Goal: Task Accomplishment & Management: Manage account settings

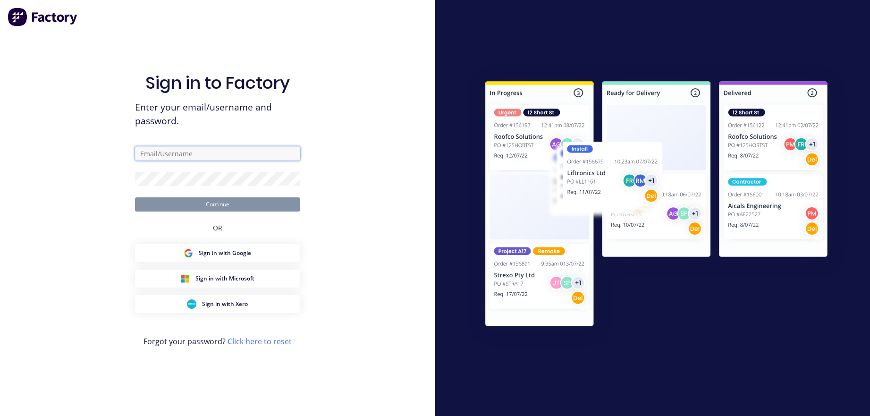
click at [222, 151] on input "text" at bounding box center [217, 153] width 165 height 14
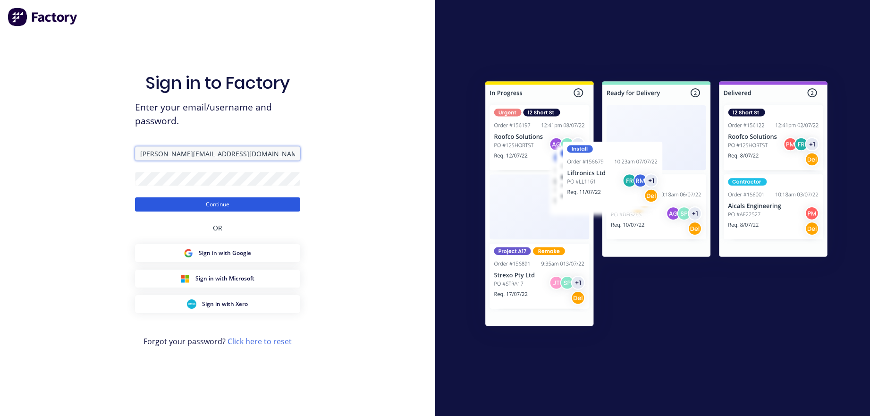
type input "darryn@fmfabricators.com.au"
click at [197, 207] on button "Continue" at bounding box center [217, 204] width 165 height 14
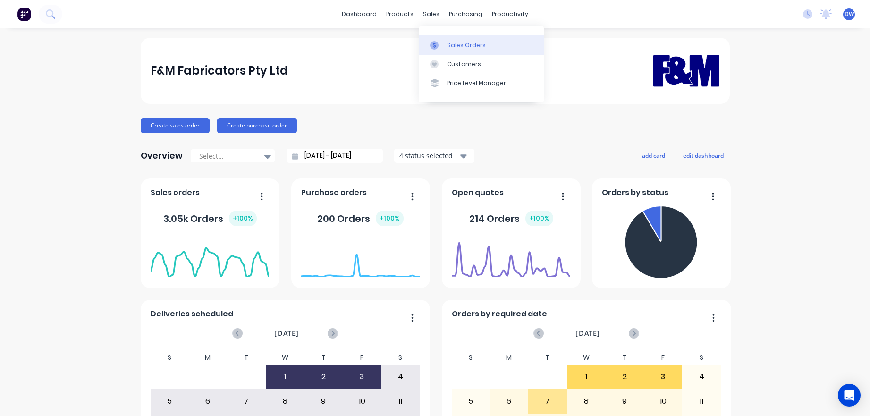
click at [441, 42] on div at bounding box center [437, 45] width 14 height 8
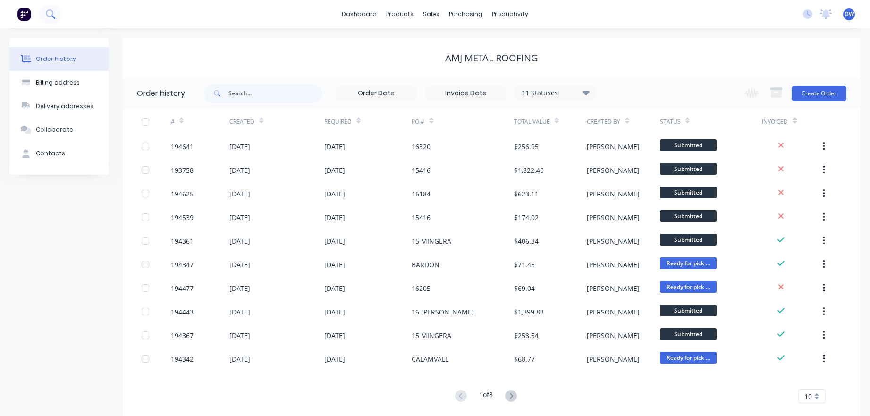
click at [48, 18] on icon at bounding box center [50, 13] width 9 height 9
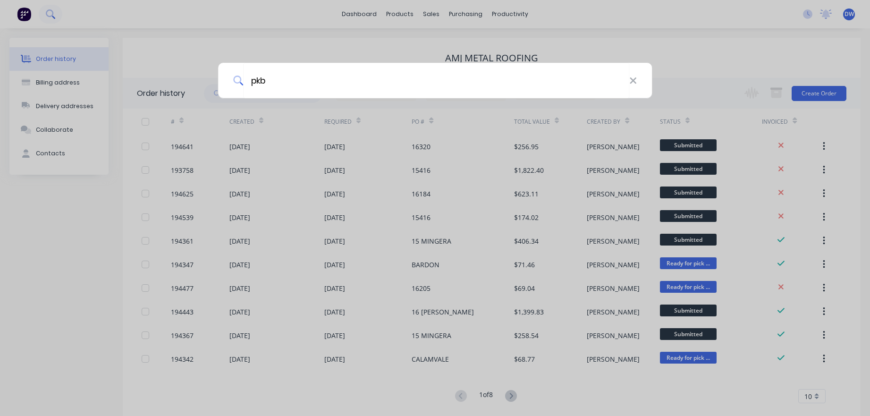
type input "pkb"
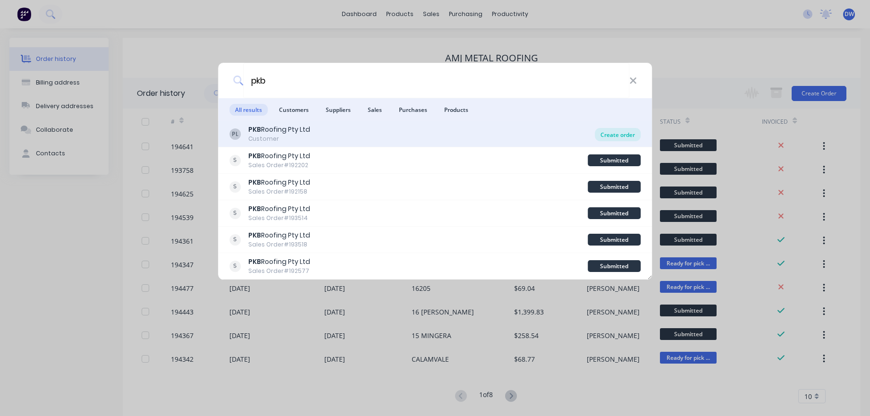
click at [613, 136] on div "Create order" at bounding box center [618, 134] width 46 height 13
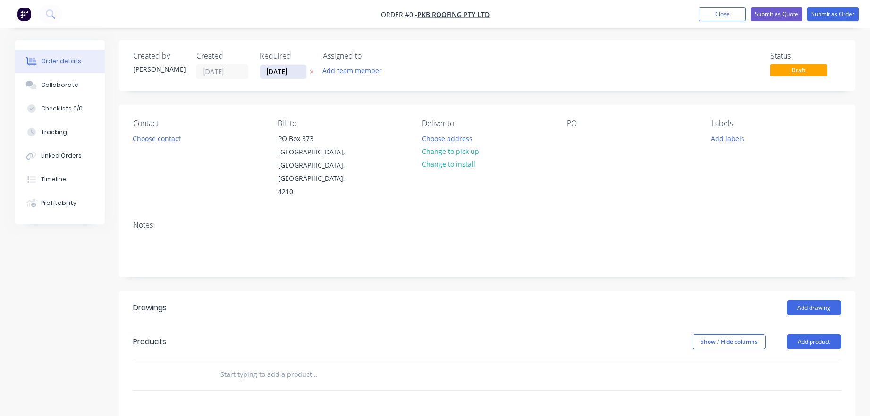
click at [289, 69] on input "03/10/25" at bounding box center [283, 72] width 46 height 14
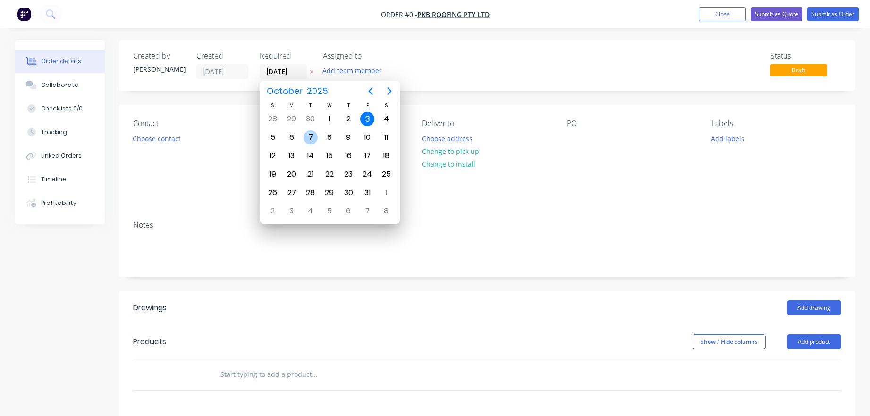
click at [313, 142] on div "7" at bounding box center [311, 137] width 14 height 14
type input "07/10/25"
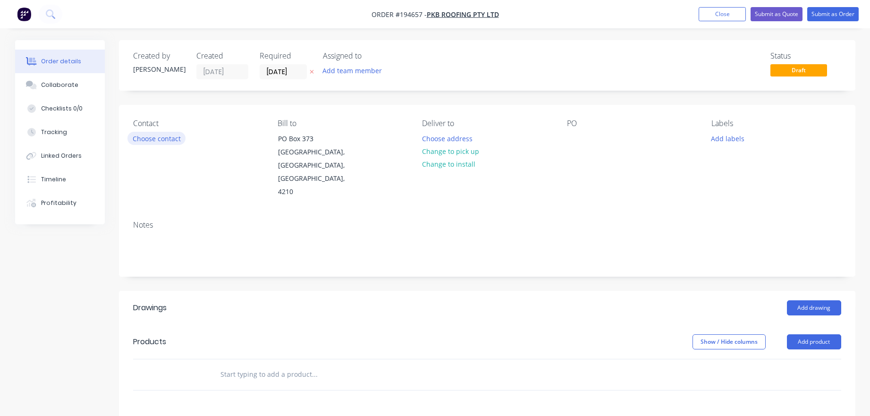
click at [179, 139] on button "Choose contact" at bounding box center [156, 138] width 58 height 13
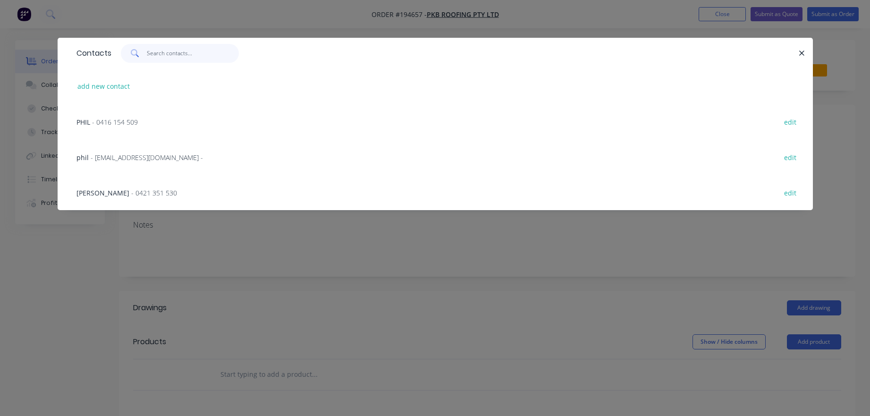
click at [186, 59] on input "text" at bounding box center [193, 53] width 92 height 19
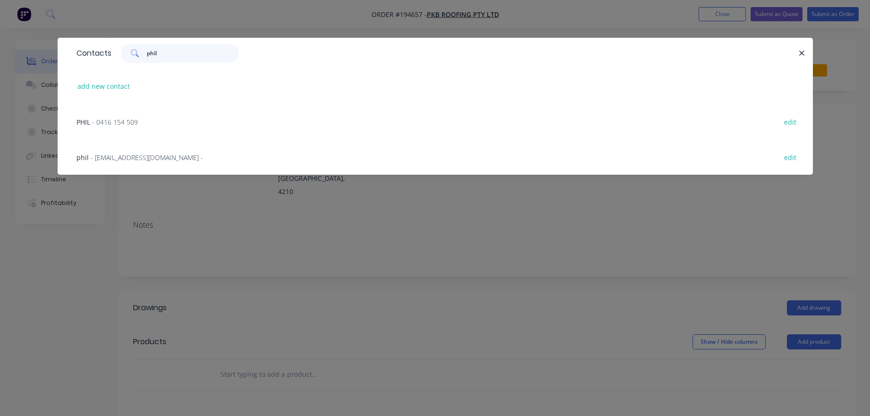
type input "phil"
click at [137, 121] on span "- 0416 154 509" at bounding box center [115, 122] width 46 height 9
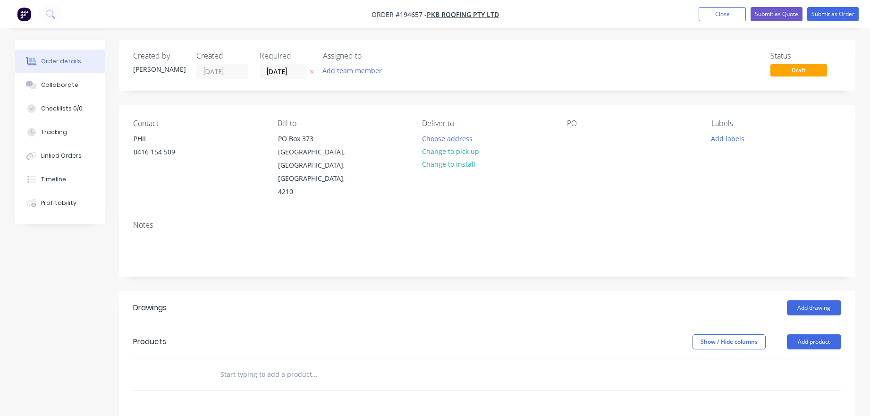
click at [445, 130] on div "Deliver to Choose address Change to pick up Change to install" at bounding box center [486, 159] width 129 height 80
click at [445, 136] on button "Choose address" at bounding box center [447, 138] width 60 height 13
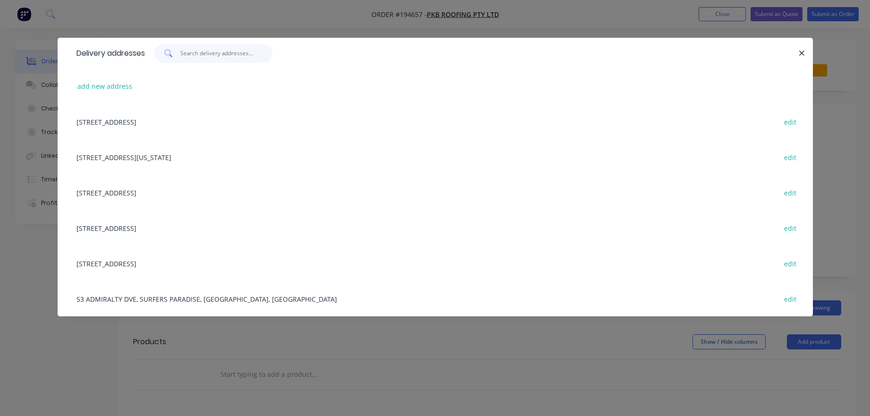
click at [212, 55] on input "text" at bounding box center [226, 53] width 92 height 19
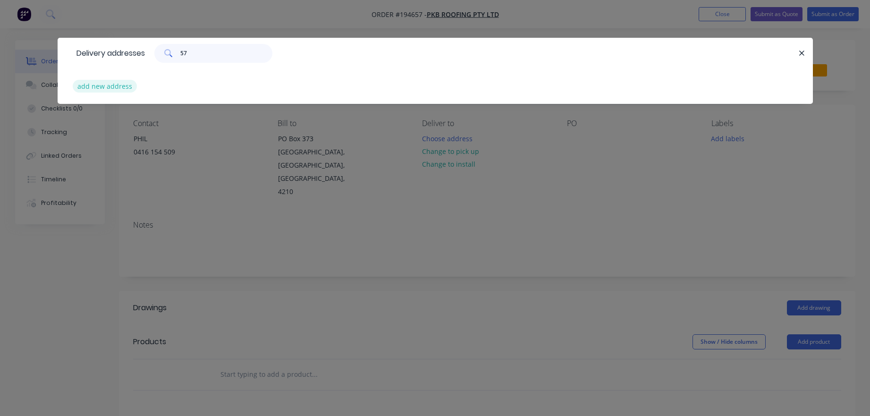
type input "57"
click at [117, 83] on button "add new address" at bounding box center [105, 86] width 65 height 13
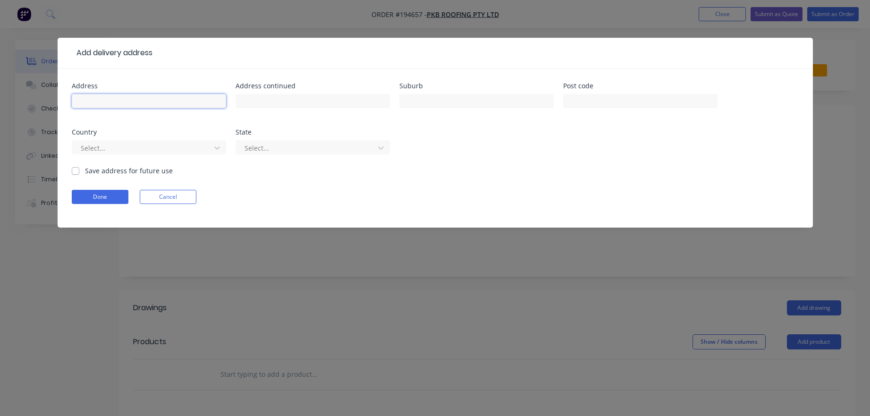
click at [129, 103] on input "text" at bounding box center [149, 101] width 154 height 14
type input "57 Cassawary Drive"
type input "BURLEIGH WATERS"
click at [121, 194] on button "Done" at bounding box center [100, 197] width 57 height 14
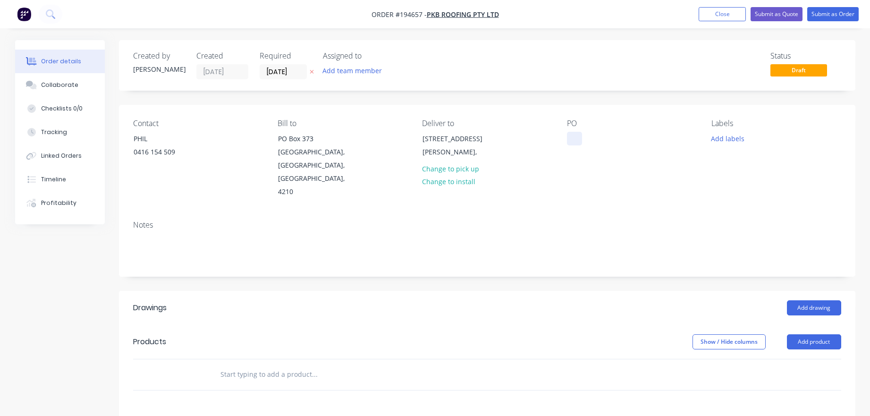
click at [578, 138] on div at bounding box center [574, 139] width 15 height 14
click at [727, 143] on button "Add labels" at bounding box center [727, 138] width 43 height 13
click at [752, 167] on input "text" at bounding box center [789, 166] width 99 height 19
type input "am"
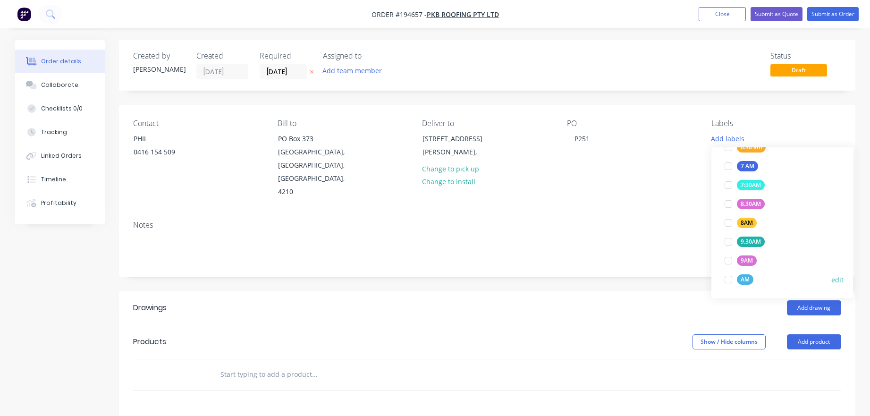
click at [730, 279] on div at bounding box center [728, 279] width 19 height 19
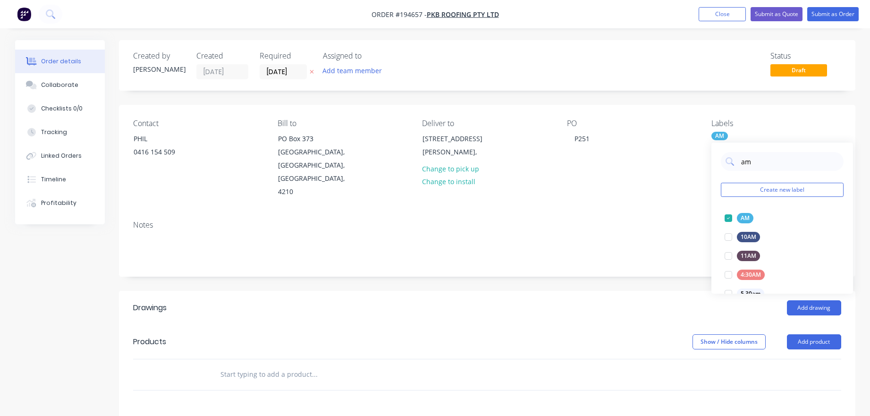
click at [675, 164] on div "PO P251" at bounding box center [631, 159] width 129 height 80
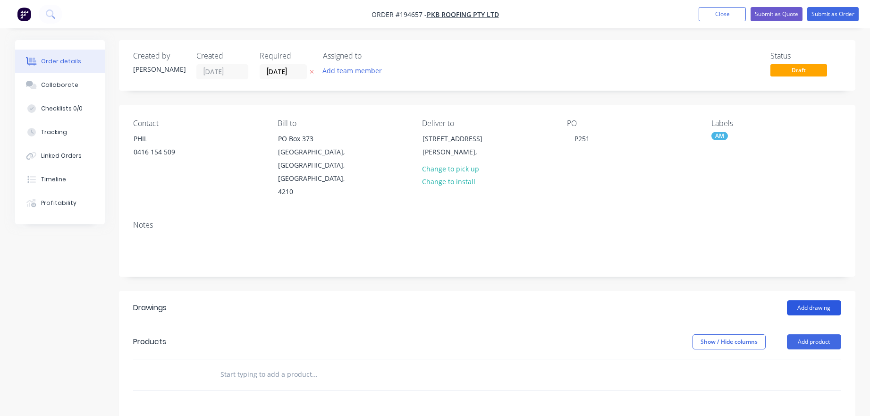
click at [797, 300] on button "Add drawing" at bounding box center [814, 307] width 54 height 15
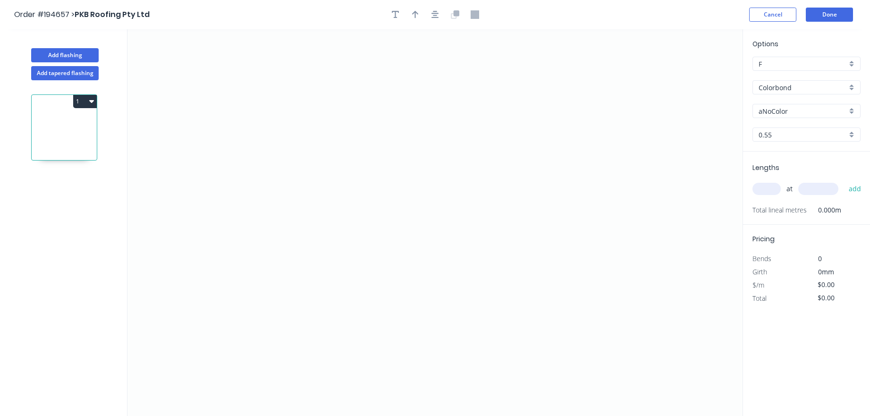
click at [772, 191] on input "text" at bounding box center [766, 189] width 28 height 12
type input "2"
type input "5500"
click at [844, 181] on button "add" at bounding box center [855, 189] width 22 height 16
click at [321, 196] on icon "0" at bounding box center [434, 222] width 615 height 387
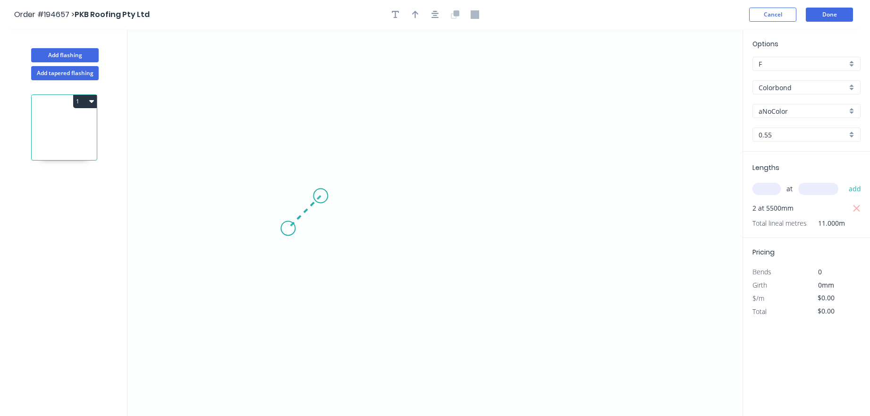
click at [288, 230] on icon "0" at bounding box center [434, 222] width 615 height 387
click at [288, 68] on icon at bounding box center [288, 148] width 0 height 161
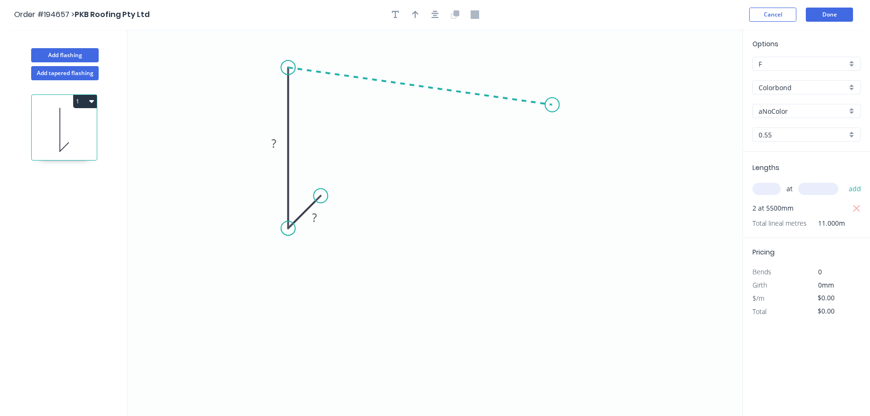
click at [552, 105] on icon "0 ? ?" at bounding box center [434, 222] width 615 height 387
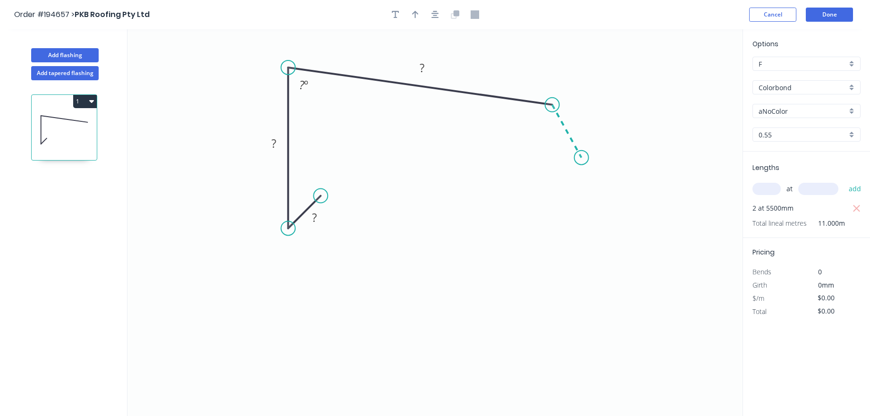
click at [582, 158] on icon "0 ? ? ? ? º" at bounding box center [434, 222] width 615 height 387
click at [582, 158] on circle at bounding box center [582, 158] width 14 height 14
drag, startPoint x: 582, startPoint y: 158, endPoint x: 589, endPoint y: 152, distance: 8.8
click at [589, 152] on circle at bounding box center [589, 152] width 14 height 14
click at [319, 219] on rect at bounding box center [314, 217] width 19 height 13
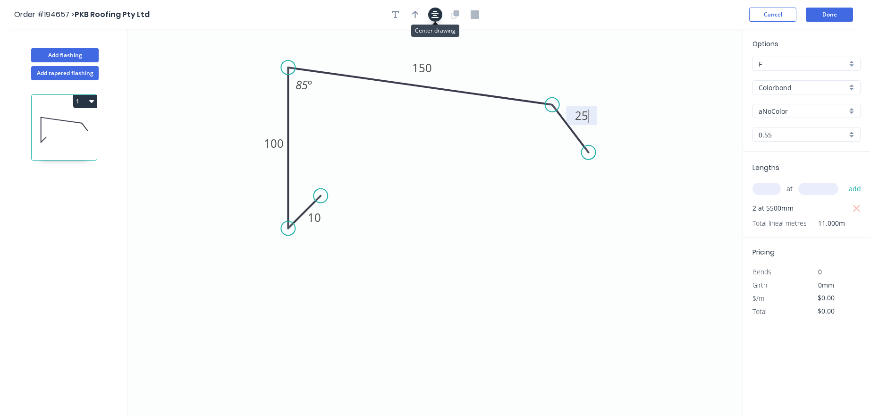
click at [438, 18] on icon "button" at bounding box center [435, 14] width 8 height 8
type input "$11.36"
type input "$124.96"
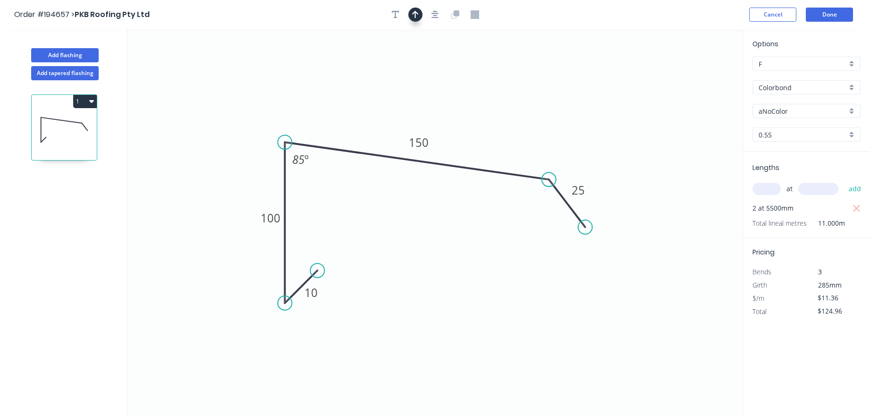
click at [420, 18] on button "button" at bounding box center [415, 15] width 14 height 14
click at [695, 74] on icon at bounding box center [695, 66] width 8 height 30
drag, startPoint x: 695, startPoint y: 74, endPoint x: 502, endPoint y: 115, distance: 197.0
click at [502, 115] on icon at bounding box center [513, 106] width 27 height 27
click at [771, 108] on input "aNoColor" at bounding box center [803, 111] width 88 height 10
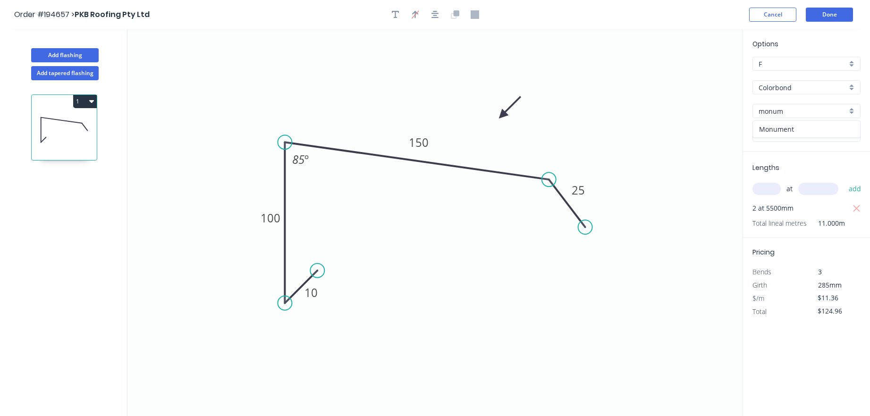
click at [770, 126] on div "Monument" at bounding box center [806, 129] width 107 height 17
type input "Monument"
click at [770, 190] on input "text" at bounding box center [766, 189] width 28 height 12
click at [94, 101] on button "1" at bounding box center [85, 101] width 24 height 13
click at [85, 119] on div "Duplicate" at bounding box center [52, 125] width 73 height 14
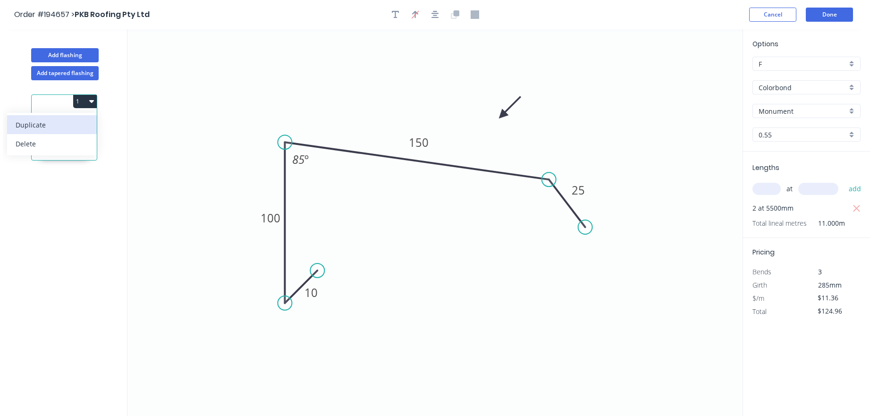
type input "$0.00"
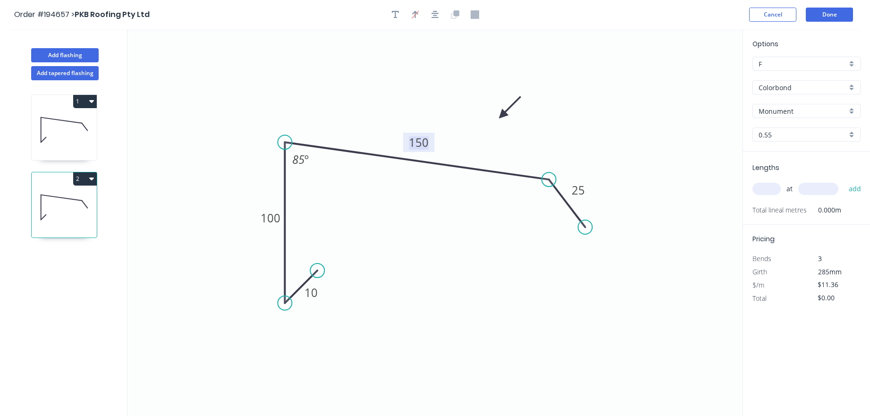
click at [428, 143] on tspan "150" at bounding box center [419, 143] width 20 height 16
type input "$13.43"
click at [404, 200] on icon "0 10 100 180 25 85 º" at bounding box center [434, 222] width 615 height 387
click at [765, 185] on input "text" at bounding box center [766, 189] width 28 height 12
type input "1"
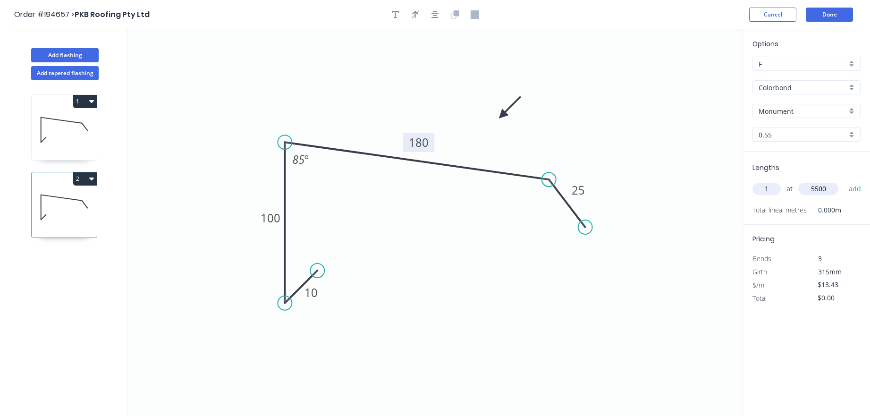
type input "5500"
click at [844, 181] on button "add" at bounding box center [855, 189] width 22 height 16
type input "$73.87"
click at [77, 145] on icon at bounding box center [64, 130] width 65 height 60
type input "$11.36"
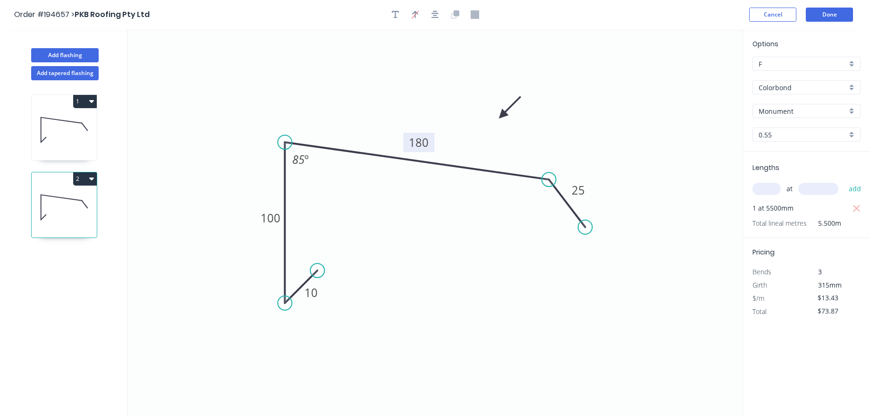
type input "$124.96"
click at [61, 248] on div "1 2" at bounding box center [65, 256] width 124 height 353
click at [68, 233] on icon at bounding box center [64, 207] width 65 height 60
type input "$13.43"
type input "$73.87"
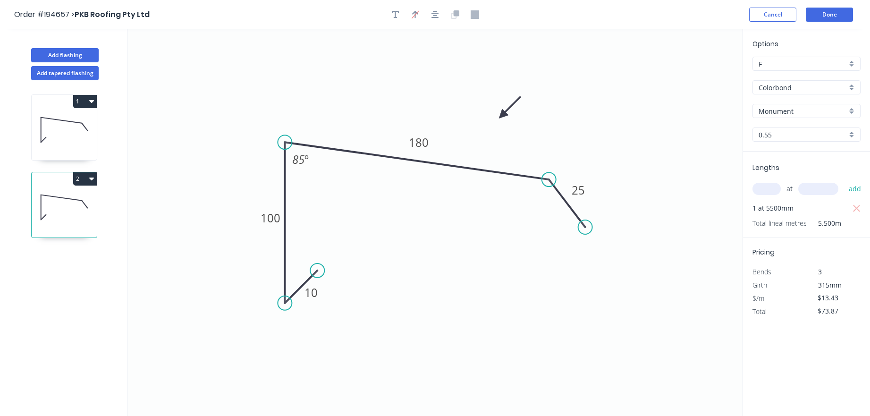
click at [77, 143] on icon at bounding box center [64, 130] width 65 height 60
type input "$11.36"
type input "$124.96"
click at [67, 207] on icon at bounding box center [64, 207] width 65 height 60
type input "$13.43"
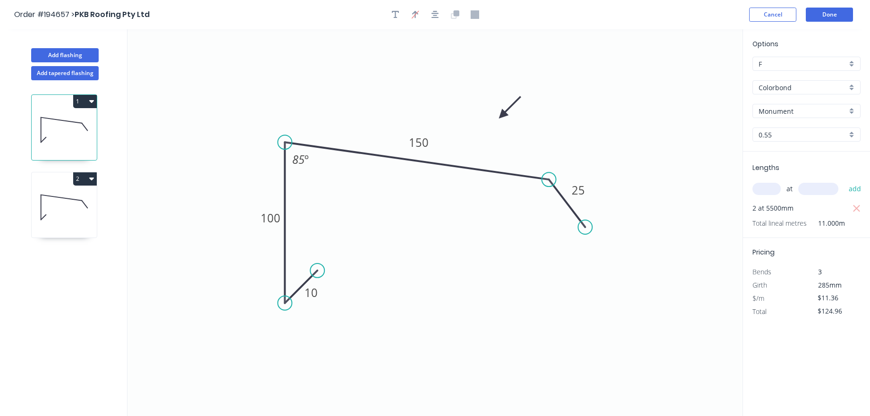
type input "$73.87"
drag, startPoint x: 455, startPoint y: 307, endPoint x: 432, endPoint y: 244, distance: 67.2
click at [818, 13] on button "Done" at bounding box center [829, 15] width 47 height 14
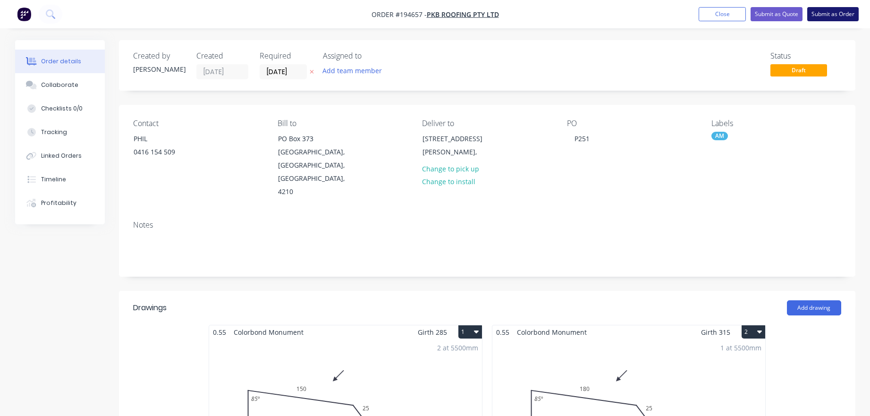
click at [811, 14] on button "Submit as Order" at bounding box center [832, 14] width 51 height 14
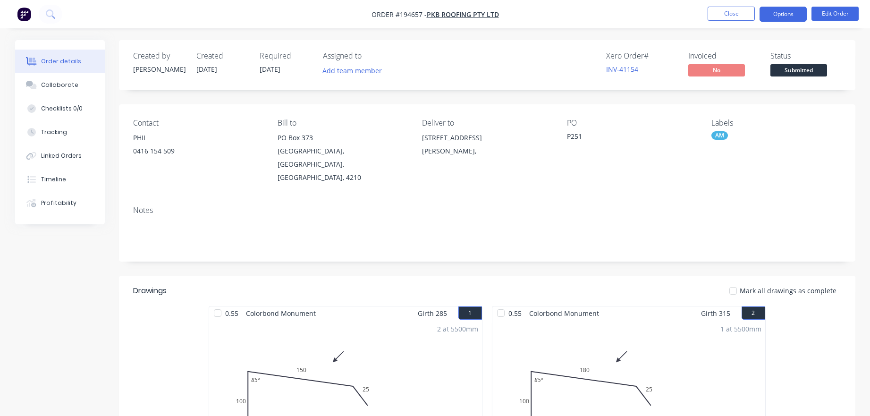
click at [797, 14] on button "Options" at bounding box center [783, 14] width 47 height 15
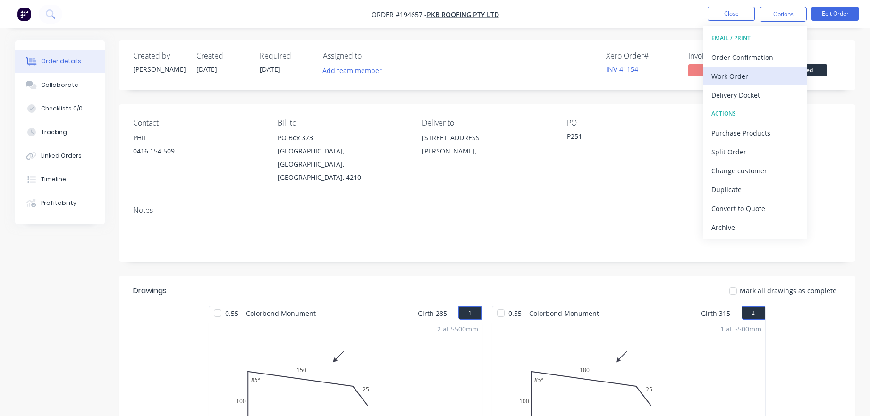
click at [774, 74] on div "Work Order" at bounding box center [754, 76] width 87 height 14
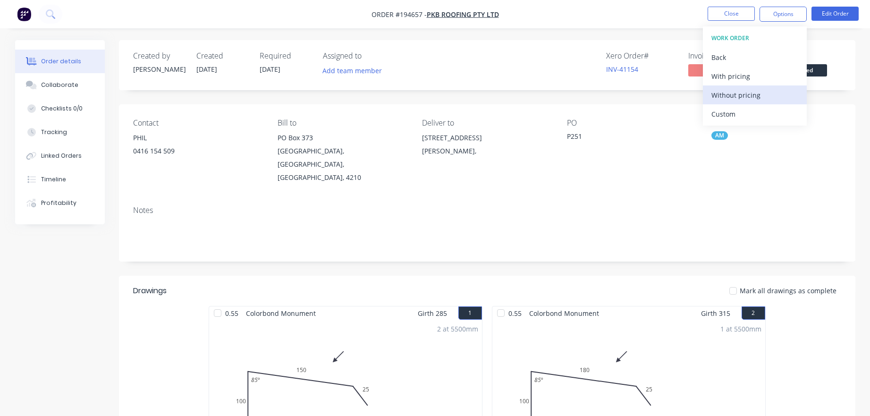
click at [769, 90] on div "Without pricing" at bounding box center [754, 95] width 87 height 14
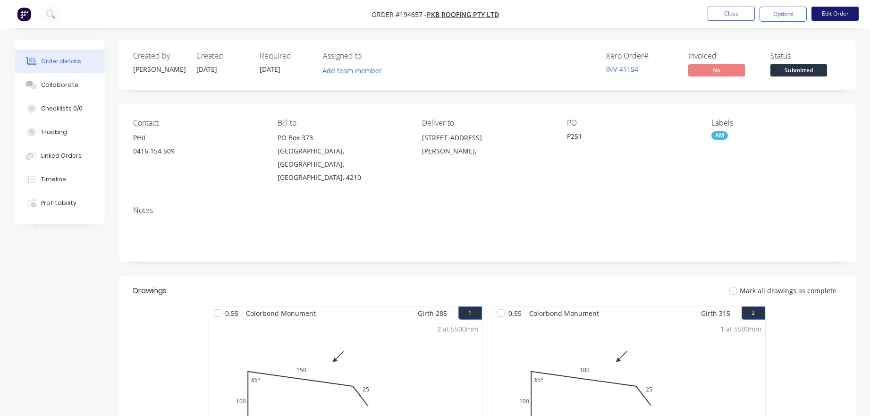
click at [834, 11] on button "Edit Order" at bounding box center [834, 14] width 47 height 14
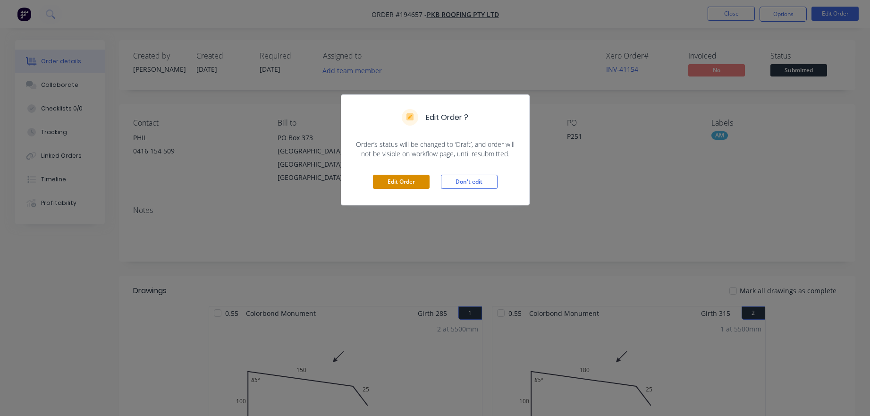
click at [401, 179] on button "Edit Order" at bounding box center [401, 182] width 57 height 14
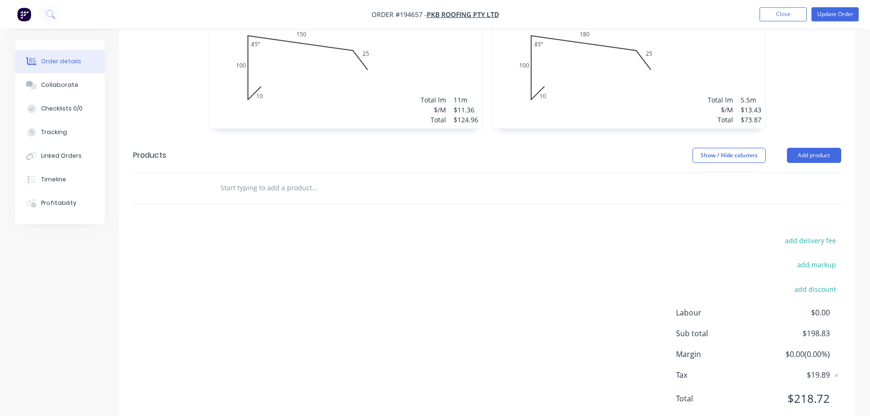
scroll to position [357, 0]
click at [298, 176] on input "text" at bounding box center [314, 185] width 189 height 19
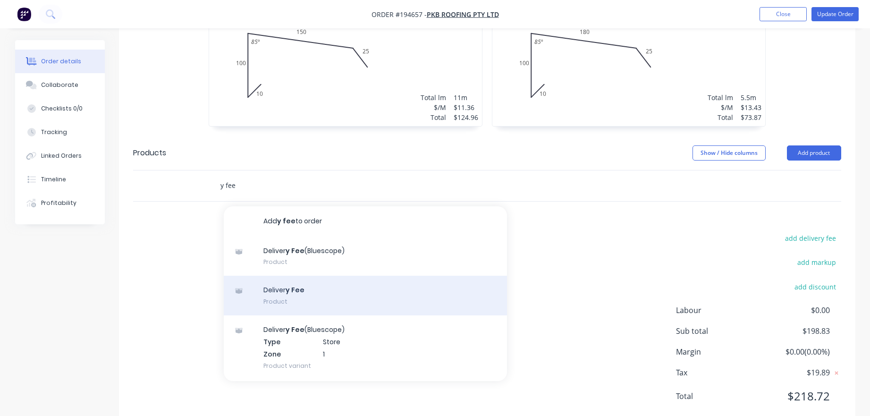
type input "y fee"
click at [330, 276] on div "Deliver y Fee Product" at bounding box center [365, 296] width 283 height 40
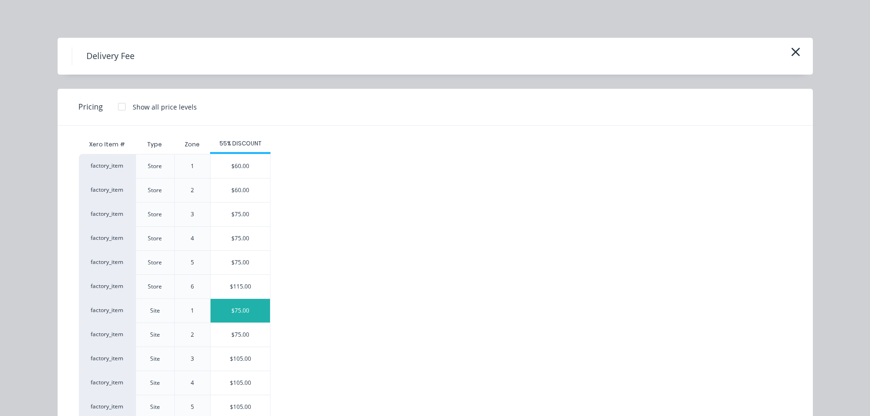
click at [253, 314] on div "$75.00" at bounding box center [240, 311] width 59 height 24
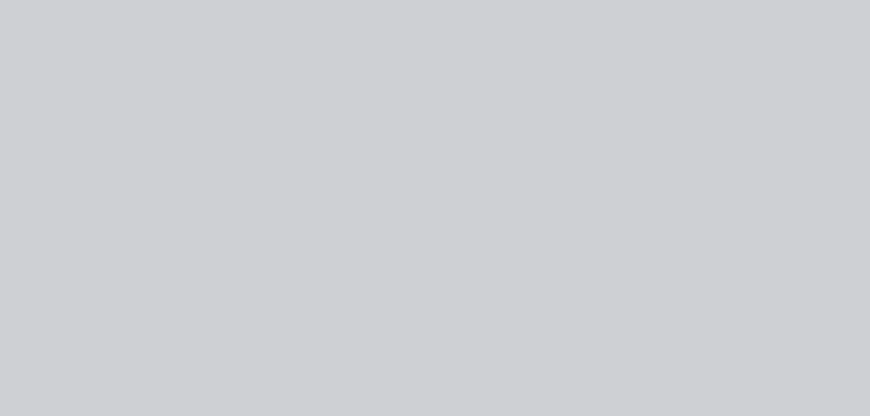
type input "$75.00"
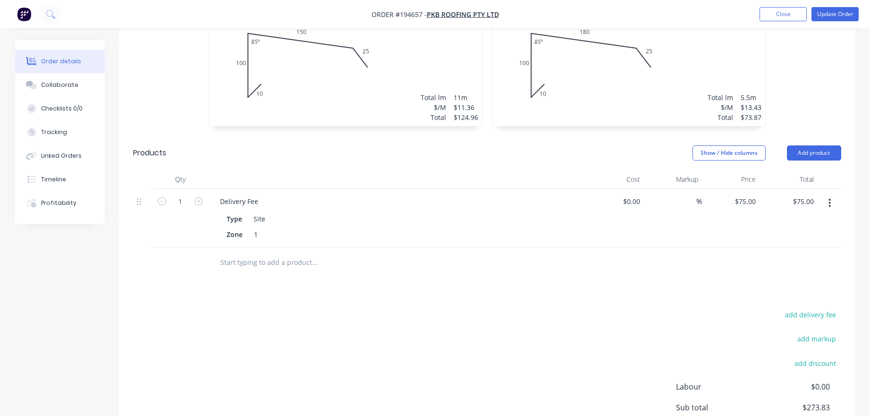
scroll to position [0, 0]
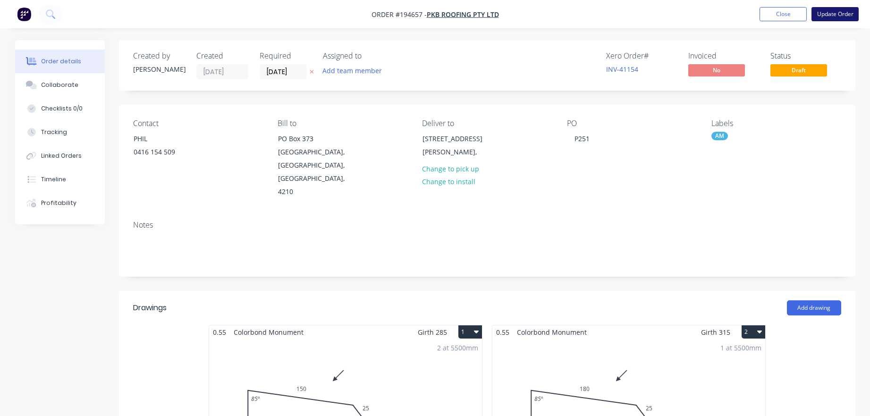
click at [837, 14] on button "Update Order" at bounding box center [834, 14] width 47 height 14
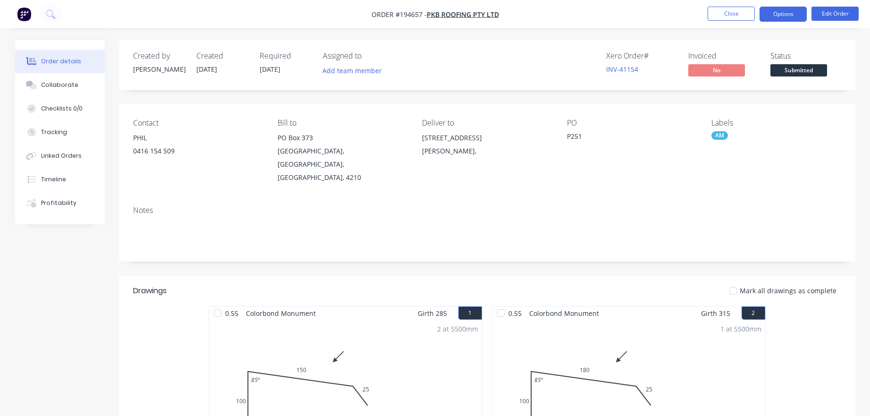
click at [784, 17] on button "Options" at bounding box center [783, 14] width 47 height 15
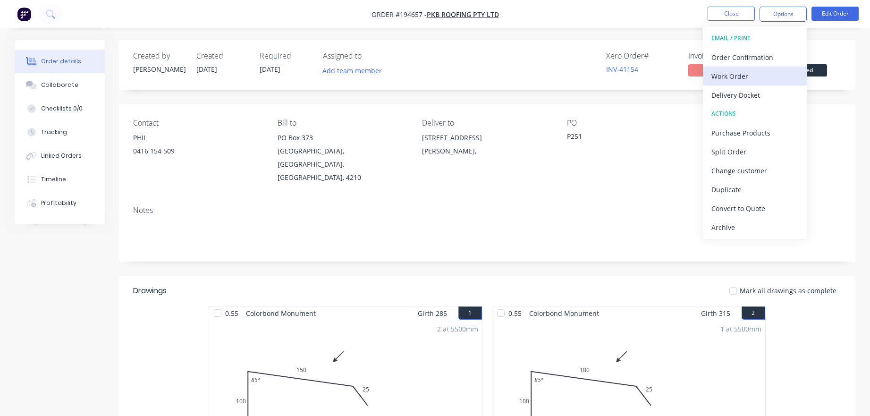
click at [757, 71] on div "Work Order" at bounding box center [754, 76] width 87 height 14
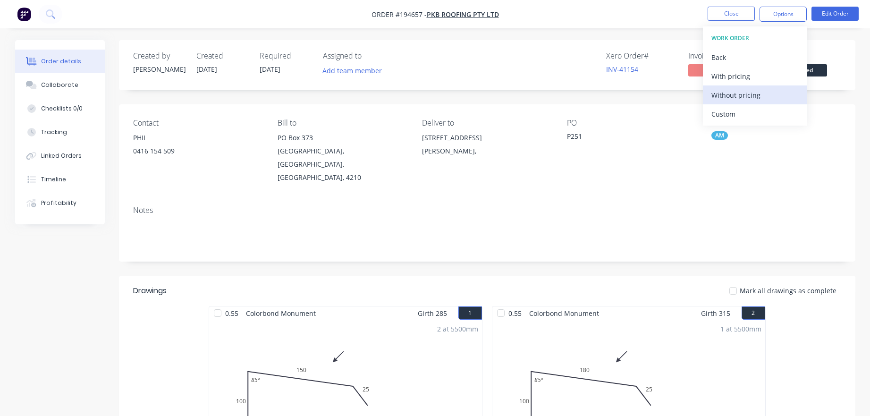
click at [748, 91] on div "Without pricing" at bounding box center [754, 95] width 87 height 14
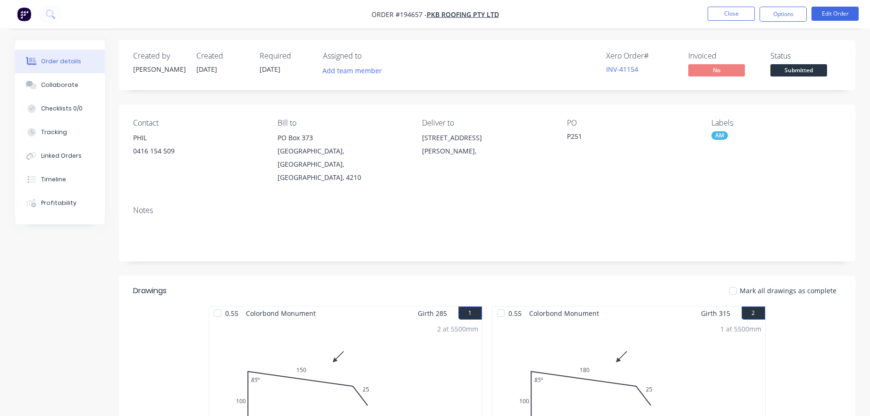
click at [665, 117] on div "Contact PHIL 0416 154 509 Bill to PO Box 373 Oxenford, Queensland, Australia, 4…" at bounding box center [487, 151] width 736 height 94
click at [738, 13] on button "Close" at bounding box center [731, 14] width 47 height 14
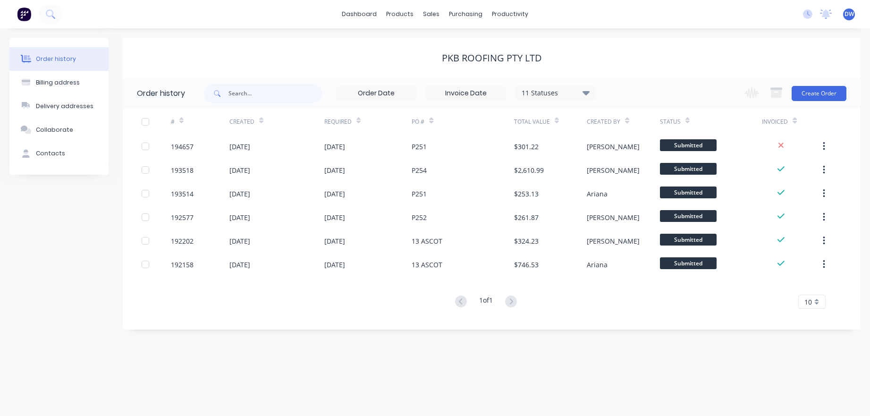
click at [663, 52] on div "PKB Roofing Pty Ltd" at bounding box center [492, 57] width 738 height 11
click at [542, 375] on div "Order history Billing address Delivery addresses Collaborate Contacts PKB Roofi…" at bounding box center [435, 222] width 870 height 388
click at [573, 369] on div "Order history Billing address Delivery addresses Collaborate Contacts PKB Roofi…" at bounding box center [435, 222] width 870 height 388
click at [50, 10] on icon at bounding box center [50, 13] width 9 height 9
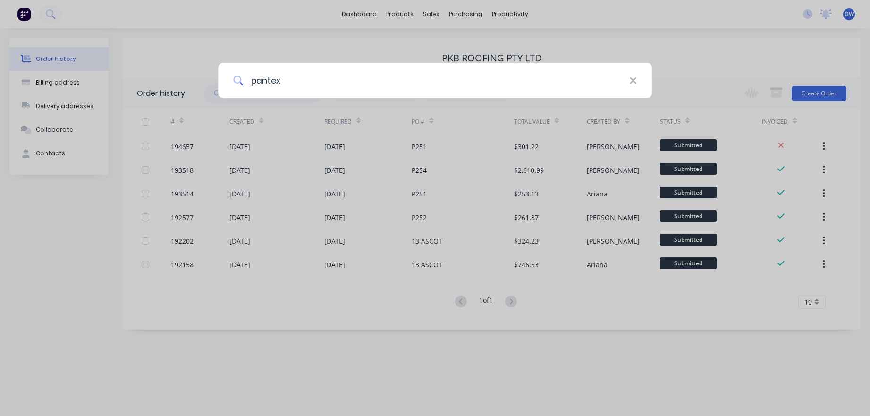
type input "pantex"
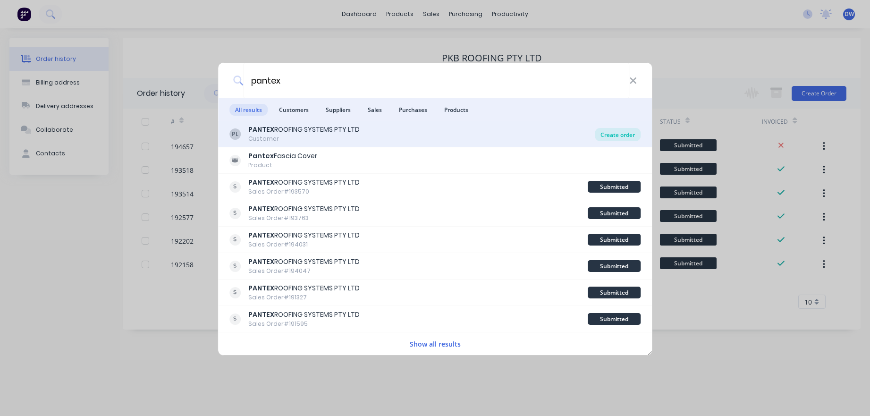
click at [610, 133] on div "Create order" at bounding box center [618, 134] width 46 height 13
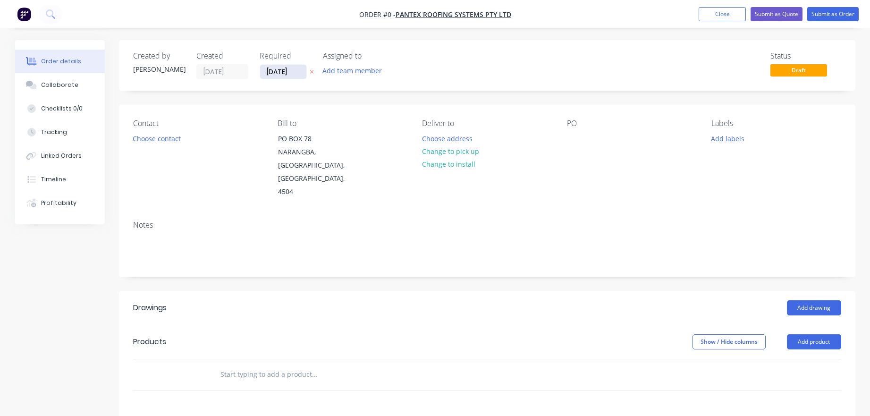
click at [293, 73] on input "[DATE]" at bounding box center [283, 72] width 46 height 14
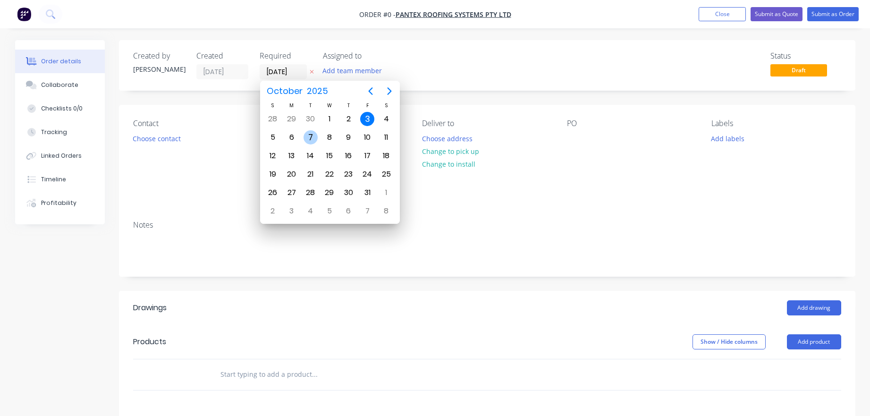
click at [309, 136] on div "7" at bounding box center [311, 137] width 14 height 14
type input "[DATE]"
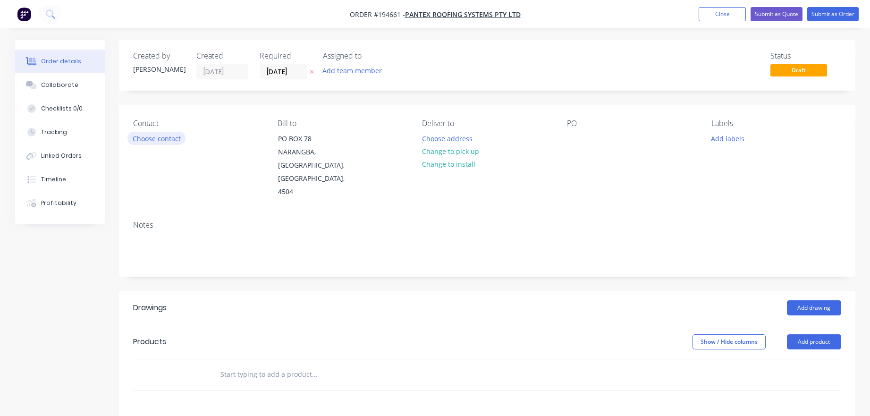
click at [177, 139] on button "Choose contact" at bounding box center [156, 138] width 58 height 13
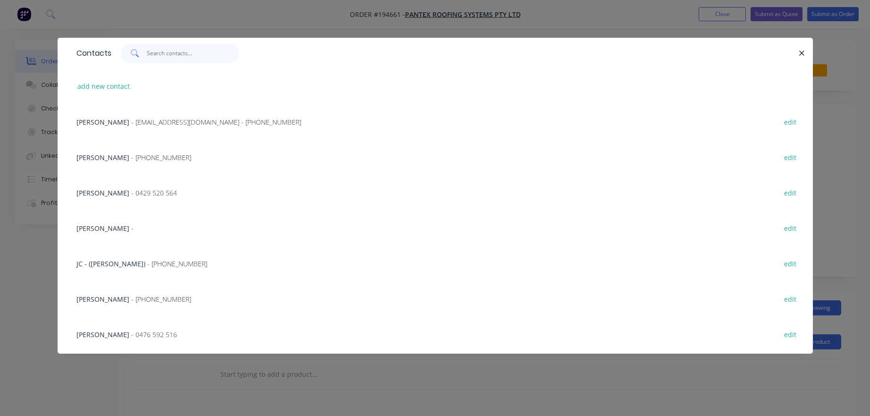
click at [193, 59] on input "text" at bounding box center [193, 53] width 92 height 19
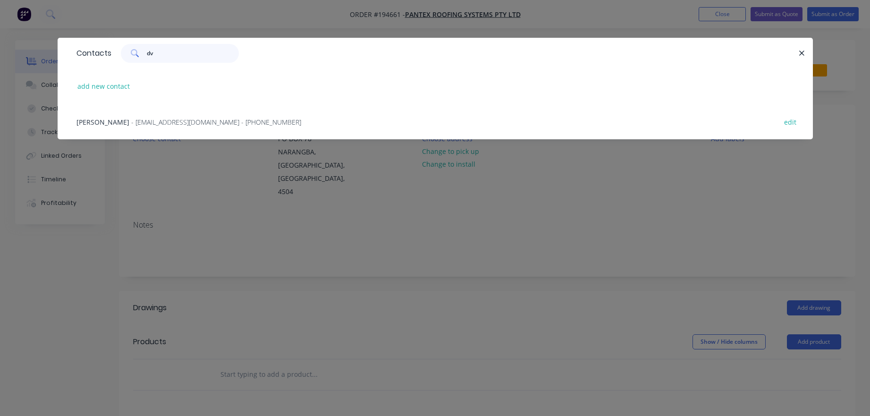
type input "dv"
click at [236, 127] on div "DENIS VALETIC - DValetic@pantexroofing.com.au - (07) 3897 8200" at bounding box center [188, 122] width 225 height 10
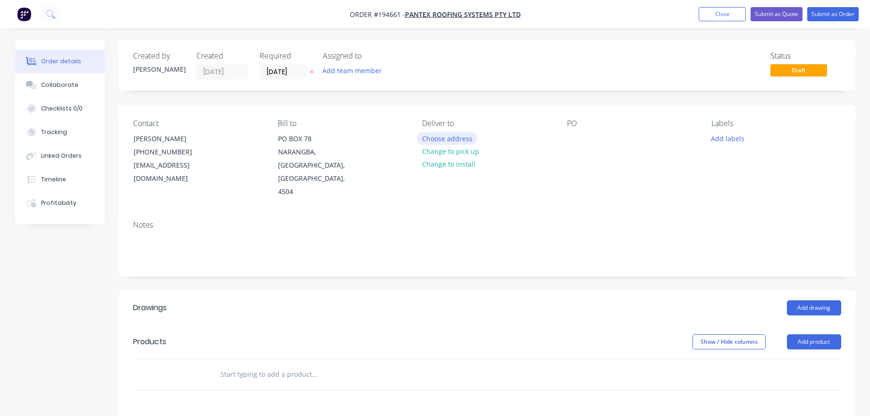
click at [427, 142] on button "Choose address" at bounding box center [447, 138] width 60 height 13
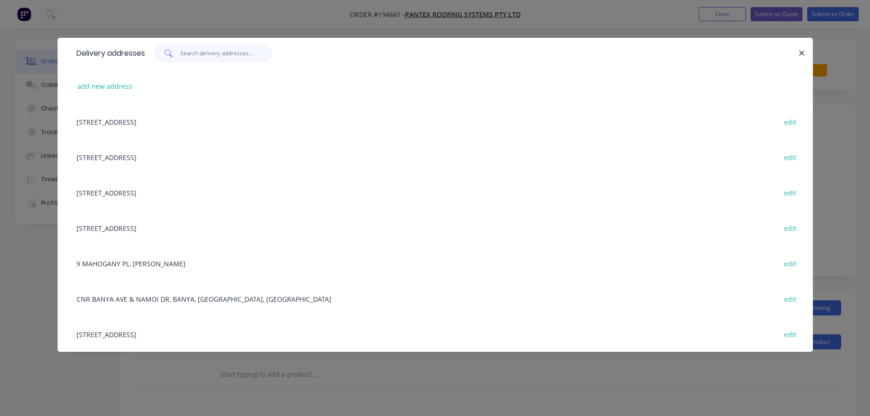
click at [228, 53] on input "text" at bounding box center [226, 53] width 92 height 19
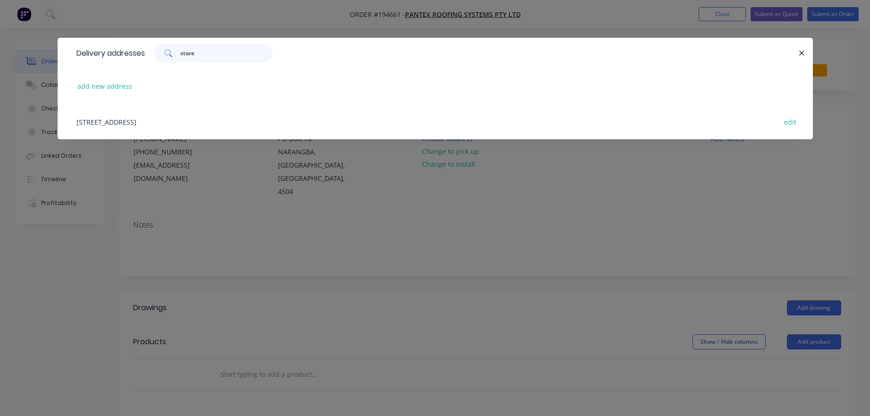
type input "store"
click at [234, 119] on div "16 MAGNESIUM ST, (STORE), NARANGBA, Queensland, Australia, 4504 edit" at bounding box center [435, 121] width 727 height 35
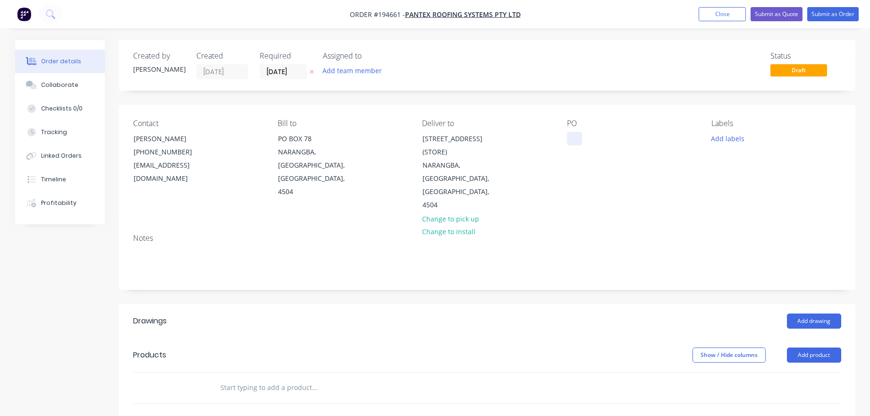
click at [571, 134] on div at bounding box center [574, 139] width 15 height 14
click at [825, 313] on button "Add drawing" at bounding box center [814, 320] width 54 height 15
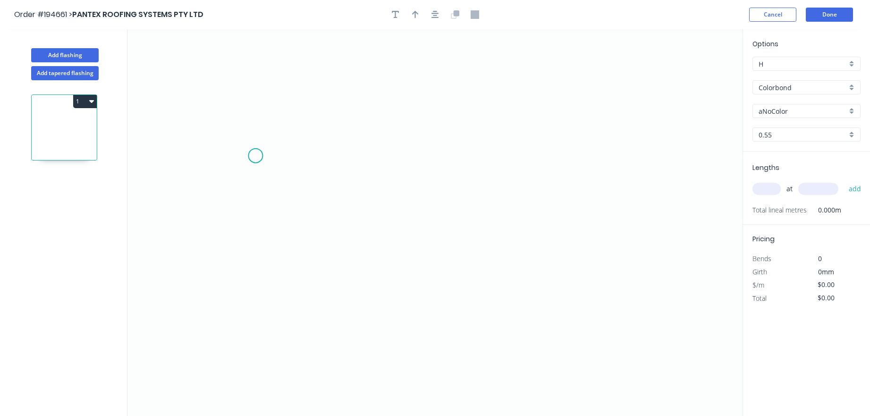
click at [255, 156] on icon "0" at bounding box center [434, 222] width 615 height 387
click at [250, 238] on icon "0" at bounding box center [434, 222] width 615 height 387
click at [522, 246] on icon "0 ?" at bounding box center [434, 222] width 615 height 387
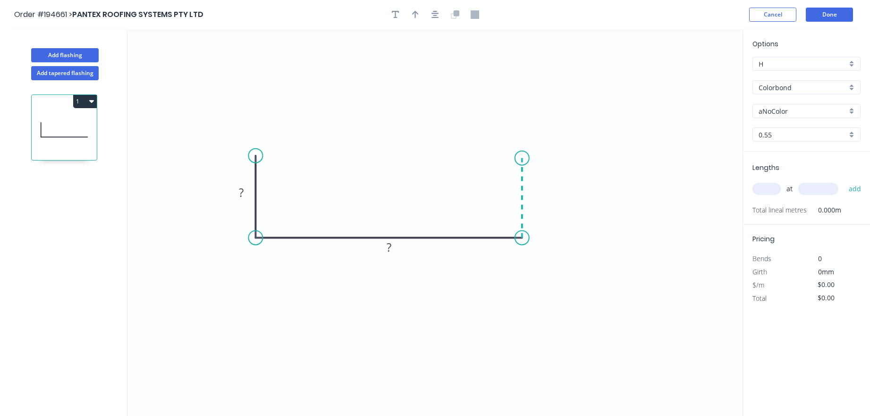
click at [522, 158] on icon at bounding box center [522, 198] width 0 height 80
click at [522, 158] on circle at bounding box center [522, 158] width 14 height 14
click at [246, 191] on rect at bounding box center [241, 192] width 19 height 13
click at [759, 185] on input "text" at bounding box center [766, 189] width 28 height 12
click at [809, 113] on input "aNoColor" at bounding box center [803, 111] width 88 height 10
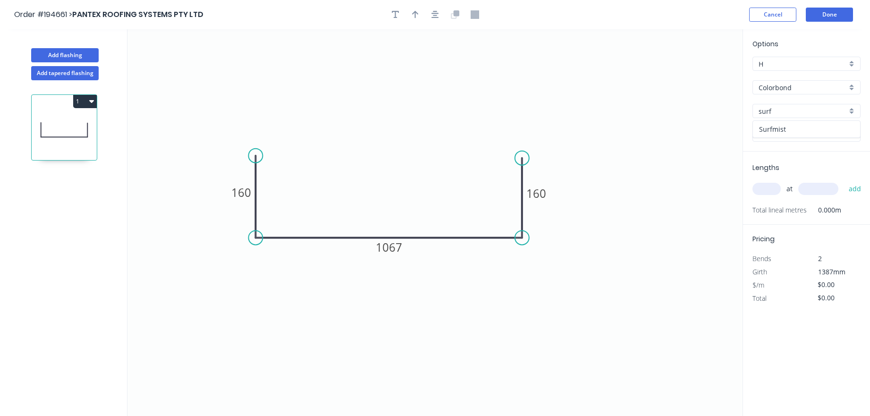
click at [779, 124] on div "Surfmist" at bounding box center [806, 129] width 107 height 17
type input "Surfmist"
click at [775, 141] on div "0.55" at bounding box center [806, 134] width 108 height 14
click at [776, 166] on div "1.0" at bounding box center [806, 169] width 107 height 17
type input "1.0"
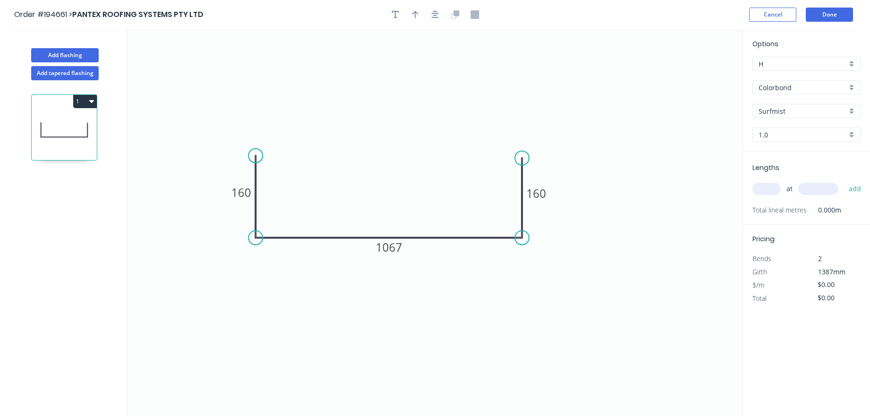
click at [769, 193] on input "text" at bounding box center [766, 189] width 28 height 12
type input "1"
type input "1150"
click at [844, 181] on button "add" at bounding box center [855, 189] width 22 height 16
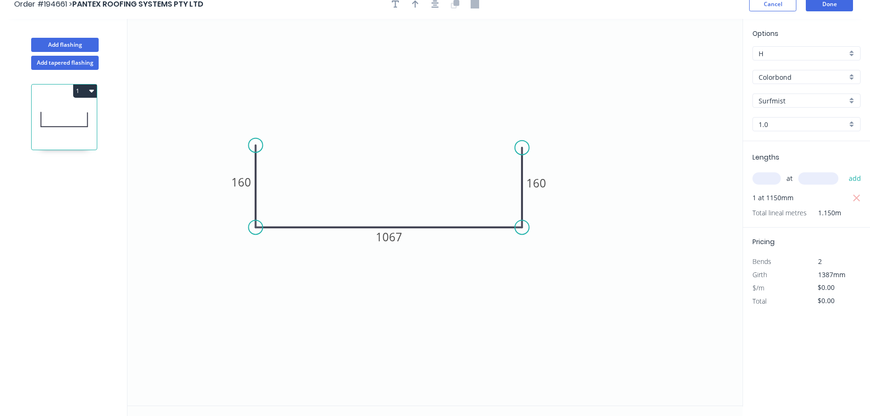
scroll to position [17, 0]
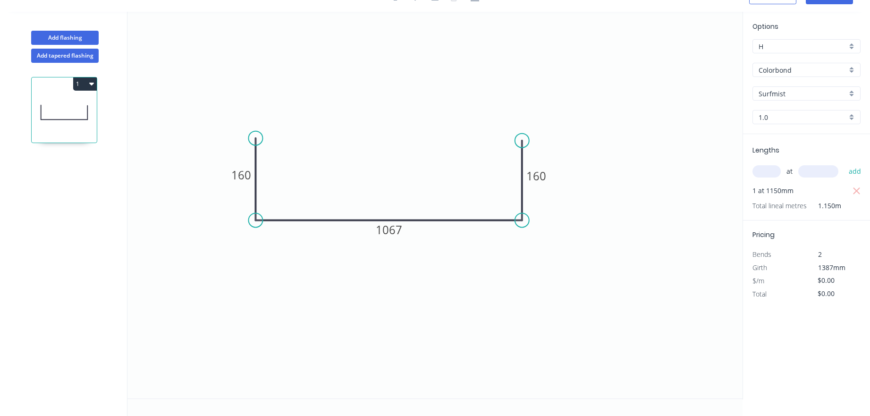
click at [649, 355] on icon "0 160 1067 160" at bounding box center [434, 205] width 615 height 387
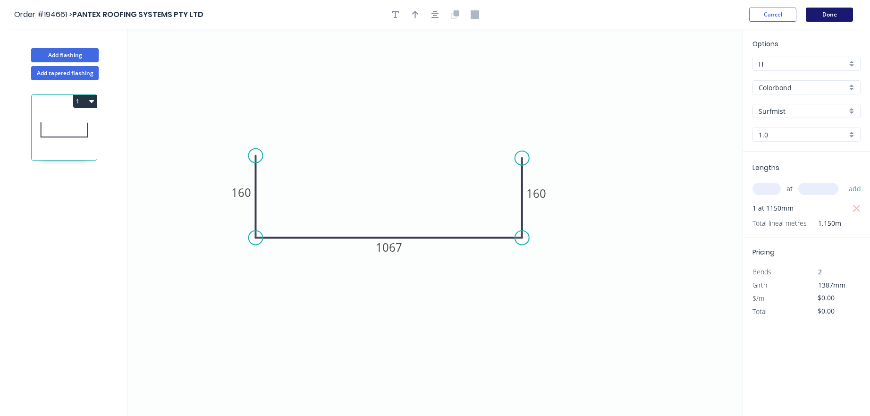
click at [835, 16] on button "Done" at bounding box center [829, 15] width 47 height 14
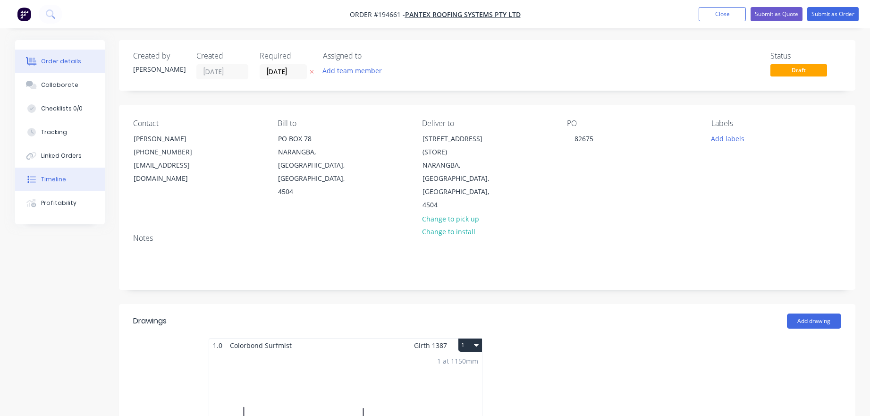
click at [76, 185] on button "Timeline" at bounding box center [60, 180] width 90 height 24
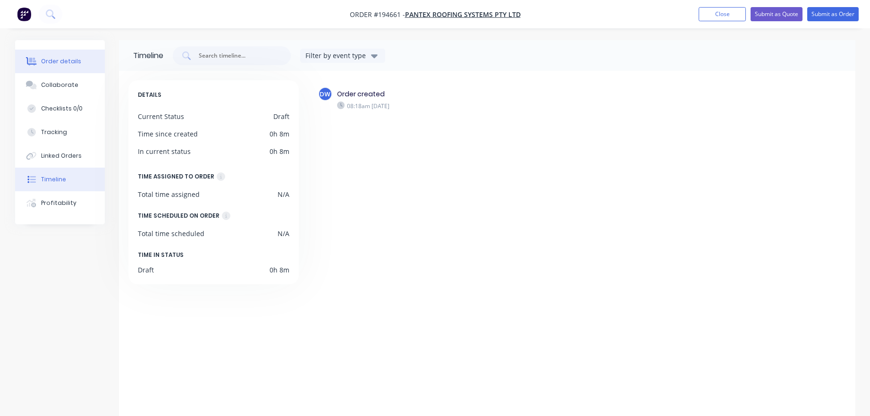
click at [67, 61] on div "Order details" at bounding box center [61, 61] width 40 height 8
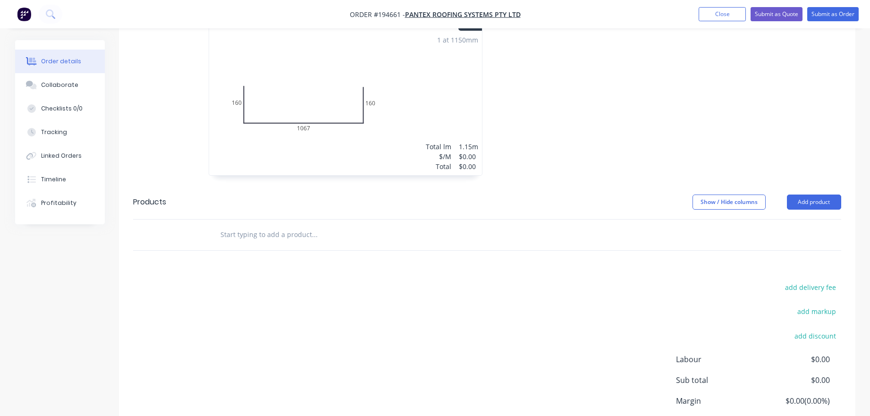
click at [426, 101] on div "1 at 1150mm Total lm $/M Total 1.15m $0.00 $0.00" at bounding box center [345, 103] width 273 height 144
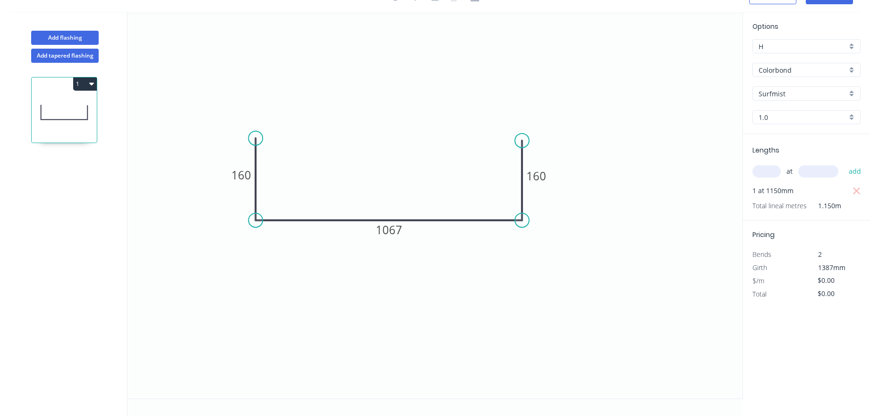
scroll to position [17, 0]
click at [80, 40] on button "Add flashing" at bounding box center [65, 38] width 68 height 14
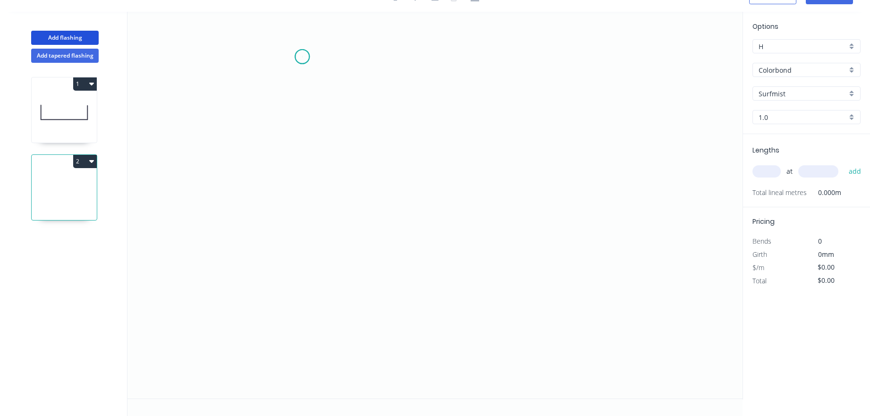
click at [302, 57] on icon "0" at bounding box center [434, 205] width 615 height 387
click at [299, 101] on icon "0" at bounding box center [434, 205] width 615 height 387
click at [544, 114] on icon "0 ?" at bounding box center [434, 205] width 615 height 387
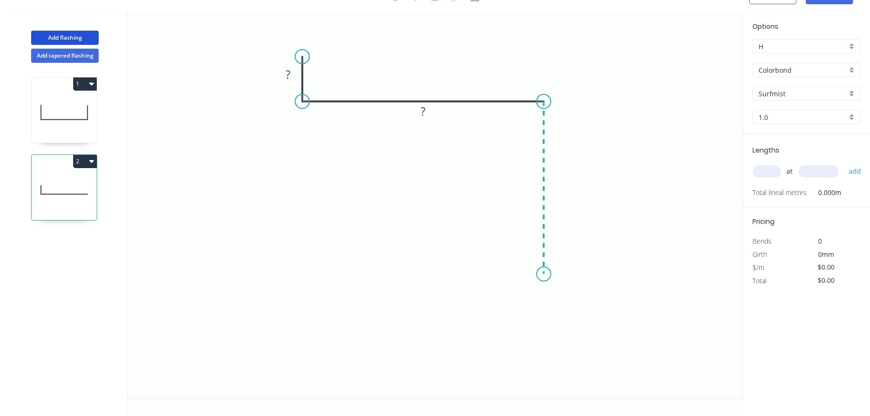
click at [537, 274] on icon "0 ? ?" at bounding box center [434, 205] width 615 height 387
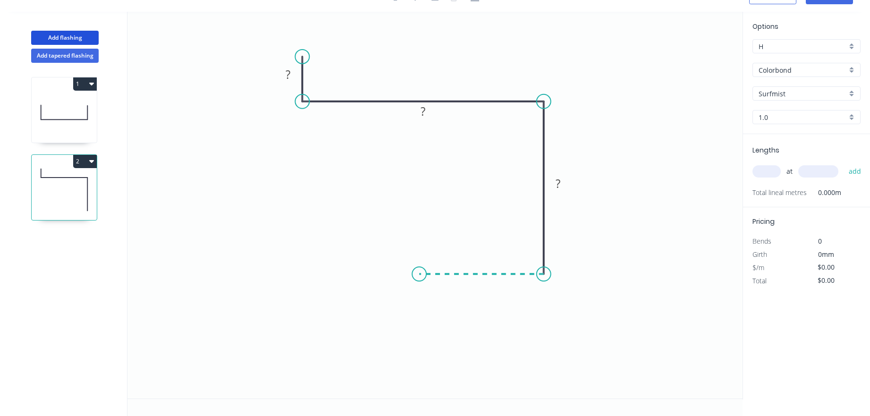
click at [419, 271] on icon "0 ? ? ?" at bounding box center [434, 205] width 615 height 387
click at [416, 340] on icon "0 ? ? ? ?" at bounding box center [434, 205] width 615 height 387
click at [416, 340] on circle at bounding box center [419, 340] width 14 height 14
click at [293, 82] on rect at bounding box center [288, 74] width 19 height 13
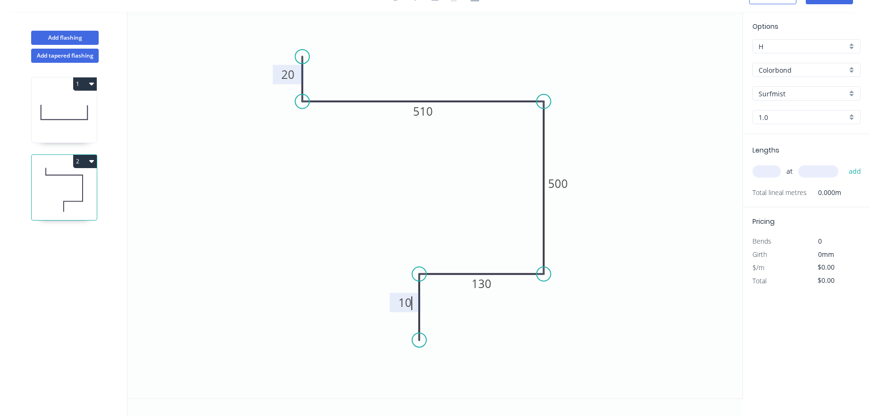
type input "$57.44"
click at [769, 174] on input "text" at bounding box center [766, 171] width 28 height 12
type input "1"
type input "2300"
click at [829, 170] on input "2300" at bounding box center [818, 171] width 40 height 12
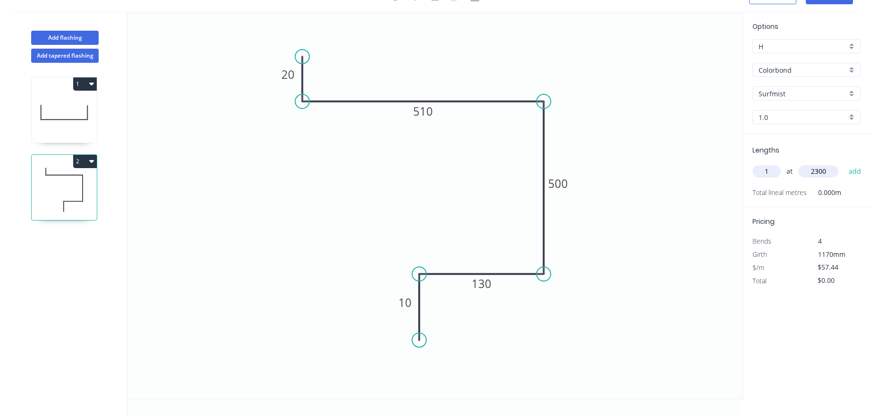
click at [844, 163] on button "add" at bounding box center [855, 171] width 22 height 16
type input "$132.11"
type input "1"
type input "2600"
click at [844, 163] on button "add" at bounding box center [855, 171] width 22 height 16
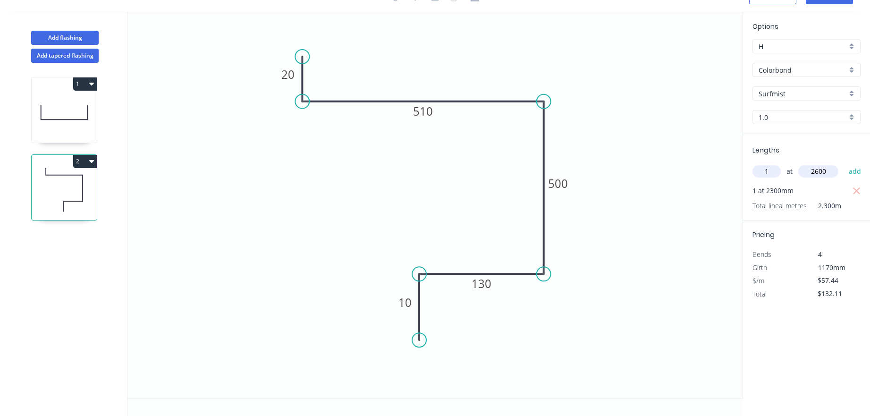
type input "$281.46"
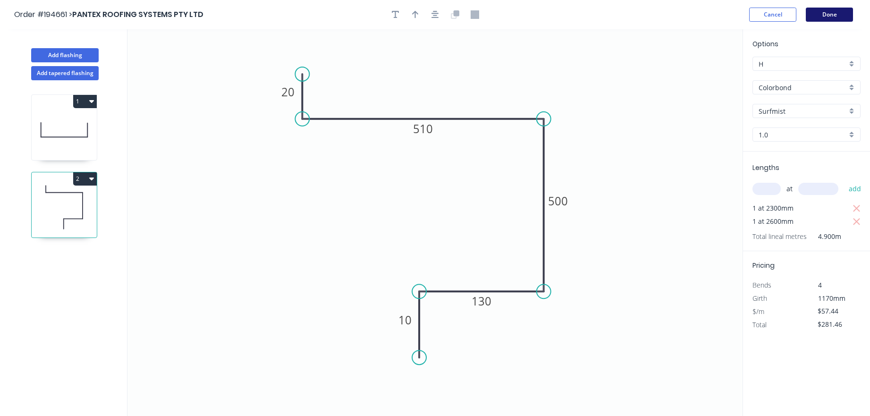
click at [827, 16] on button "Done" at bounding box center [829, 15] width 47 height 14
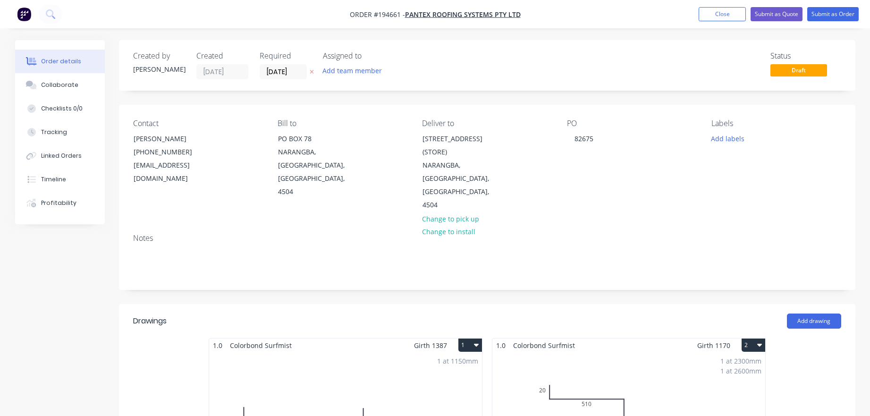
click at [632, 160] on div "PO 82675" at bounding box center [631, 165] width 129 height 93
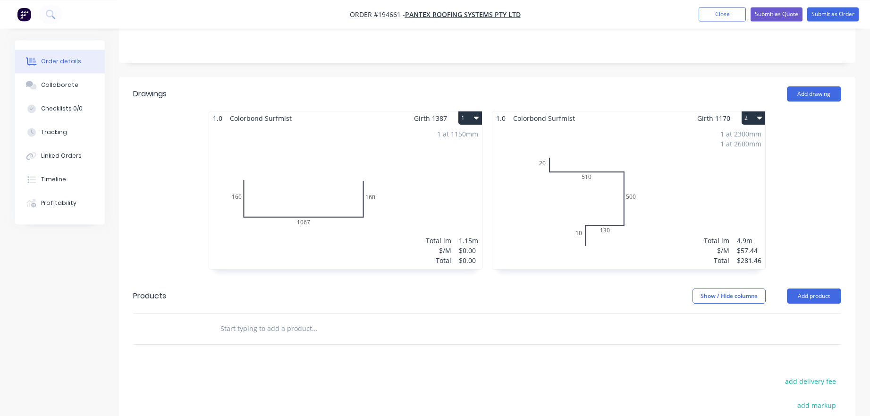
scroll to position [241, 0]
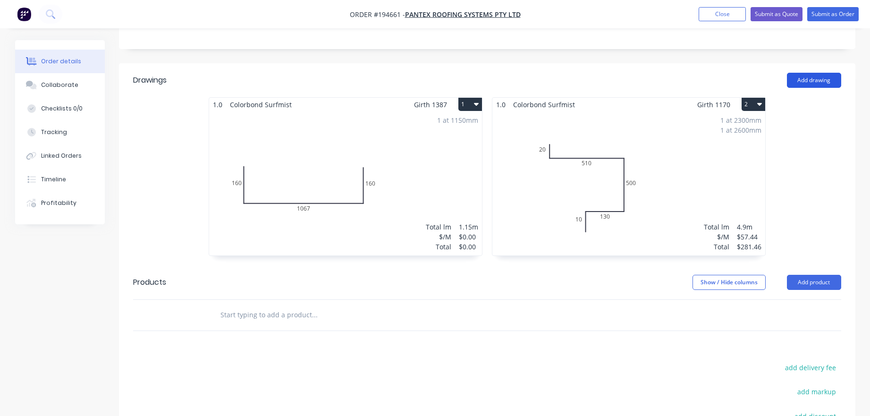
click at [804, 73] on button "Add drawing" at bounding box center [814, 80] width 54 height 15
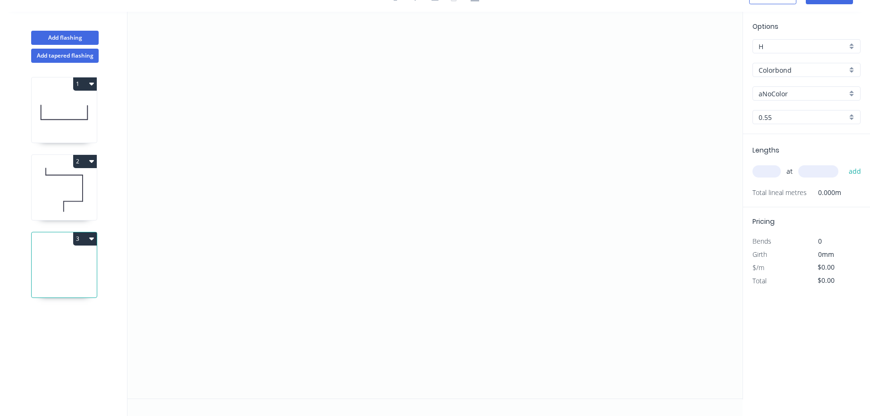
scroll to position [17, 0]
click at [87, 240] on button "3" at bounding box center [85, 238] width 24 height 13
click at [73, 271] on button "Duplicate" at bounding box center [52, 262] width 90 height 19
click at [90, 238] on icon "button" at bounding box center [91, 238] width 5 height 3
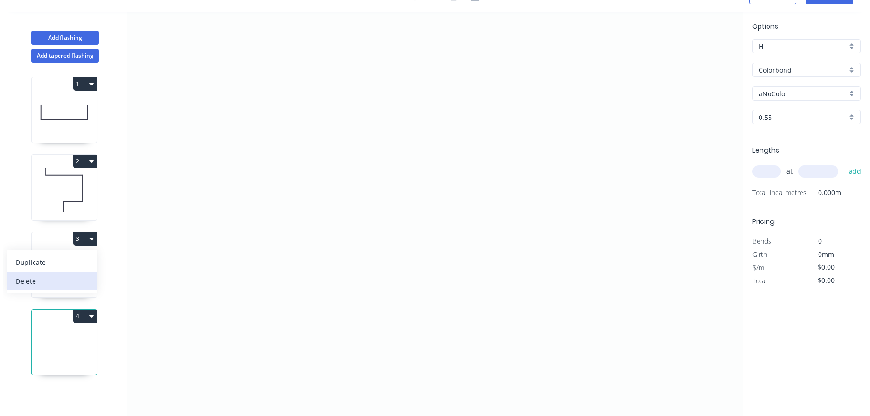
drag, startPoint x: 84, startPoint y: 271, endPoint x: 84, endPoint y: 277, distance: 5.7
click at [84, 277] on button "Delete" at bounding box center [52, 280] width 90 height 19
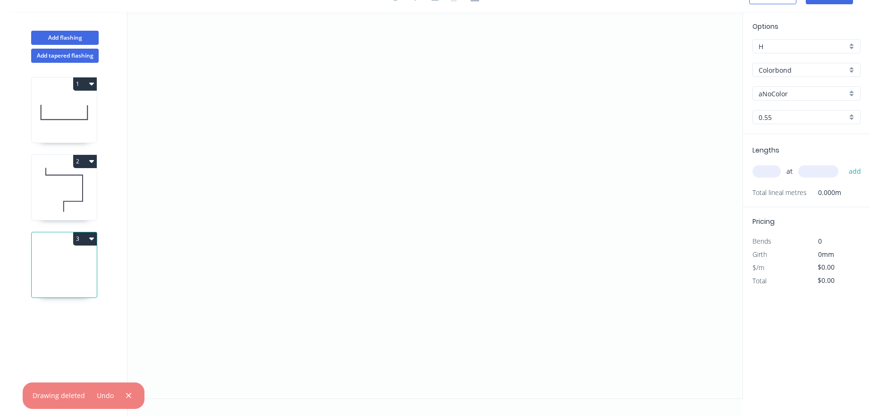
click at [100, 241] on div "1 2 3" at bounding box center [65, 239] width 124 height 353
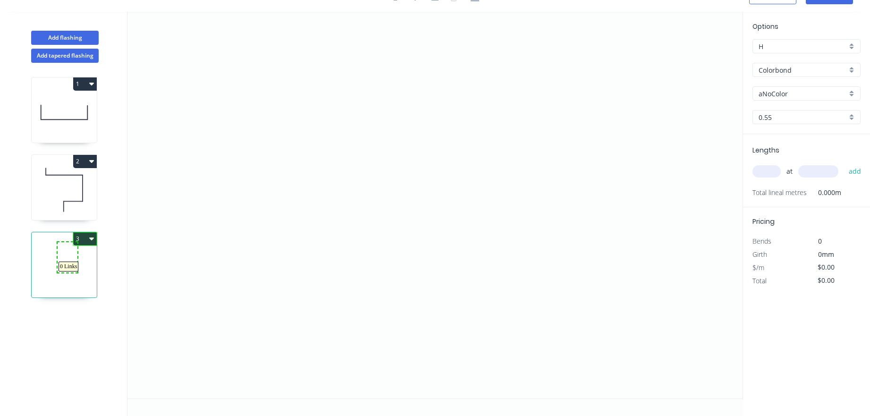
drag, startPoint x: 73, startPoint y: 255, endPoint x: 42, endPoint y: 282, distance: 40.5
click at [76, 239] on button "3" at bounding box center [85, 238] width 24 height 13
drag, startPoint x: 73, startPoint y: 245, endPoint x: 72, endPoint y: 253, distance: 7.2
click at [85, 239] on button "3" at bounding box center [85, 238] width 24 height 13
click at [85, 240] on button "3" at bounding box center [85, 238] width 24 height 13
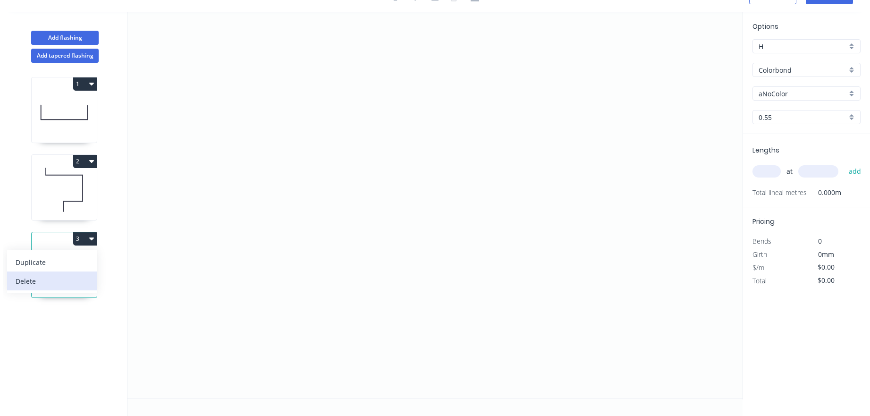
click at [65, 286] on div "Delete" at bounding box center [52, 281] width 73 height 14
type input "Surfmist"
type input "1.0"
type input "$57.44"
type input "$281.46"
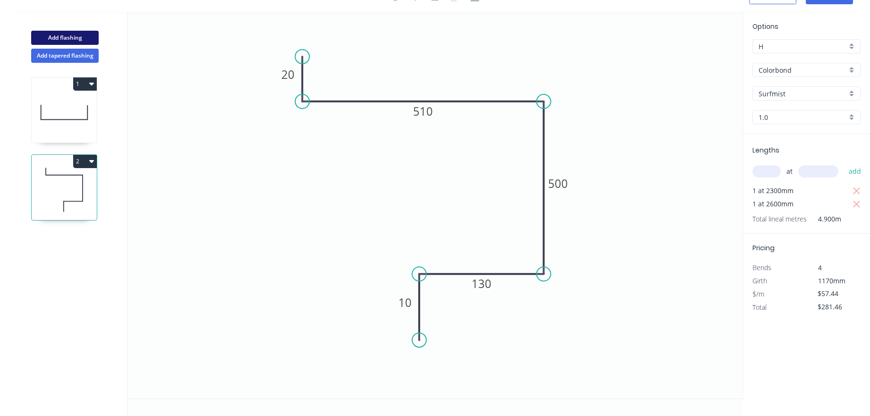
click at [75, 42] on button "Add flashing" at bounding box center [65, 38] width 68 height 14
type input "$0.00"
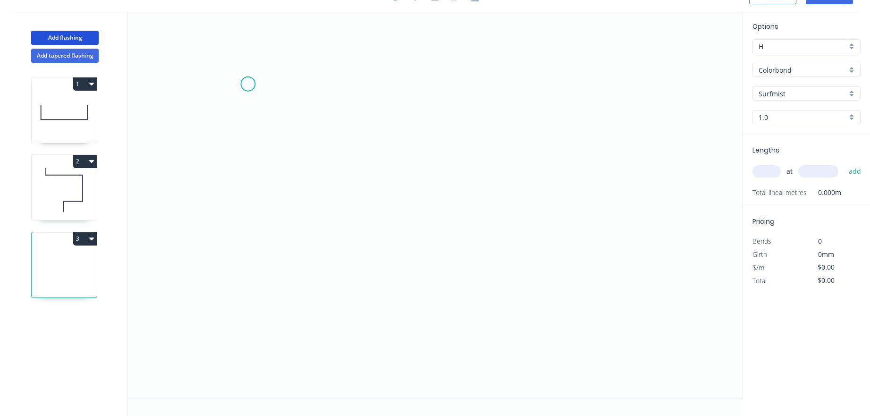
click at [248, 85] on icon "0" at bounding box center [434, 205] width 615 height 387
click at [308, 90] on icon "0" at bounding box center [434, 205] width 615 height 387
click at [301, 271] on icon "0 ?" at bounding box center [434, 205] width 615 height 387
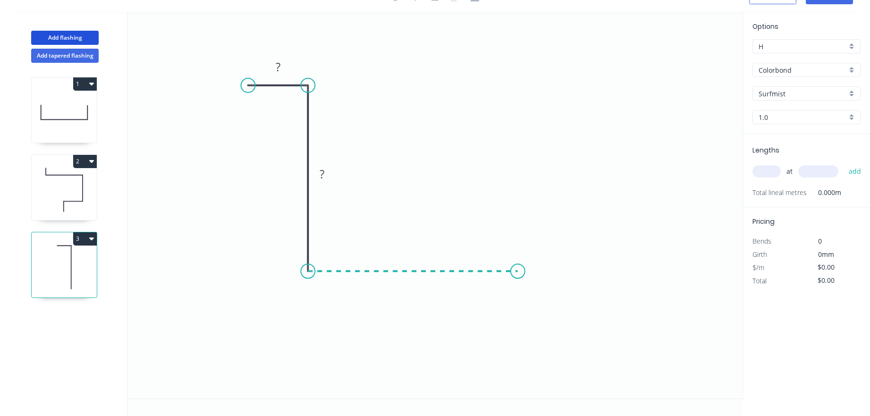
click at [519, 273] on icon "0 ? ?" at bounding box center [434, 205] width 615 height 387
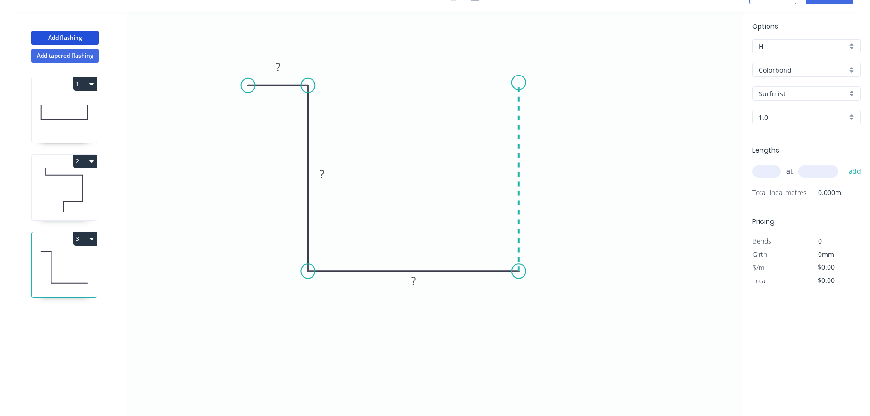
click at [522, 83] on icon "0 ? ? ?" at bounding box center [434, 205] width 615 height 387
click at [578, 80] on icon "0 ? ? ? ?" at bounding box center [434, 205] width 615 height 387
click at [579, 81] on circle at bounding box center [578, 83] width 14 height 14
click at [280, 66] on tspan "?" at bounding box center [278, 67] width 5 height 16
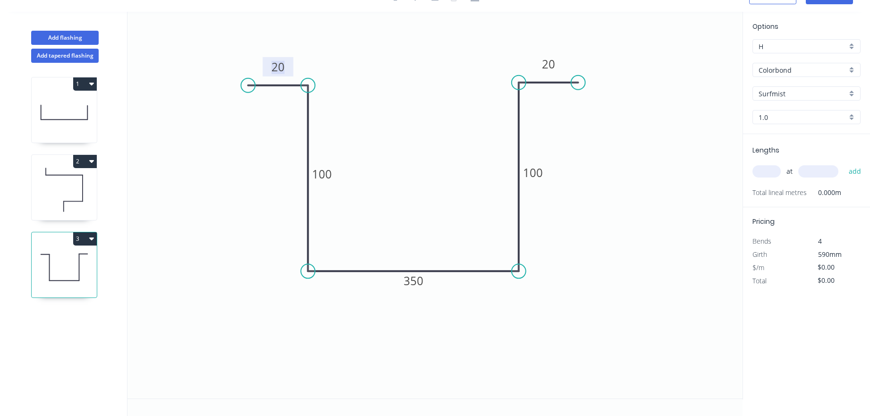
type input "$32.13"
click at [766, 176] on input "text" at bounding box center [766, 171] width 28 height 12
type input "1"
type input "1970"
click at [844, 163] on button "add" at bounding box center [855, 171] width 22 height 16
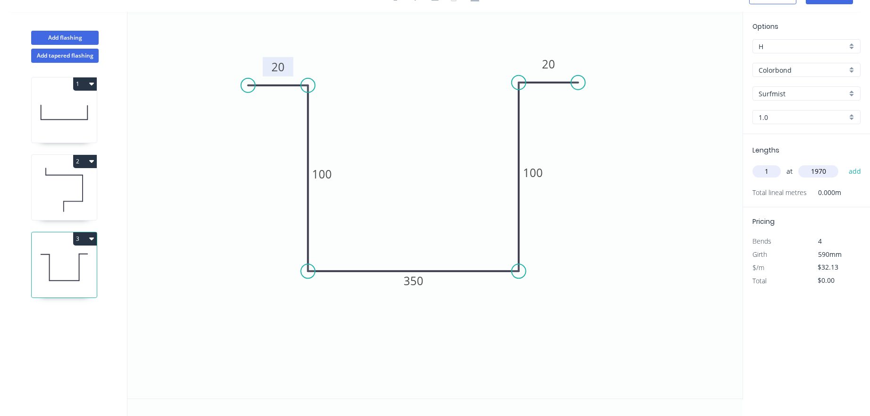
type input "$63.30"
type input "1"
type input "1310"
click at [844, 163] on button "add" at bounding box center [855, 171] width 22 height 16
type input "$105.39"
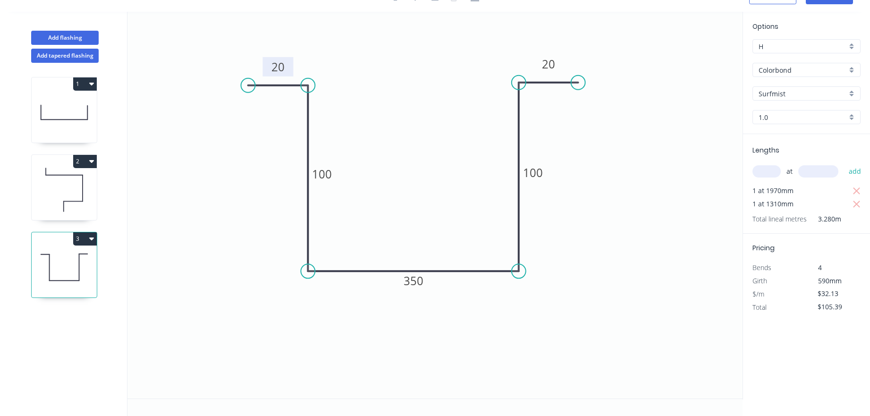
click at [397, 277] on icon "0 20 100 350 100 20" at bounding box center [434, 205] width 615 height 387
click at [72, 123] on icon at bounding box center [64, 112] width 65 height 60
type input "$0.00"
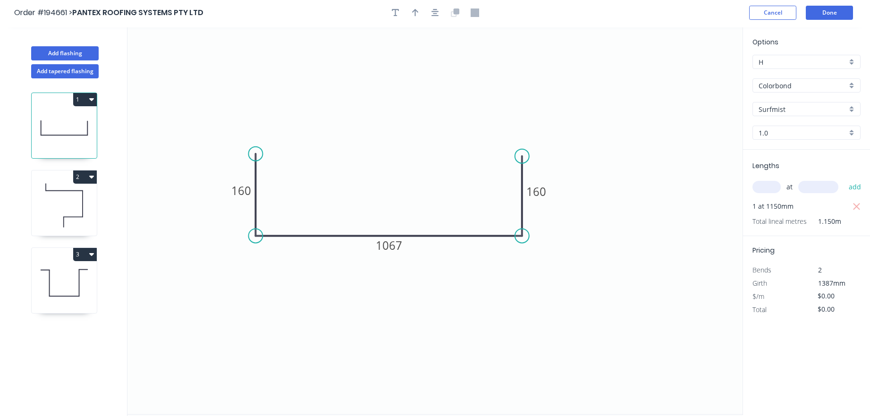
scroll to position [0, 0]
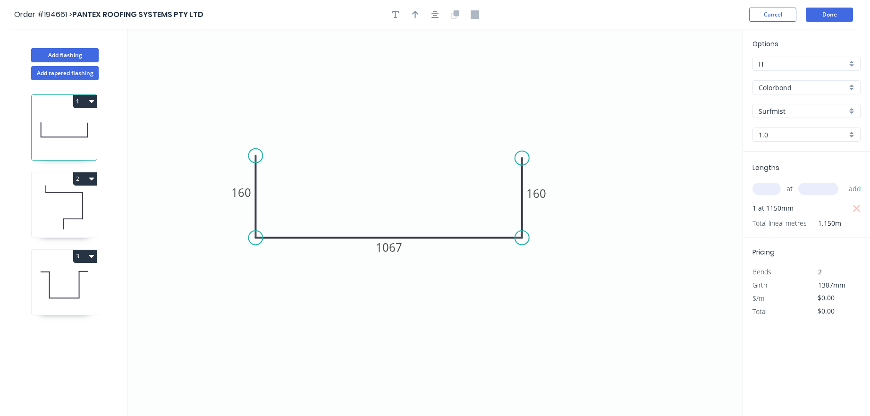
click at [434, 7] on header "Order #194661 > PANTEX ROOFING SYSTEMS PTY LTD Cancel Done" at bounding box center [435, 14] width 870 height 29
click at [434, 10] on div at bounding box center [435, 15] width 99 height 14
click at [434, 12] on icon "button" at bounding box center [435, 14] width 8 height 8
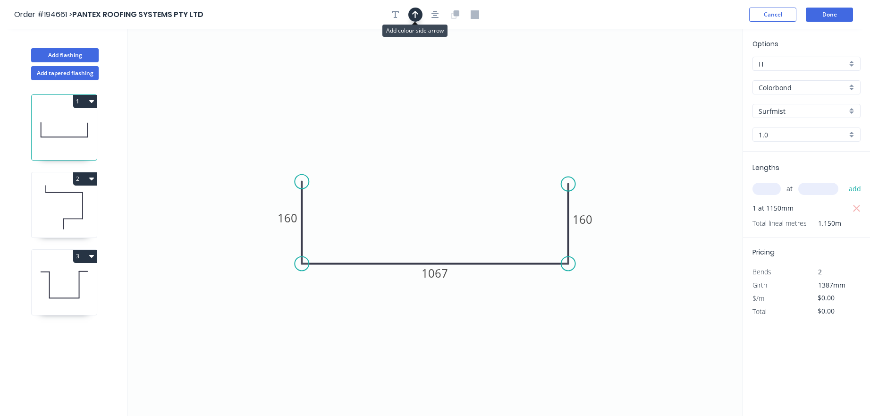
click at [421, 14] on button "button" at bounding box center [415, 15] width 14 height 14
click at [693, 75] on icon at bounding box center [695, 66] width 8 height 30
drag, startPoint x: 693, startPoint y: 75, endPoint x: 457, endPoint y: 152, distance: 248.6
click at [479, 147] on icon at bounding box center [492, 133] width 27 height 27
click at [88, 200] on icon at bounding box center [64, 207] width 65 height 60
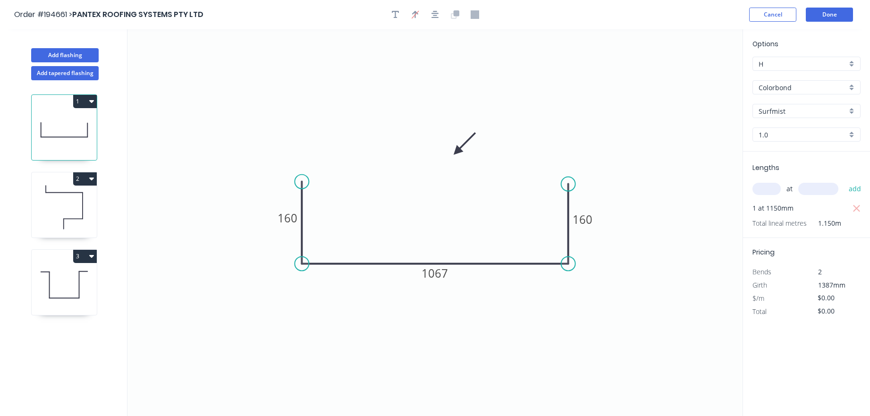
type input "$57.44"
type input "$281.46"
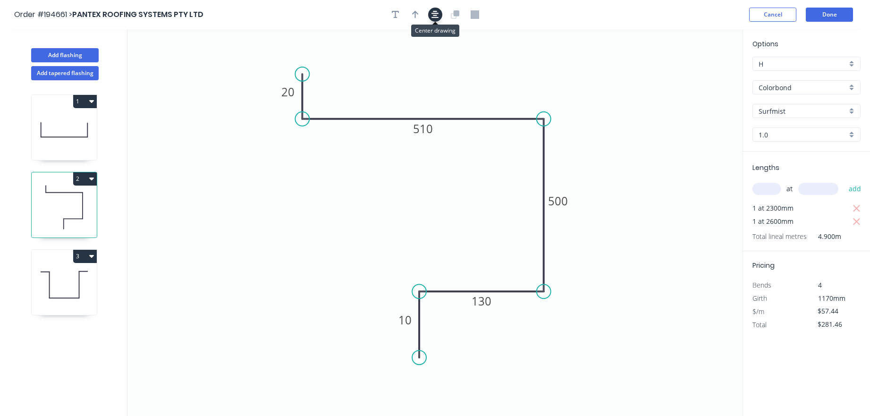
click at [433, 18] on icon "button" at bounding box center [435, 14] width 8 height 8
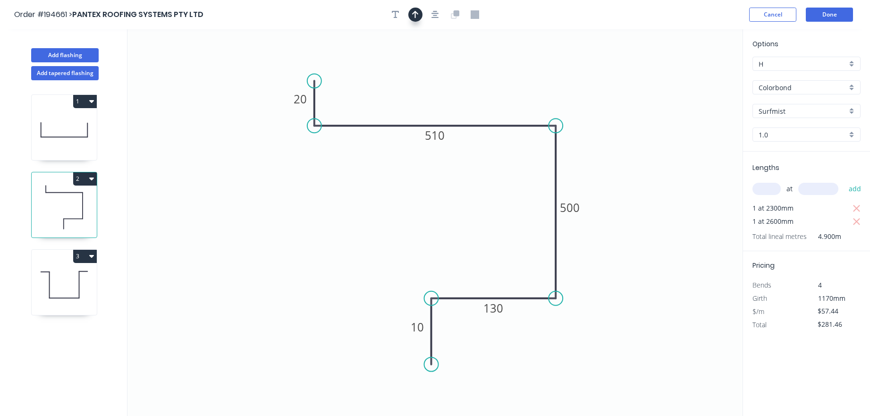
click at [418, 15] on button "button" at bounding box center [415, 15] width 14 height 14
click at [418, 15] on icon "button" at bounding box center [415, 14] width 7 height 9
click at [417, 16] on icon "button" at bounding box center [415, 14] width 7 height 8
click at [701, 80] on icon "0 20 510 500 130 10" at bounding box center [434, 222] width 615 height 387
drag, startPoint x: 701, startPoint y: 80, endPoint x: 612, endPoint y: 64, distance: 91.1
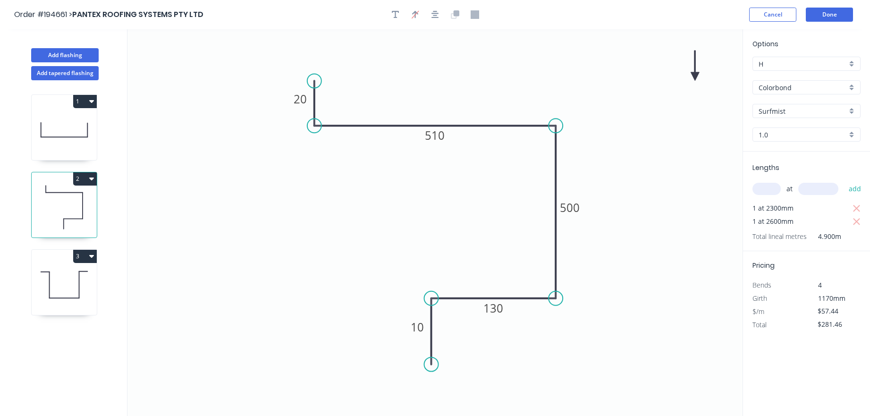
click at [612, 64] on icon "0 20 510 500 130 10" at bounding box center [434, 222] width 615 height 387
click at [695, 76] on icon at bounding box center [695, 66] width 8 height 30
drag, startPoint x: 695, startPoint y: 76, endPoint x: 517, endPoint y: 70, distance: 178.5
click at [523, 68] on icon at bounding box center [536, 54] width 27 height 27
click at [33, 273] on div "1 2 3" at bounding box center [65, 256] width 124 height 353
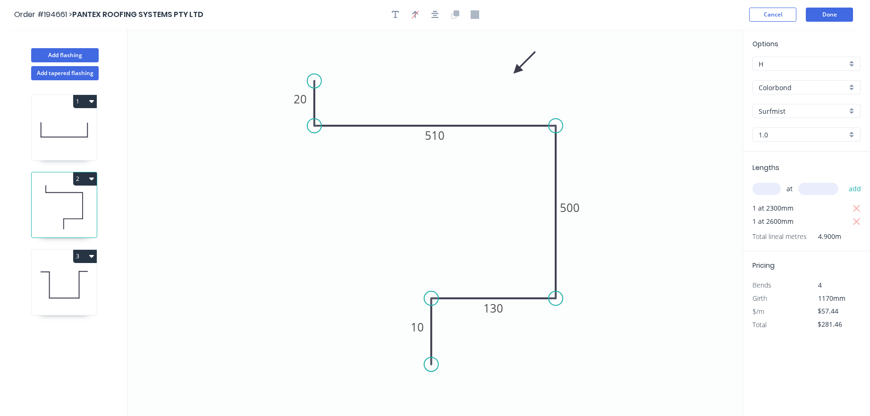
click at [40, 275] on icon at bounding box center [64, 284] width 65 height 60
type input "$32.13"
type input "$105.39"
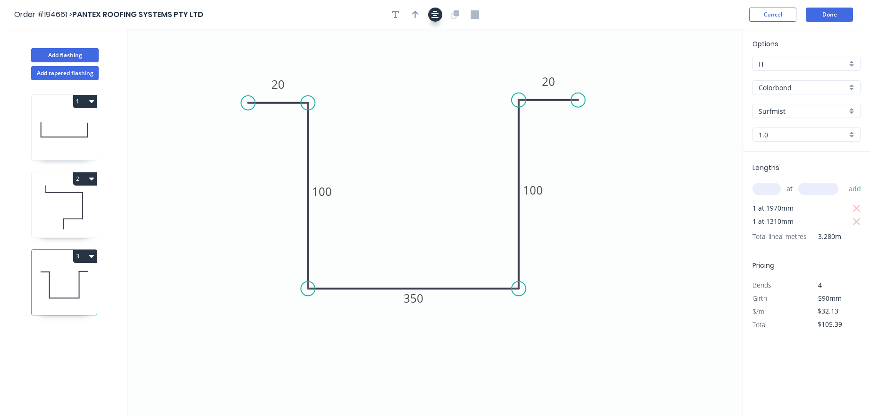
click at [432, 11] on icon "button" at bounding box center [435, 14] width 8 height 8
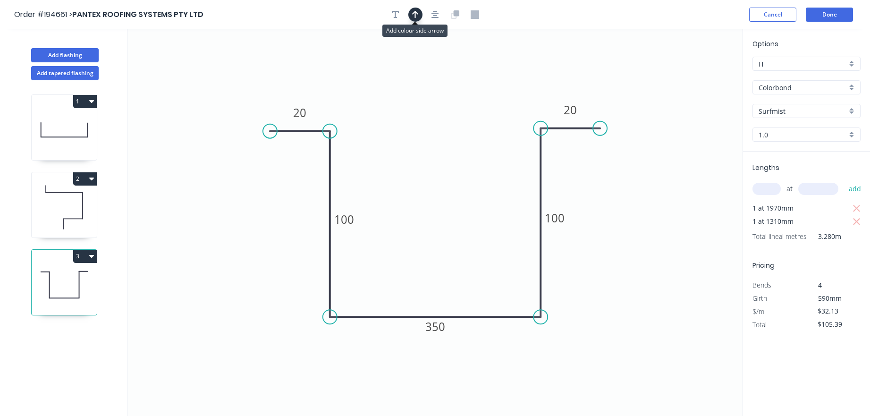
click at [422, 14] on button "button" at bounding box center [415, 15] width 14 height 14
drag, startPoint x: 698, startPoint y: 77, endPoint x: 558, endPoint y: 68, distance: 140.1
click at [539, 76] on icon "0 20 100 350 100 20" at bounding box center [434, 222] width 615 height 387
drag, startPoint x: 695, startPoint y: 76, endPoint x: 483, endPoint y: 77, distance: 212.0
click at [483, 77] on icon at bounding box center [483, 66] width 8 height 30
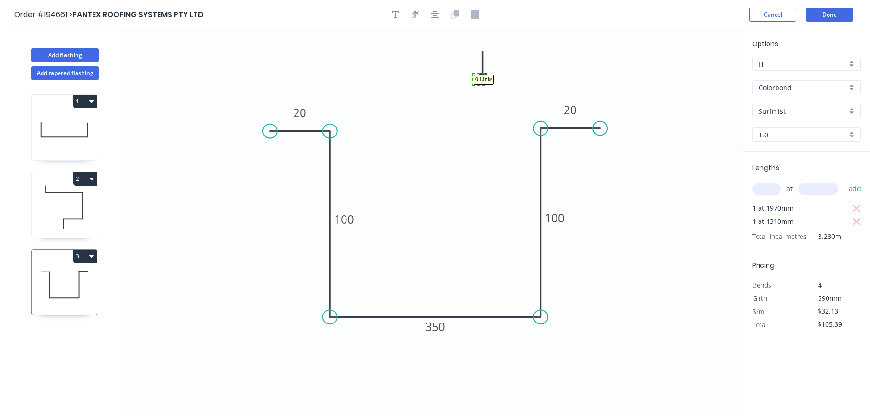
drag, startPoint x: 484, startPoint y: 74, endPoint x: 473, endPoint y: 85, distance: 16.0
click at [485, 80] on icon "0 20 100 350 100 20" at bounding box center [434, 222] width 615 height 387
click at [484, 73] on icon "0 20 100 350 100 20" at bounding box center [434, 222] width 615 height 387
click at [481, 75] on icon at bounding box center [481, 64] width 8 height 30
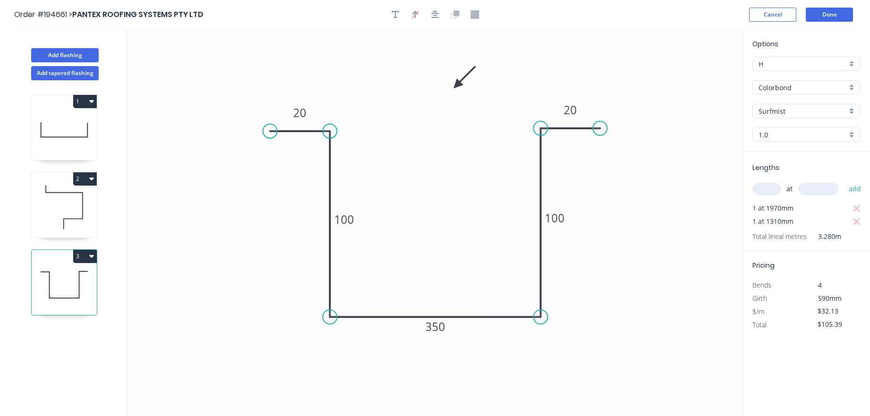
click at [457, 85] on icon at bounding box center [464, 77] width 27 height 27
drag, startPoint x: 456, startPoint y: 83, endPoint x: 436, endPoint y: 135, distance: 55.9
click at [436, 135] on icon at bounding box center [443, 125] width 27 height 27
click at [89, 55] on button "Add flashing" at bounding box center [65, 55] width 68 height 14
type input "$0.00"
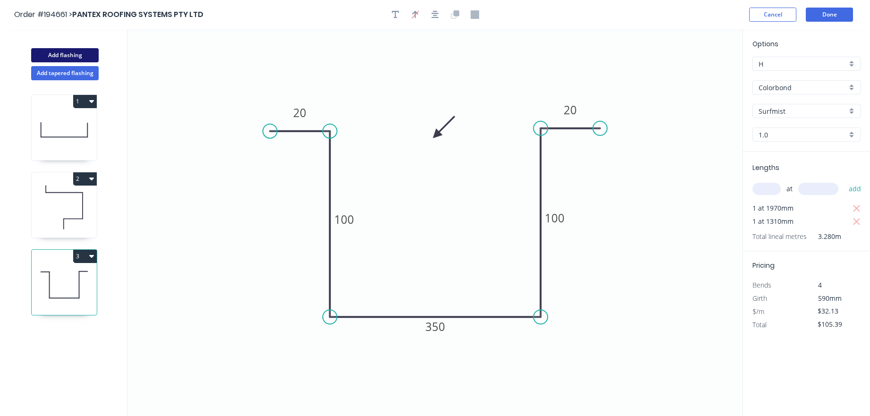
type input "$0.00"
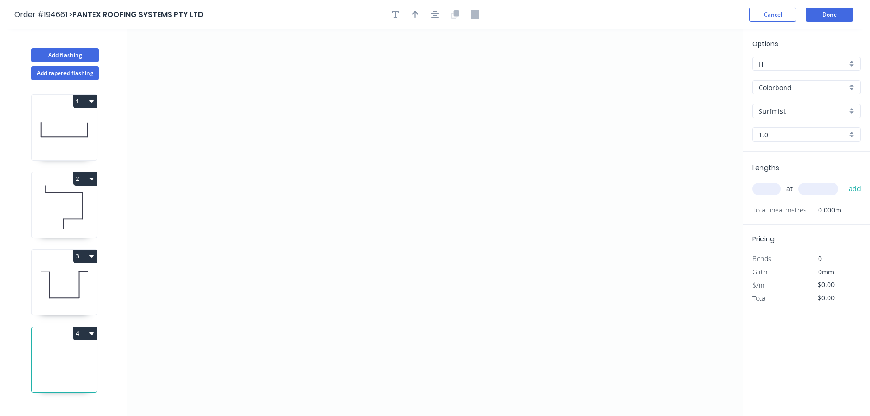
click at [82, 281] on icon at bounding box center [64, 284] width 65 height 60
type input "$32.13"
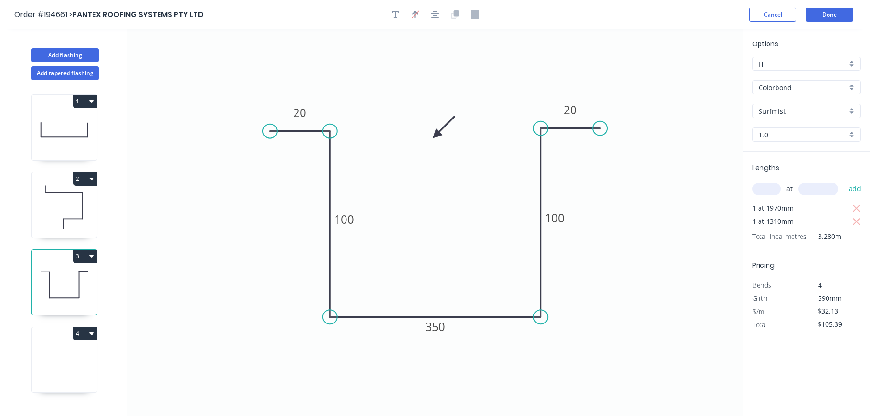
click at [89, 259] on button "3" at bounding box center [85, 256] width 24 height 13
click at [83, 277] on div "Duplicate" at bounding box center [52, 280] width 73 height 14
type input "$0.00"
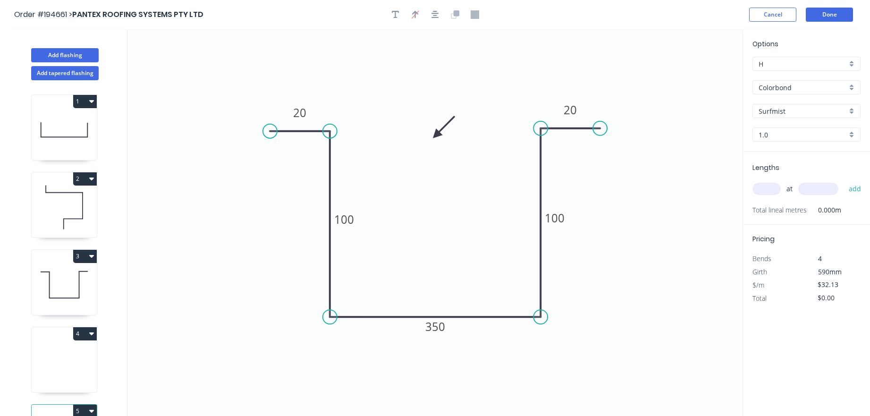
click at [93, 334] on icon "button" at bounding box center [91, 333] width 5 height 3
click at [77, 369] on button "Delete" at bounding box center [52, 375] width 90 height 19
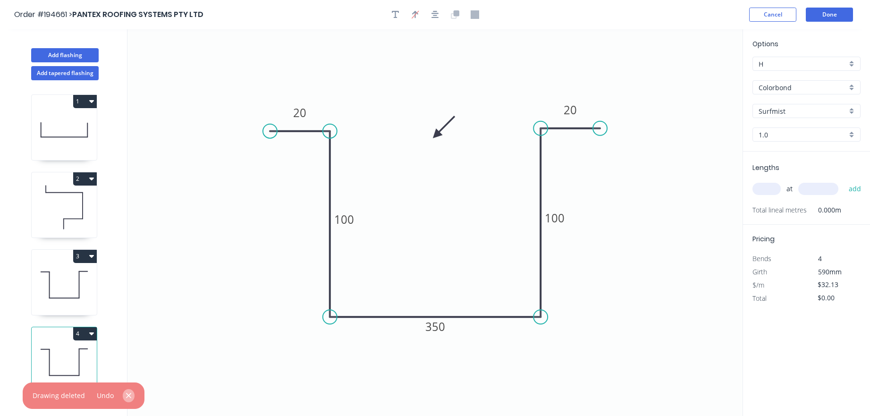
click at [131, 394] on button "button" at bounding box center [129, 395] width 12 height 13
click at [85, 369] on icon at bounding box center [64, 362] width 65 height 60
click at [341, 225] on tspan "100" at bounding box center [344, 219] width 20 height 16
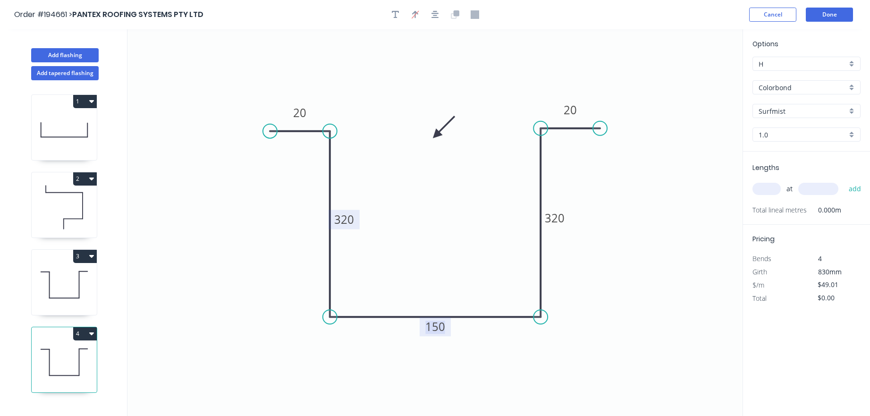
click at [81, 300] on icon at bounding box center [64, 284] width 65 height 60
type input "$32.13"
type input "$105.39"
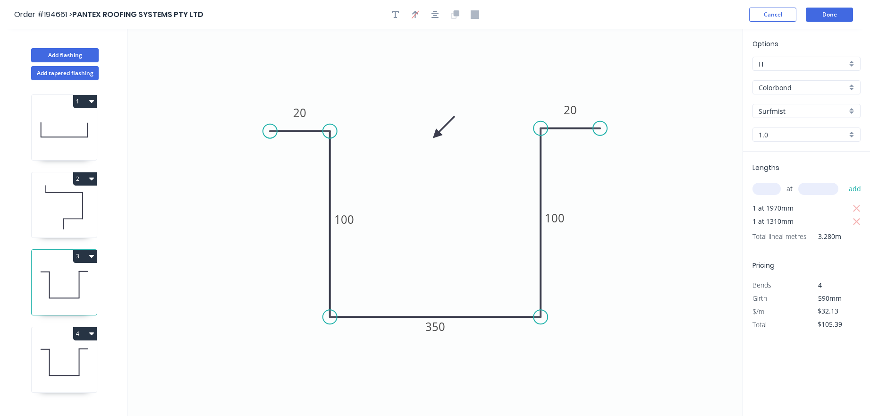
click at [85, 368] on icon at bounding box center [64, 362] width 65 height 60
type input "$49.01"
type input "$0.00"
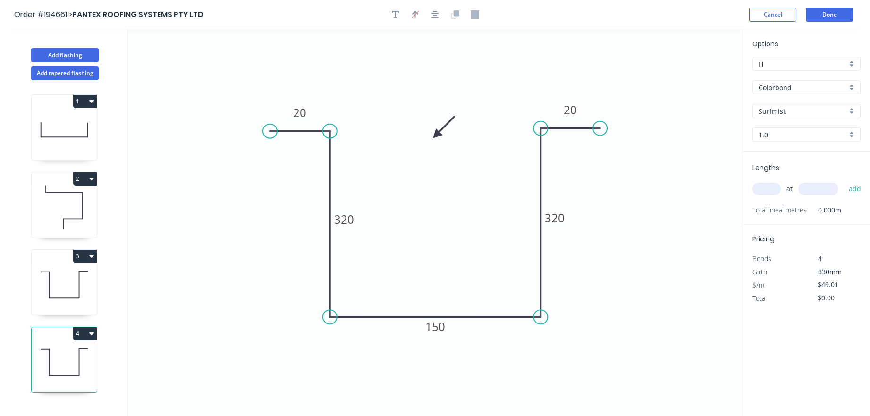
click at [611, 215] on icon "0 20 320 150 320 20" at bounding box center [434, 222] width 615 height 387
click at [610, 215] on icon "0 20 320 150 320 20" at bounding box center [434, 222] width 615 height 387
click at [769, 188] on input "text" at bounding box center [766, 189] width 28 height 12
type input "1"
type input "2500"
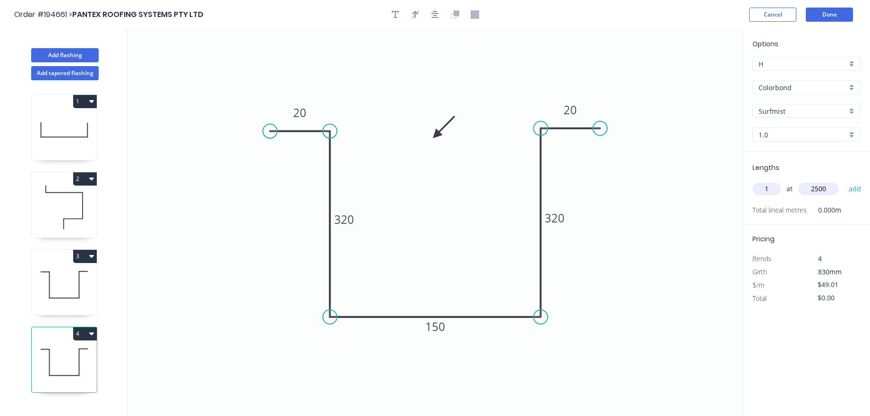
click at [844, 181] on button "add" at bounding box center [855, 189] width 22 height 16
type input "$122.53"
click at [86, 282] on icon at bounding box center [64, 284] width 65 height 60
type input "$32.13"
type input "$105.39"
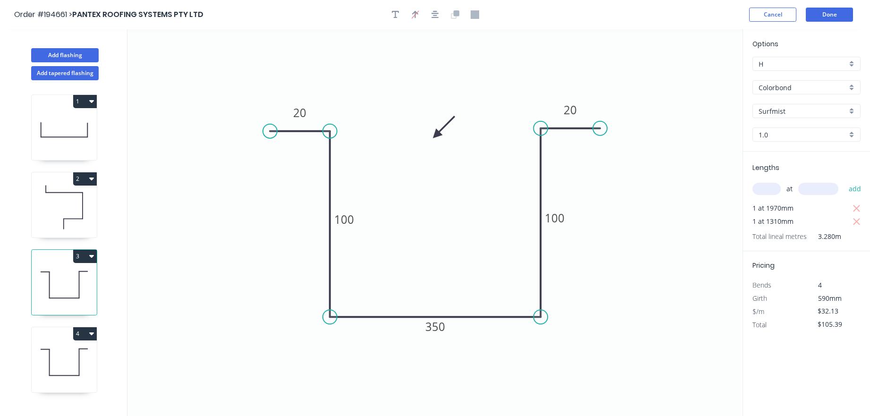
click at [83, 203] on icon at bounding box center [64, 207] width 65 height 60
type input "$57.44"
type input "$281.46"
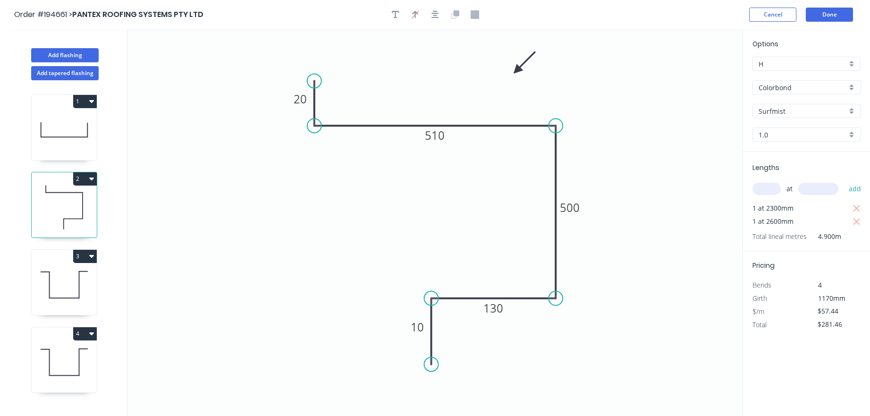
click at [75, 144] on icon at bounding box center [64, 130] width 65 height 60
type input "$0.00"
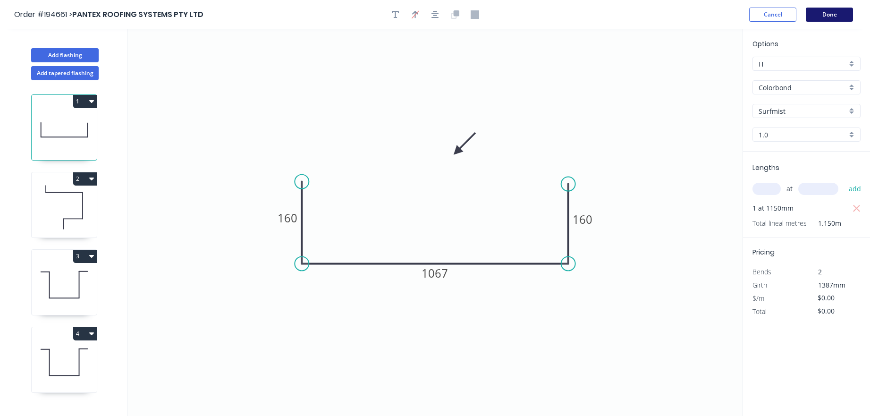
click at [811, 19] on button "Done" at bounding box center [829, 15] width 47 height 14
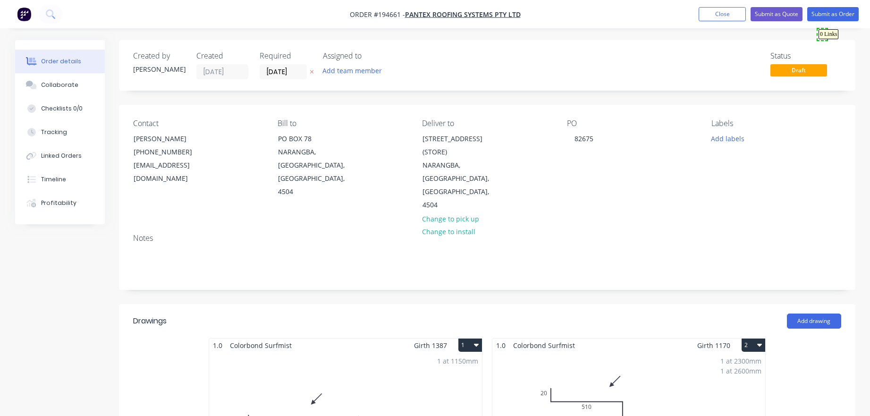
drag, startPoint x: 820, startPoint y: 36, endPoint x: 805, endPoint y: 61, distance: 29.2
click at [817, 17] on button "Submit as Order" at bounding box center [832, 14] width 51 height 14
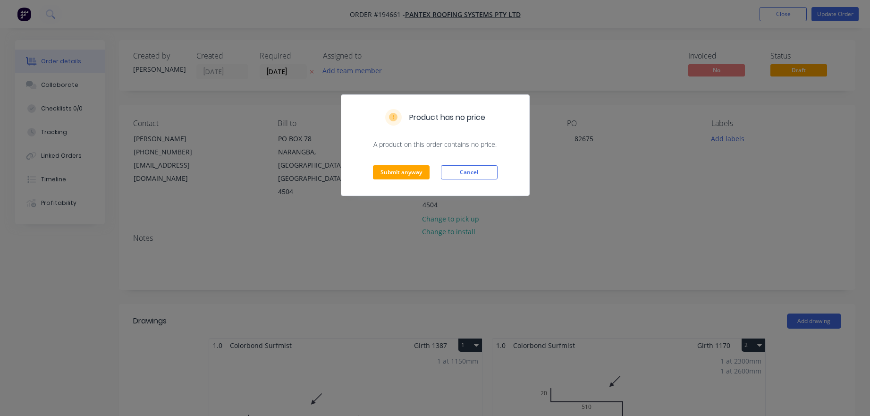
click at [439, 168] on div "Submit anyway Cancel" at bounding box center [435, 172] width 188 height 46
click at [471, 176] on button "Cancel" at bounding box center [469, 172] width 57 height 14
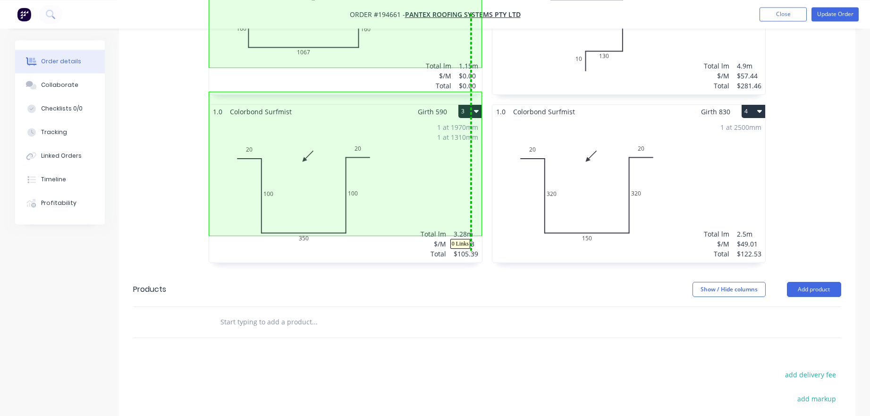
scroll to position [401, 0]
drag, startPoint x: 471, startPoint y: 176, endPoint x: 465, endPoint y: 187, distance: 13.1
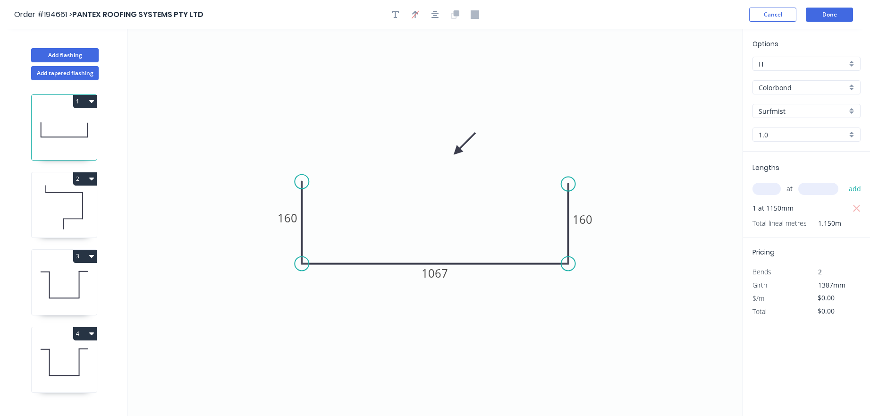
click at [816, 7] on header "Order #194661 > PANTEX ROOFING SYSTEMS PTY LTD Cancel Done" at bounding box center [435, 14] width 870 height 29
click at [812, 16] on button "Done" at bounding box center [829, 15] width 47 height 14
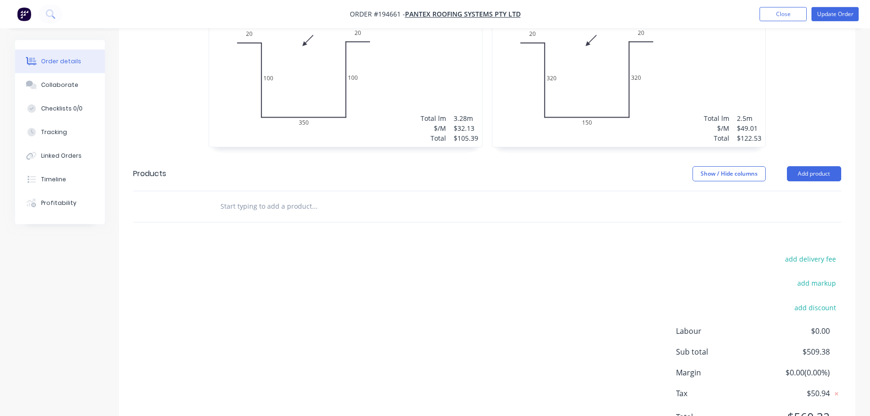
scroll to position [538, 0]
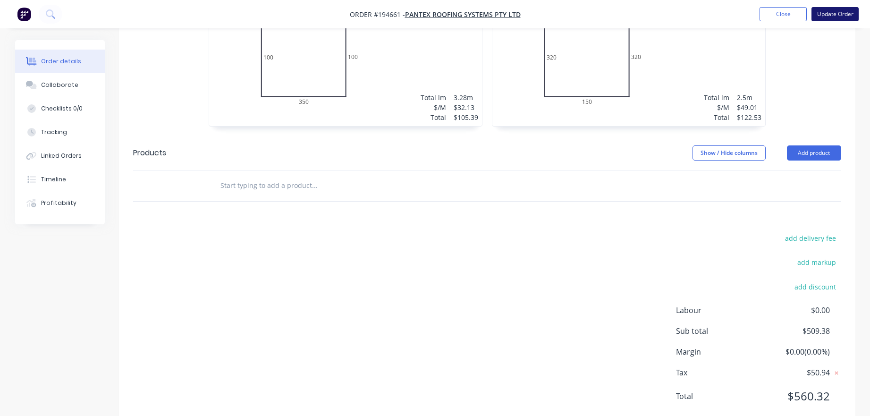
click at [828, 18] on button "Update Order" at bounding box center [834, 14] width 47 height 14
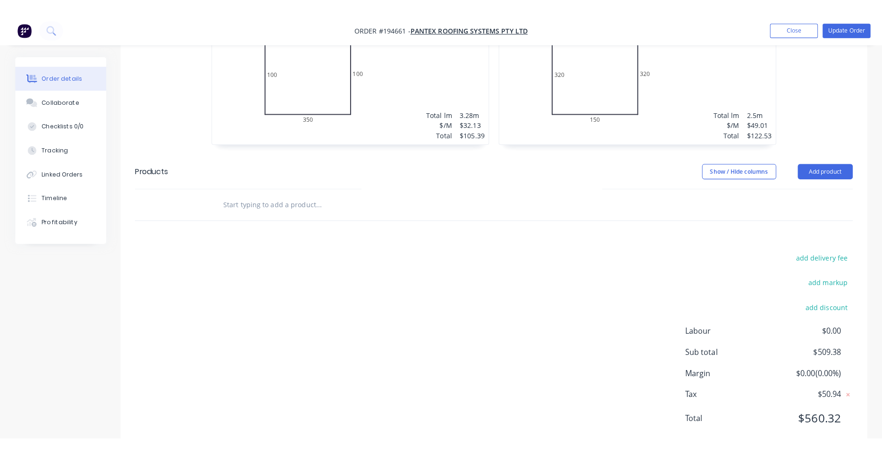
scroll to position [0, 0]
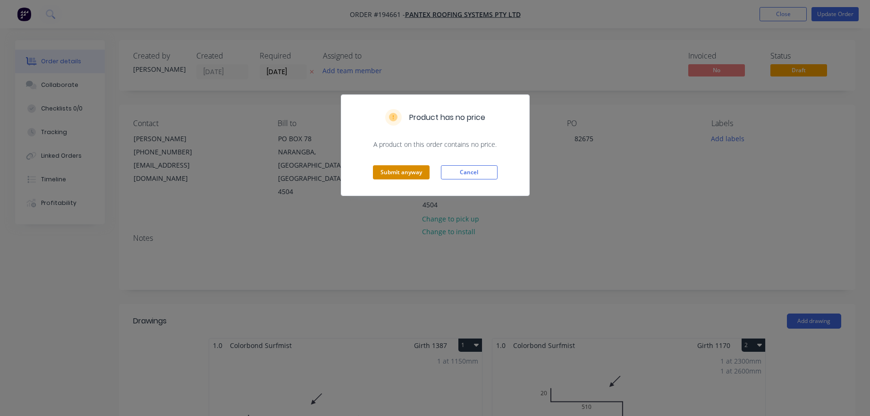
click at [413, 175] on button "Submit anyway" at bounding box center [401, 172] width 57 height 14
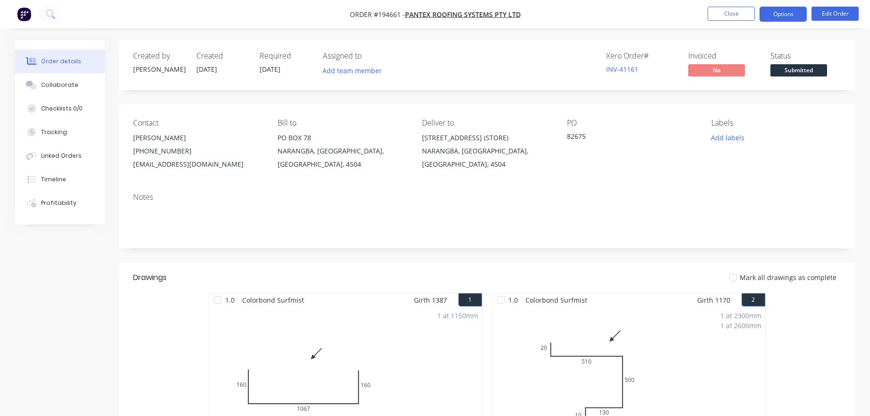
click at [781, 18] on button "Options" at bounding box center [783, 14] width 47 height 15
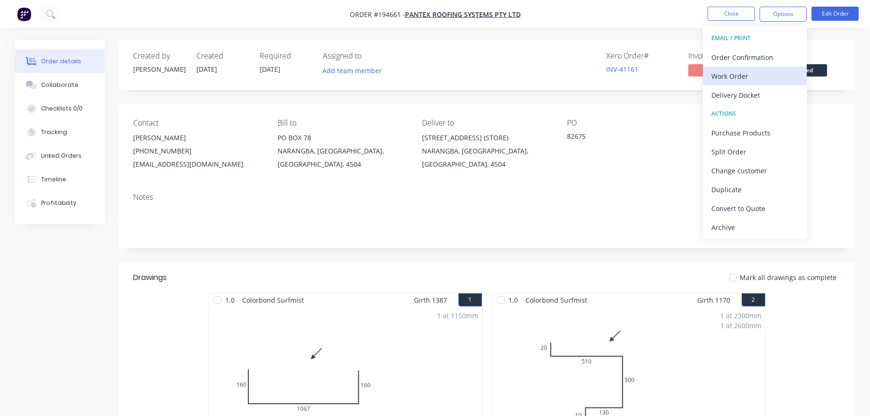
click at [772, 85] on button "Work Order" at bounding box center [755, 76] width 104 height 19
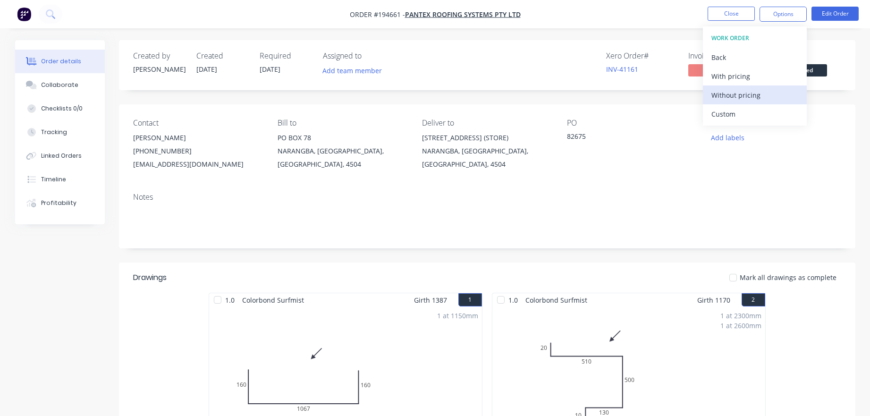
click at [762, 96] on div "Without pricing" at bounding box center [754, 95] width 87 height 14
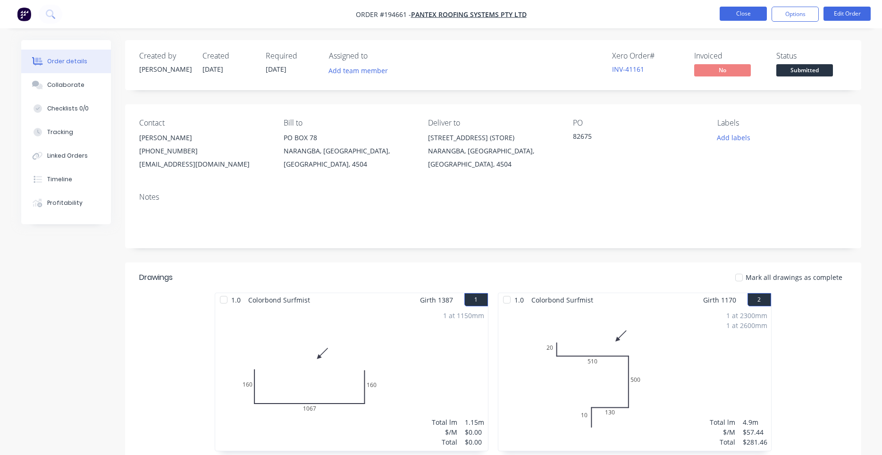
click at [744, 17] on button "Close" at bounding box center [743, 14] width 47 height 14
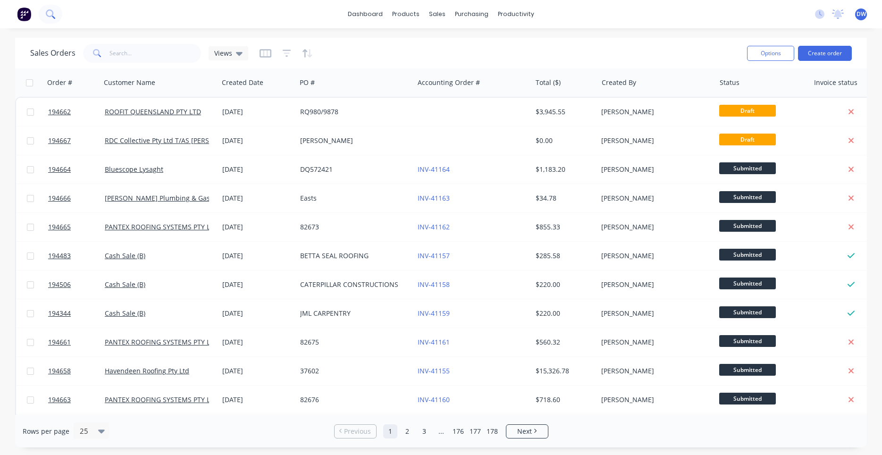
click at [56, 20] on button at bounding box center [51, 14] width 24 height 19
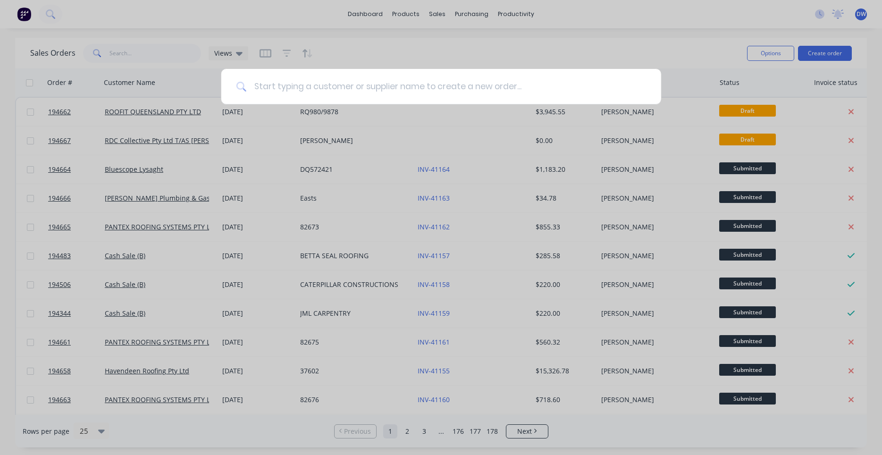
click at [304, 85] on input at bounding box center [446, 86] width 400 height 35
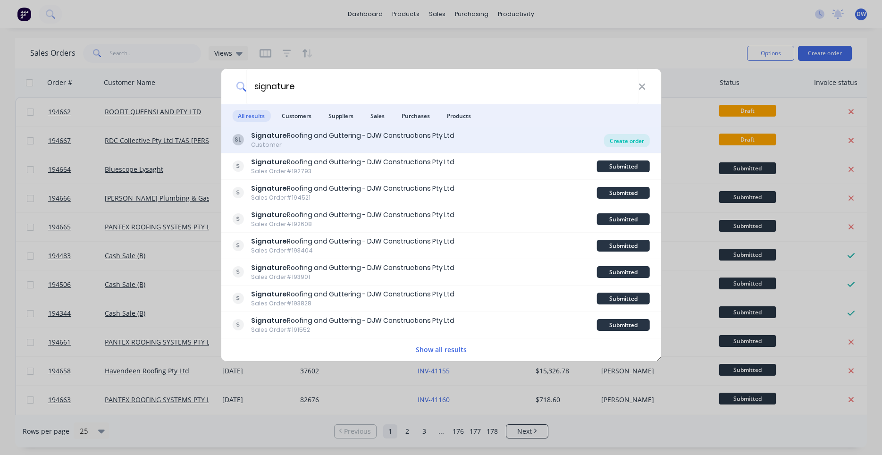
type input "signature"
click at [626, 141] on div "Create order" at bounding box center [627, 140] width 46 height 13
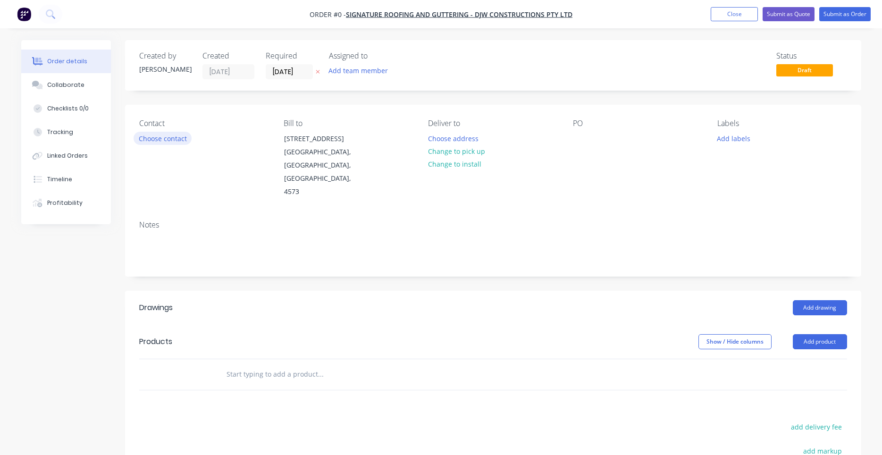
click at [177, 138] on button "Choose contact" at bounding box center [163, 138] width 58 height 13
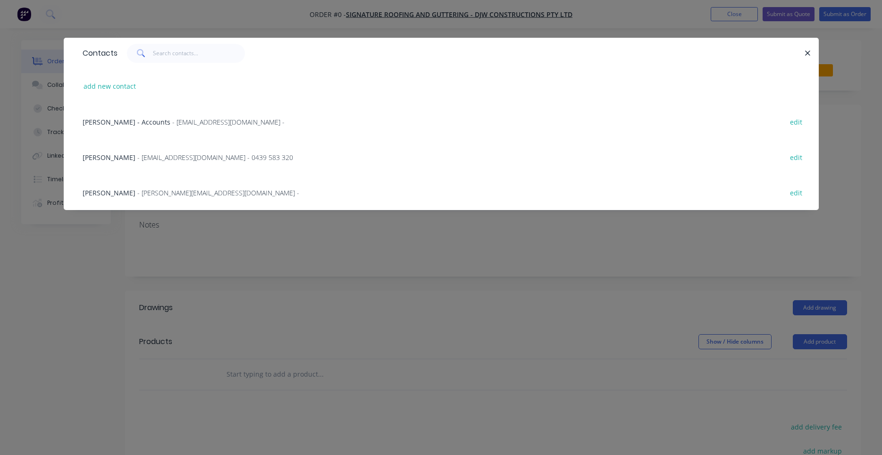
click at [404, 242] on div "Contacts add new contact Jessie Engle - Accounts - accountspayable@signatureroo…" at bounding box center [441, 227] width 882 height 455
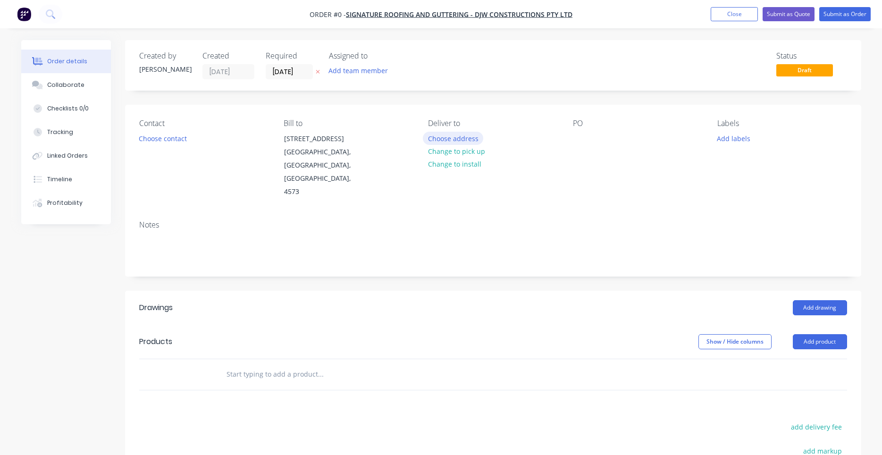
click at [457, 138] on button "Choose address" at bounding box center [453, 138] width 60 height 13
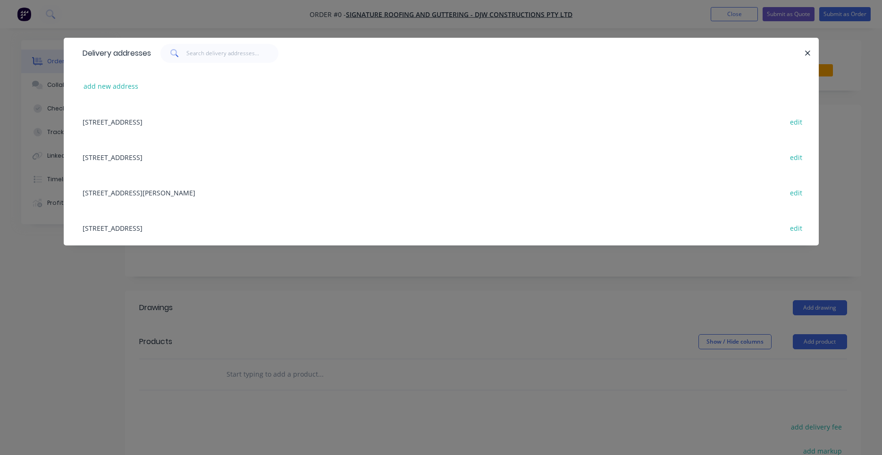
click at [252, 227] on div "29 Link Crescent (STORE), Coolum Beach, Queensland, Australia, 4573 edit" at bounding box center [441, 227] width 727 height 35
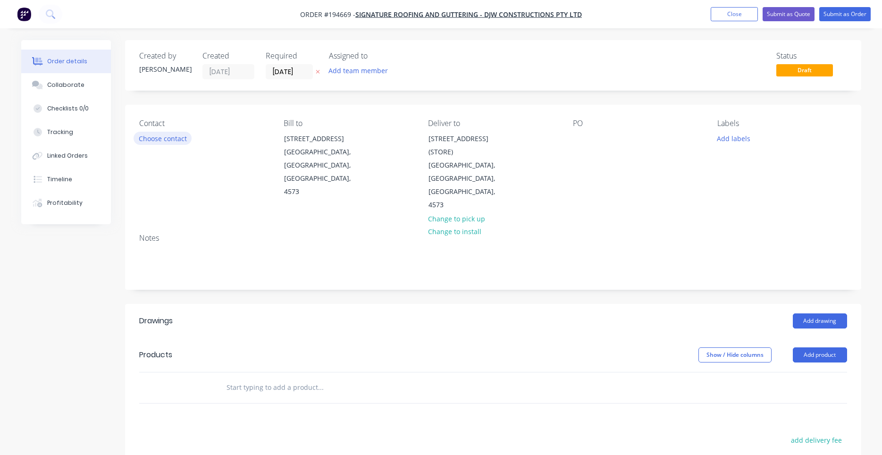
click at [181, 142] on button "Choose contact" at bounding box center [163, 138] width 58 height 13
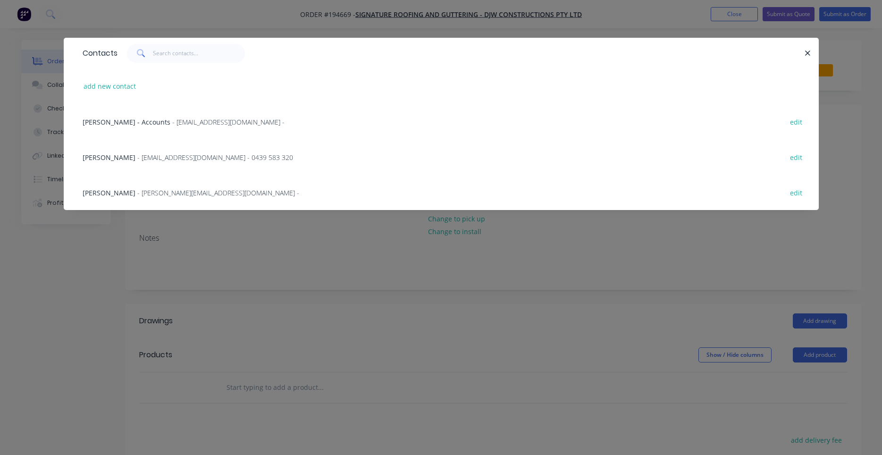
click at [204, 157] on span "- orders@signatureroofing.com.au - 0439 583 320" at bounding box center [215, 157] width 156 height 9
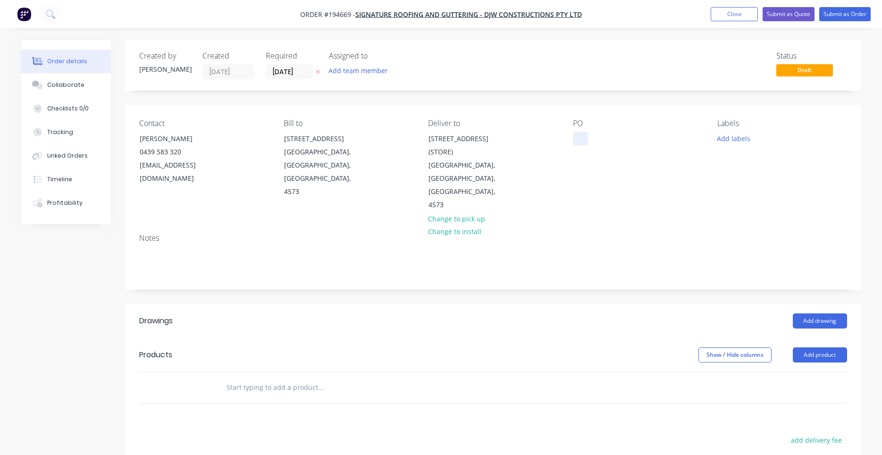
click at [579, 137] on div at bounding box center [580, 139] width 15 height 14
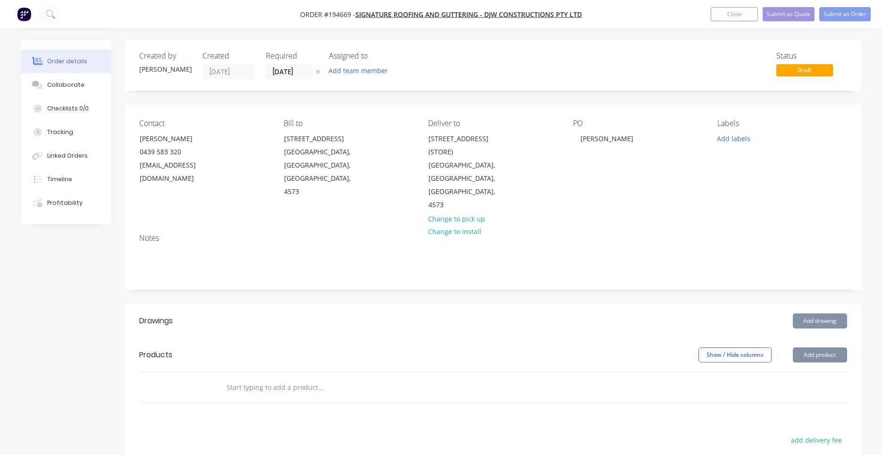
click at [310, 378] on input "text" at bounding box center [320, 387] width 189 height 19
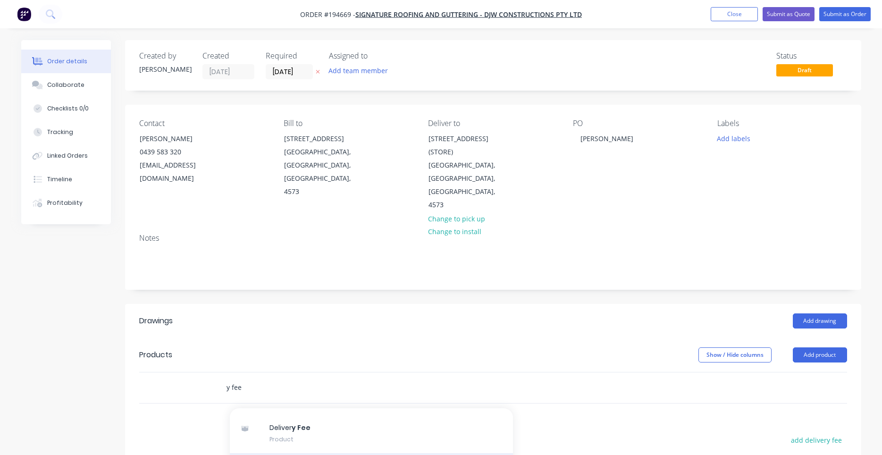
scroll to position [90, 0]
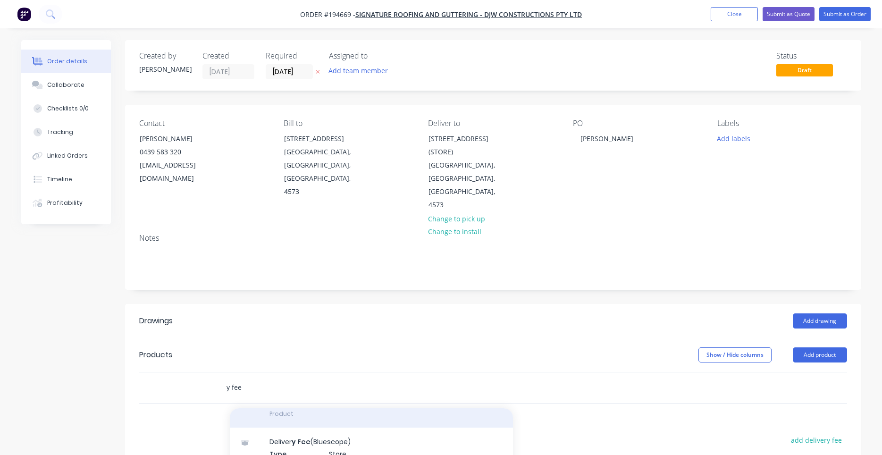
type input "y fee"
click at [332, 391] on div "Deliver y Fee Product" at bounding box center [371, 408] width 283 height 40
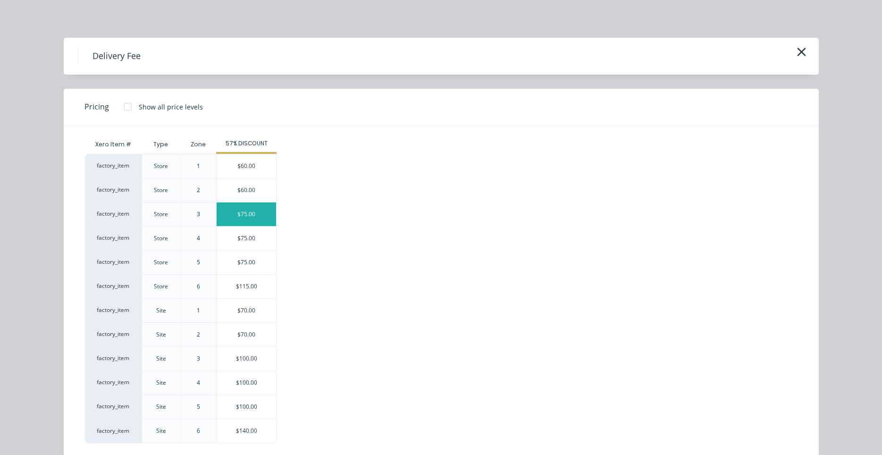
click at [247, 217] on div "$75.00" at bounding box center [246, 215] width 59 height 24
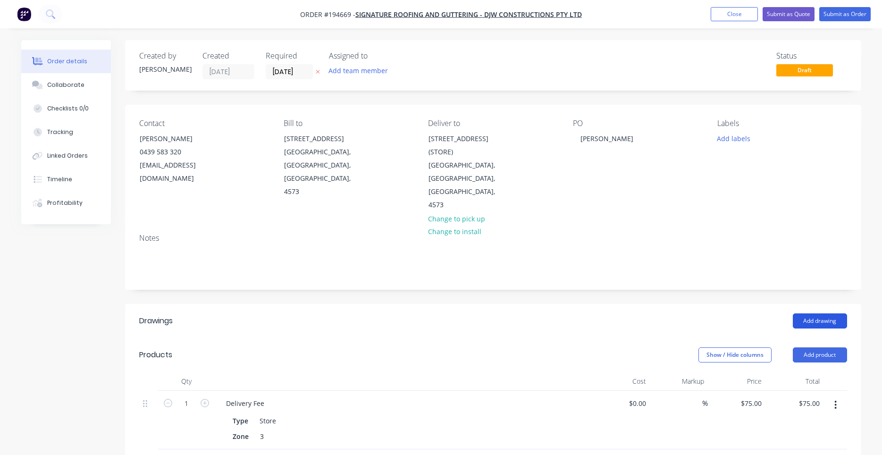
click at [811, 313] on button "Add drawing" at bounding box center [820, 320] width 54 height 15
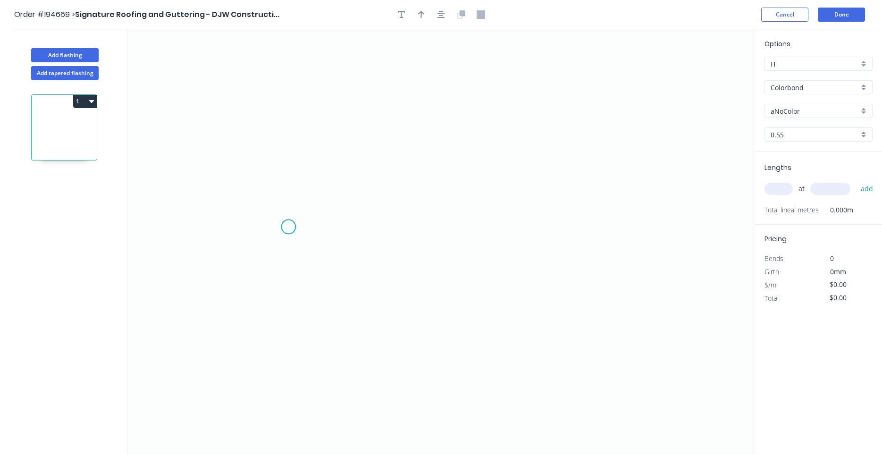
click at [288, 227] on icon "0" at bounding box center [440, 242] width 627 height 426
click at [296, 104] on icon "0" at bounding box center [440, 242] width 627 height 426
click at [408, 108] on icon "0 ?" at bounding box center [440, 242] width 627 height 426
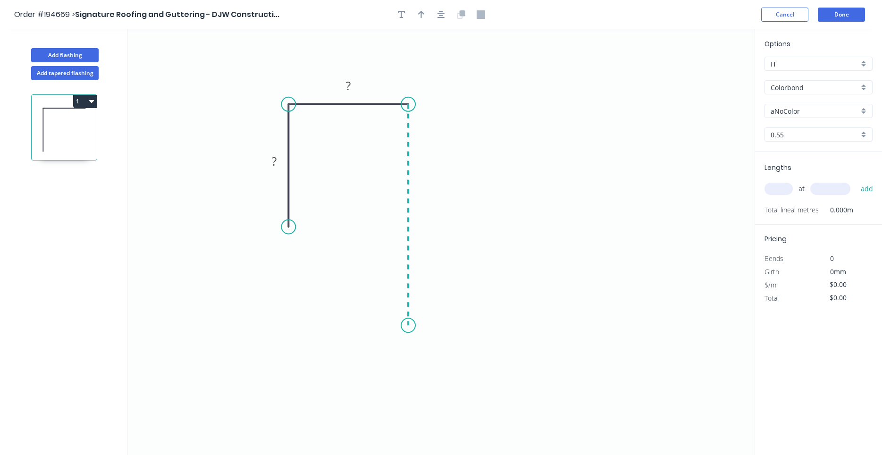
click at [407, 326] on icon "0 ? ?" at bounding box center [440, 242] width 627 height 426
click at [407, 326] on circle at bounding box center [408, 325] width 14 height 14
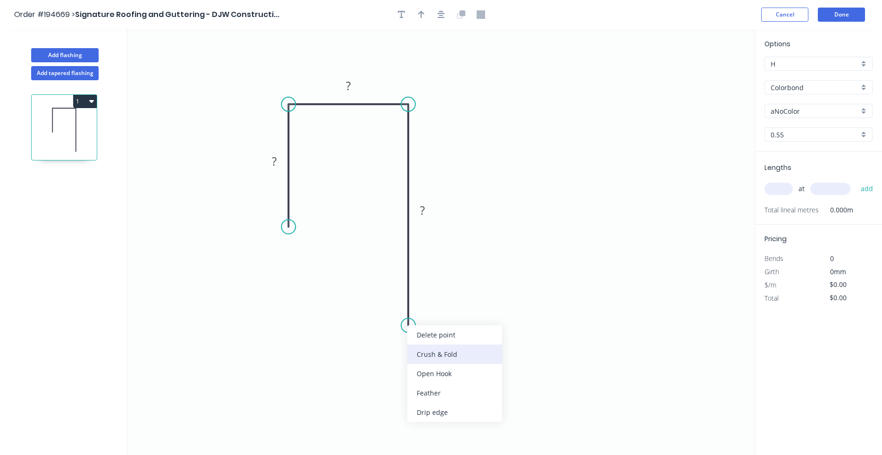
click at [424, 348] on div "Crush & Fold" at bounding box center [454, 354] width 95 height 19
click at [429, 356] on div "Flip bend" at bounding box center [453, 359] width 95 height 19
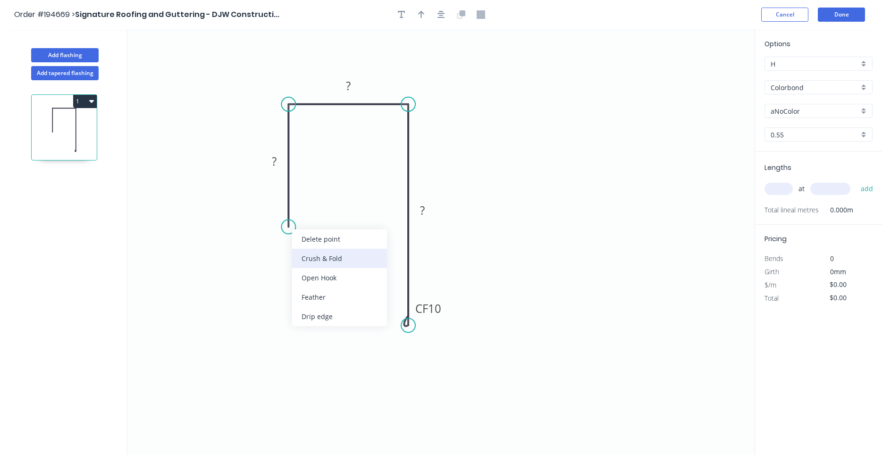
click at [322, 260] on div "Crush & Fold" at bounding box center [339, 258] width 95 height 19
click at [273, 164] on tspan "?" at bounding box center [274, 161] width 5 height 16
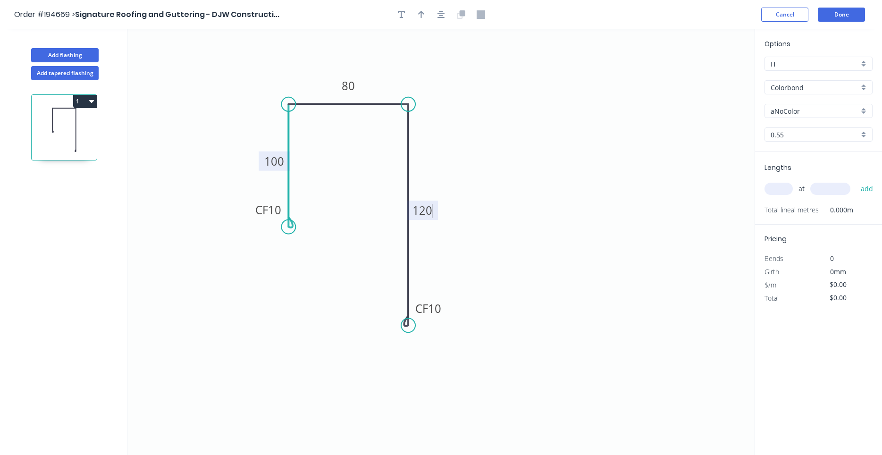
type input "$15.16"
click at [445, 15] on button "button" at bounding box center [441, 15] width 14 height 14
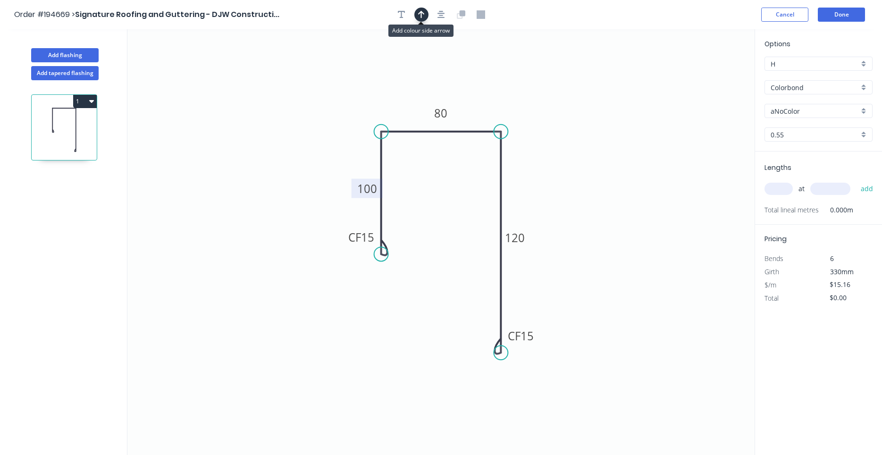
click at [425, 14] on button "button" at bounding box center [421, 15] width 14 height 14
click at [703, 76] on icon "0 CF 15 100 80 CF 15 120" at bounding box center [440, 242] width 627 height 426
click at [708, 78] on icon at bounding box center [707, 66] width 8 height 30
drag, startPoint x: 708, startPoint y: 78, endPoint x: 510, endPoint y: 101, distance: 199.1
click at [510, 101] on icon at bounding box center [517, 92] width 27 height 27
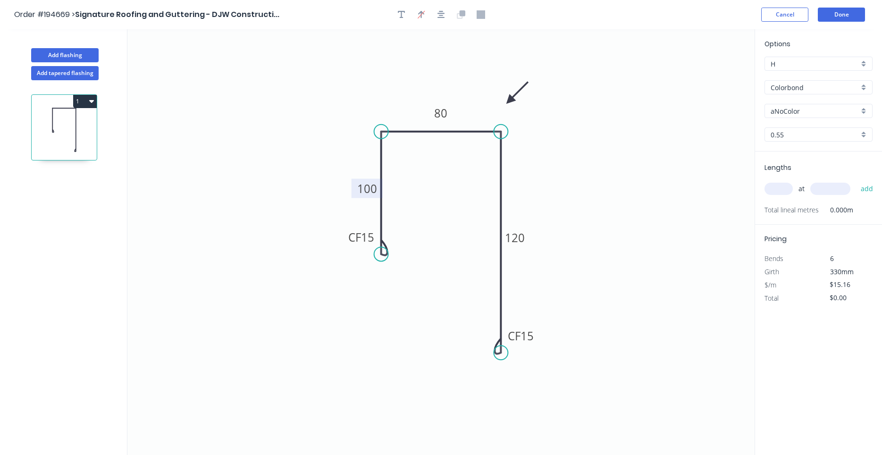
click at [785, 110] on input "aNoColor" at bounding box center [815, 111] width 88 height 10
click at [814, 131] on div "Surfmist" at bounding box center [818, 129] width 107 height 17
type input "Surfmist"
click at [851, 287] on input "$15.16" at bounding box center [846, 284] width 32 height 13
click at [852, 299] on input "$0.00" at bounding box center [846, 297] width 32 height 13
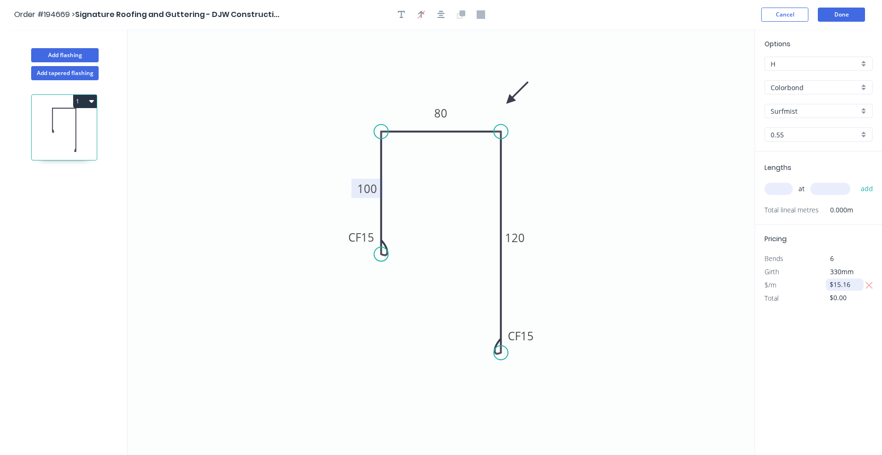
click at [854, 285] on input "$15.16" at bounding box center [846, 284] width 32 height 13
click at [870, 286] on icon "button" at bounding box center [869, 285] width 8 height 11
click at [869, 296] on icon "button" at bounding box center [869, 298] width 8 height 11
click at [776, 192] on input "text" at bounding box center [779, 189] width 28 height 12
type input "3"
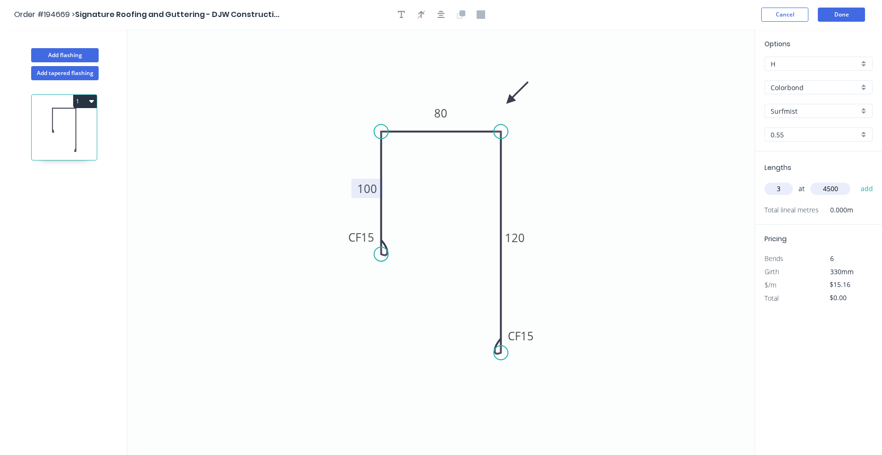
type input "4500"
click at [856, 181] on button "add" at bounding box center [867, 189] width 22 height 16
type input "$204.66"
click at [92, 52] on button "Add flashing" at bounding box center [65, 55] width 68 height 14
type input "$0.00"
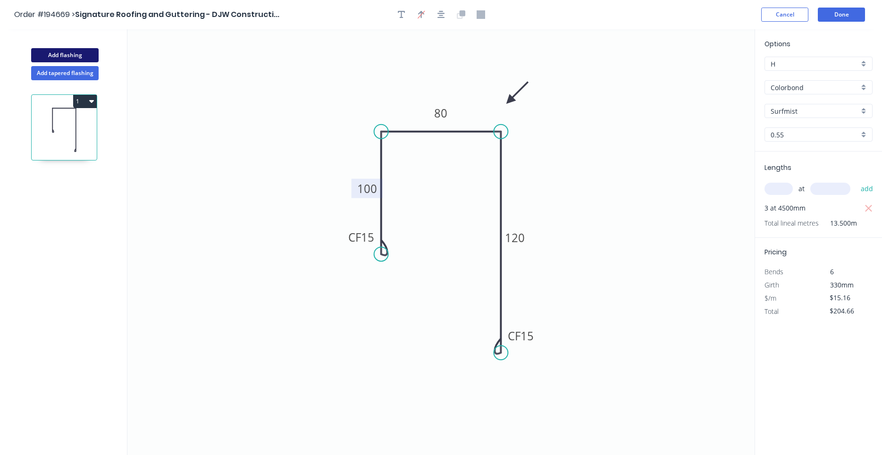
type input "$0.00"
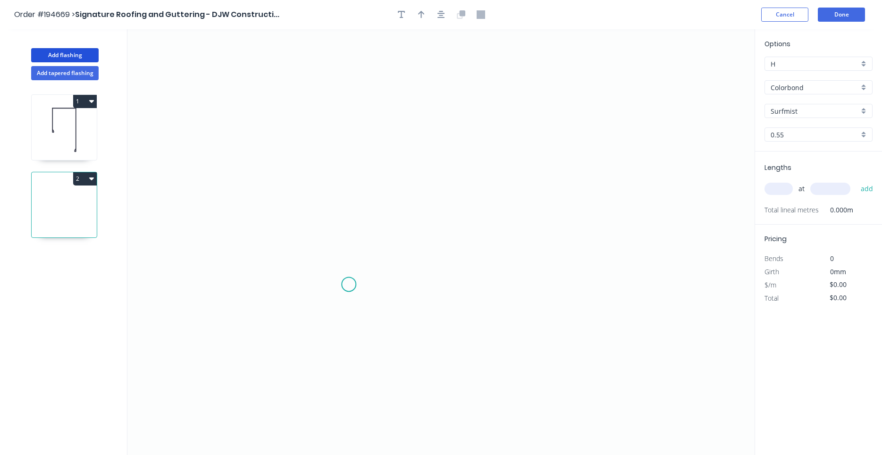
click at [349, 285] on icon "0" at bounding box center [440, 242] width 627 height 426
click at [355, 133] on icon "0" at bounding box center [440, 242] width 627 height 426
click at [547, 129] on icon "0 ?" at bounding box center [440, 242] width 627 height 426
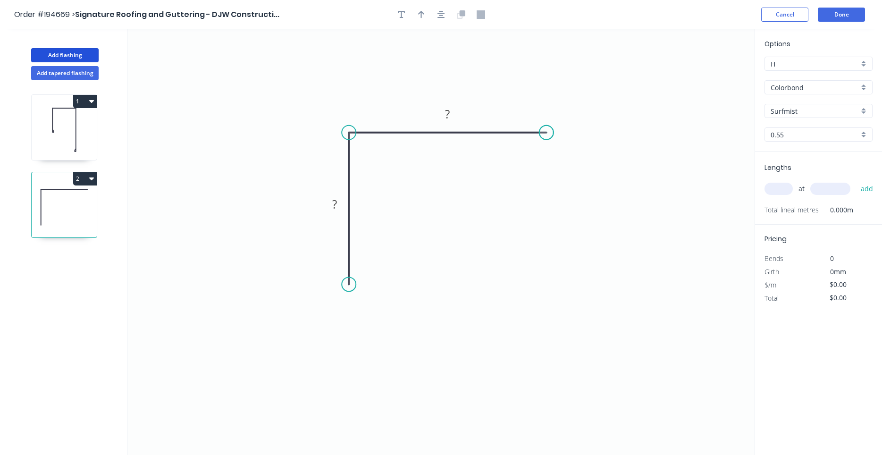
click at [547, 129] on circle at bounding box center [547, 133] width 14 height 14
drag, startPoint x: 550, startPoint y: 132, endPoint x: 528, endPoint y: 131, distance: 22.7
click at [528, 131] on circle at bounding box center [528, 133] width 14 height 14
drag, startPoint x: 347, startPoint y: 285, endPoint x: 346, endPoint y: 301, distance: 16.6
click at [346, 301] on circle at bounding box center [349, 298] width 14 height 14
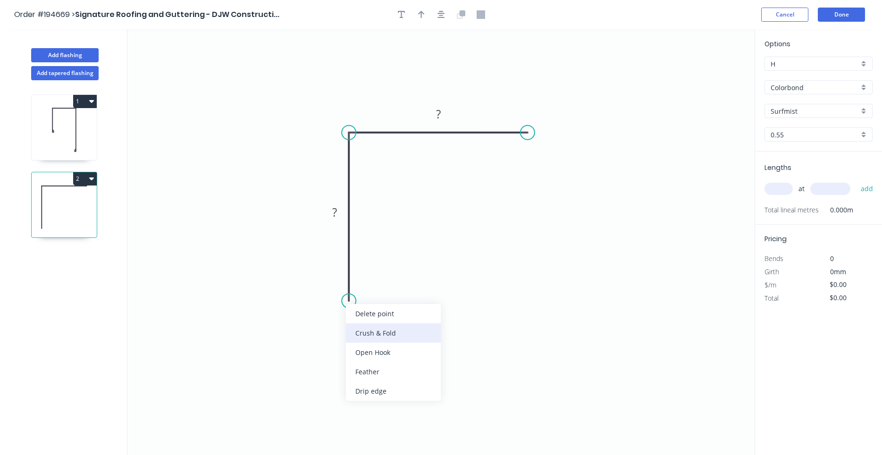
click at [374, 339] on div "Crush & Fold" at bounding box center [393, 332] width 95 height 19
click at [363, 330] on div "Flip bend" at bounding box center [397, 330] width 95 height 19
drag, startPoint x: 385, startPoint y: 288, endPoint x: 376, endPoint y: 329, distance: 41.5
click at [376, 329] on rect at bounding box center [361, 324] width 38 height 19
click at [372, 321] on tspan "10" at bounding box center [366, 325] width 13 height 16
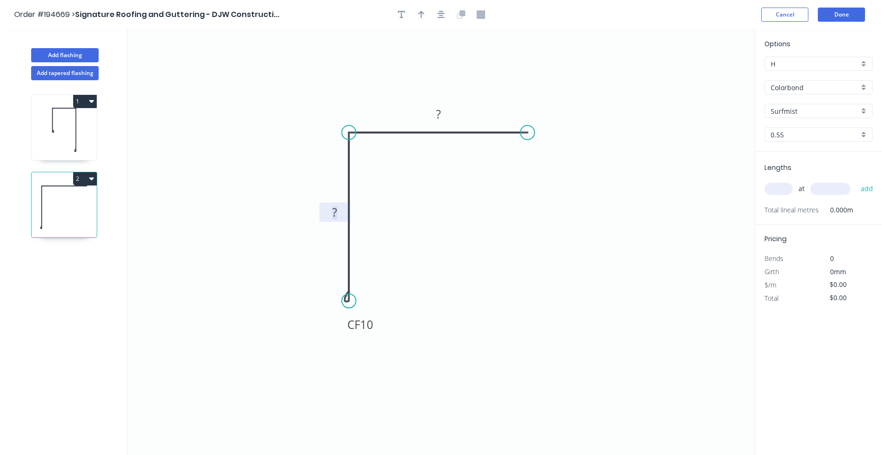
click at [335, 213] on tspan "?" at bounding box center [334, 212] width 5 height 16
click at [541, 157] on div "Crush & Fold" at bounding box center [576, 161] width 95 height 19
type input "$10.42"
click at [548, 111] on tspan "10" at bounding box center [546, 108] width 13 height 16
click at [438, 17] on button "button" at bounding box center [441, 15] width 14 height 14
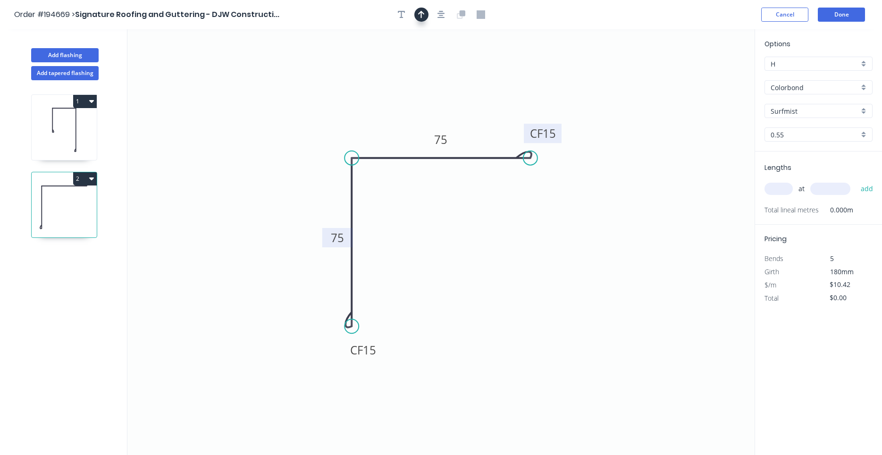
click at [422, 12] on icon "button" at bounding box center [421, 15] width 7 height 8
click at [705, 74] on icon at bounding box center [707, 66] width 8 height 30
click at [705, 74] on icon at bounding box center [705, 63] width 8 height 30
click at [705, 74] on icon at bounding box center [712, 66] width 27 height 27
click at [705, 74] on icon at bounding box center [716, 74] width 30 height 8
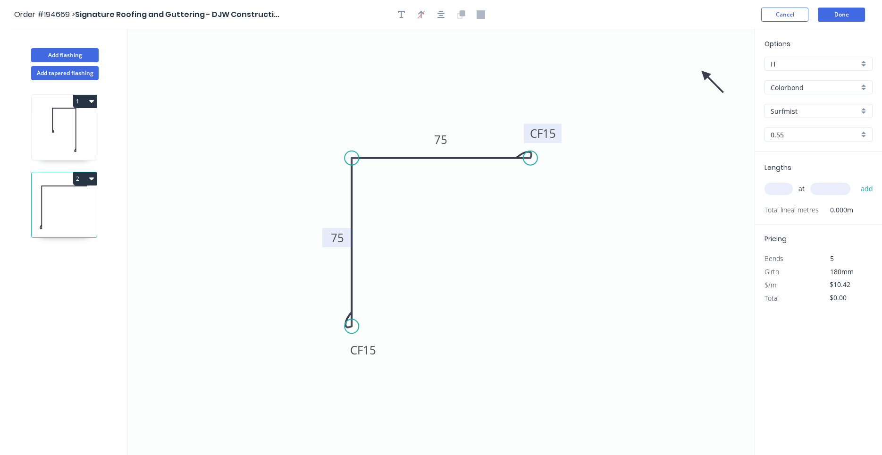
click at [705, 74] on icon at bounding box center [712, 81] width 27 height 27
drag, startPoint x: 705, startPoint y: 74, endPoint x: 407, endPoint y: 220, distance: 331.5
click at [407, 220] on icon at bounding box center [407, 230] width 8 height 30
click at [787, 188] on input "text" at bounding box center [779, 189] width 28 height 12
type input "1"
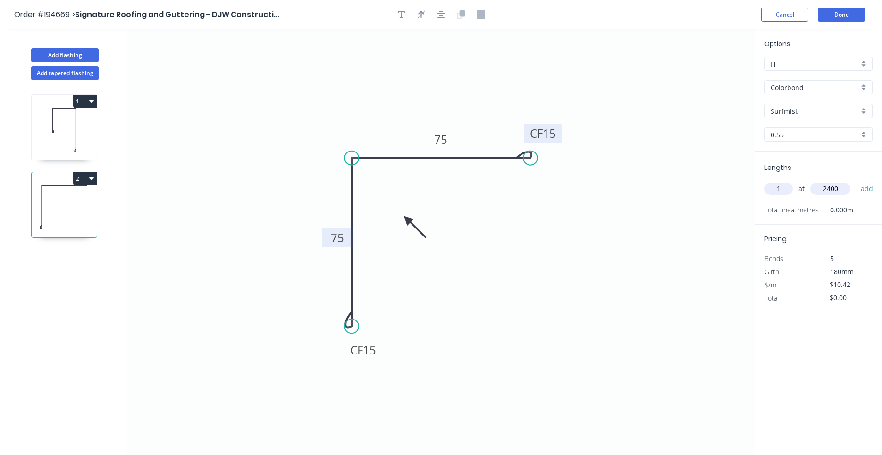
type input "2400"
click at [856, 181] on button "add" at bounding box center [867, 189] width 22 height 16
type input "$25.01"
click at [847, 16] on button "Done" at bounding box center [841, 15] width 47 height 14
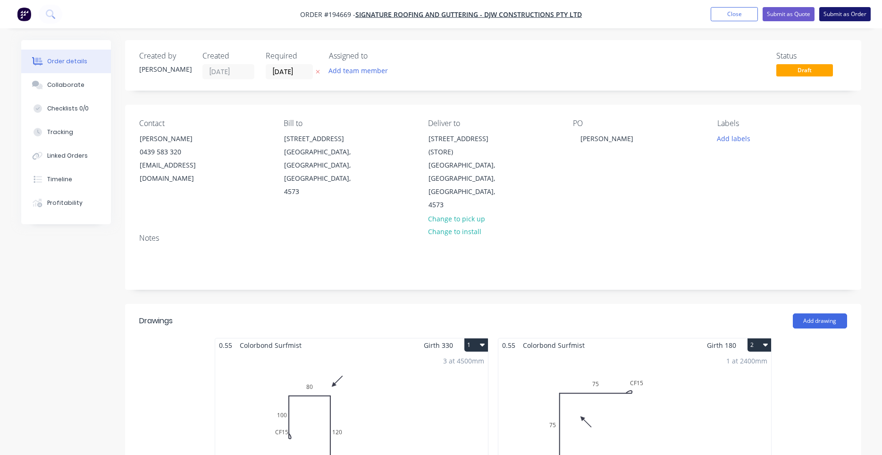
click at [842, 12] on button "Submit as Order" at bounding box center [845, 14] width 51 height 14
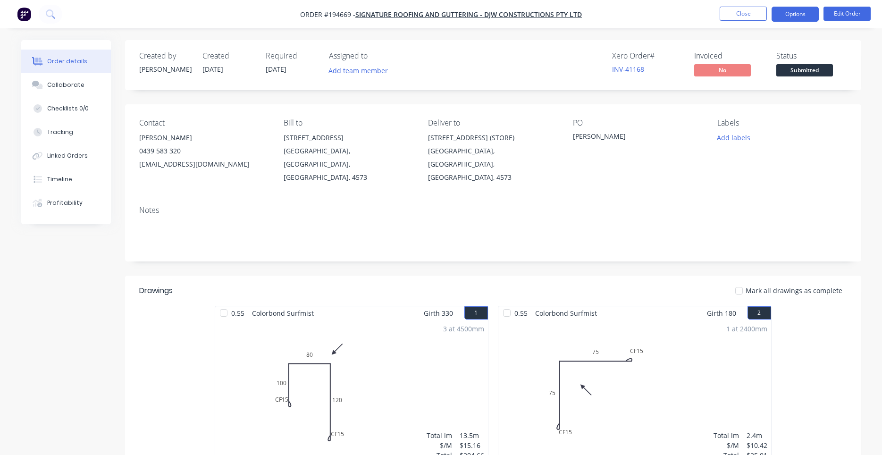
click at [787, 19] on button "Options" at bounding box center [795, 14] width 47 height 15
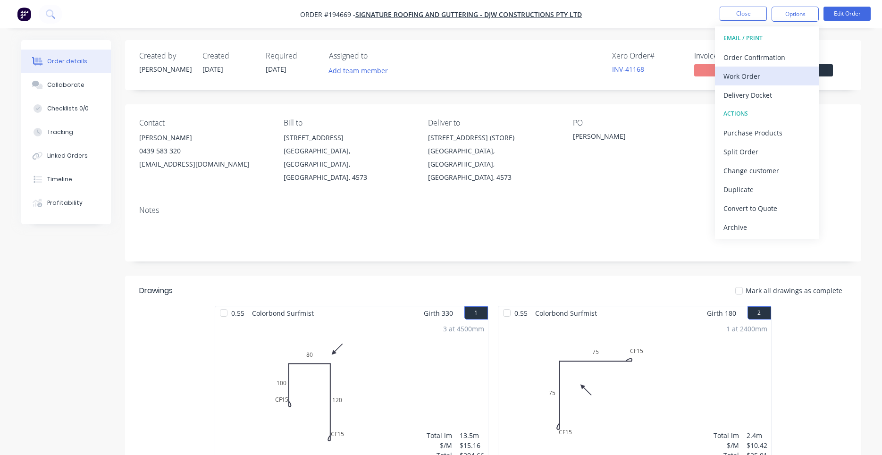
click at [769, 75] on div "Work Order" at bounding box center [767, 76] width 87 height 14
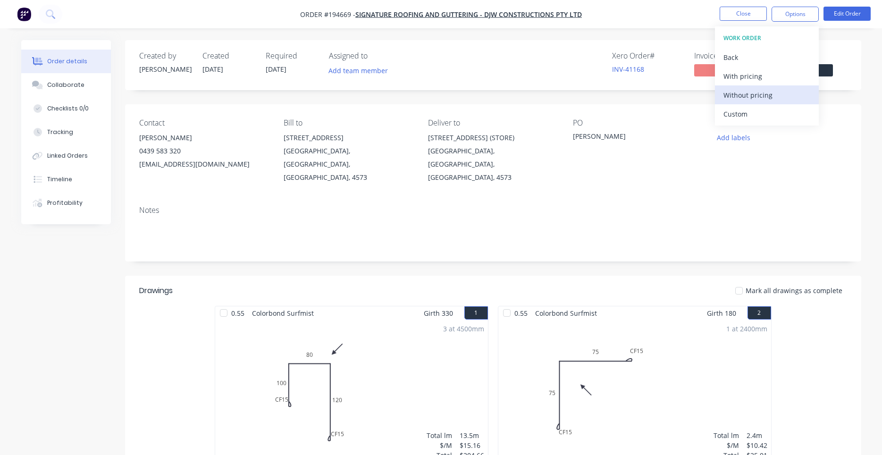
click at [758, 93] on div "Without pricing" at bounding box center [767, 95] width 87 height 14
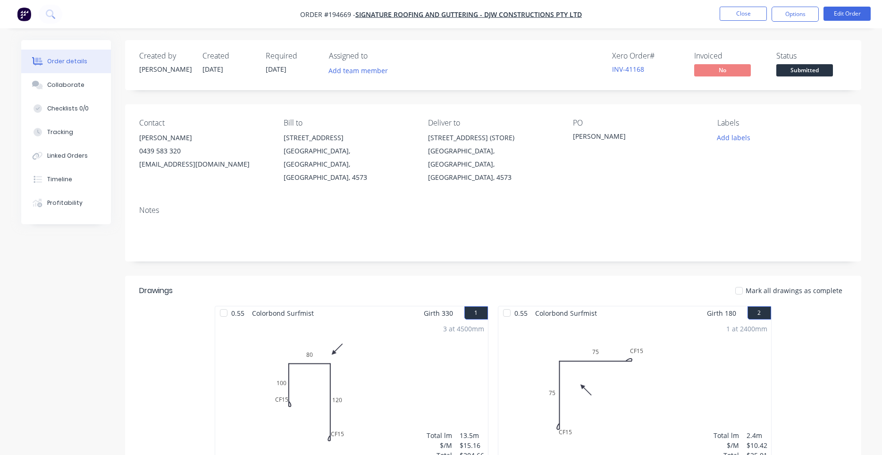
click at [460, 340] on div "3 at 4500mm Total lm $/M Total 13.5m $15.16 $204.66" at bounding box center [351, 392] width 273 height 144
click at [838, 16] on button "Edit Order" at bounding box center [847, 14] width 47 height 14
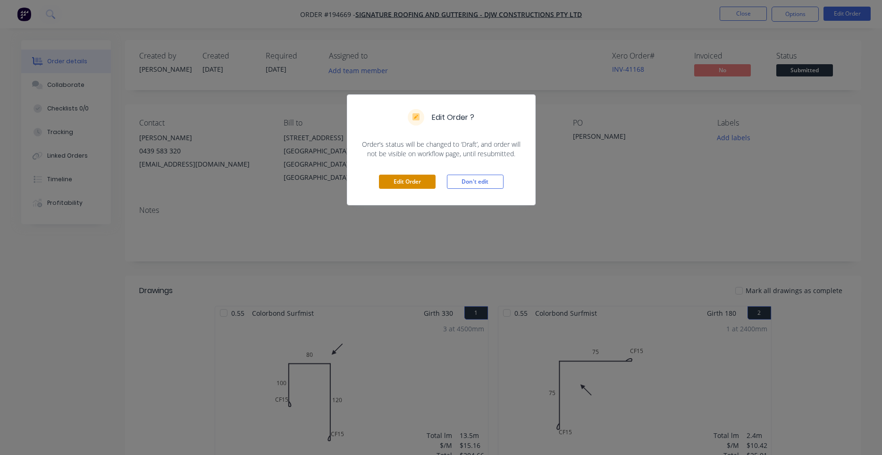
click at [430, 182] on button "Edit Order" at bounding box center [407, 182] width 57 height 14
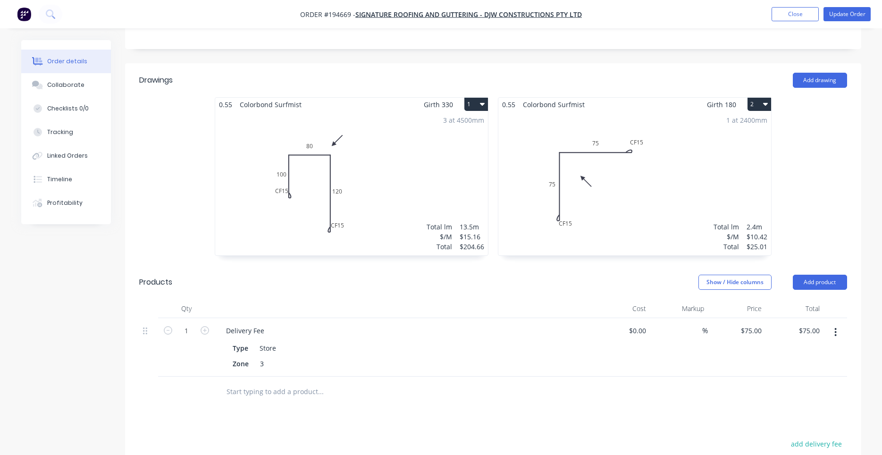
click at [346, 191] on div "3 at 4500mm Total lm $/M Total 13.5m $15.16 $204.66" at bounding box center [351, 183] width 273 height 144
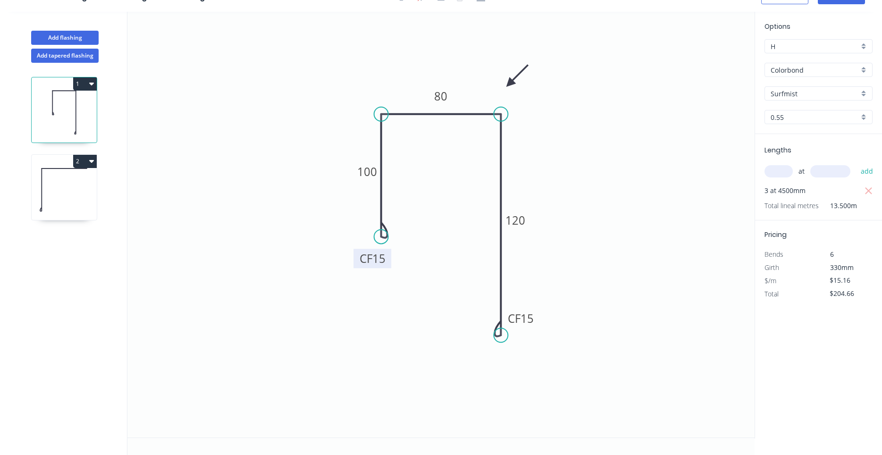
drag, startPoint x: 346, startPoint y: 219, endPoint x: 358, endPoint y: 258, distance: 40.5
click at [358, 258] on rect at bounding box center [373, 258] width 38 height 19
click at [67, 202] on icon at bounding box center [64, 190] width 65 height 60
type input "$10.42"
type input "$25.01"
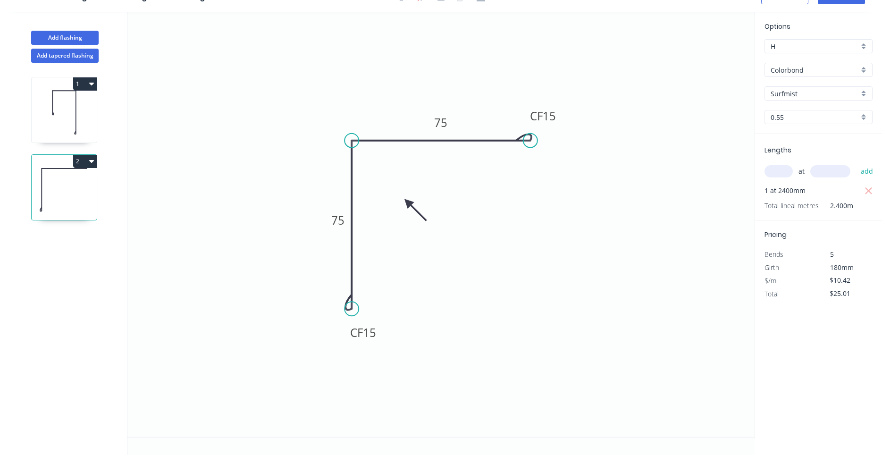
click at [19, 112] on div "1 2" at bounding box center [65, 259] width 124 height 392
click at [61, 113] on icon at bounding box center [64, 112] width 65 height 60
type input "$15.16"
type input "$204.66"
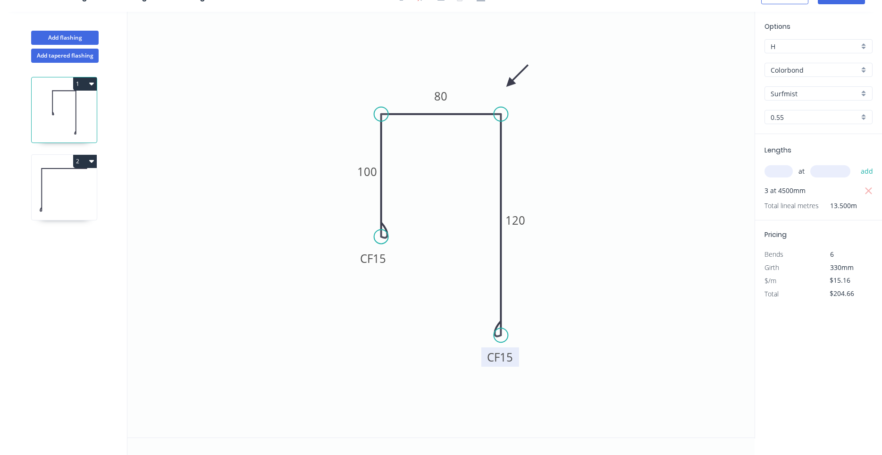
drag, startPoint x: 537, startPoint y: 322, endPoint x: 516, endPoint y: 361, distance: 43.9
click at [516, 361] on rect at bounding box center [501, 356] width 38 height 19
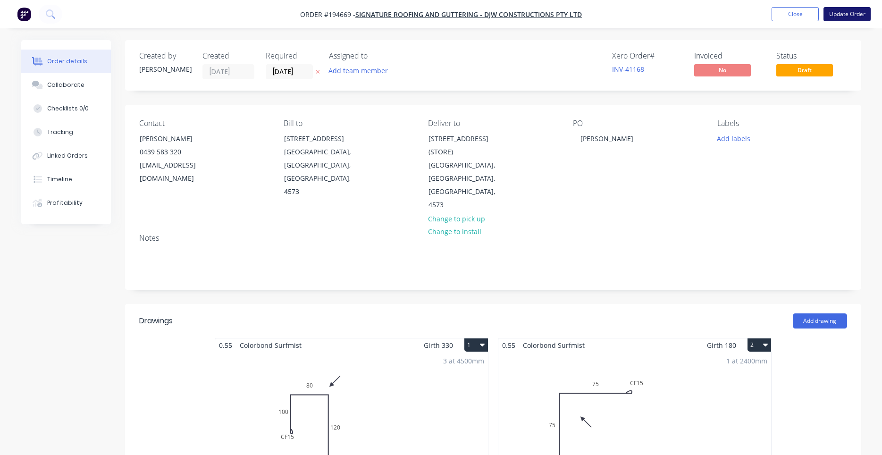
click at [832, 12] on button "Update Order" at bounding box center [847, 14] width 47 height 14
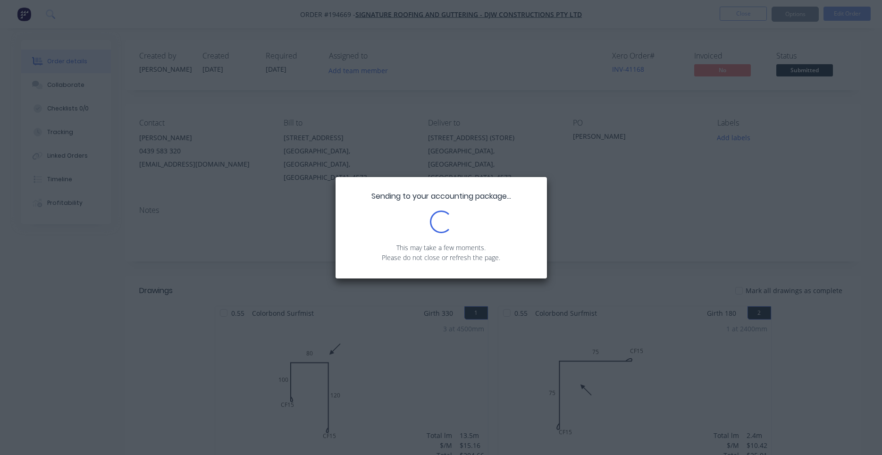
click at [799, 13] on div "Sending to your accounting package... Loading... This may take a few moments. P…" at bounding box center [441, 227] width 882 height 455
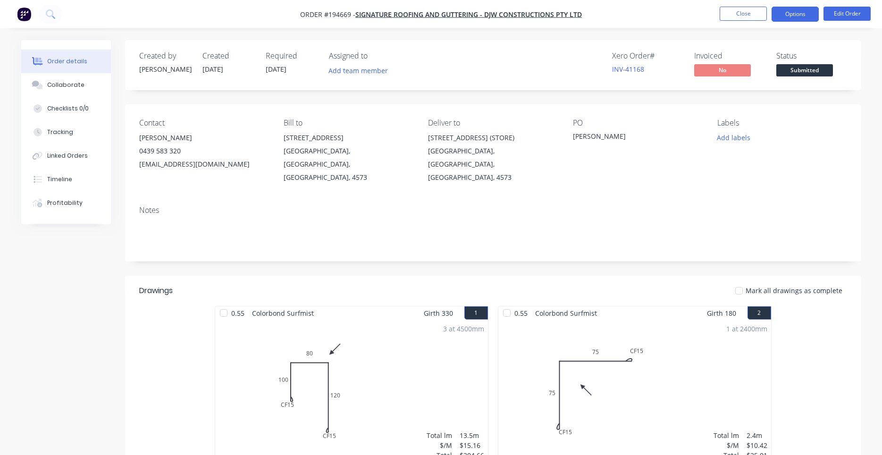
click at [804, 15] on button "Options" at bounding box center [795, 14] width 47 height 15
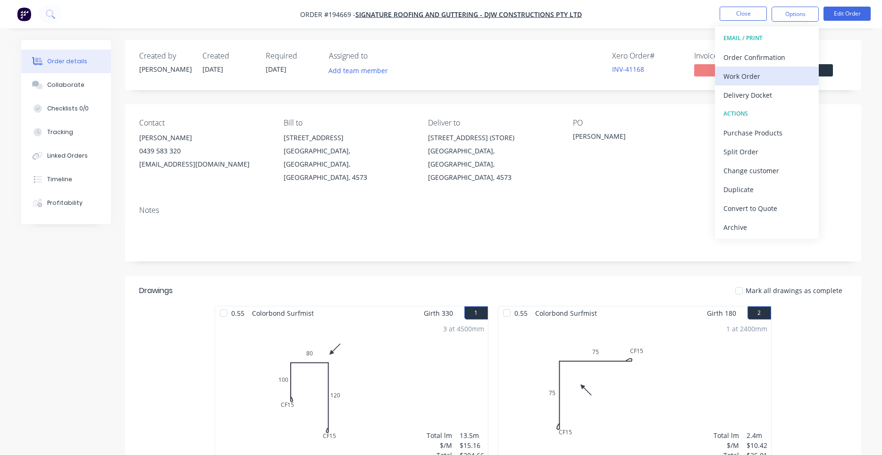
click at [759, 71] on div "Work Order" at bounding box center [767, 76] width 87 height 14
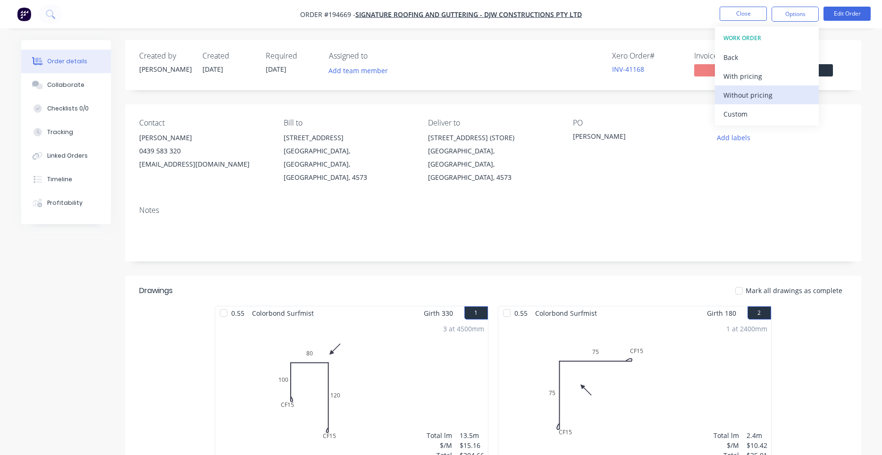
click at [752, 93] on div "Without pricing" at bounding box center [767, 95] width 87 height 14
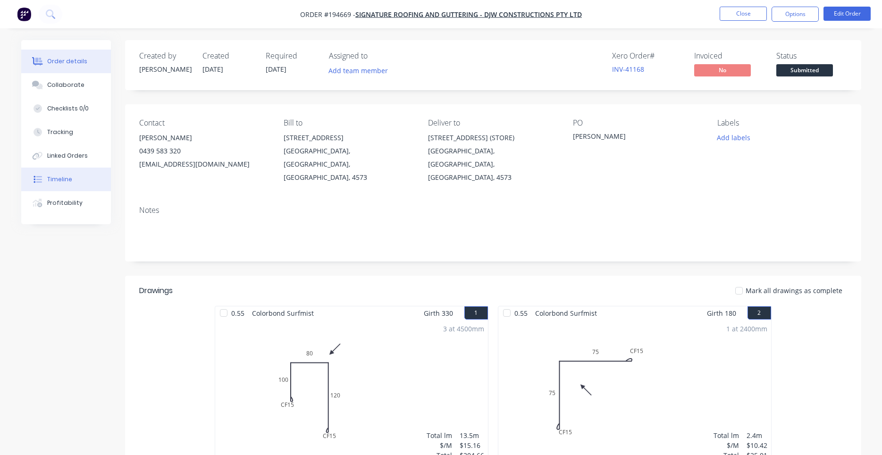
click at [65, 175] on button "Timeline" at bounding box center [66, 180] width 90 height 24
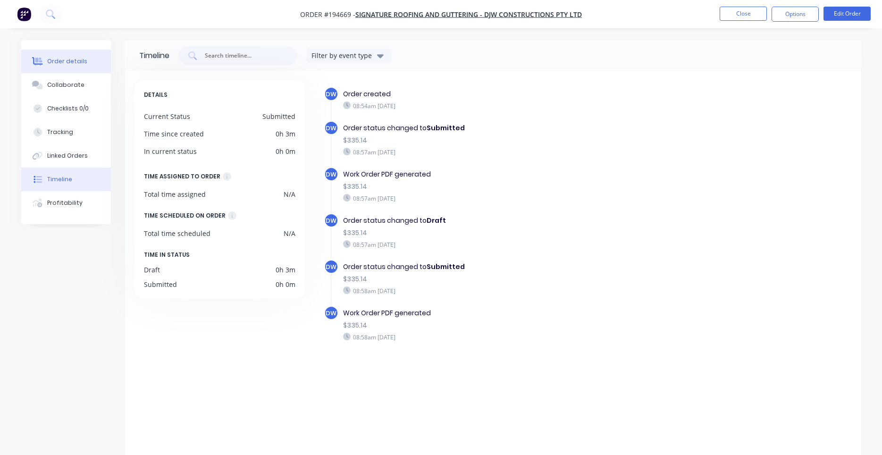
click at [75, 60] on div "Order details" at bounding box center [67, 61] width 40 height 8
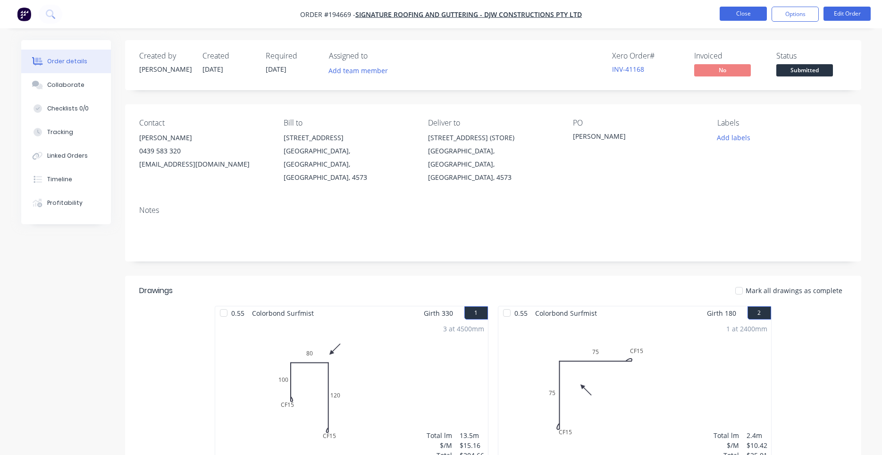
click at [732, 16] on button "Close" at bounding box center [743, 14] width 47 height 14
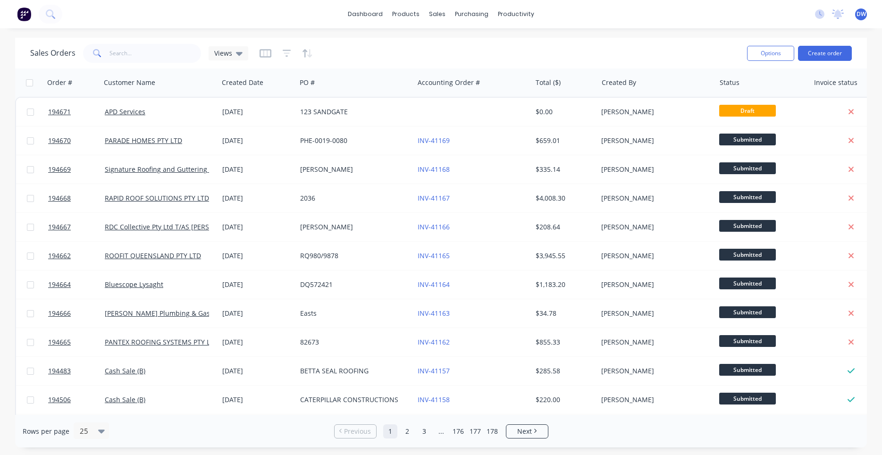
click at [336, 60] on div "Sales Orders Views" at bounding box center [385, 53] width 710 height 23
click at [790, 52] on button "Options" at bounding box center [770, 53] width 47 height 15
click at [668, 52] on div "Sales Orders Views" at bounding box center [385, 53] width 710 height 23
click at [43, 14] on button at bounding box center [51, 14] width 24 height 19
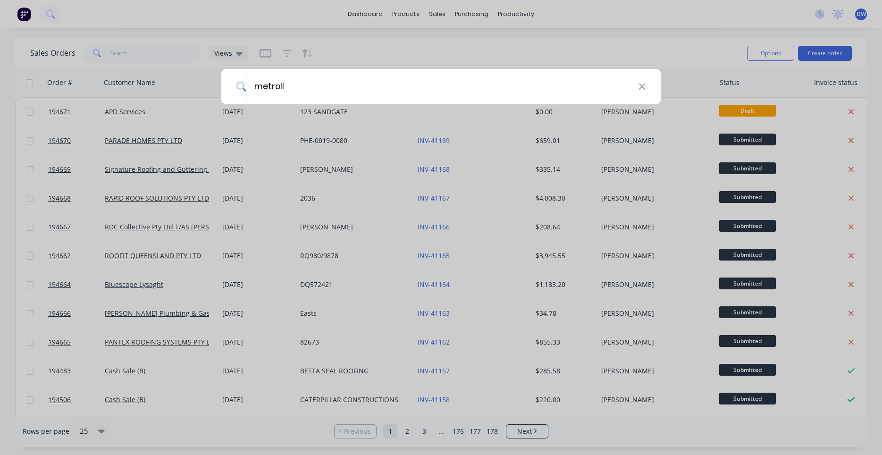
type input "metroll"
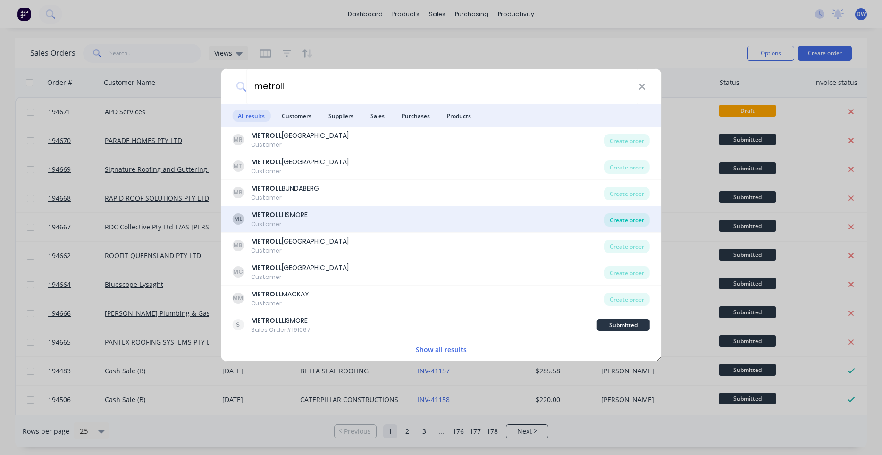
click at [625, 224] on div "Create order" at bounding box center [627, 219] width 46 height 13
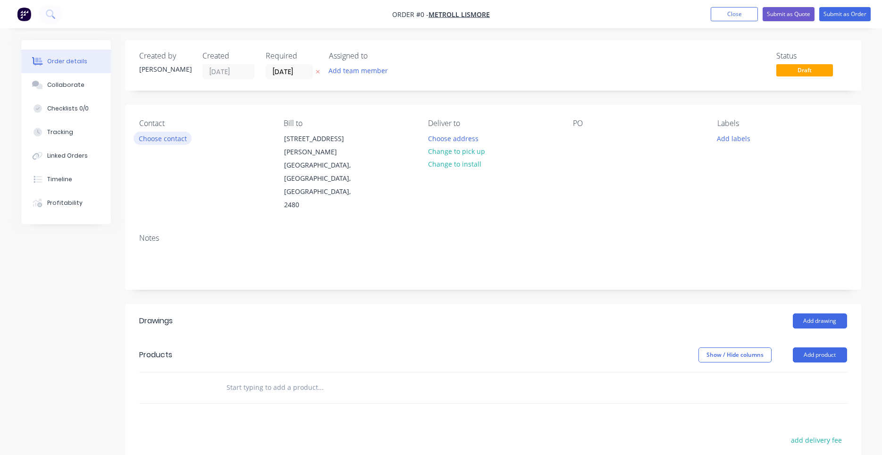
click at [180, 135] on button "Choose contact" at bounding box center [163, 138] width 58 height 13
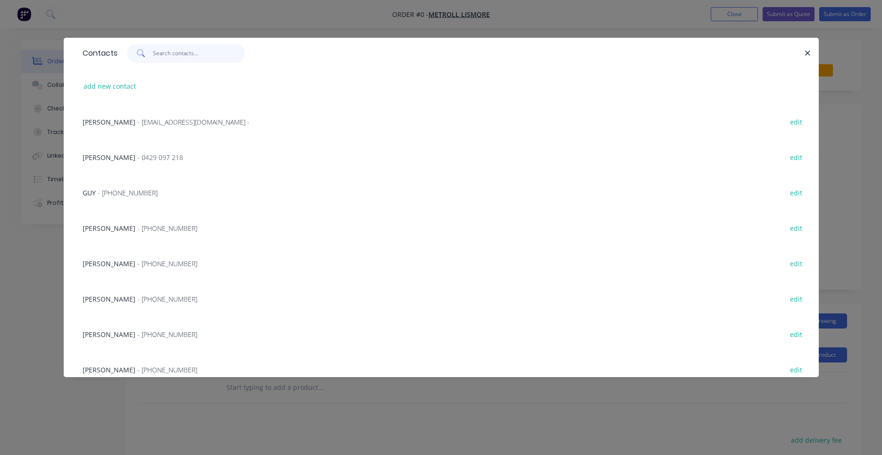
click at [197, 59] on input "text" at bounding box center [199, 53] width 92 height 19
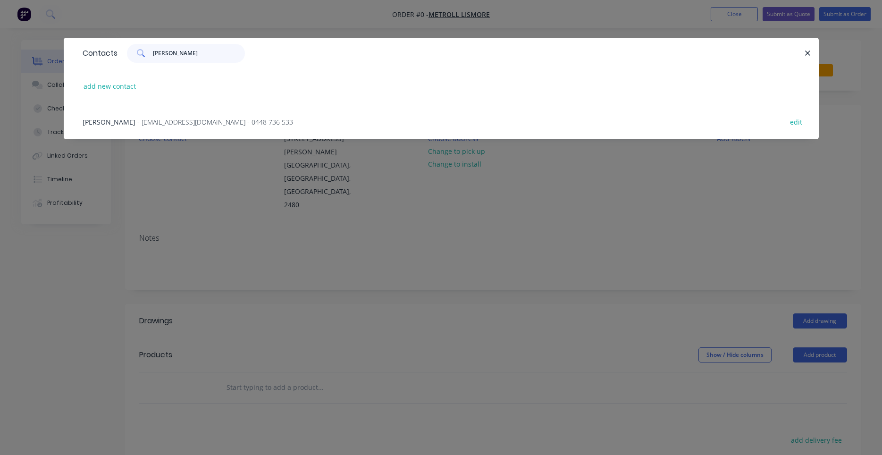
type input "leanne"
click at [251, 123] on span "- accounts@lismore.metroll.com.au - 0448 736 533" at bounding box center [215, 122] width 156 height 9
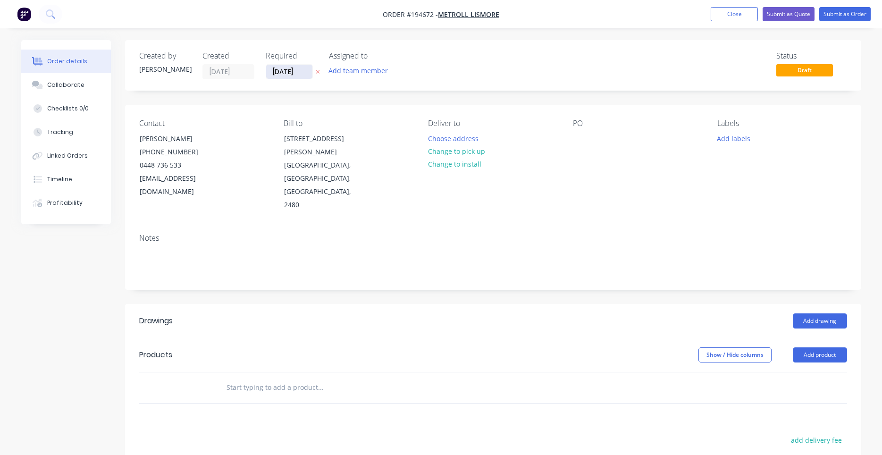
click at [294, 76] on input "[DATE]" at bounding box center [289, 72] width 46 height 14
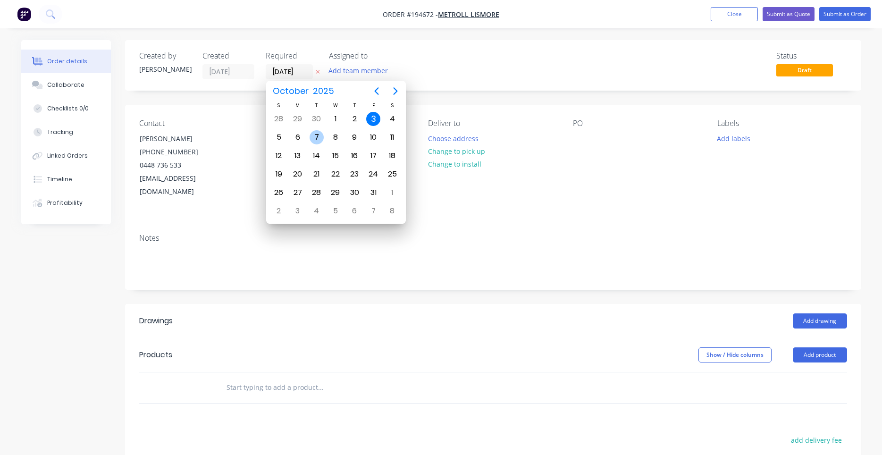
click at [314, 138] on div "7" at bounding box center [317, 137] width 14 height 14
type input "[DATE]"
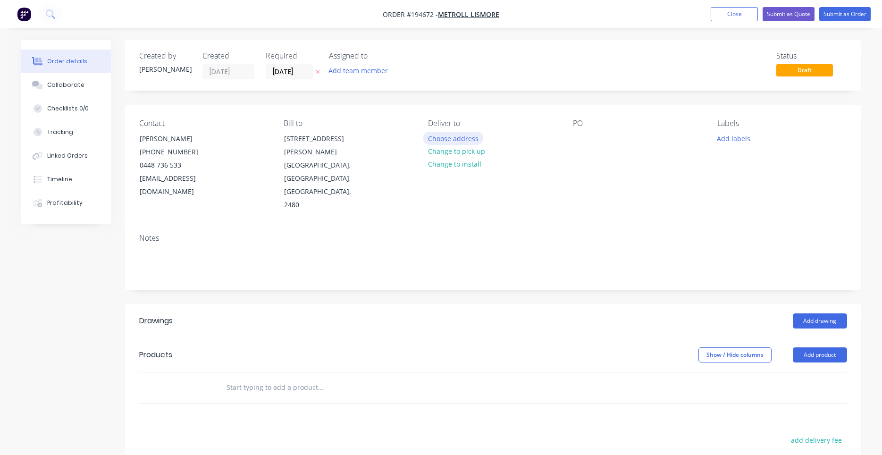
click at [471, 136] on button "Choose address" at bounding box center [453, 138] width 60 height 13
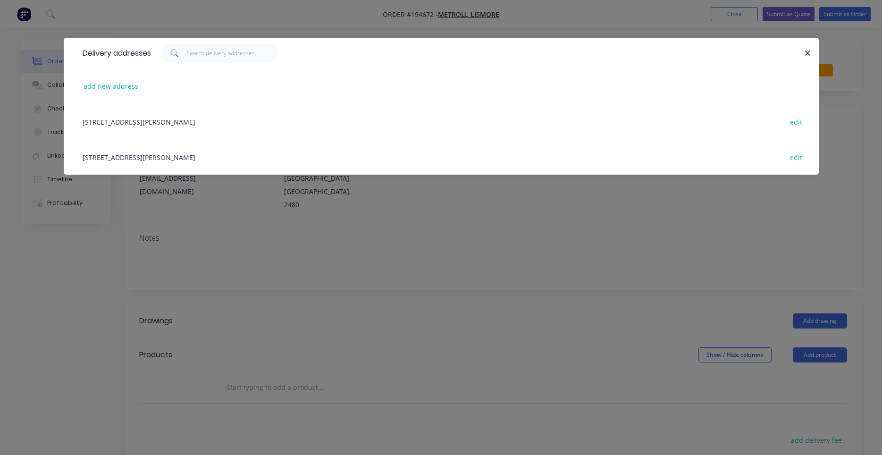
click at [279, 159] on div "29 KRAUSS AV, (STORE), SOUTH LISMORE, New South Wales, Australia, 2480 edit" at bounding box center [441, 156] width 727 height 35
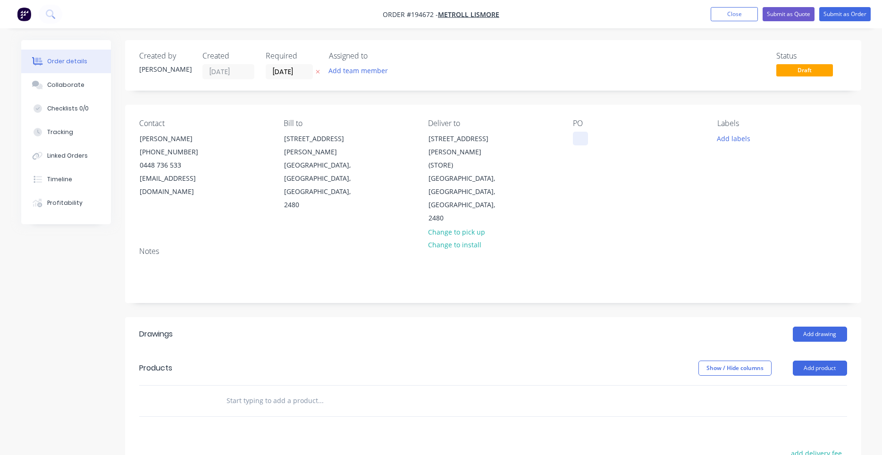
click at [582, 138] on div at bounding box center [580, 139] width 15 height 14
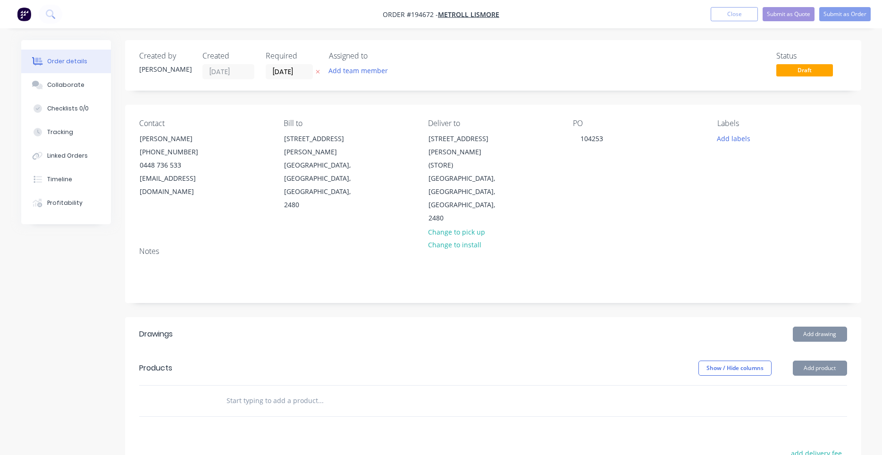
click at [813, 327] on button "Add drawing" at bounding box center [820, 334] width 54 height 15
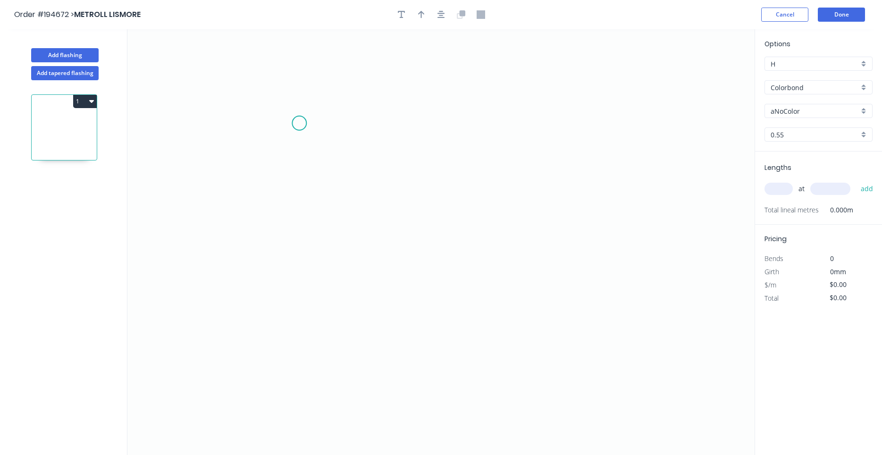
click at [299, 123] on icon "0" at bounding box center [440, 242] width 627 height 426
click at [308, 292] on icon "0" at bounding box center [440, 242] width 627 height 426
click at [447, 310] on icon "0 ?" at bounding box center [440, 242] width 627 height 426
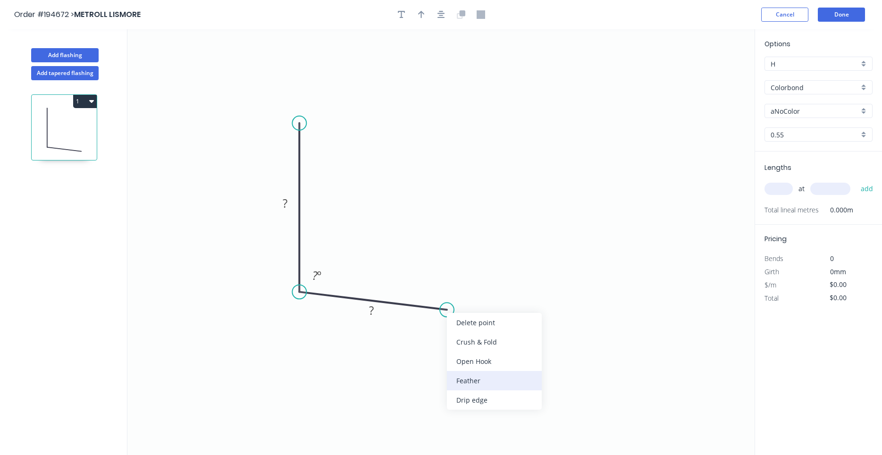
click at [462, 377] on div "Feather" at bounding box center [494, 380] width 95 height 19
drag, startPoint x: 456, startPoint y: 338, endPoint x: 454, endPoint y: 332, distance: 6.8
click at [456, 338] on div "Flip bend" at bounding box center [497, 339] width 95 height 19
click at [447, 292] on rect at bounding box center [437, 283] width 37 height 19
click at [446, 285] on tspan "15" at bounding box center [443, 284] width 13 height 16
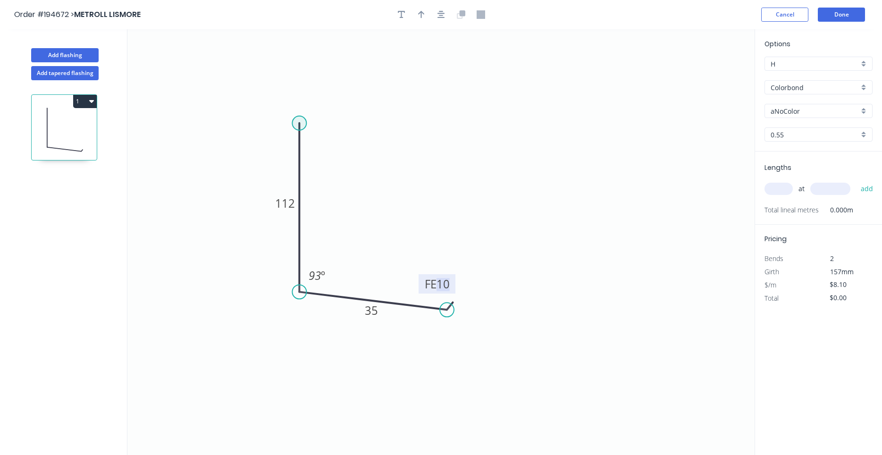
click at [300, 120] on circle at bounding box center [299, 123] width 14 height 14
click at [684, 161] on icon "0 112 FE 10 35 93 º" at bounding box center [440, 242] width 627 height 426
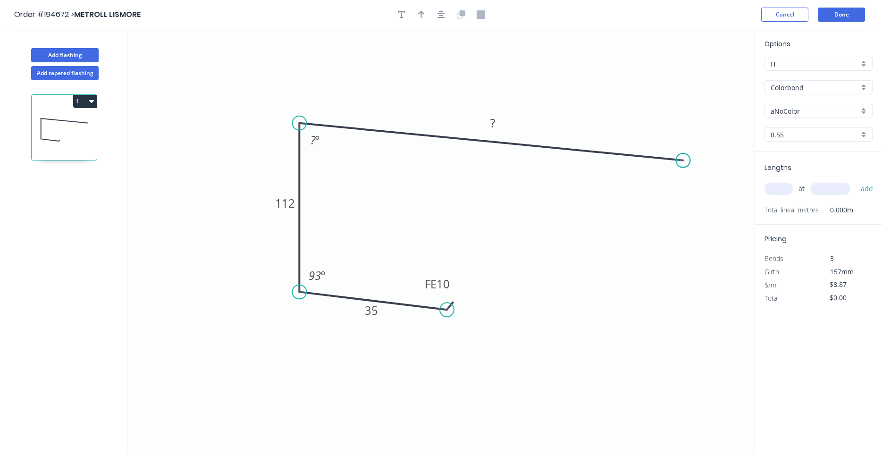
click at [684, 161] on circle at bounding box center [683, 160] width 14 height 14
click at [703, 226] on div "Feather" at bounding box center [731, 230] width 95 height 19
click at [451, 284] on rect at bounding box center [437, 283] width 37 height 19
click at [442, 281] on tspan "10" at bounding box center [443, 284] width 13 height 16
type input "$13.61"
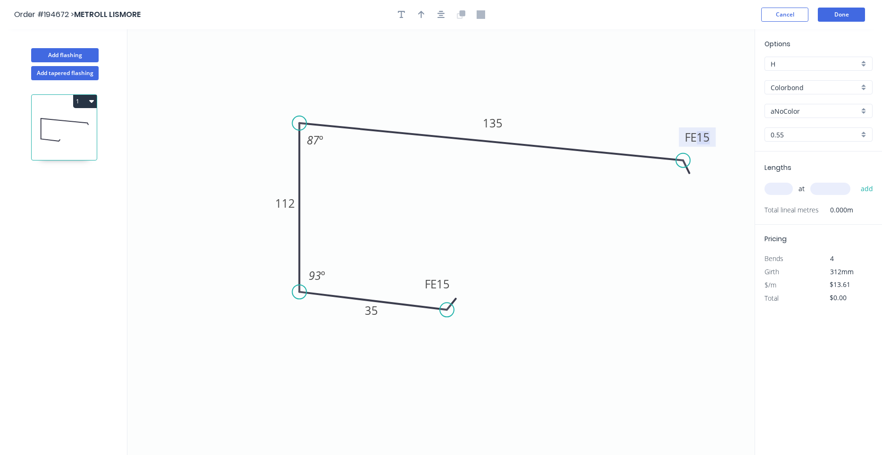
click at [520, 258] on icon "0 FE 15 35 112 FE 15 135 87 º 93 º" at bounding box center [440, 242] width 627 height 426
click at [770, 190] on input "text" at bounding box center [779, 189] width 28 height 12
type input "1"
type input "3300"
click at [856, 181] on button "add" at bounding box center [867, 189] width 22 height 16
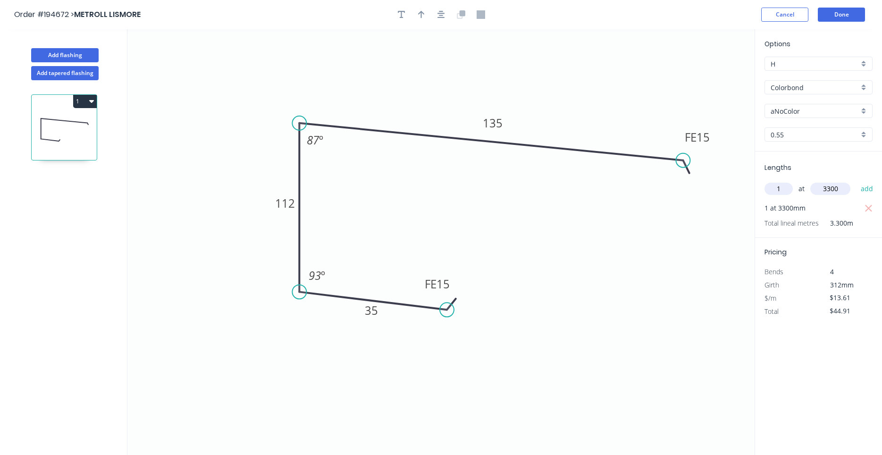
type input "$44.91"
type input "1"
type input "1500"
click at [856, 181] on button "add" at bounding box center [867, 189] width 22 height 16
type input "$65.33"
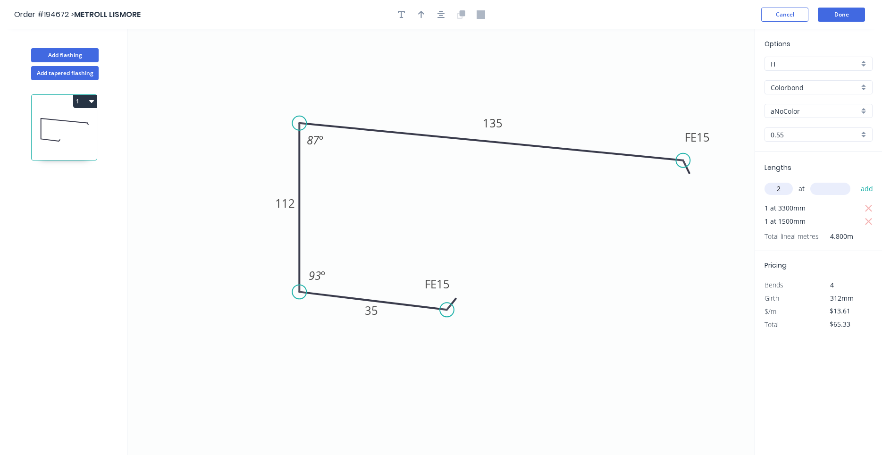
type input "2"
type input "4400"
click at [856, 181] on button "add" at bounding box center [867, 189] width 22 height 16
type input "$185.10"
click at [837, 131] on input "0.55" at bounding box center [815, 135] width 88 height 10
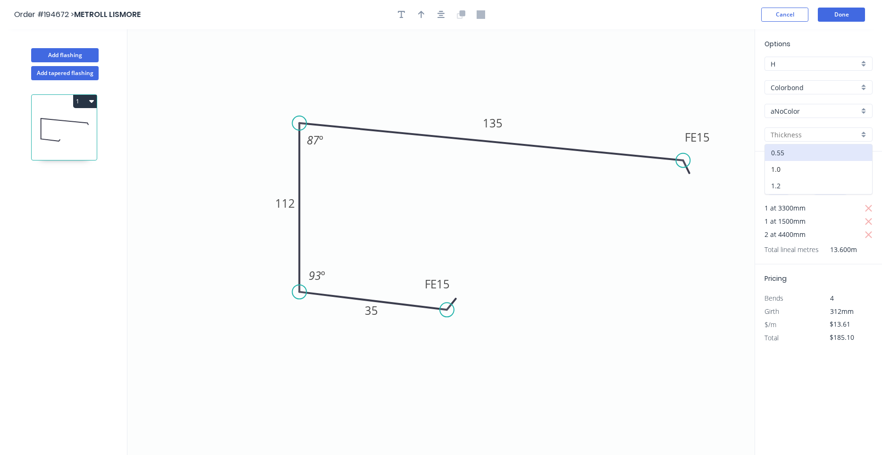
click at [822, 184] on div "1.2" at bounding box center [818, 185] width 107 height 17
type input "1.2"
type input "$27.24"
type input "$370.46"
click at [815, 111] on input "aNoColor" at bounding box center [815, 111] width 88 height 10
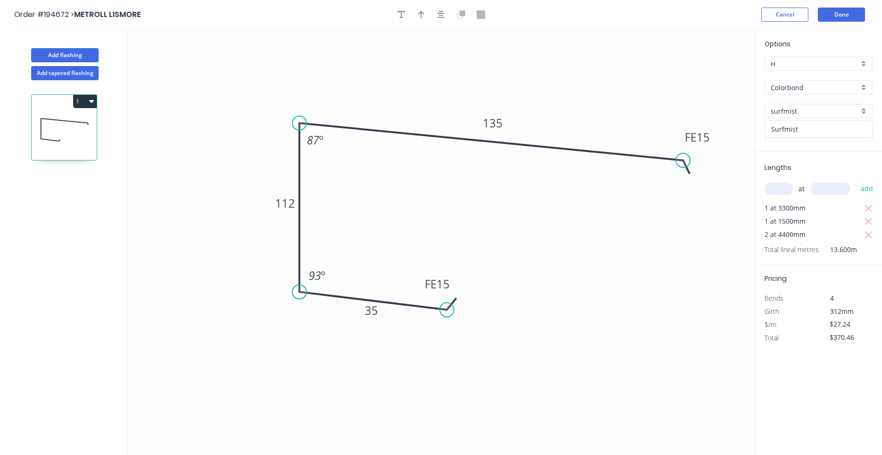
click at [795, 122] on div "Surfmist" at bounding box center [818, 129] width 107 height 17
type input "Surfmist"
click at [437, 15] on button "button" at bounding box center [441, 15] width 14 height 14
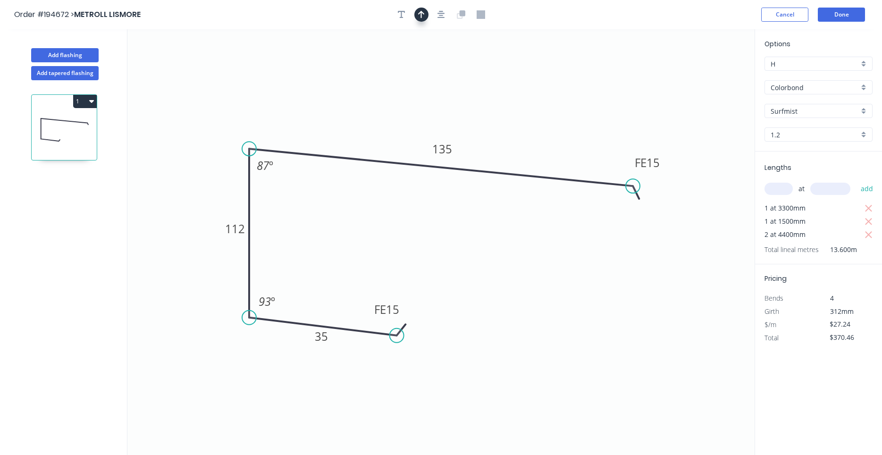
click at [423, 17] on icon "button" at bounding box center [421, 14] width 7 height 8
click at [708, 72] on icon at bounding box center [707, 66] width 8 height 30
drag, startPoint x: 708, startPoint y: 73, endPoint x: 515, endPoint y: 120, distance: 197.8
click at [515, 120] on icon at bounding box center [522, 112] width 27 height 27
click at [836, 18] on button "Done" at bounding box center [841, 15] width 47 height 14
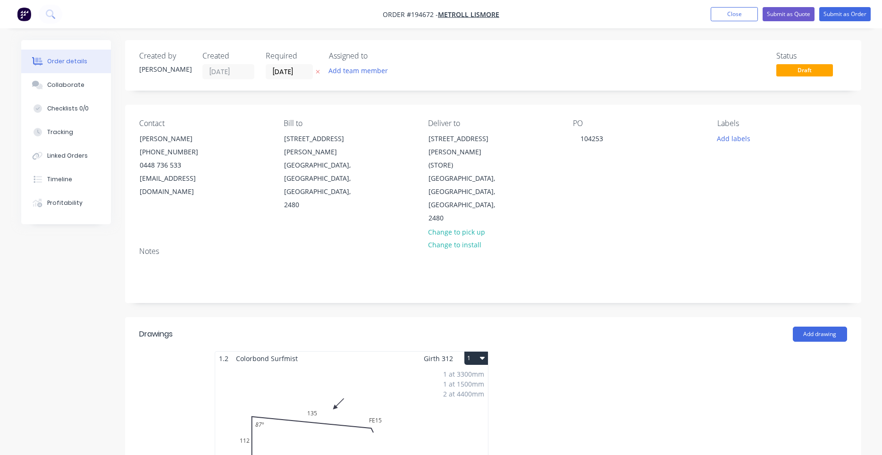
click at [482, 357] on icon "button" at bounding box center [482, 358] width 5 height 3
click at [477, 374] on div "Use larger box size" at bounding box center [443, 381] width 73 height 14
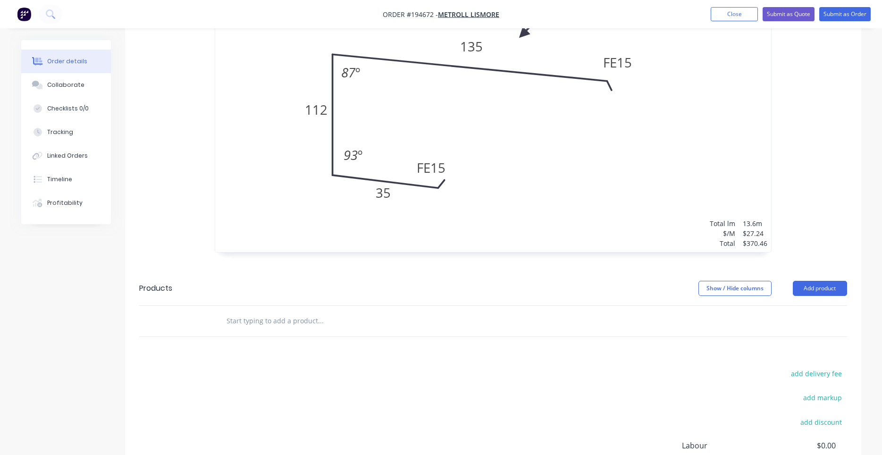
scroll to position [484, 0]
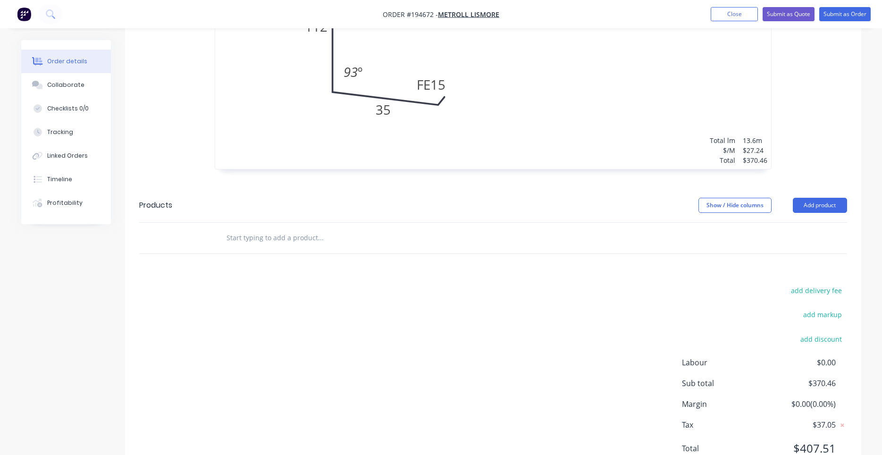
click at [313, 228] on input "text" at bounding box center [320, 237] width 189 height 19
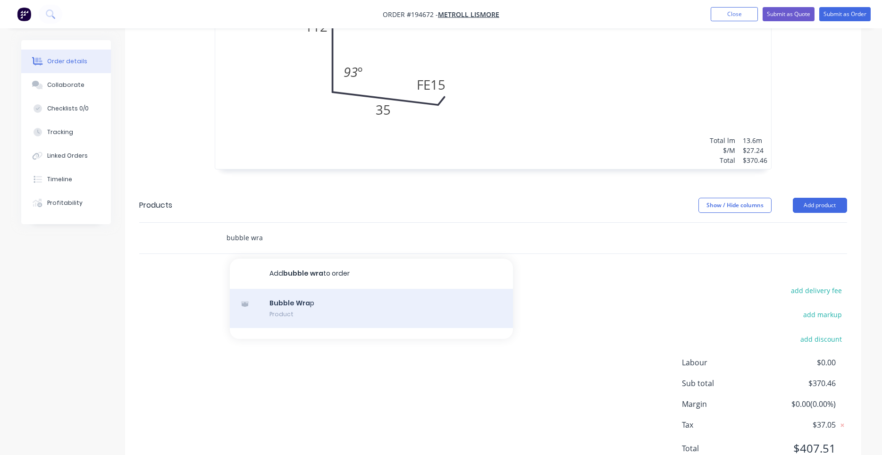
type input "bubble wra"
click at [298, 289] on div "Bubble Wra p Product" at bounding box center [371, 309] width 283 height 40
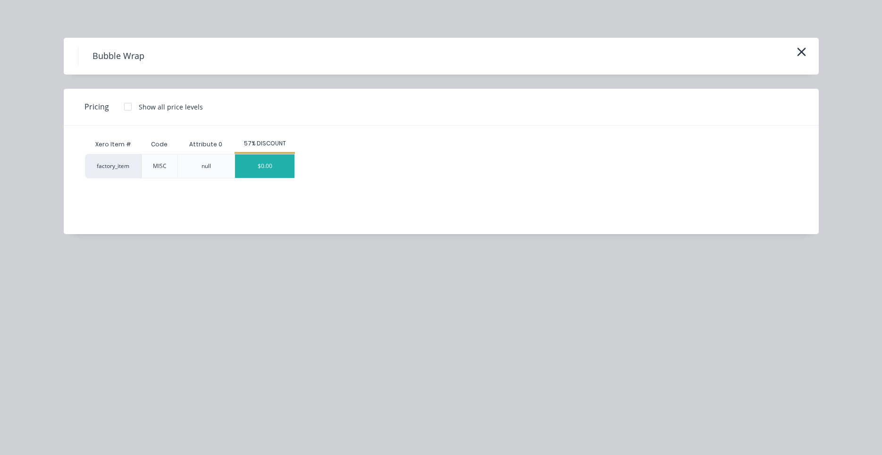
click at [255, 177] on div "$0.00" at bounding box center [264, 166] width 59 height 24
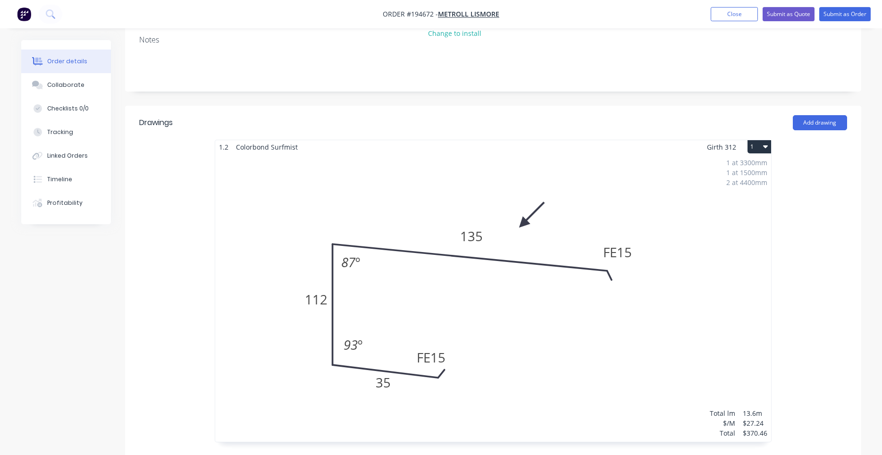
scroll to position [110, 0]
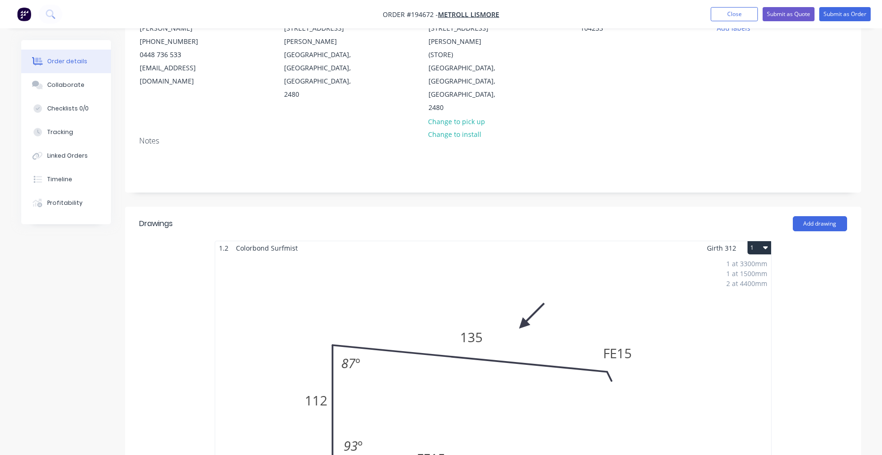
click at [669, 216] on div "Add drawing" at bounding box center [568, 223] width 558 height 15
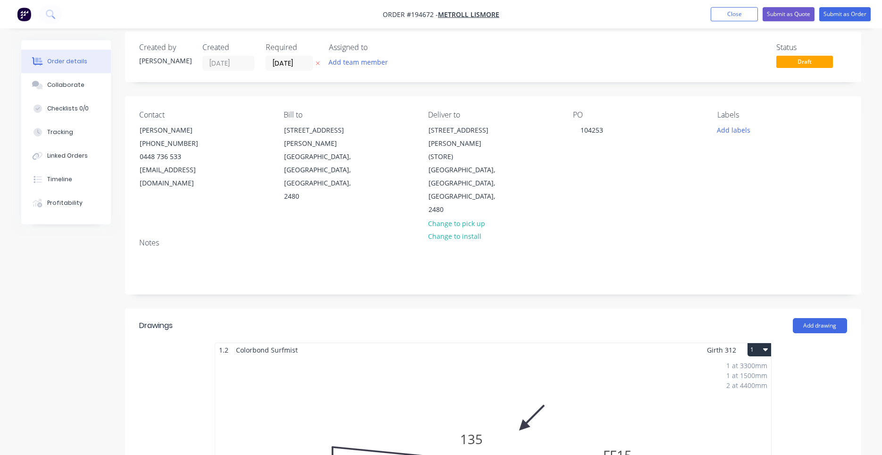
scroll to position [0, 0]
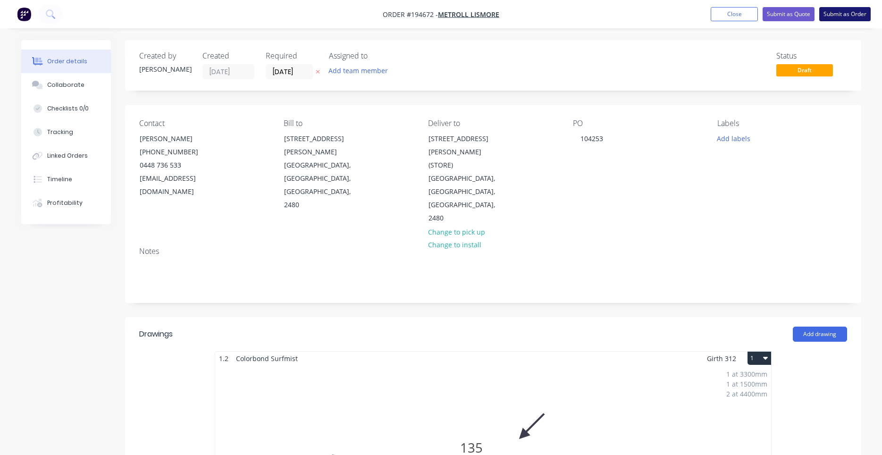
click at [838, 8] on button "Submit as Order" at bounding box center [845, 14] width 51 height 14
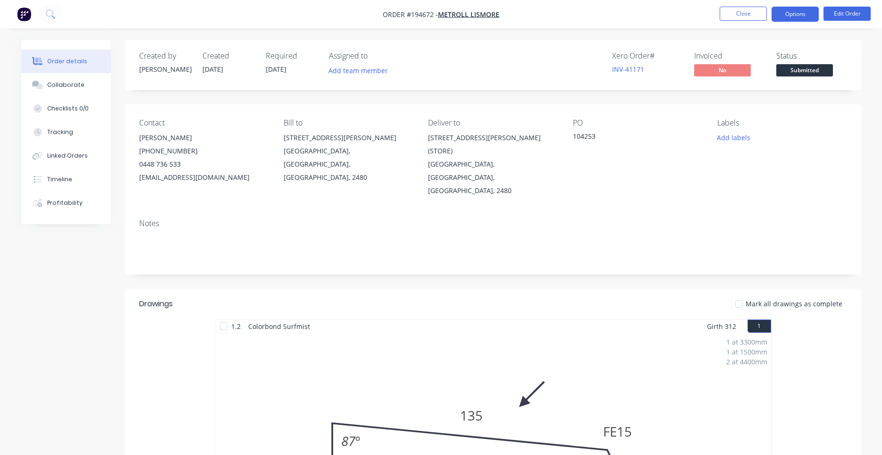
click at [792, 18] on button "Options" at bounding box center [795, 14] width 47 height 15
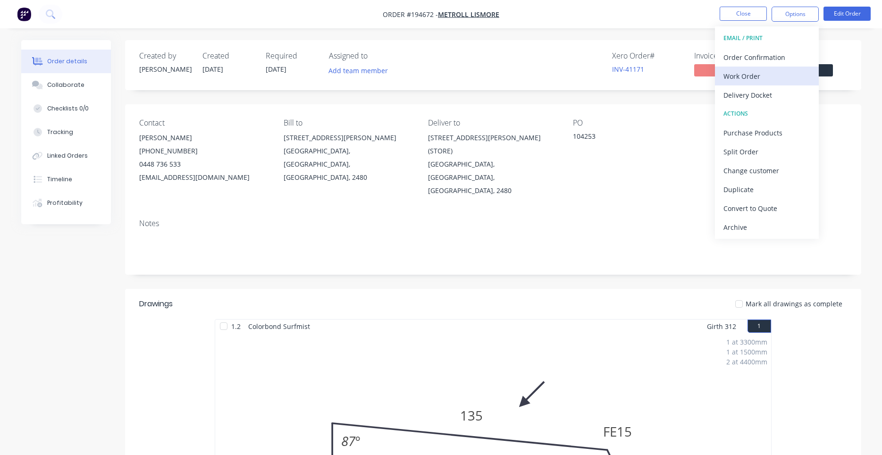
click at [772, 70] on div "Work Order" at bounding box center [767, 76] width 87 height 14
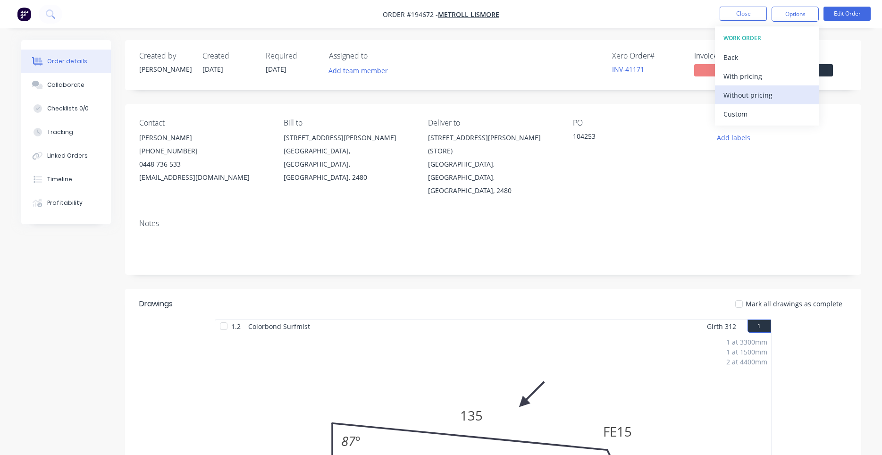
click at [755, 94] on div "Without pricing" at bounding box center [767, 95] width 87 height 14
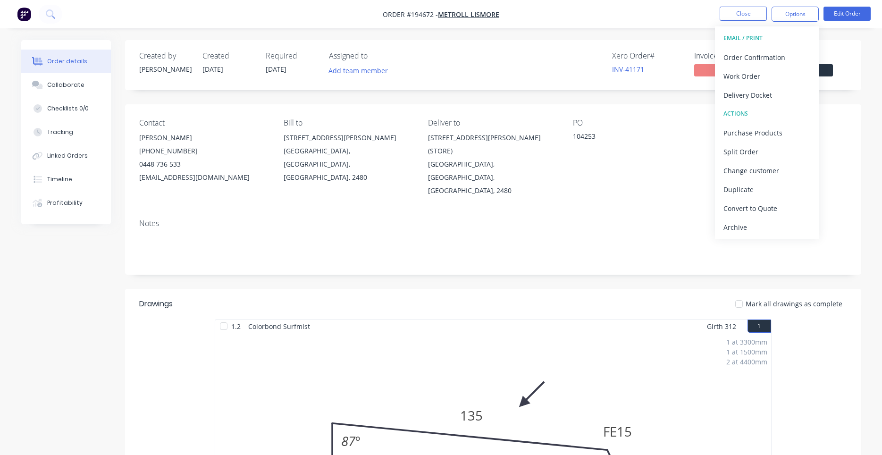
click at [637, 256] on div "Notes" at bounding box center [493, 242] width 736 height 63
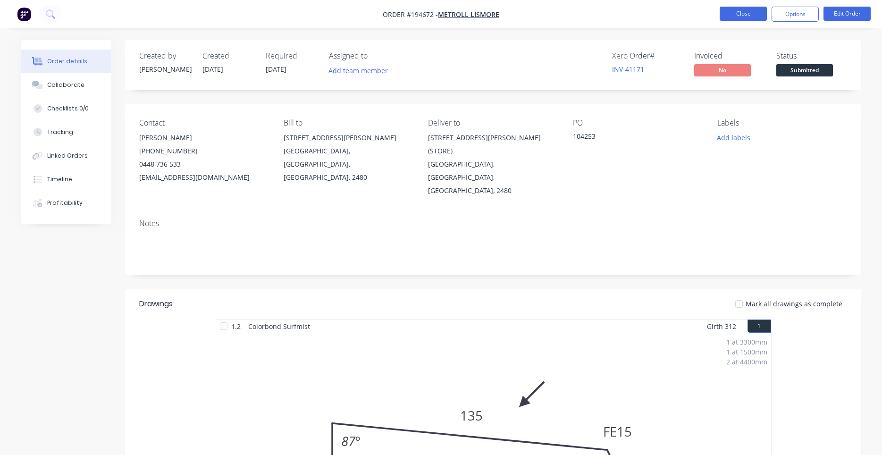
click at [752, 19] on button "Close" at bounding box center [743, 14] width 47 height 14
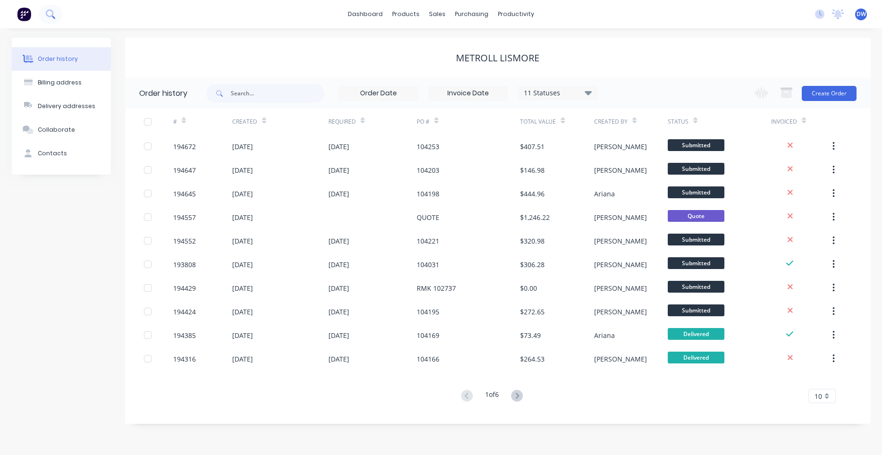
click at [55, 14] on button at bounding box center [51, 14] width 24 height 19
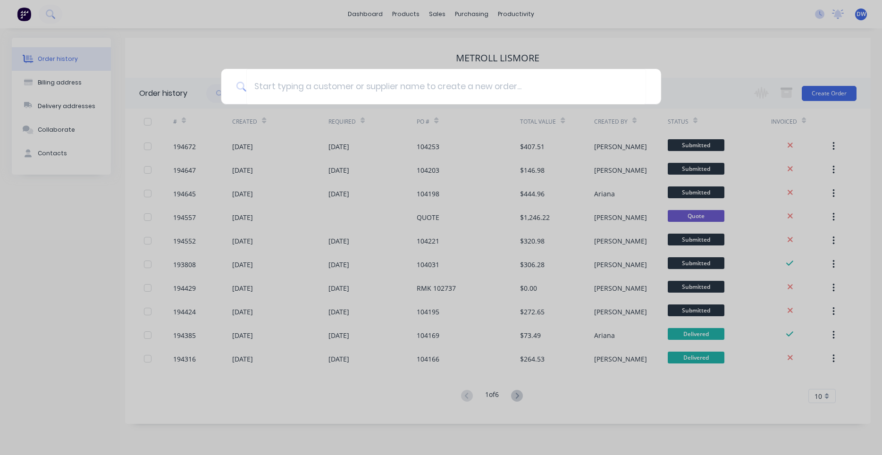
click at [310, 52] on div at bounding box center [441, 227] width 882 height 455
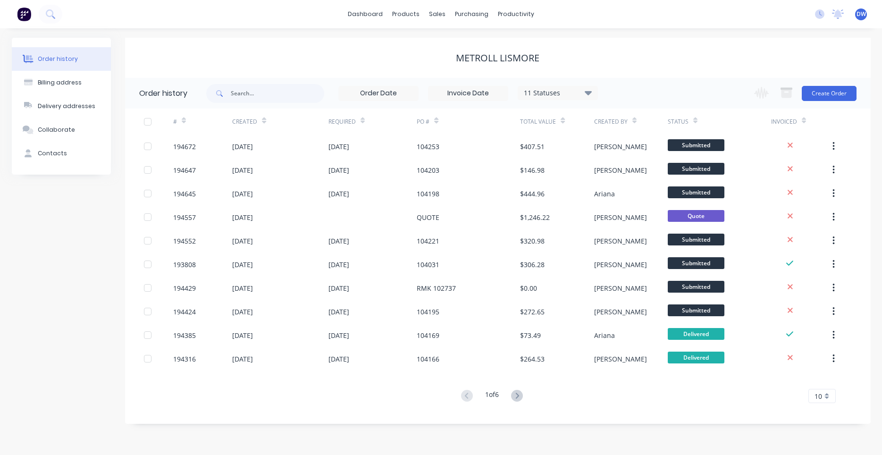
click at [864, 17] on span "DW" at bounding box center [861, 14] width 9 height 8
click at [758, 21] on div "dashboard products sales purchasing productivity dashboard products Product Cat…" at bounding box center [441, 14] width 882 height 28
click at [51, 15] on icon at bounding box center [50, 13] width 9 height 9
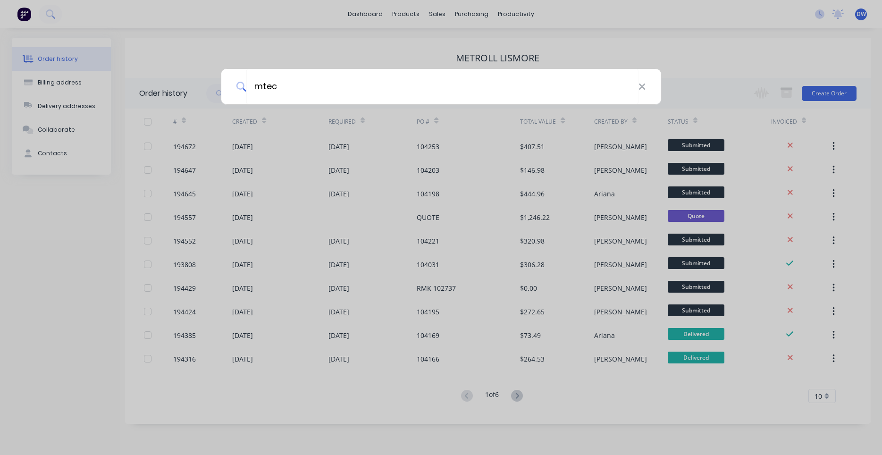
type input "mtec"
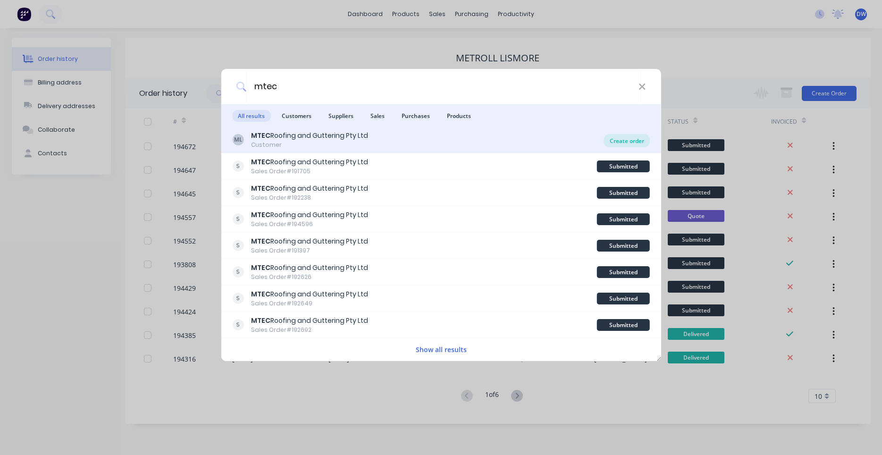
click at [624, 138] on div "Create order" at bounding box center [627, 140] width 46 height 13
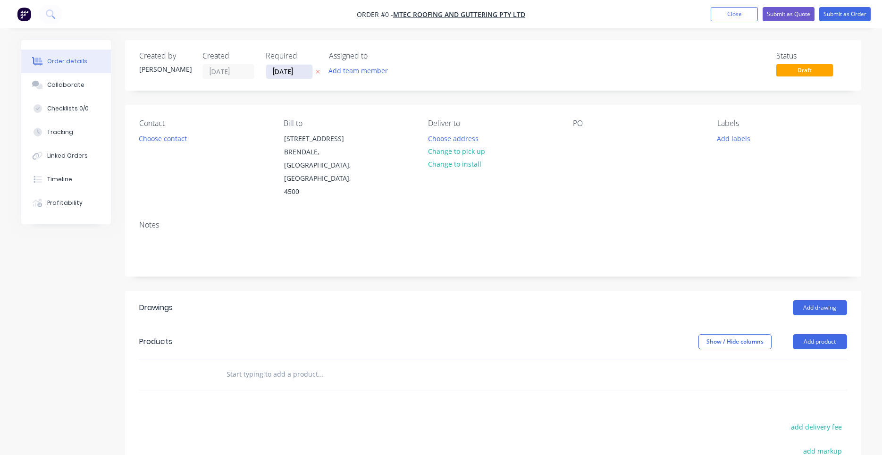
click at [305, 73] on input "[DATE]" at bounding box center [289, 72] width 46 height 14
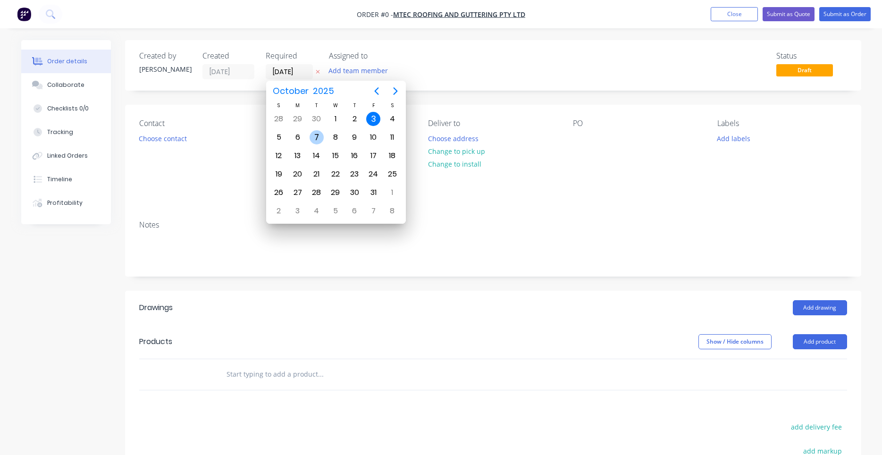
click at [315, 143] on div "7" at bounding box center [317, 137] width 14 height 14
type input "[DATE]"
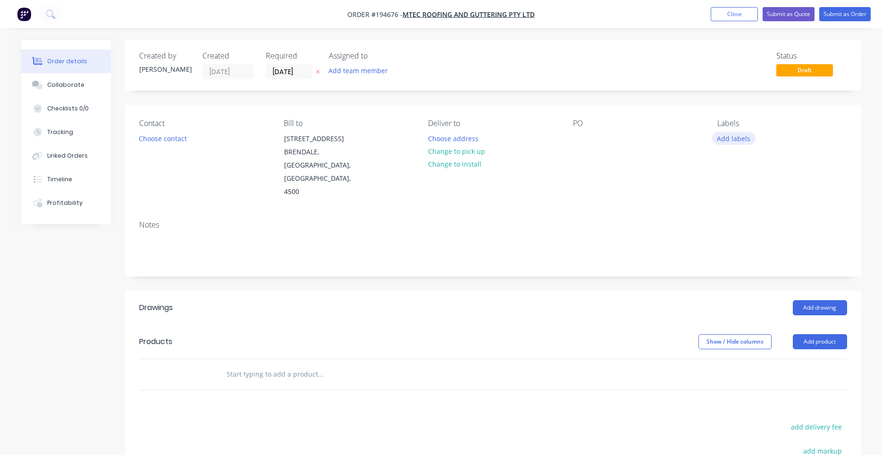
click at [730, 136] on button "Add labels" at bounding box center [733, 138] width 43 height 13
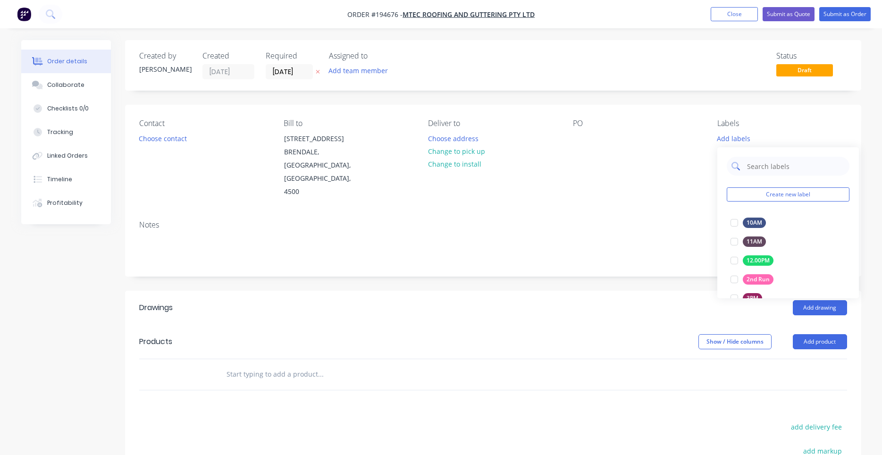
click at [752, 164] on input "text" at bounding box center [795, 166] width 99 height 19
type input "7"
click at [733, 226] on div at bounding box center [734, 222] width 19 height 19
click at [243, 163] on div "Contact Choose contact" at bounding box center [203, 159] width 129 height 80
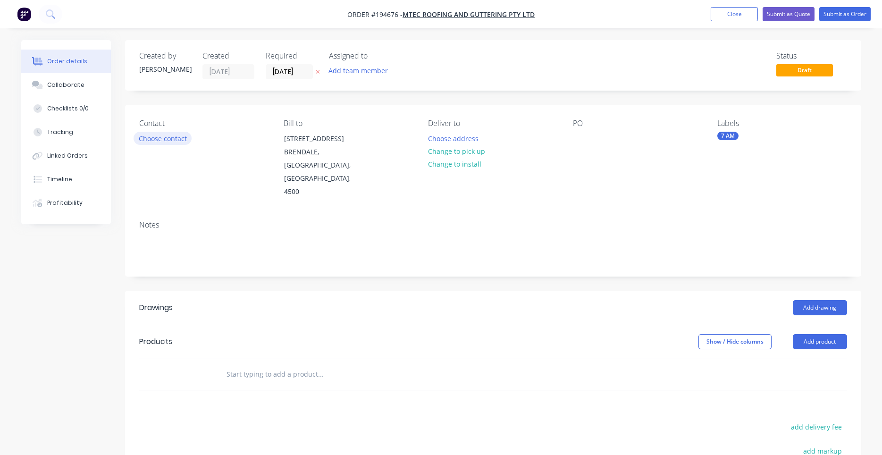
click at [171, 144] on button "Choose contact" at bounding box center [163, 138] width 58 height 13
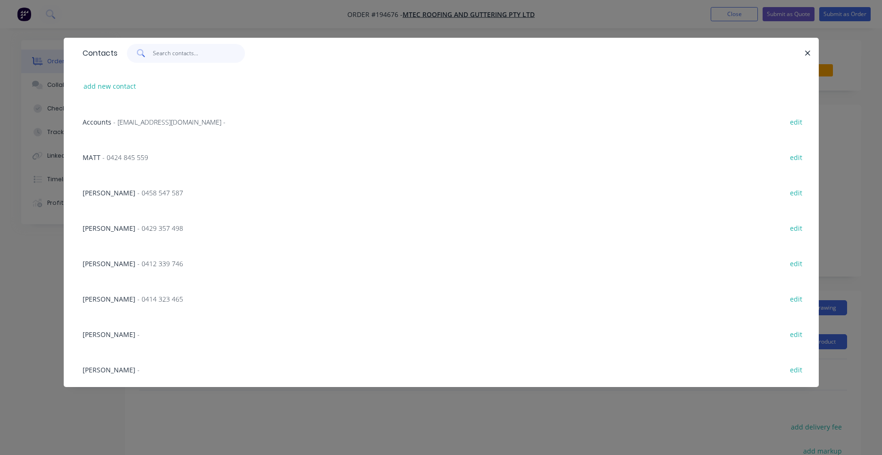
click at [182, 54] on input "text" at bounding box center [199, 53] width 92 height 19
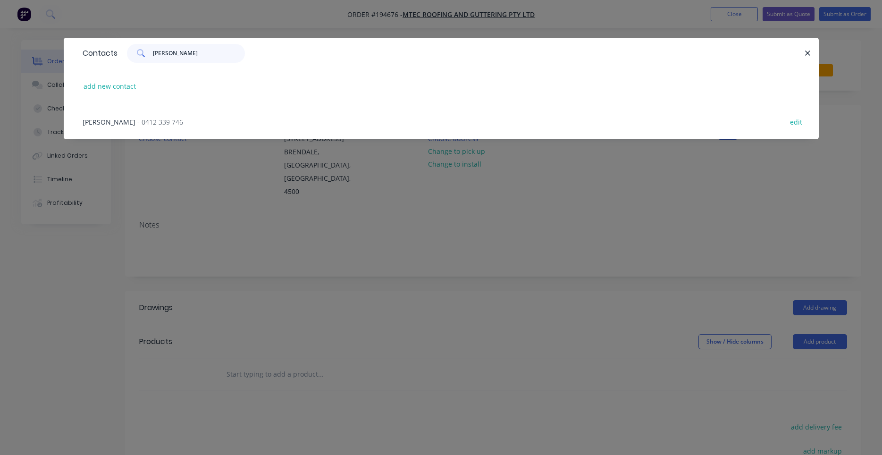
type input "kevin"
click at [183, 122] on span "- 0412 339 746" at bounding box center [160, 122] width 46 height 9
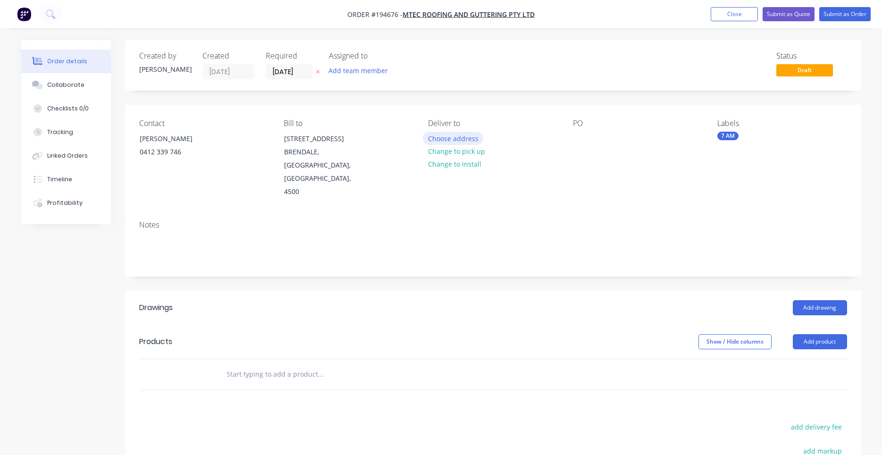
click at [449, 141] on button "Choose address" at bounding box center [453, 138] width 60 height 13
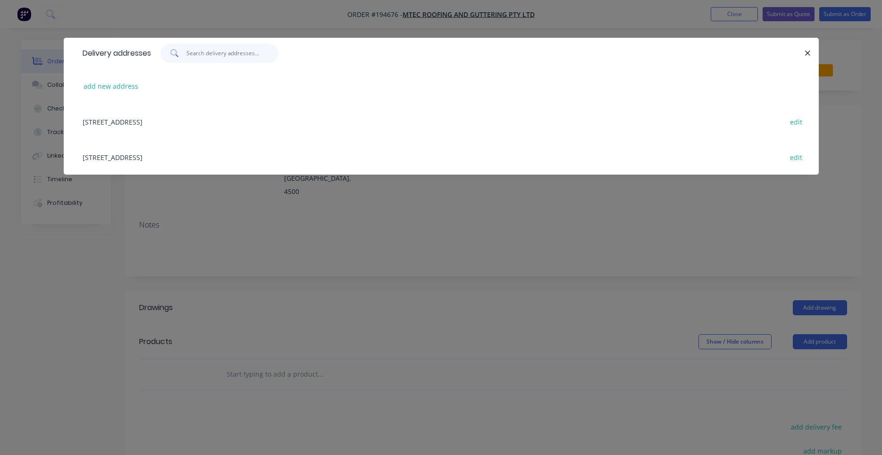
click at [203, 56] on input "text" at bounding box center [232, 53] width 92 height 19
click at [121, 85] on button "add new address" at bounding box center [111, 86] width 65 height 13
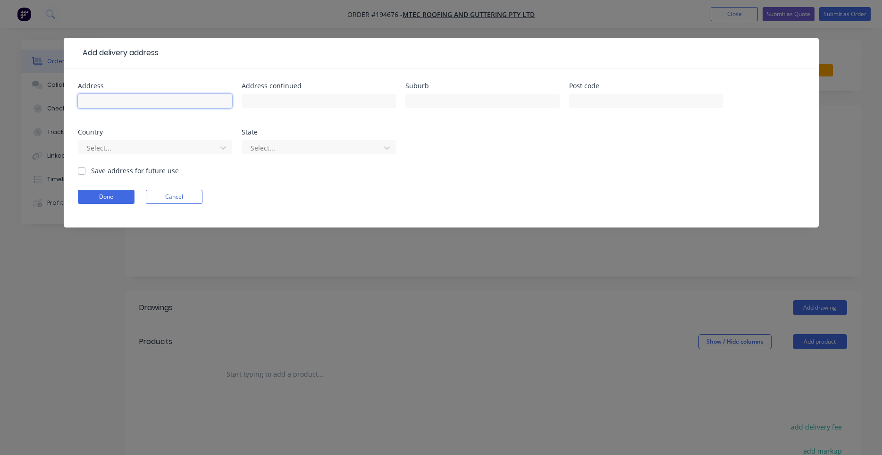
click at [123, 105] on input "text" at bounding box center [155, 101] width 154 height 14
type input "Marshall Truck Solutions"
type input "84 Boundary"
type input "ROCKLEA"
click at [85, 202] on button "Done" at bounding box center [106, 197] width 57 height 14
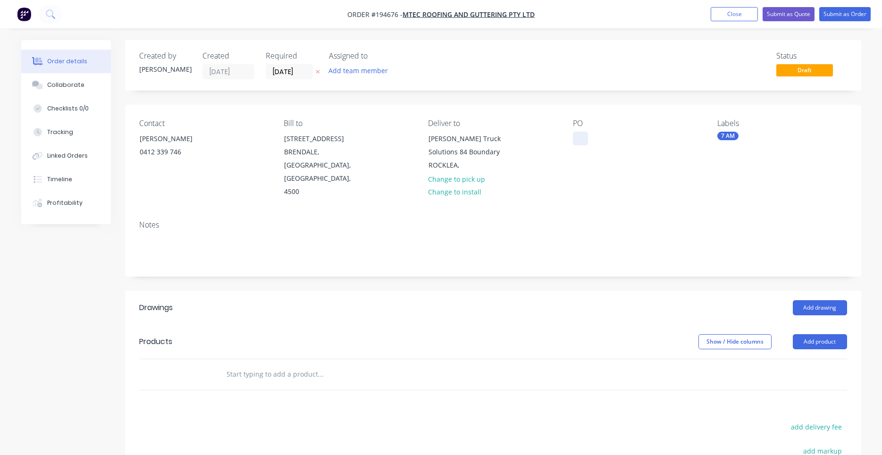
click at [574, 139] on div at bounding box center [580, 139] width 15 height 14
click at [732, 175] on div "Labels 7 AM" at bounding box center [782, 159] width 129 height 80
click at [219, 334] on div "Products" at bounding box center [214, 341] width 151 height 15
click at [236, 365] on input "text" at bounding box center [320, 374] width 189 height 19
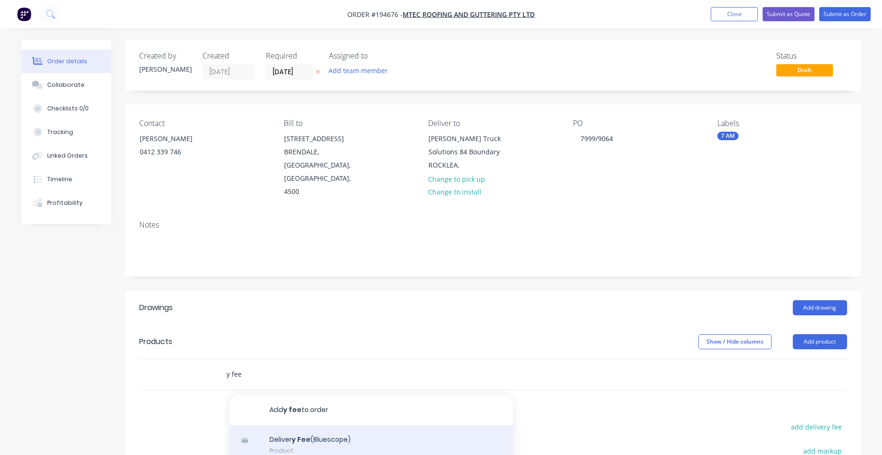
type input "y fee"
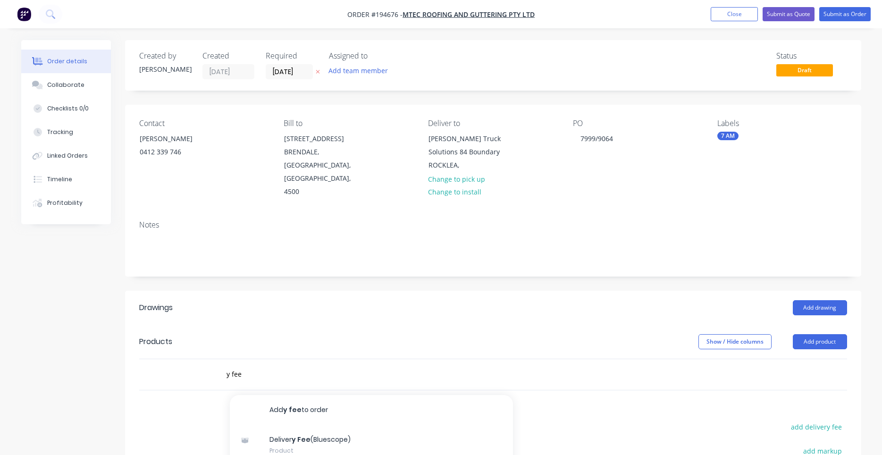
drag, startPoint x: 263, startPoint y: 427, endPoint x: 167, endPoint y: 443, distance: 97.6
click at [167, 415] on div "Drawings Add drawing Products Show / Hide columns Add product y fee Add y fee t…" at bounding box center [493, 454] width 736 height 326
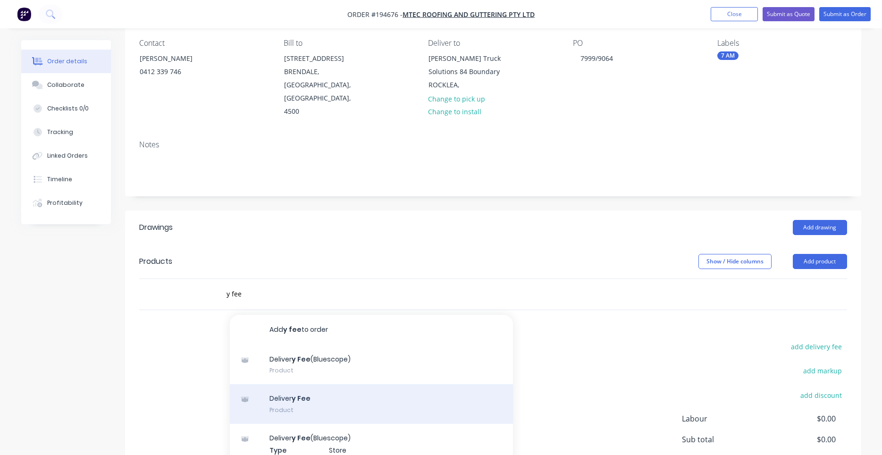
click at [260, 397] on div "Deliver y Fee Product" at bounding box center [371, 404] width 283 height 40
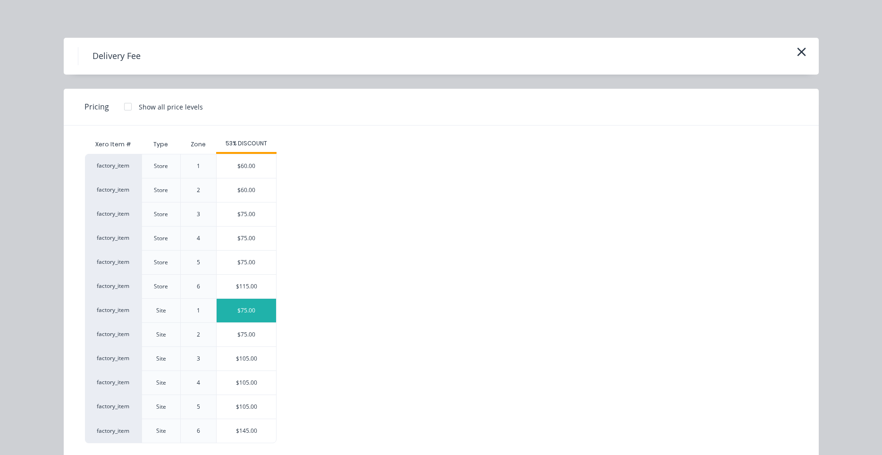
click at [246, 312] on div "$75.00" at bounding box center [246, 311] width 59 height 24
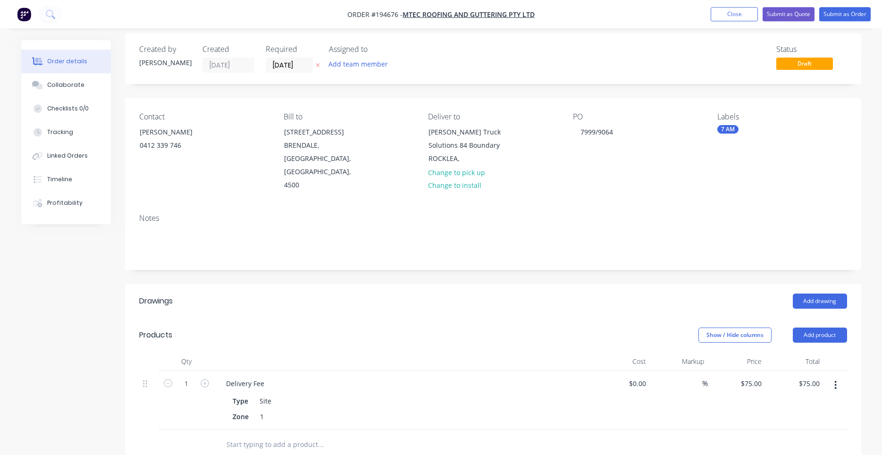
scroll to position [0, 0]
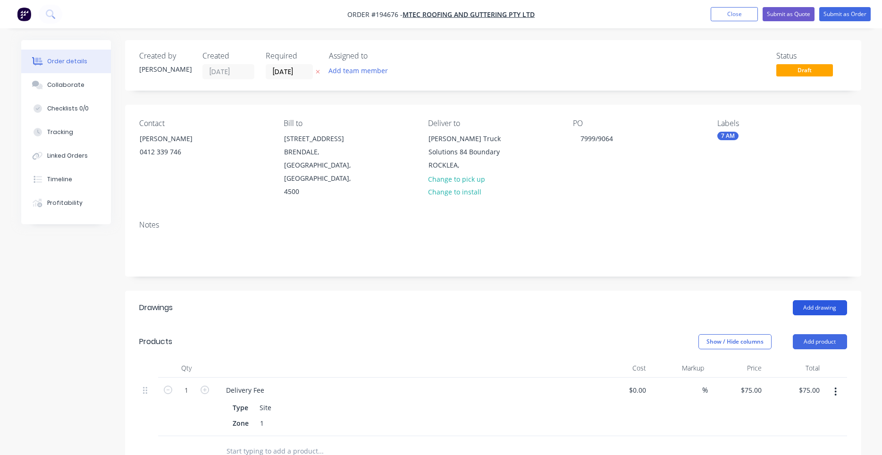
click at [804, 300] on button "Add drawing" at bounding box center [820, 307] width 54 height 15
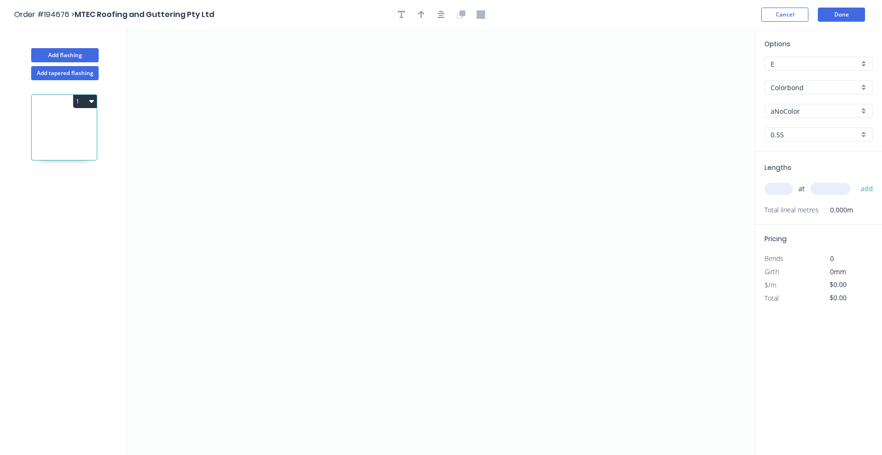
click at [812, 88] on input "Colorbond" at bounding box center [815, 88] width 88 height 10
click at [805, 104] on div "Zincalume" at bounding box center [818, 105] width 107 height 17
type input "Zincalume"
click at [781, 188] on input "text" at bounding box center [779, 189] width 28 height 12
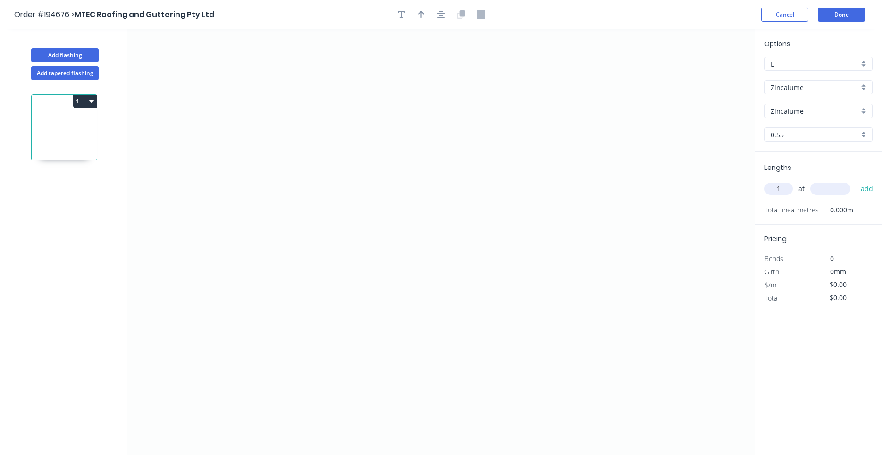
type input "1"
type input "7400"
click at [856, 181] on button "add" at bounding box center [867, 189] width 22 height 16
drag, startPoint x: 304, startPoint y: 197, endPoint x: 306, endPoint y: 116, distance: 81.2
click at [303, 186] on icon "0" at bounding box center [440, 242] width 627 height 426
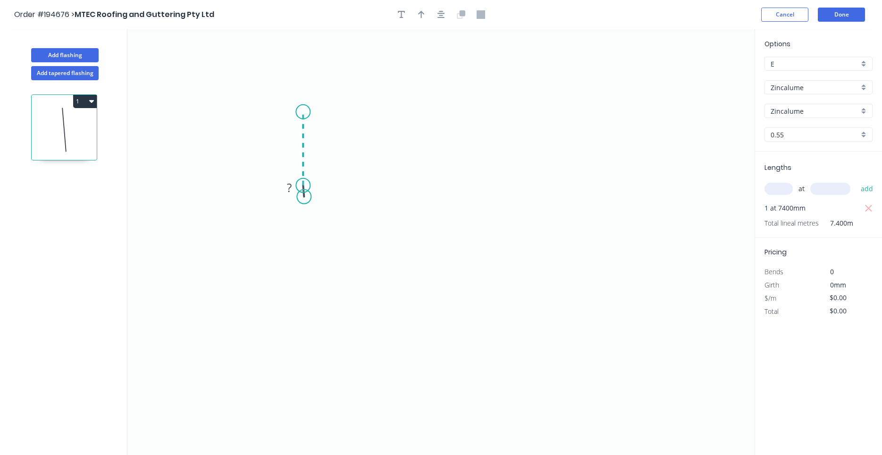
drag, startPoint x: 306, startPoint y: 112, endPoint x: 321, endPoint y: 112, distance: 15.1
click at [307, 112] on icon "0 ?" at bounding box center [440, 242] width 627 height 426
click at [464, 121] on icon "0 ? ? ? º" at bounding box center [440, 242] width 627 height 426
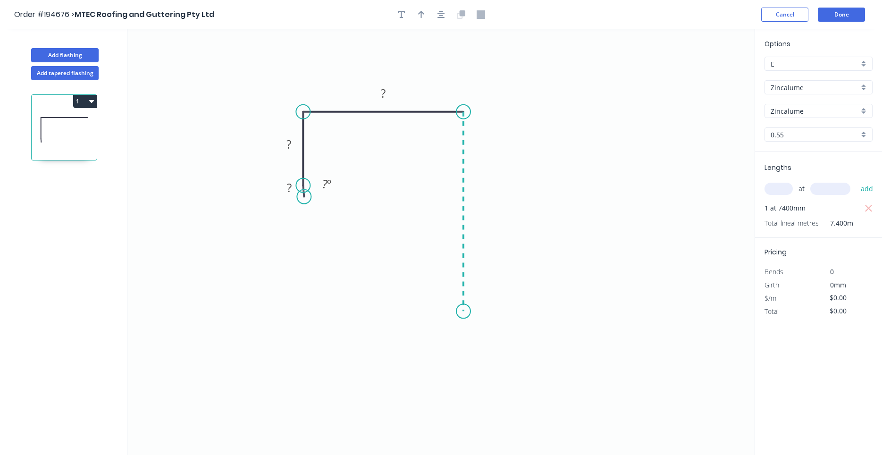
click at [454, 312] on icon "0 ? ? ? ? º" at bounding box center [440, 242] width 627 height 426
click at [454, 312] on icon "0 ? ? ? ? ? º" at bounding box center [440, 242] width 627 height 426
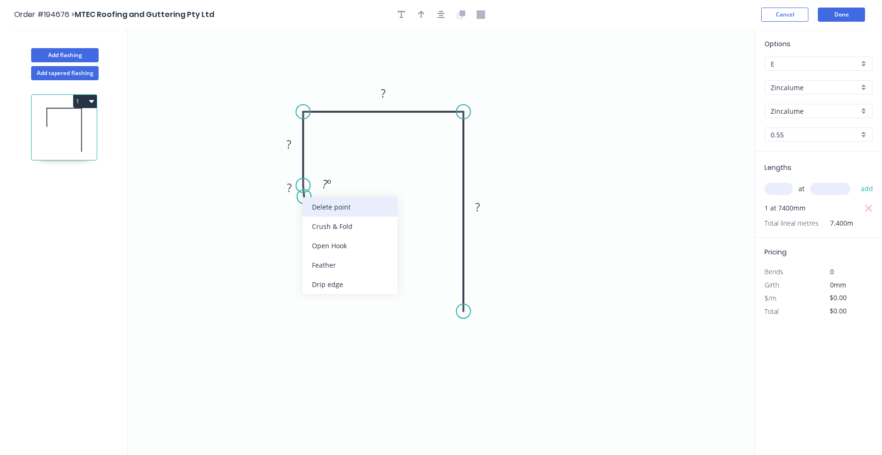
click at [309, 203] on div "Delete point" at bounding box center [350, 206] width 95 height 19
click at [291, 152] on tspan "?" at bounding box center [289, 144] width 5 height 16
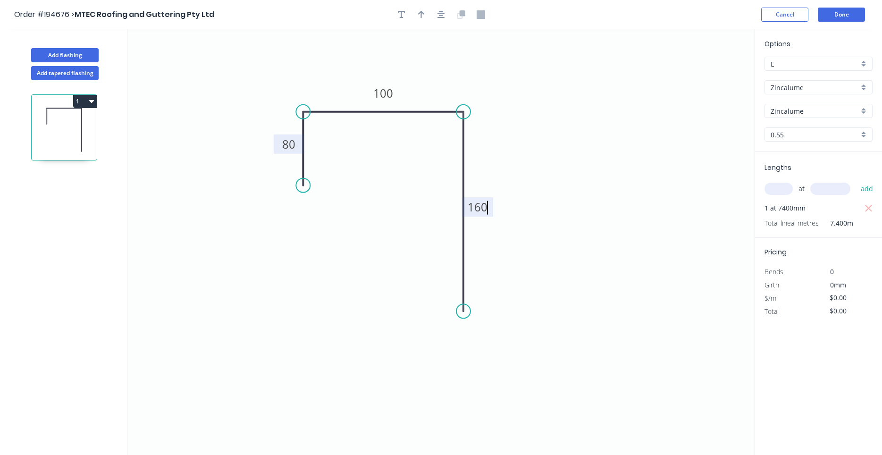
type input "$12.14"
type input "$89.84"
click at [439, 13] on icon "button" at bounding box center [442, 15] width 8 height 8
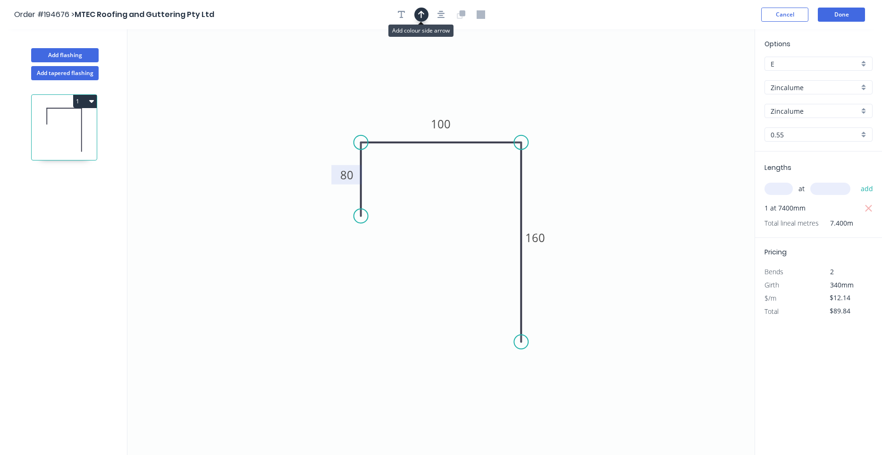
click at [425, 16] on button "button" at bounding box center [421, 15] width 14 height 14
click at [710, 75] on icon at bounding box center [707, 66] width 8 height 30
drag, startPoint x: 710, startPoint y: 76, endPoint x: 498, endPoint y: 94, distance: 212.3
click at [501, 94] on icon at bounding box center [514, 87] width 27 height 27
click at [840, 14] on button "Done" at bounding box center [841, 15] width 47 height 14
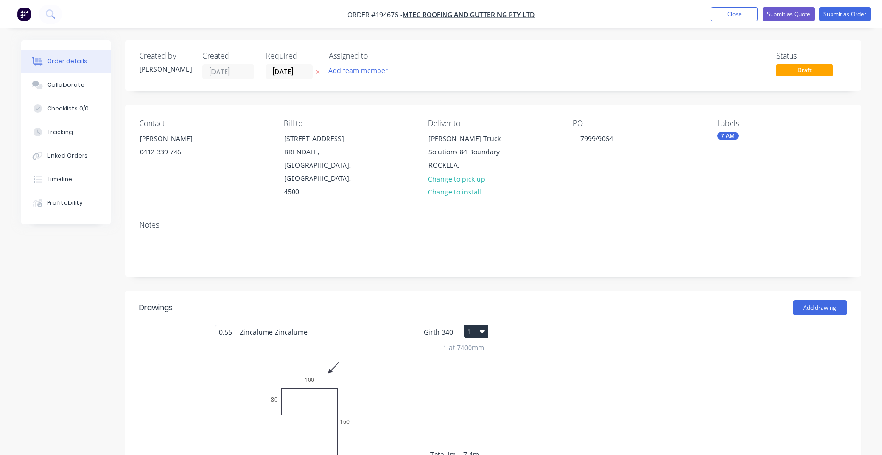
click at [482, 330] on icon "button" at bounding box center [482, 331] width 5 height 3
click at [480, 346] on button "Use larger box size" at bounding box center [443, 355] width 90 height 19
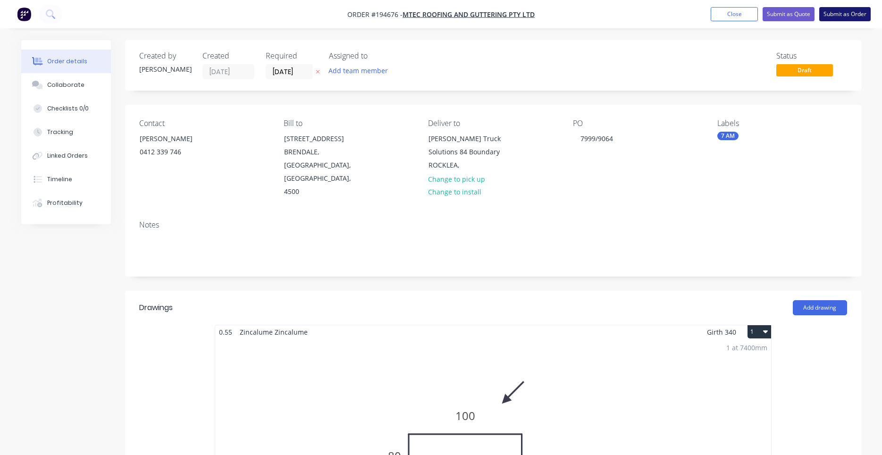
click at [838, 15] on button "Submit as Order" at bounding box center [845, 14] width 51 height 14
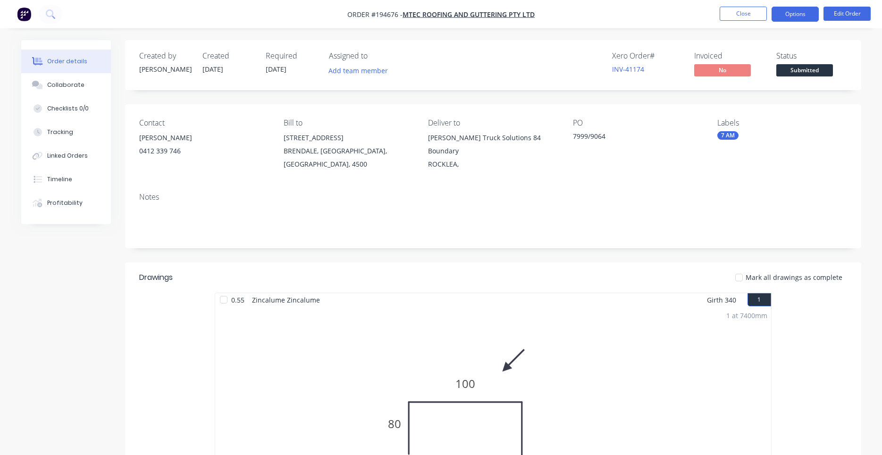
click at [807, 17] on button "Options" at bounding box center [795, 14] width 47 height 15
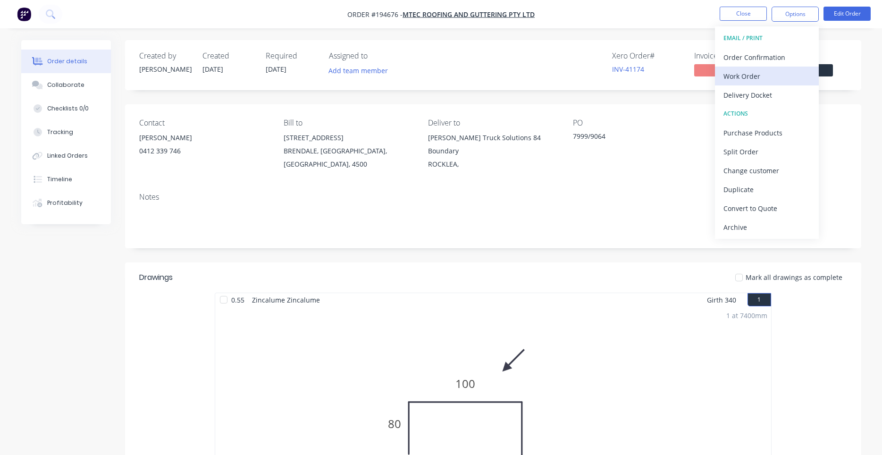
click at [780, 71] on div "Work Order" at bounding box center [767, 76] width 87 height 14
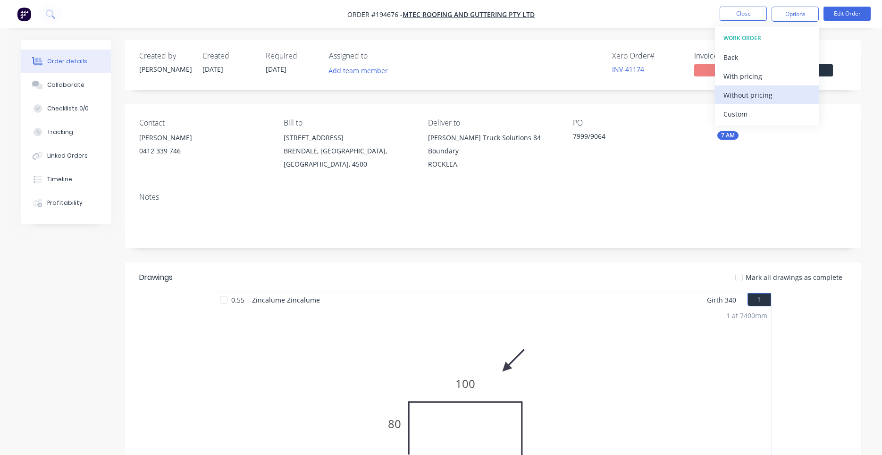
click at [749, 96] on div "Without pricing" at bounding box center [767, 95] width 87 height 14
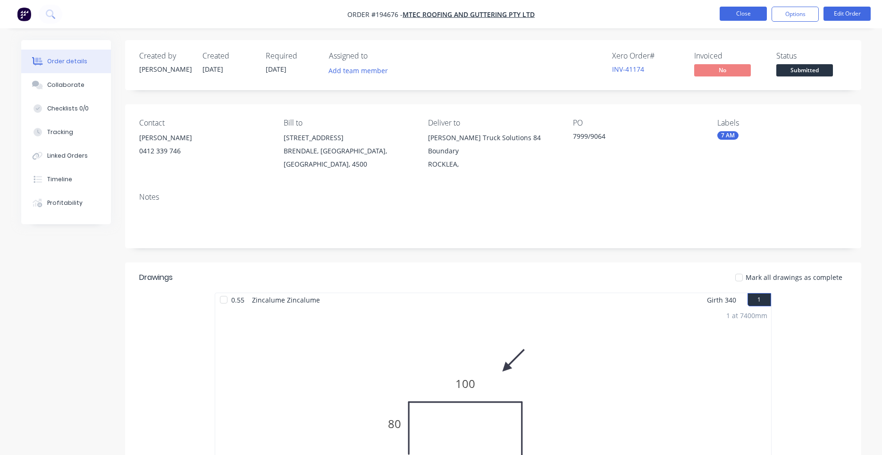
click at [755, 10] on button "Close" at bounding box center [743, 14] width 47 height 14
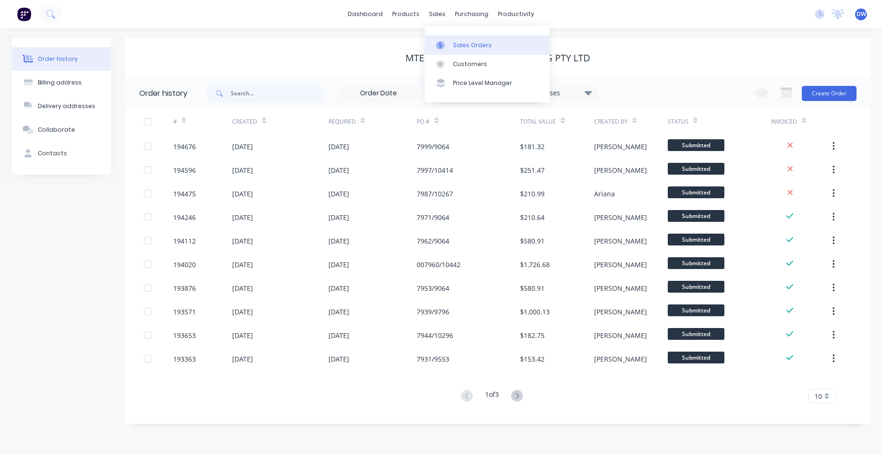
click at [444, 40] on link "Sales Orders" at bounding box center [487, 44] width 125 height 19
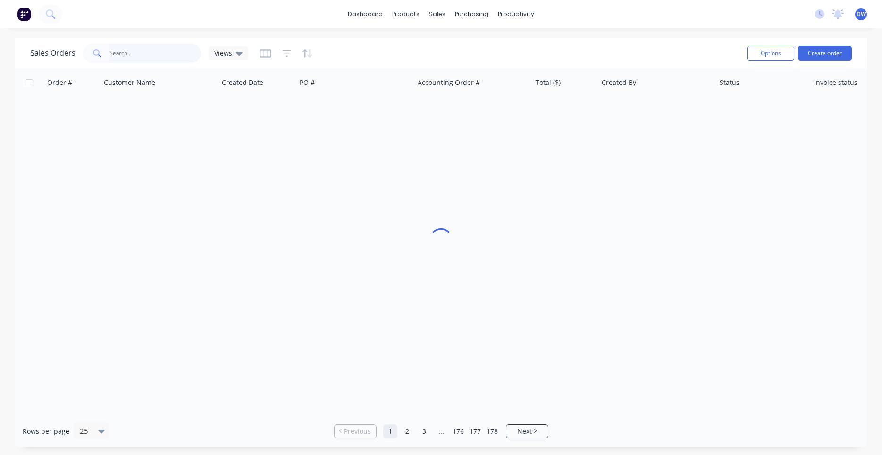
click at [181, 57] on input "text" at bounding box center [156, 53] width 92 height 19
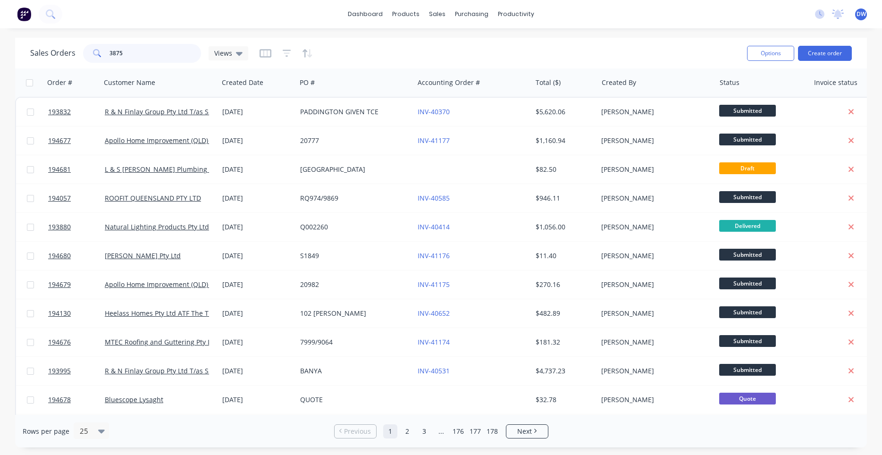
type input "3875"
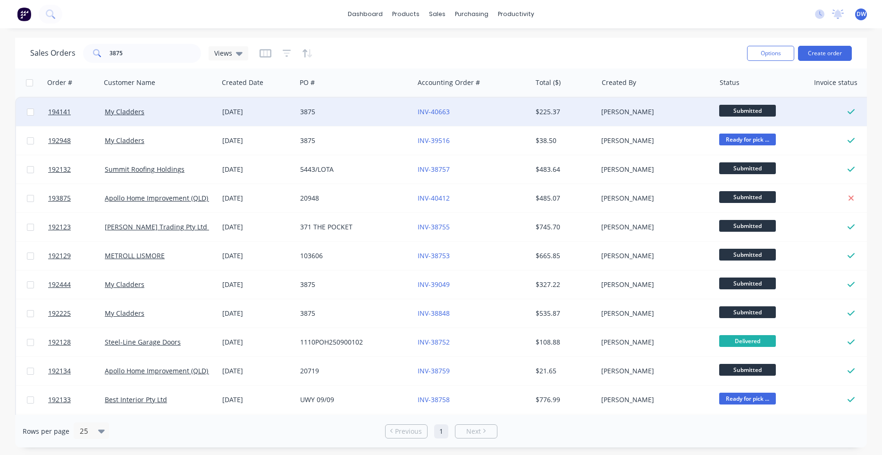
click at [313, 112] on div "3875" at bounding box center [352, 111] width 105 height 9
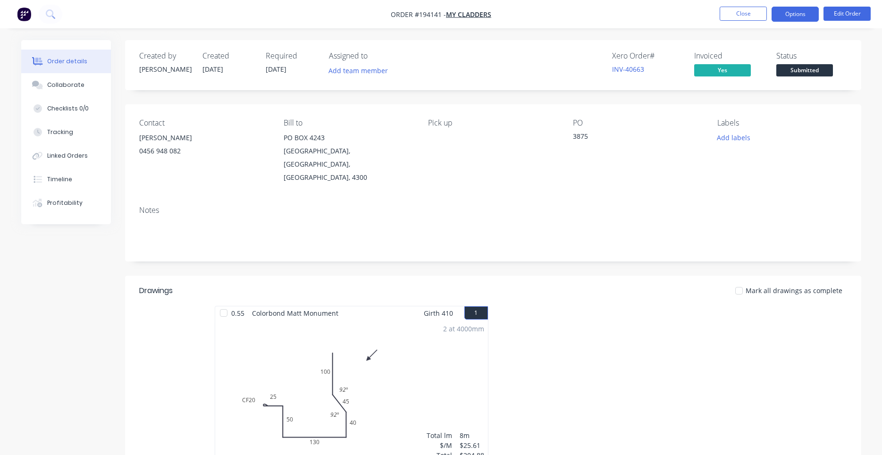
click at [790, 19] on button "Options" at bounding box center [795, 14] width 47 height 15
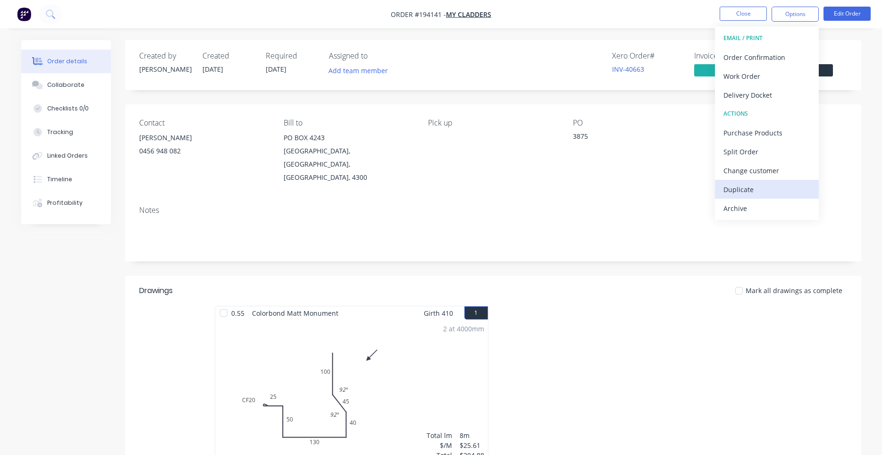
click at [742, 186] on div "Duplicate" at bounding box center [767, 190] width 87 height 14
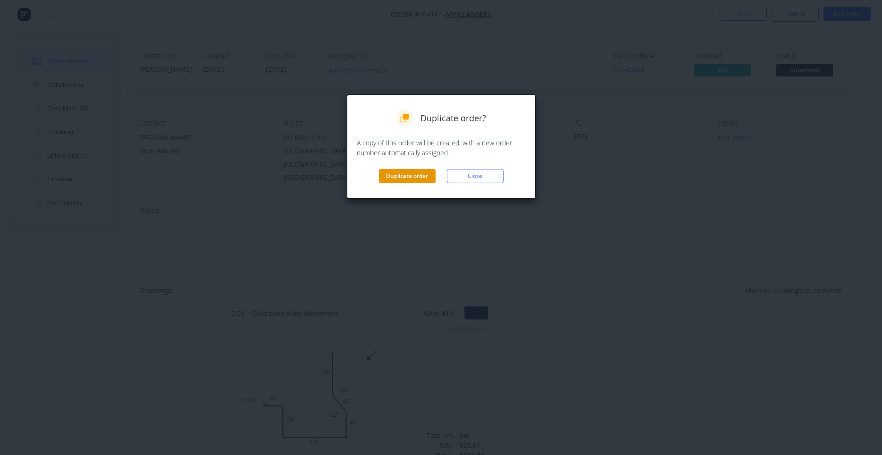
click at [418, 173] on button "Duplicate order" at bounding box center [407, 176] width 57 height 14
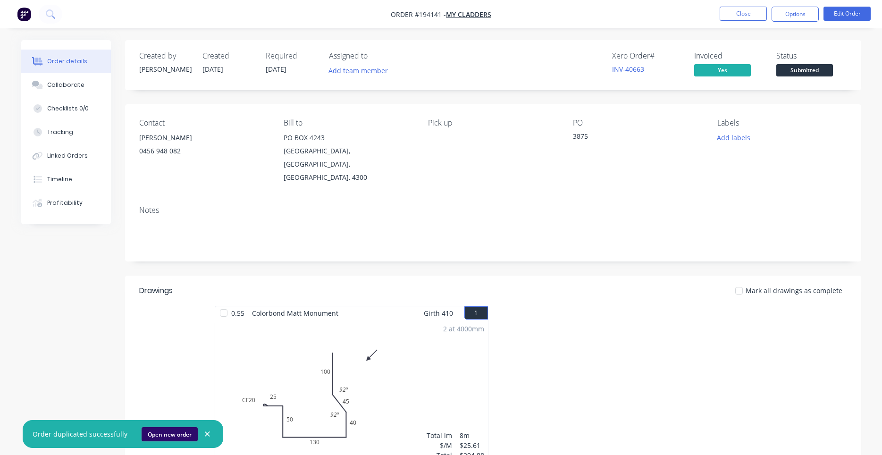
click at [174, 415] on button "Open new order" at bounding box center [170, 434] width 56 height 14
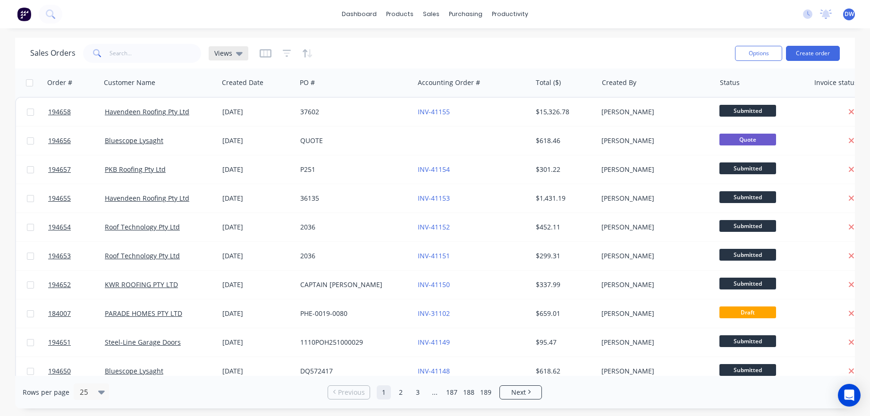
click at [222, 50] on span "Views" at bounding box center [223, 53] width 18 height 10
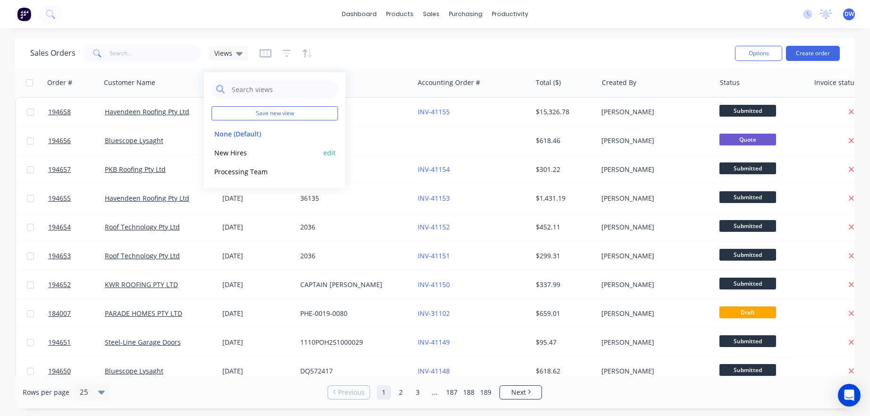
click at [242, 151] on button "New Hires" at bounding box center [265, 152] width 108 height 11
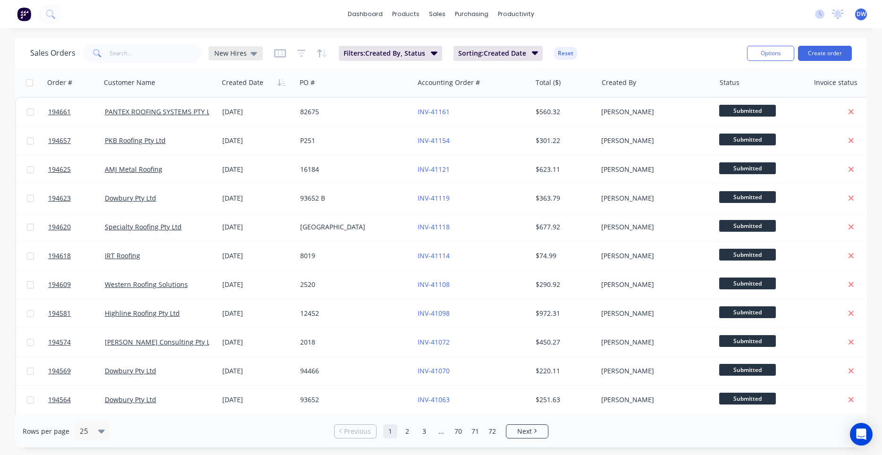
click at [251, 50] on icon at bounding box center [254, 53] width 7 height 10
click at [242, 133] on button "None (Default)" at bounding box center [265, 133] width 108 height 11
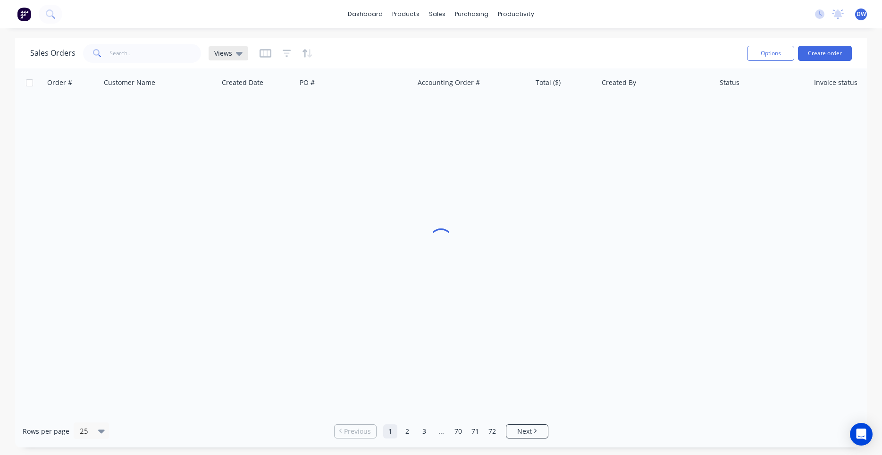
click at [233, 59] on div "Views" at bounding box center [229, 53] width 40 height 14
click at [235, 151] on button "New Hires" at bounding box center [265, 152] width 108 height 11
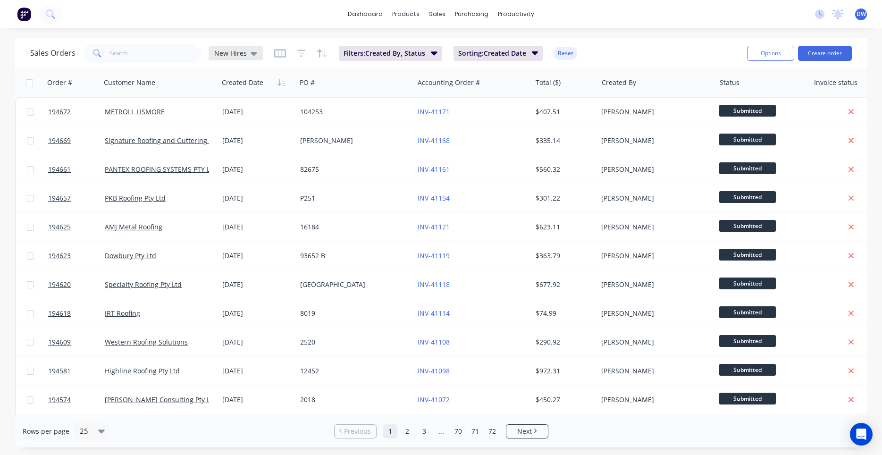
click at [237, 56] on span "New Hires" at bounding box center [230, 53] width 33 height 10
click at [233, 173] on button "Processing Team" at bounding box center [265, 171] width 108 height 11
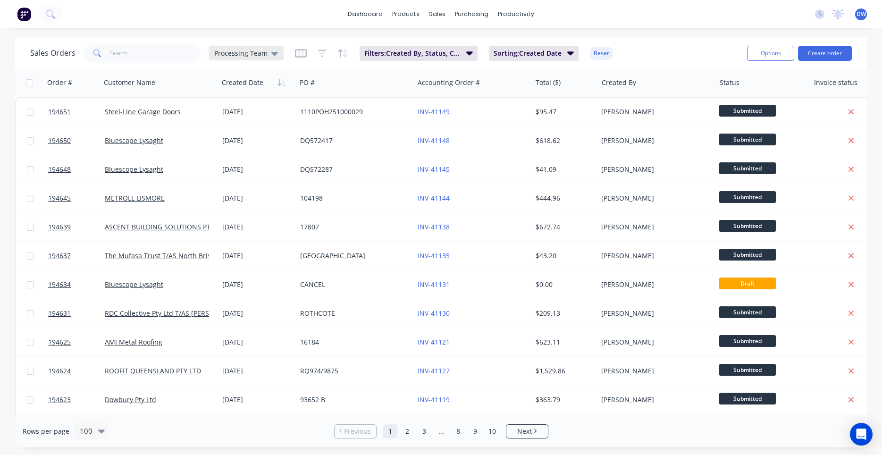
click at [244, 58] on div "Processing Team" at bounding box center [246, 53] width 75 height 14
click at [242, 152] on button "New Hires" at bounding box center [265, 152] width 108 height 11
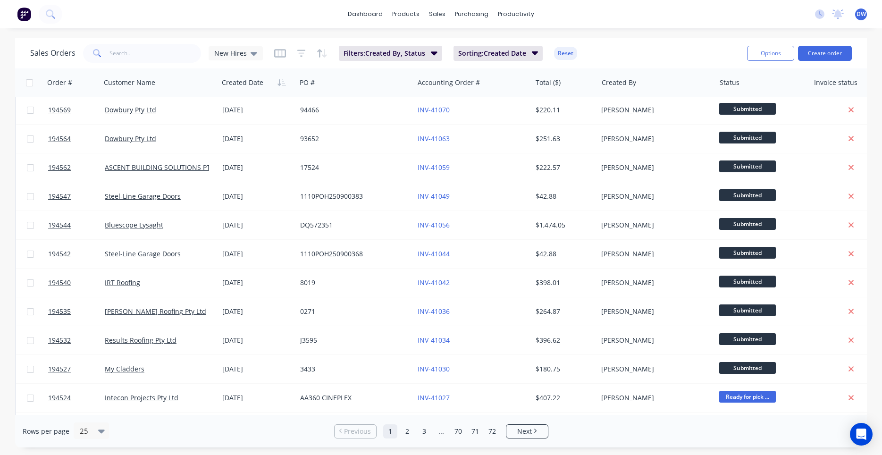
scroll to position [402, 0]
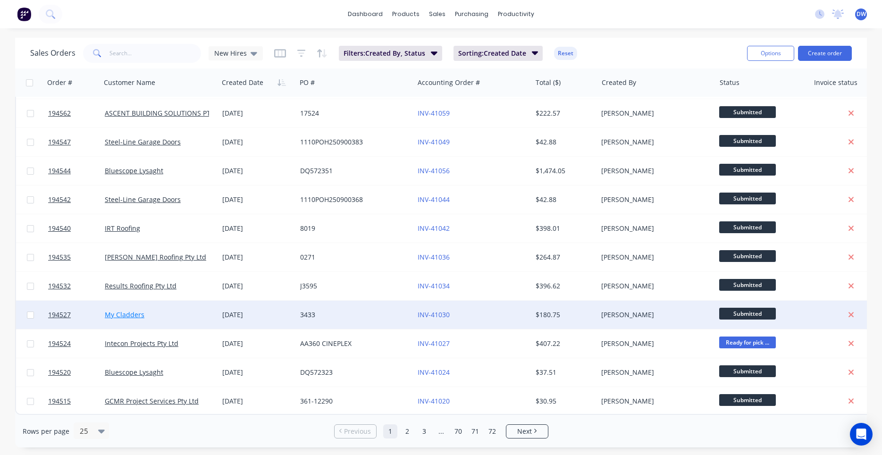
click at [138, 313] on link "My Cladders" at bounding box center [125, 314] width 40 height 9
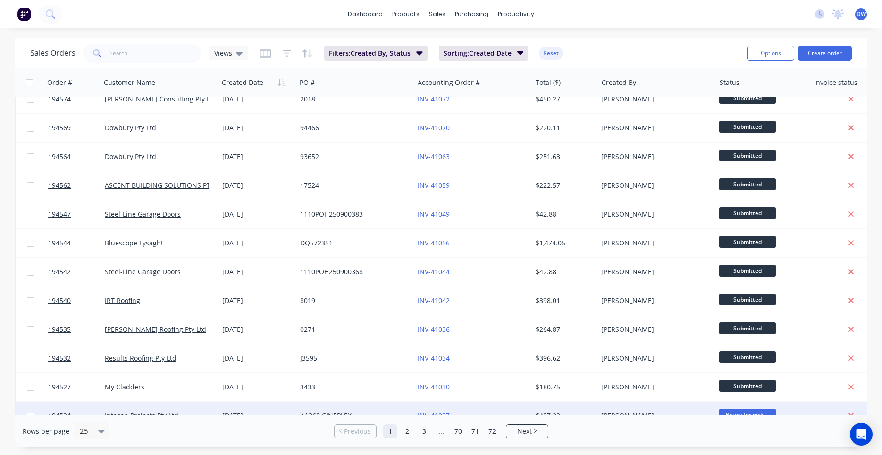
scroll to position [402, 0]
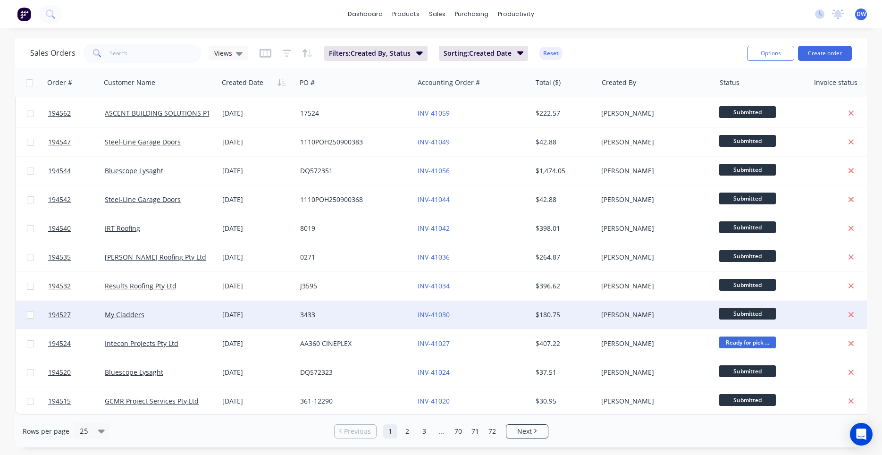
click at [241, 321] on div "[DATE]" at bounding box center [258, 315] width 78 height 28
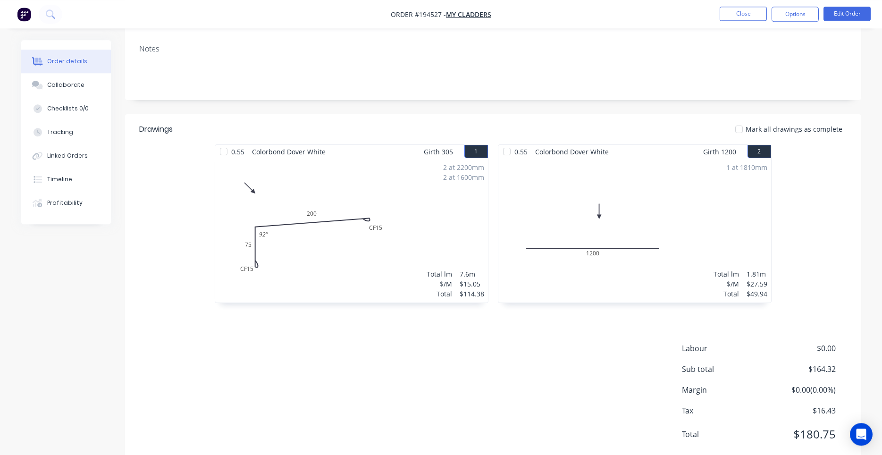
scroll to position [174, 0]
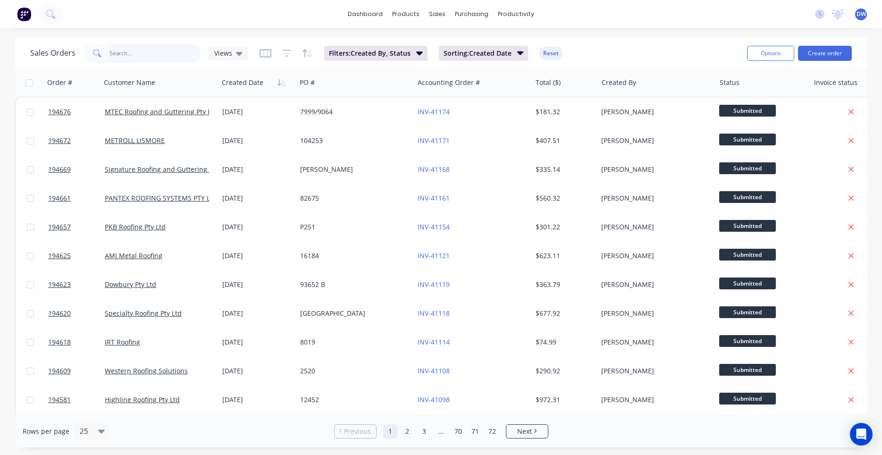
click at [140, 51] on input "text" at bounding box center [156, 53] width 92 height 19
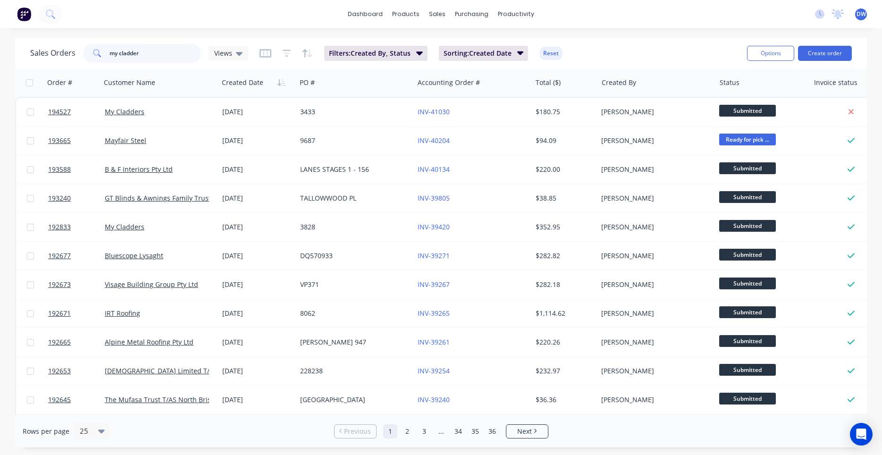
type input "my cladders"
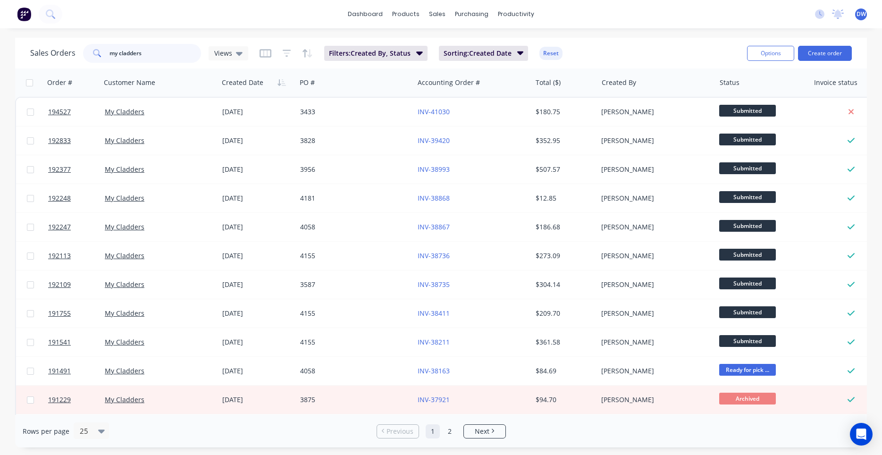
drag, startPoint x: 176, startPoint y: 55, endPoint x: 99, endPoint y: 53, distance: 77.4
click at [110, 53] on input "my cladders" at bounding box center [156, 53] width 92 height 19
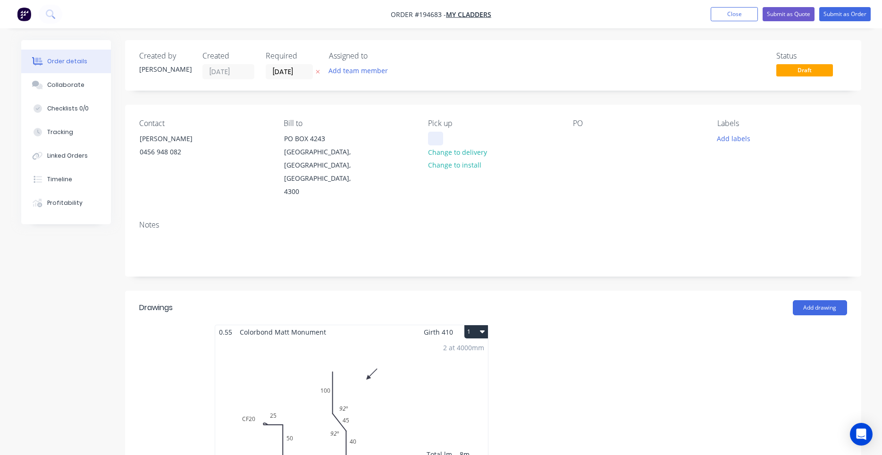
click at [442, 135] on div at bounding box center [435, 139] width 15 height 14
click at [575, 134] on div "Contact [PERSON_NAME] [PHONE_NUMBER] Bill to [GEOGRAPHIC_DATA] Pick up 11:30AM …" at bounding box center [493, 159] width 736 height 108
click at [580, 141] on div at bounding box center [580, 139] width 15 height 14
click at [477, 325] on button "1" at bounding box center [477, 331] width 24 height 13
click at [473, 348] on div "Use larger box size" at bounding box center [443, 355] width 73 height 14
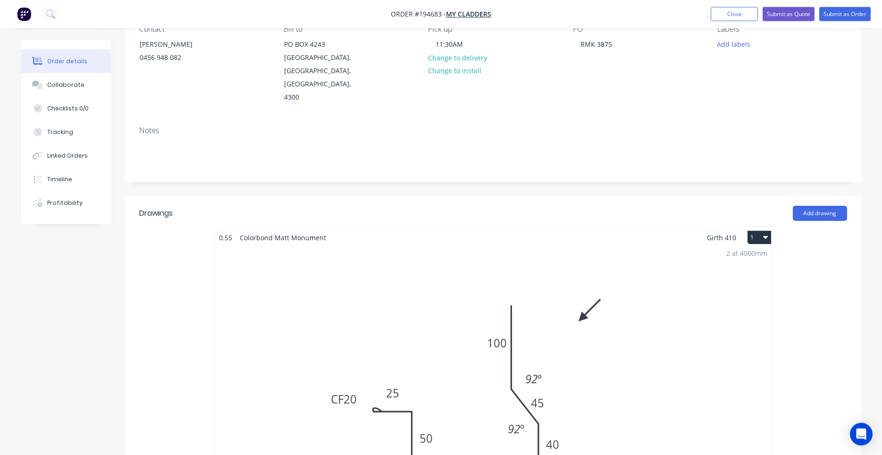
scroll to position [161, 0]
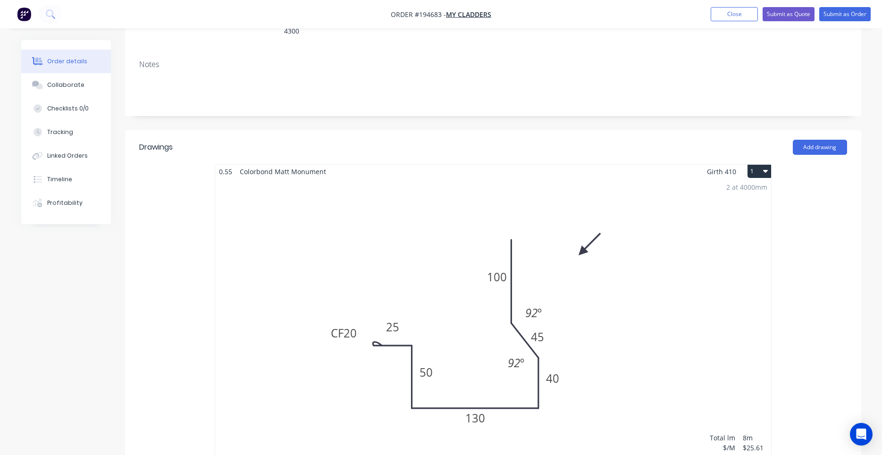
click at [497, 306] on div "2 at 4000mm Total lm $/M Total 8m $25.61 $204.88" at bounding box center [493, 322] width 556 height 288
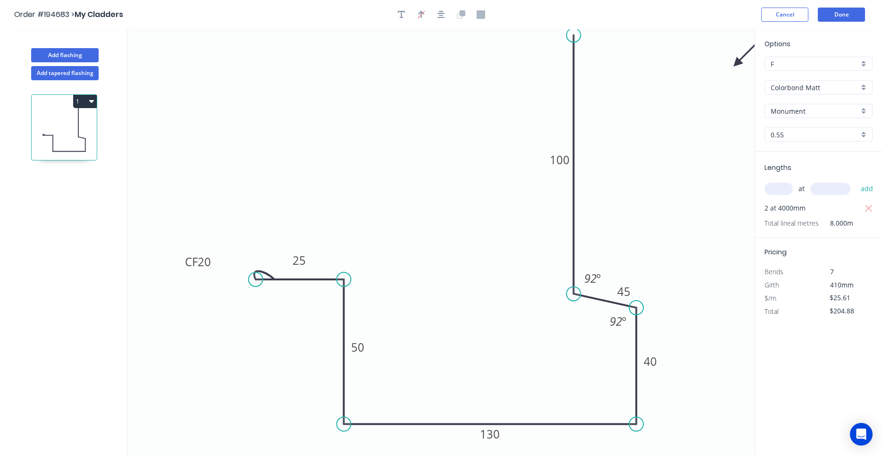
drag, startPoint x: 577, startPoint y: 227, endPoint x: 582, endPoint y: 294, distance: 67.7
click at [582, 294] on icon "0 CF 20 25 50 130 40 45 100 92 º 92 º" at bounding box center [440, 242] width 627 height 426
click at [844, 12] on button "Done" at bounding box center [841, 15] width 47 height 14
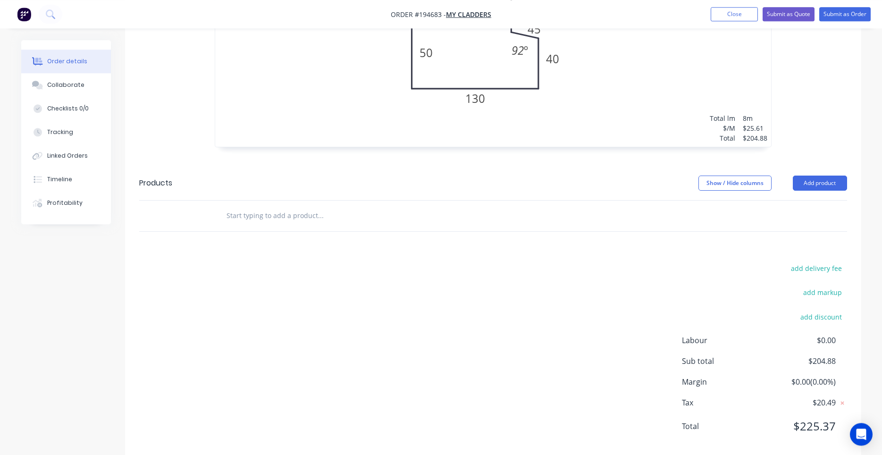
scroll to position [484, 0]
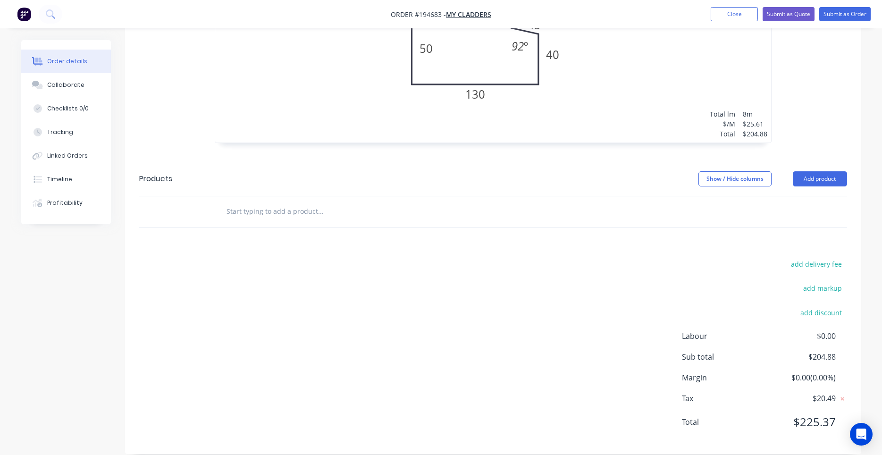
click at [804, 414] on span "$225.37" at bounding box center [801, 422] width 70 height 17
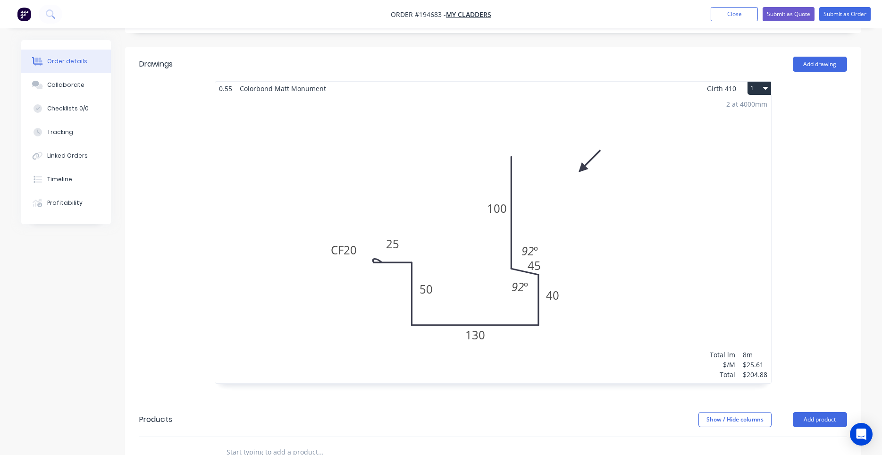
click at [686, 174] on div "2 at 4000mm Total lm $/M Total 8m $25.61 $204.88" at bounding box center [493, 239] width 556 height 288
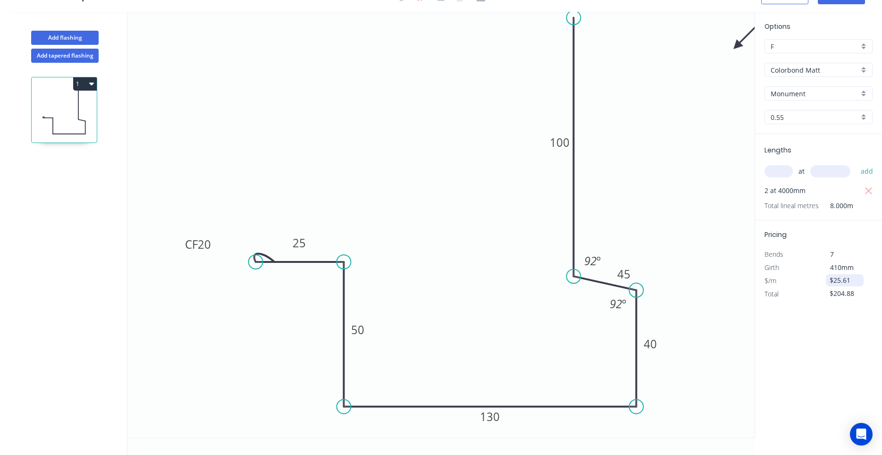
click at [844, 281] on input "$25.61" at bounding box center [846, 280] width 32 height 13
drag, startPoint x: 854, startPoint y: 281, endPoint x: 789, endPoint y: 277, distance: 64.8
click at [830, 277] on input "$25.61" at bounding box center [846, 280] width 32 height 13
type input "$0.00"
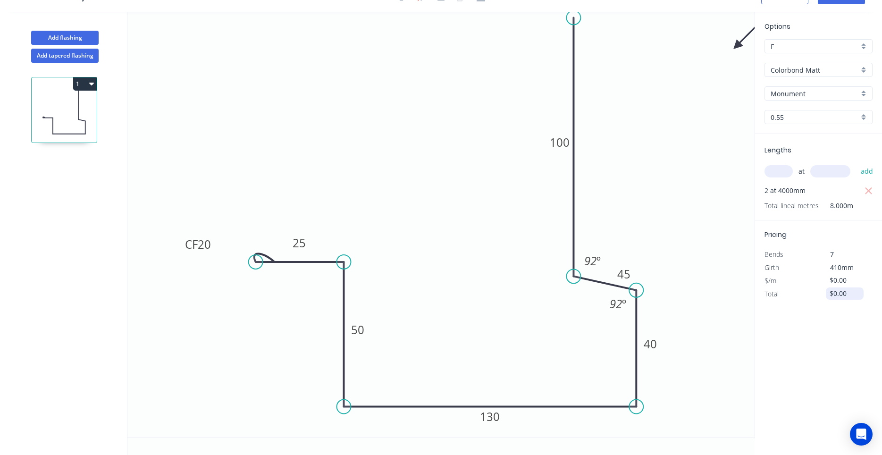
click at [837, 296] on input "$0.00" at bounding box center [846, 293] width 32 height 13
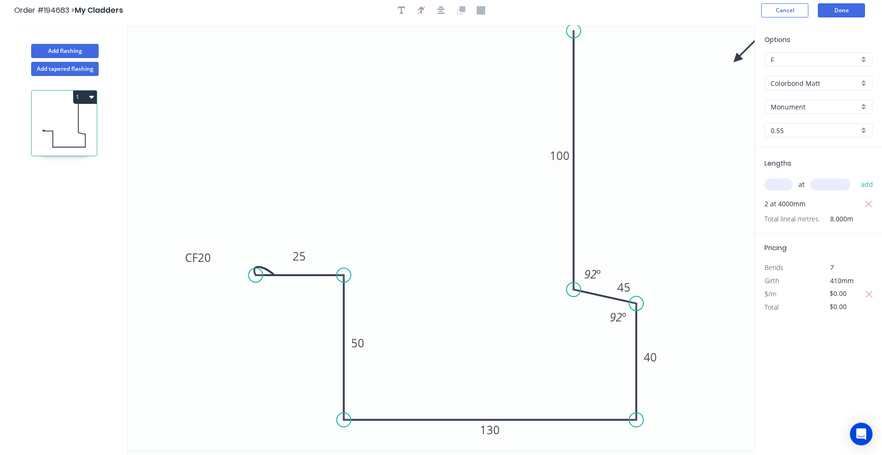
scroll to position [0, 0]
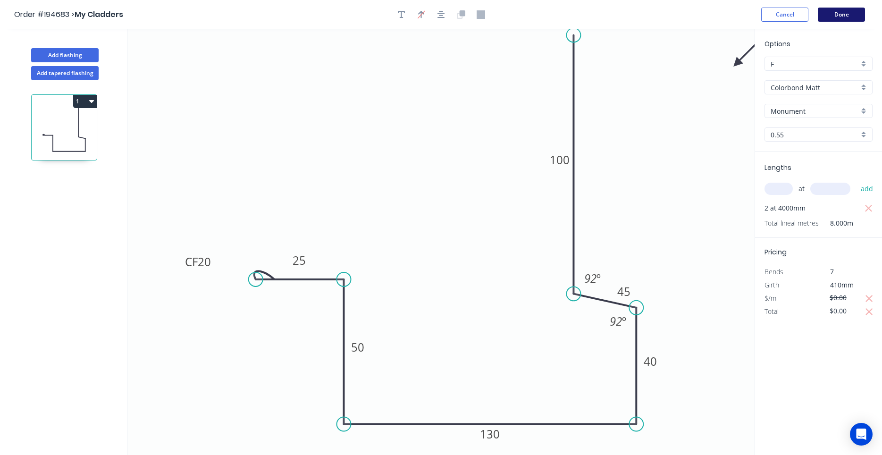
click at [848, 10] on button "Done" at bounding box center [841, 15] width 47 height 14
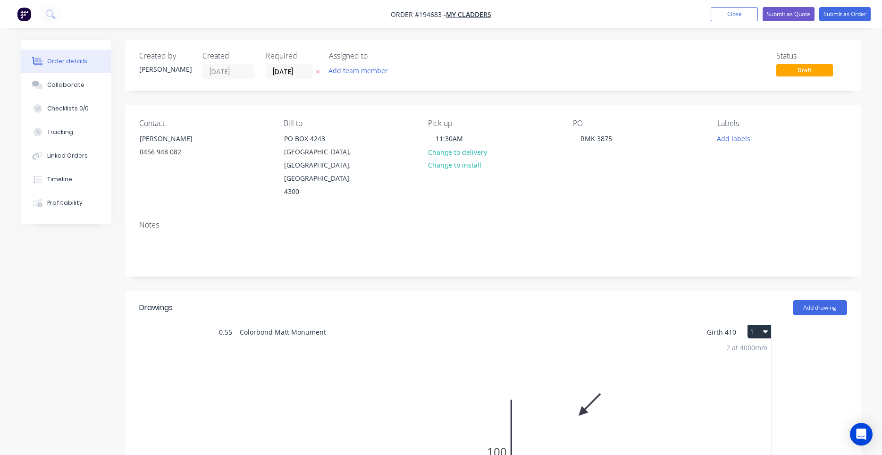
scroll to position [241, 0]
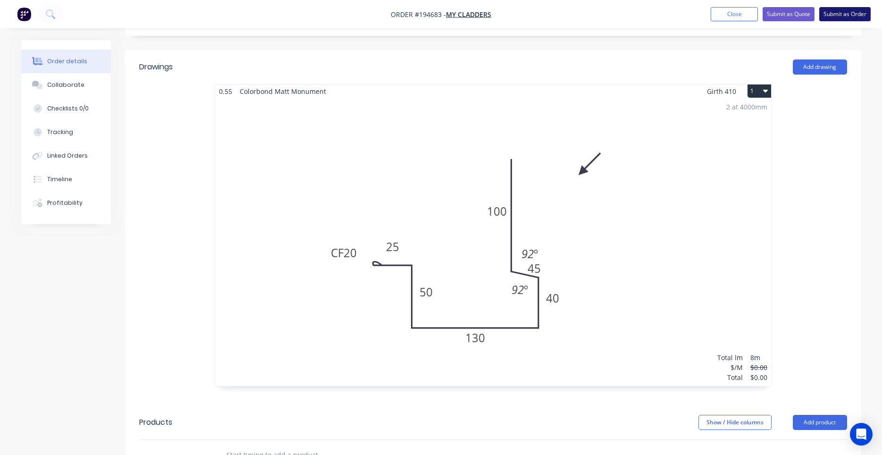
click at [828, 16] on button "Submit as Order" at bounding box center [845, 14] width 51 height 14
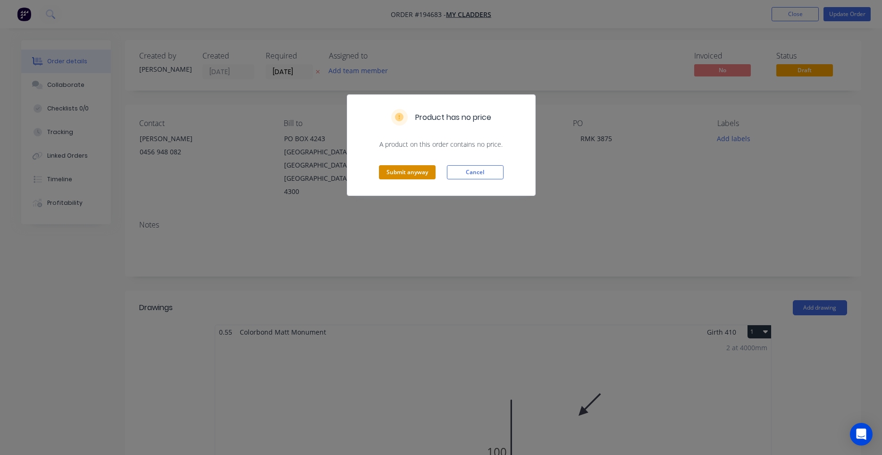
click at [409, 176] on button "Submit anyway" at bounding box center [407, 172] width 57 height 14
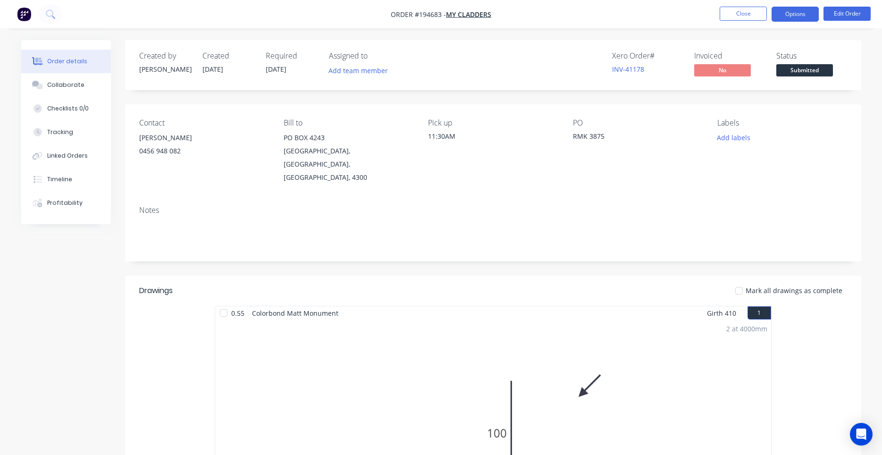
click at [791, 18] on button "Options" at bounding box center [795, 14] width 47 height 15
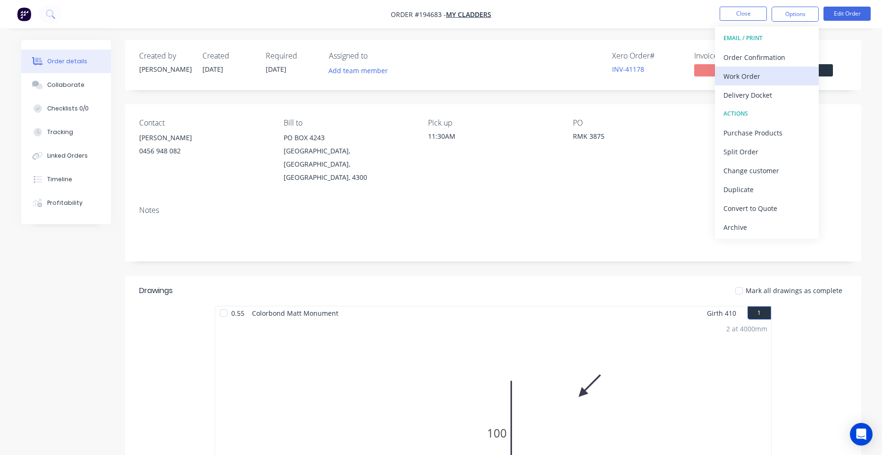
click at [755, 78] on div "Work Order" at bounding box center [767, 76] width 87 height 14
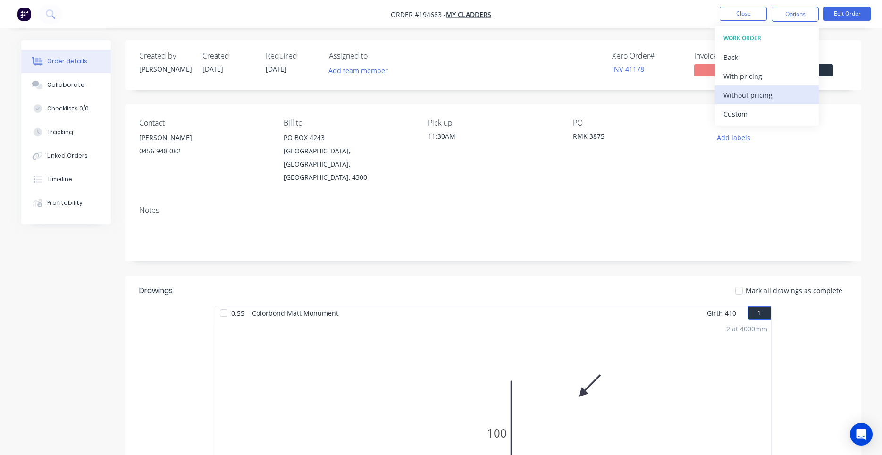
click at [736, 103] on button "Without pricing" at bounding box center [767, 94] width 104 height 19
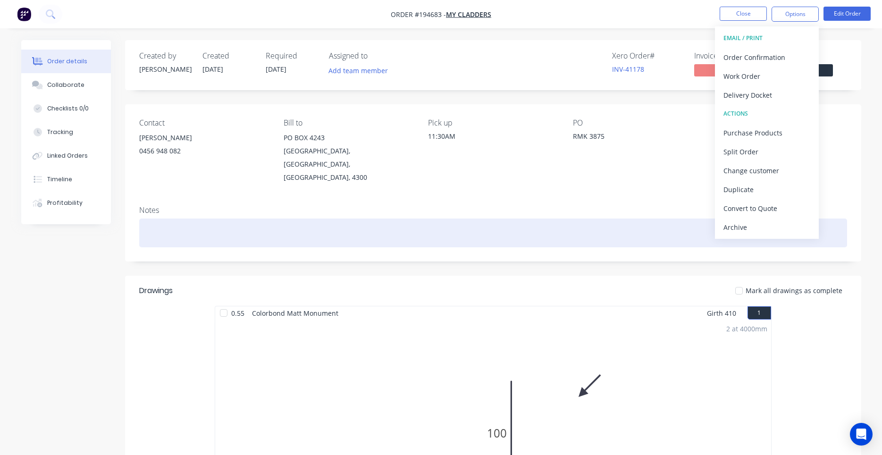
click at [557, 219] on div at bounding box center [493, 233] width 708 height 29
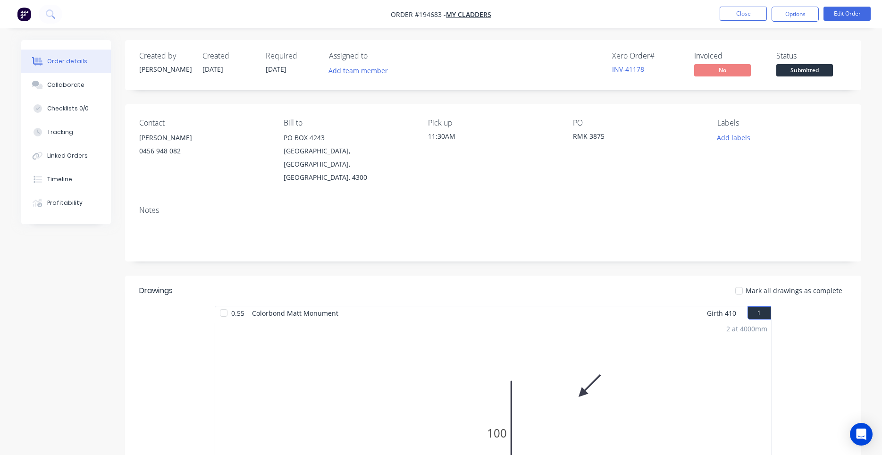
click at [565, 198] on div "Notes" at bounding box center [493, 229] width 736 height 63
click at [759, 15] on button "Close" at bounding box center [743, 14] width 47 height 14
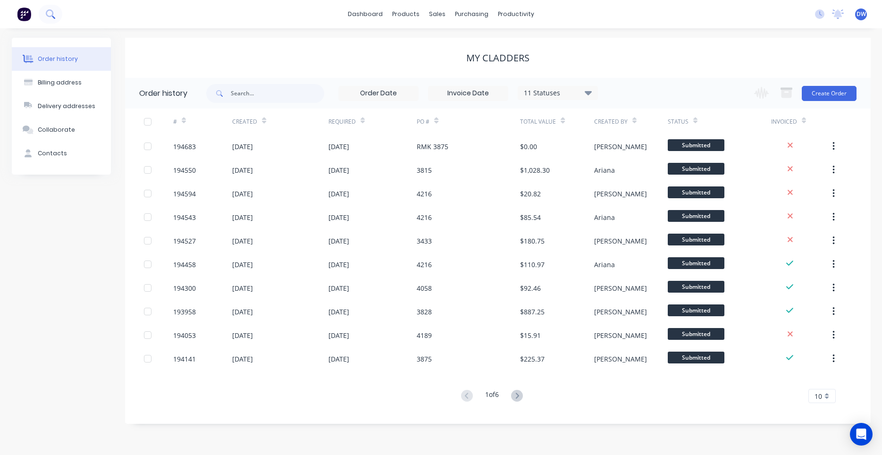
click at [48, 15] on icon at bounding box center [50, 13] width 9 height 9
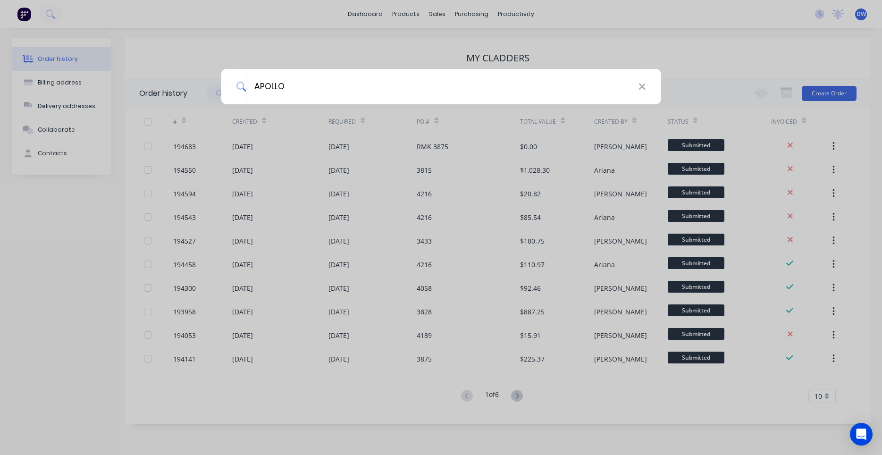
type input "APOLLO"
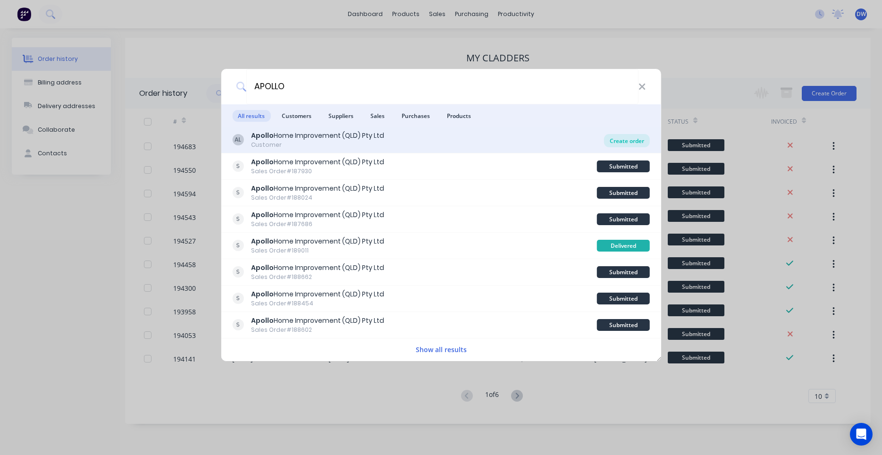
click at [626, 143] on div "Create order" at bounding box center [627, 140] width 46 height 13
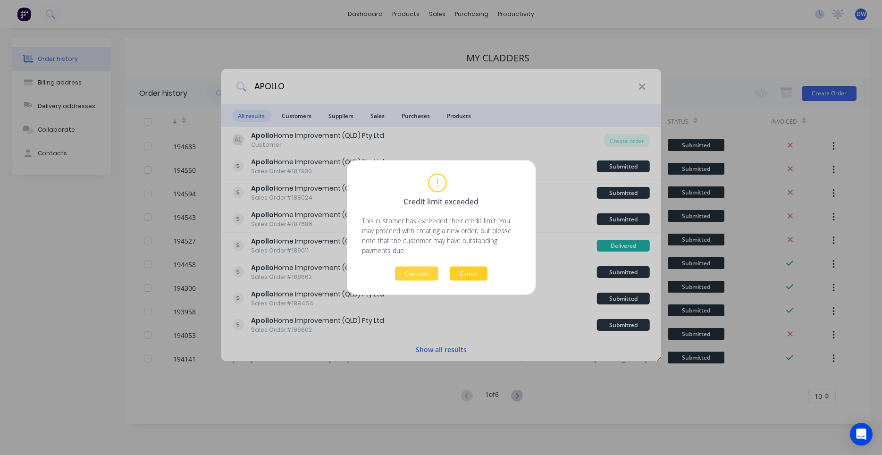
click at [472, 280] on button "Cancel" at bounding box center [469, 274] width 38 height 14
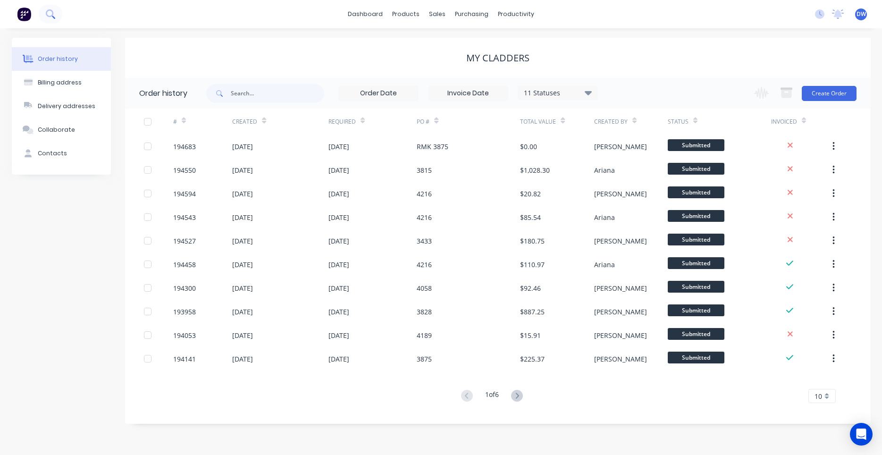
click at [48, 14] on icon at bounding box center [50, 13] width 9 height 9
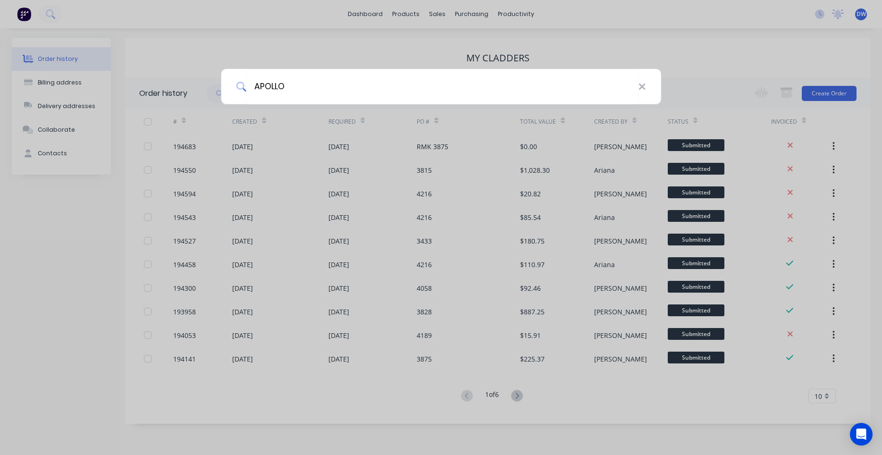
type input "APOLLO"
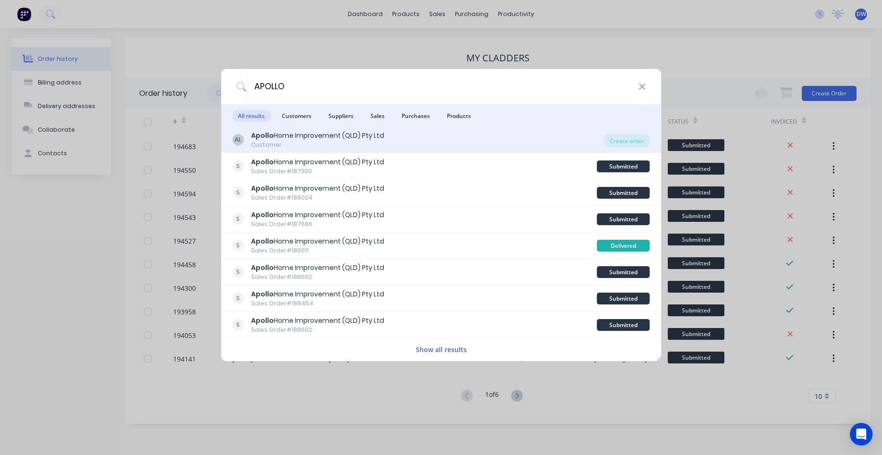
click at [298, 136] on div "Apollo Home Improvement (QLD) Pty Ltd" at bounding box center [317, 136] width 133 height 10
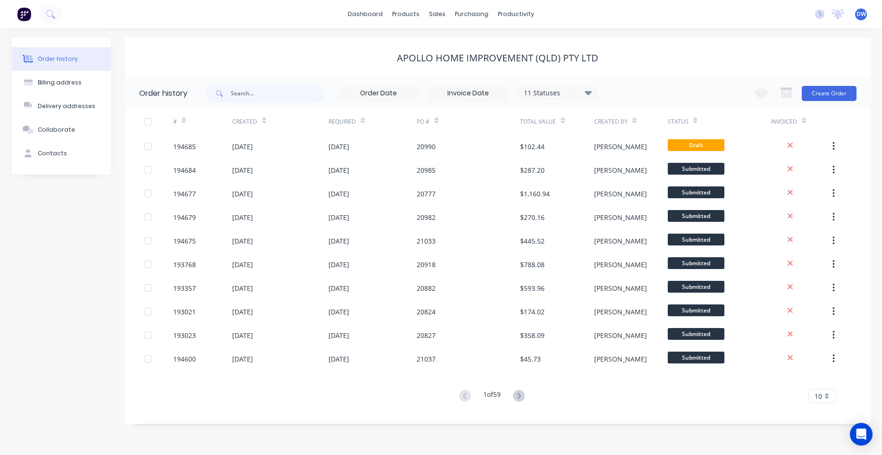
drag, startPoint x: 820, startPoint y: 93, endPoint x: 741, endPoint y: 87, distance: 78.6
click at [741, 87] on div "11 Statuses Invoice Status Invoiced Not Invoiced Partial Order Status All Archi…" at bounding box center [538, 93] width 665 height 31
click at [46, 16] on icon at bounding box center [50, 13] width 8 height 8
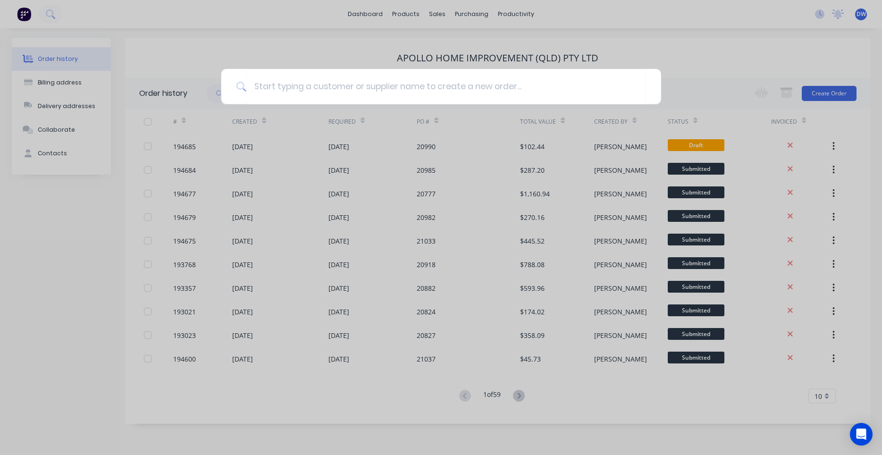
click at [733, 55] on div at bounding box center [441, 227] width 882 height 455
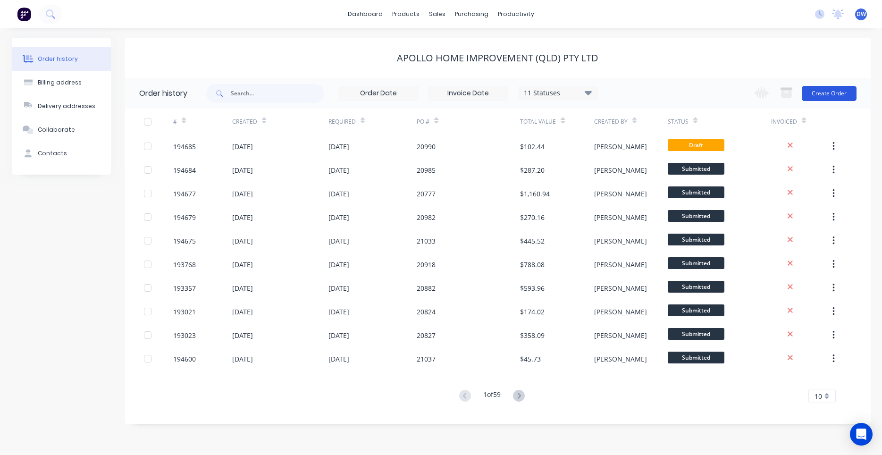
click at [831, 88] on button "Create Order" at bounding box center [829, 93] width 55 height 15
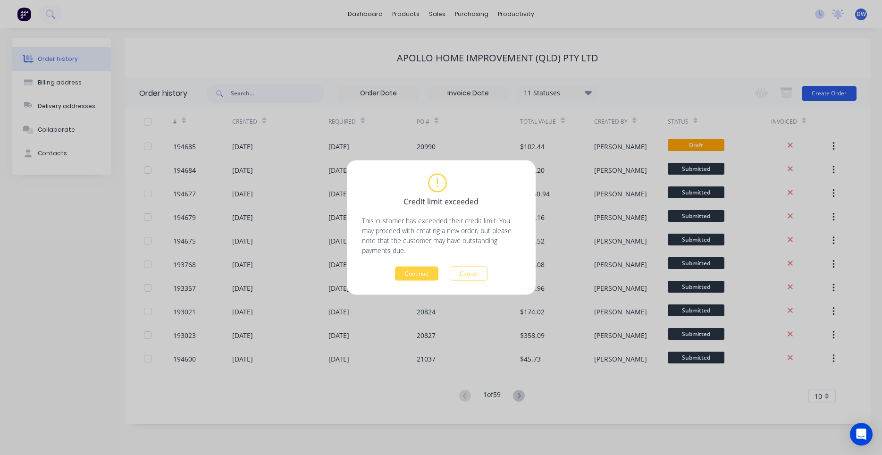
click at [832, 93] on div "Credit limit exceeded This customer has exceeded their credit limit. You may pr…" at bounding box center [441, 227] width 882 height 455
click at [410, 273] on button "Continue" at bounding box center [416, 274] width 43 height 14
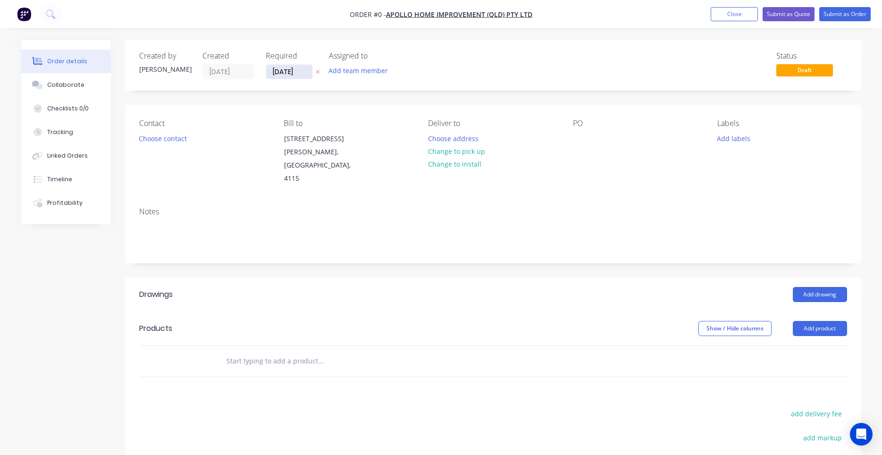
click at [288, 77] on input "[DATE]" at bounding box center [289, 72] width 46 height 14
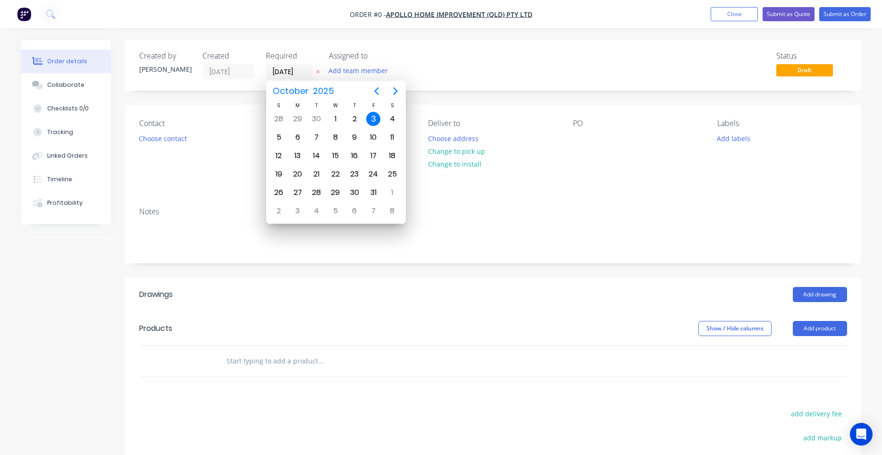
click at [375, 120] on div "3" at bounding box center [373, 119] width 14 height 14
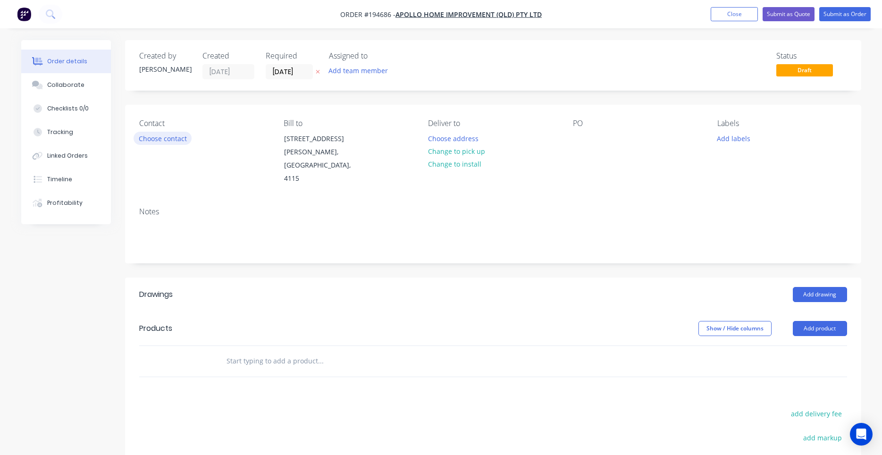
click at [180, 138] on button "Choose contact" at bounding box center [163, 138] width 58 height 13
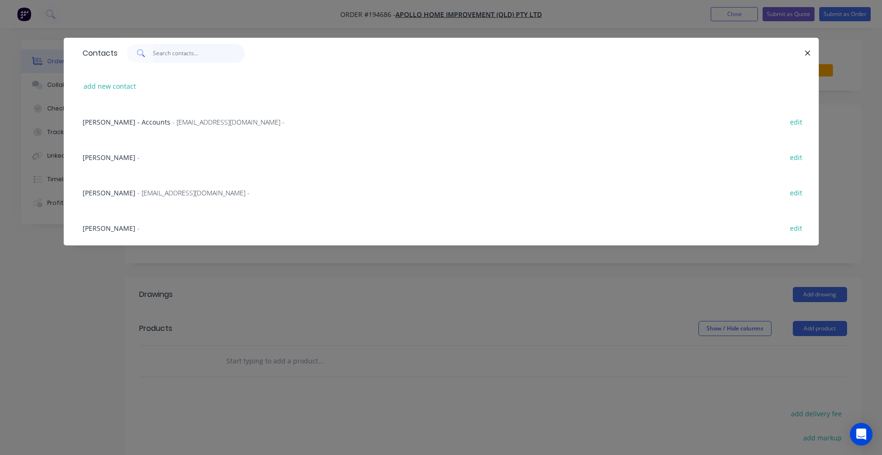
click at [188, 57] on input "text" at bounding box center [199, 53] width 92 height 19
click at [183, 52] on input "text" at bounding box center [199, 53] width 92 height 19
click at [183, 54] on input "text" at bounding box center [199, 53] width 92 height 19
click at [269, 50] on div at bounding box center [461, 53] width 687 height 19
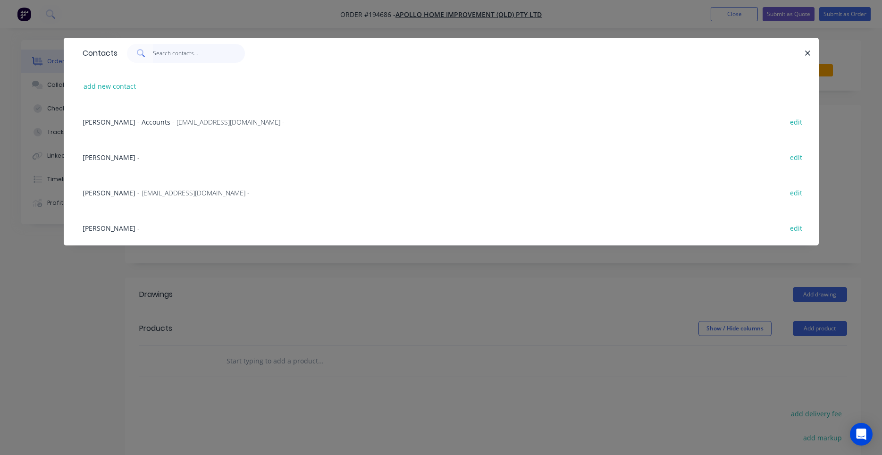
click at [221, 52] on input "text" at bounding box center [199, 53] width 92 height 19
click at [124, 87] on button "add new contact" at bounding box center [110, 86] width 62 height 13
select select "AU"
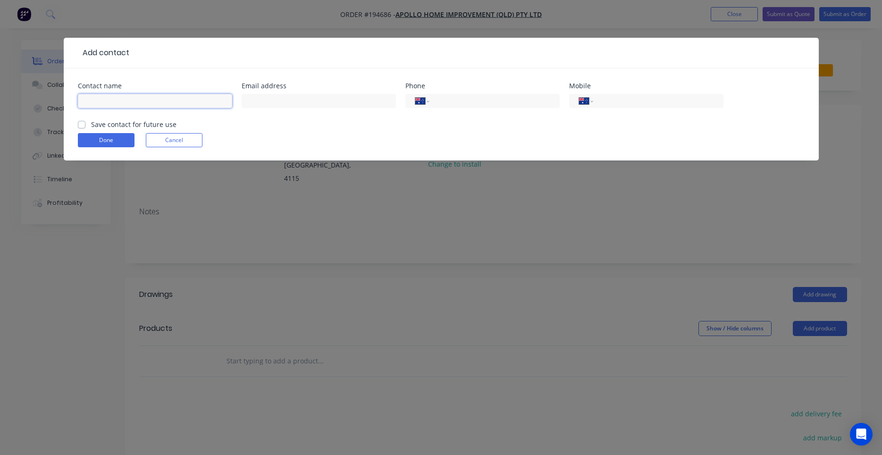
click at [131, 103] on input "text" at bounding box center [155, 101] width 154 height 14
type input "j"
type input "Jen Du Moulin"
type input "(07) 3086 6060"
click at [122, 124] on label "Save contact for future use" at bounding box center [133, 124] width 85 height 10
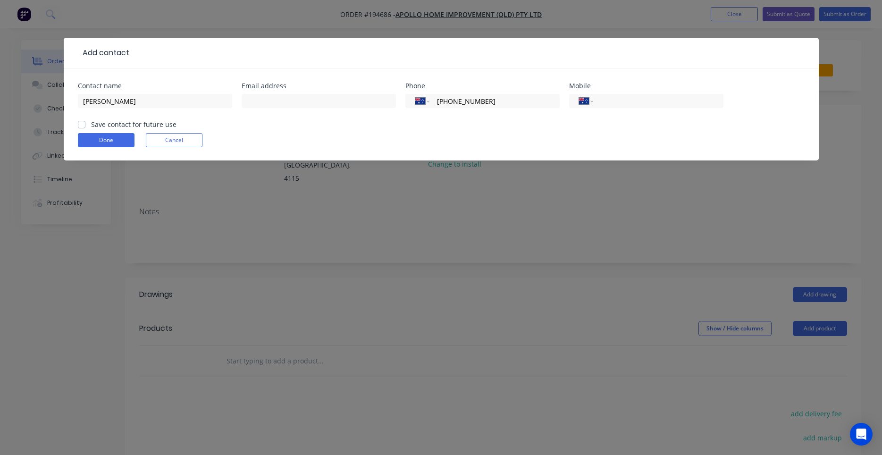
click at [85, 124] on input "Save contact for future use" at bounding box center [82, 123] width 8 height 9
checkbox input "true"
click at [116, 136] on button "Done" at bounding box center [106, 140] width 57 height 14
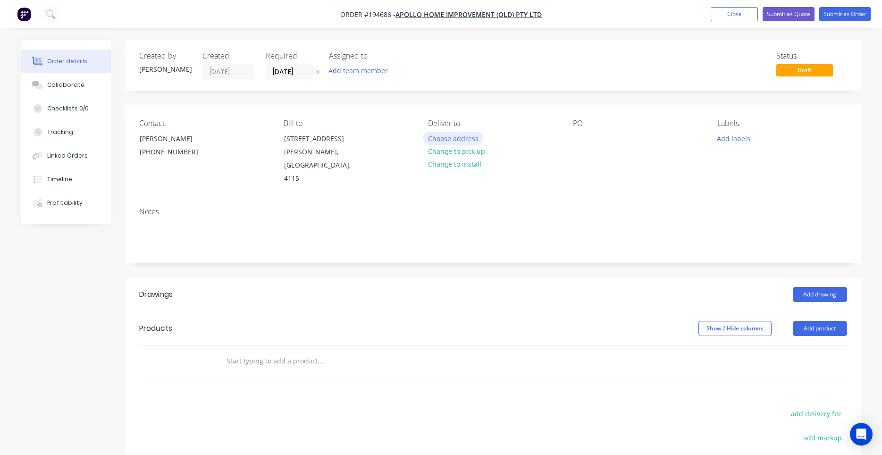
click at [471, 140] on button "Choose address" at bounding box center [453, 138] width 60 height 13
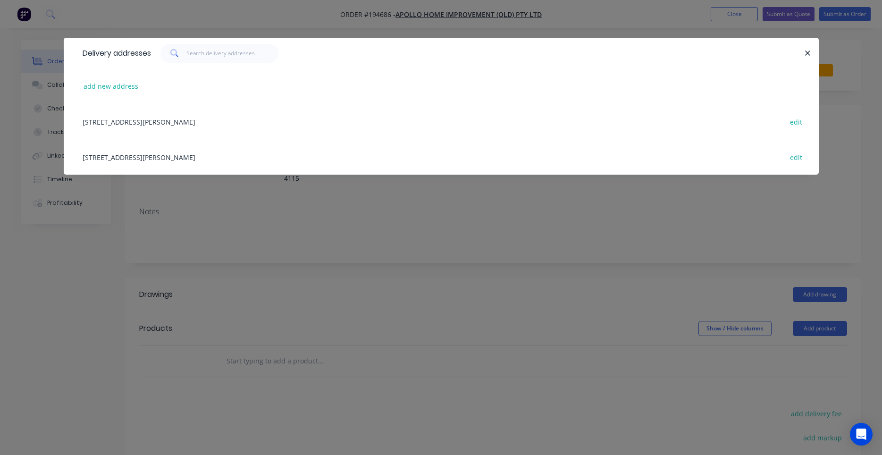
click at [215, 155] on div "29 CORYMBIA PL, (STORE), PARKINSON, Queensland, Australia, 4115 edit" at bounding box center [441, 156] width 727 height 35
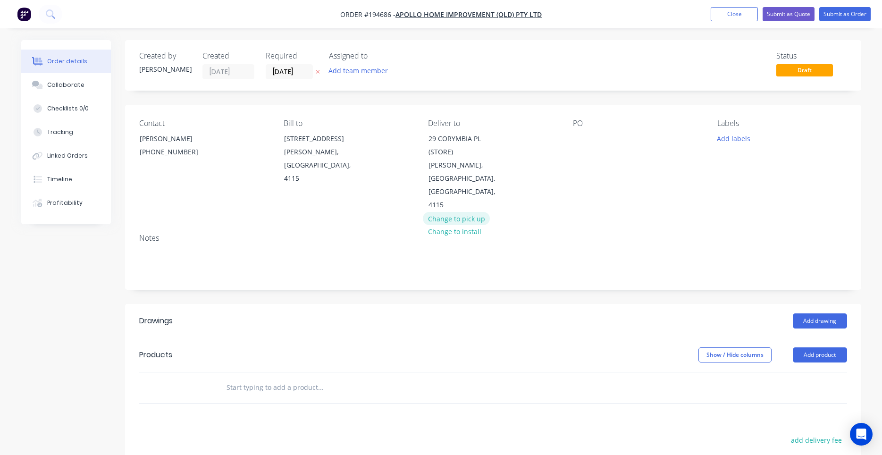
click at [453, 212] on button "Change to pick up" at bounding box center [456, 218] width 67 height 13
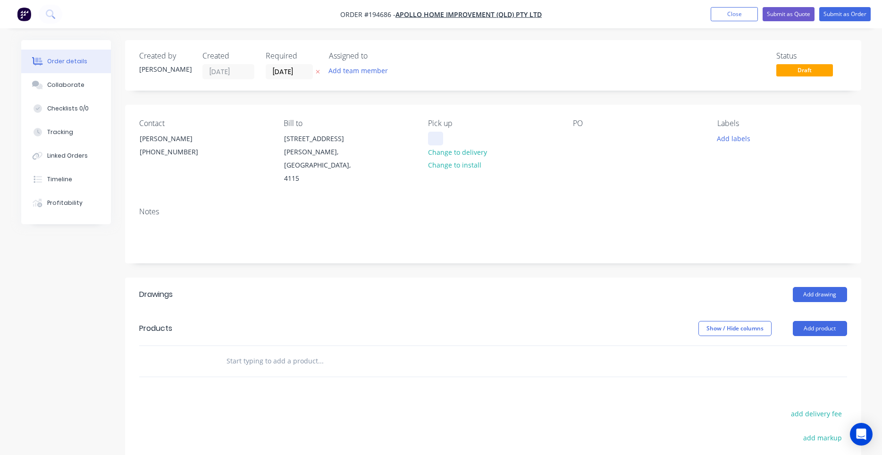
click at [439, 136] on div at bounding box center [435, 139] width 15 height 14
click at [580, 135] on div at bounding box center [580, 139] width 15 height 14
click at [808, 287] on button "Add drawing" at bounding box center [820, 294] width 54 height 15
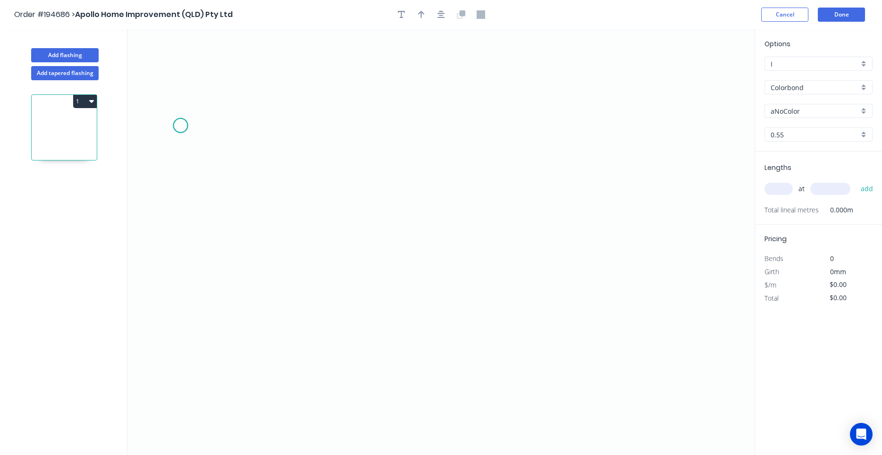
click at [180, 126] on icon "0" at bounding box center [440, 242] width 627 height 426
click at [346, 185] on icon "0" at bounding box center [440, 242] width 627 height 426
click at [346, 235] on icon "0 ?" at bounding box center [440, 242] width 627 height 426
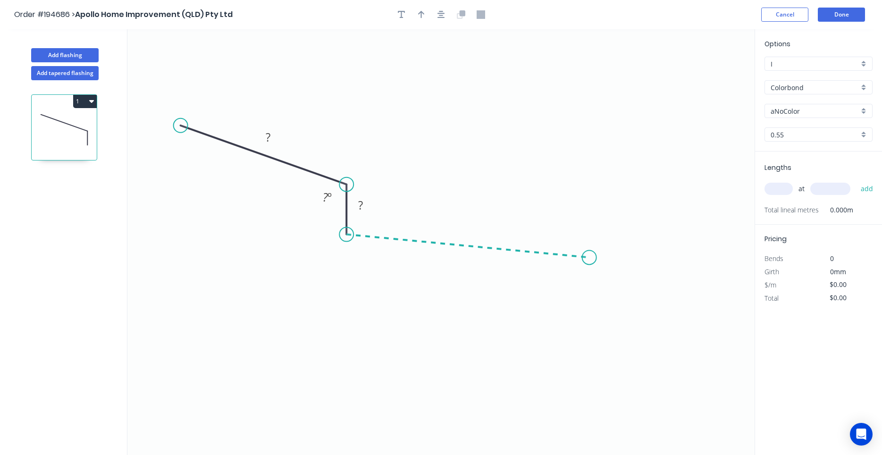
click at [590, 258] on icon "0 ? ? ? º" at bounding box center [440, 242] width 627 height 426
click at [630, 315] on icon "0 ? ? ? ? º ? º" at bounding box center [440, 242] width 627 height 426
click at [630, 315] on circle at bounding box center [630, 315] width 14 height 14
click at [625, 314] on circle at bounding box center [625, 313] width 14 height 14
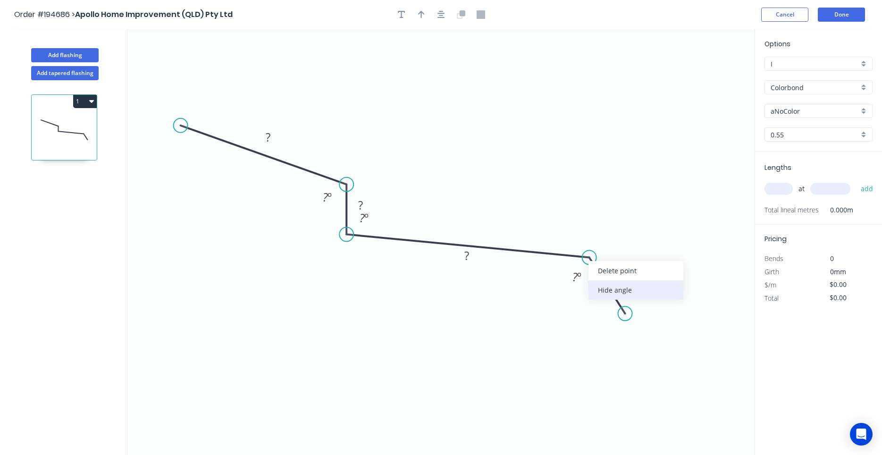
click at [599, 287] on div "Hide angle" at bounding box center [636, 289] width 95 height 19
click at [271, 139] on rect at bounding box center [268, 137] width 19 height 13
click at [595, 283] on div "Show angle" at bounding box center [635, 286] width 95 height 19
type input "$12.54"
click at [578, 279] on tspan "º" at bounding box center [579, 277] width 4 height 16
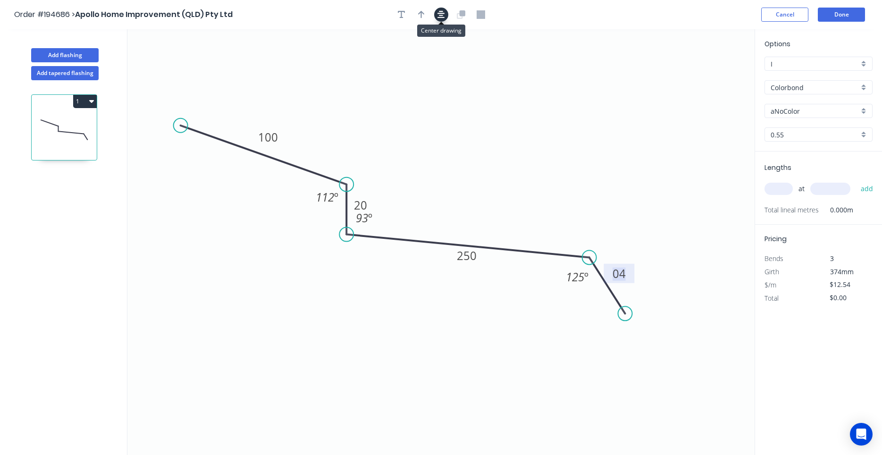
click at [442, 17] on icon "button" at bounding box center [442, 14] width 8 height 8
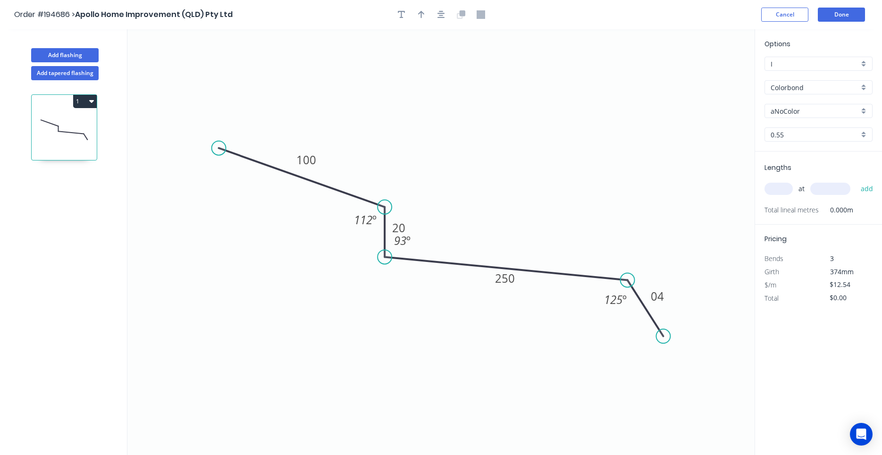
click at [775, 108] on input "aNoColor" at bounding box center [815, 111] width 88 height 10
click at [784, 133] on div "Ironstone" at bounding box center [818, 129] width 107 height 17
type input "Ironstone"
click at [424, 17] on icon "button" at bounding box center [421, 14] width 7 height 8
click at [706, 76] on icon at bounding box center [707, 66] width 8 height 30
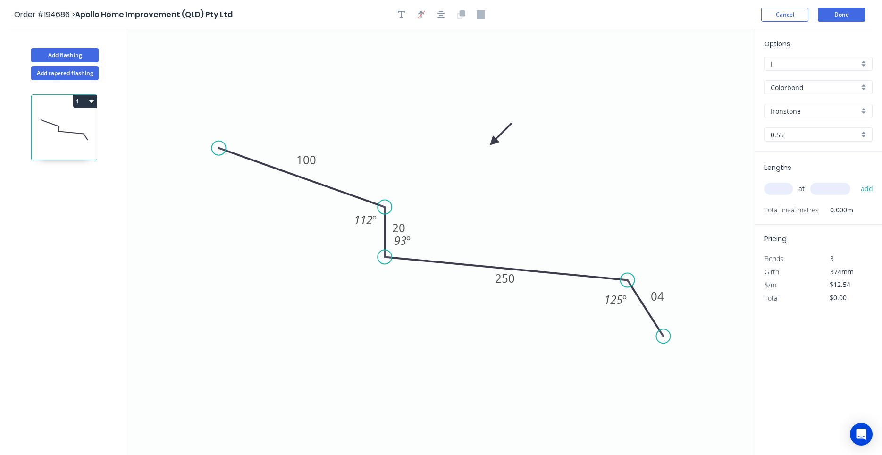
drag, startPoint x: 706, startPoint y: 76, endPoint x: 493, endPoint y: 142, distance: 222.8
click at [493, 142] on icon at bounding box center [500, 134] width 27 height 27
click at [659, 299] on tspan "04" at bounding box center [657, 296] width 13 height 16
type input "$14.47"
click at [788, 186] on input "text" at bounding box center [779, 189] width 28 height 12
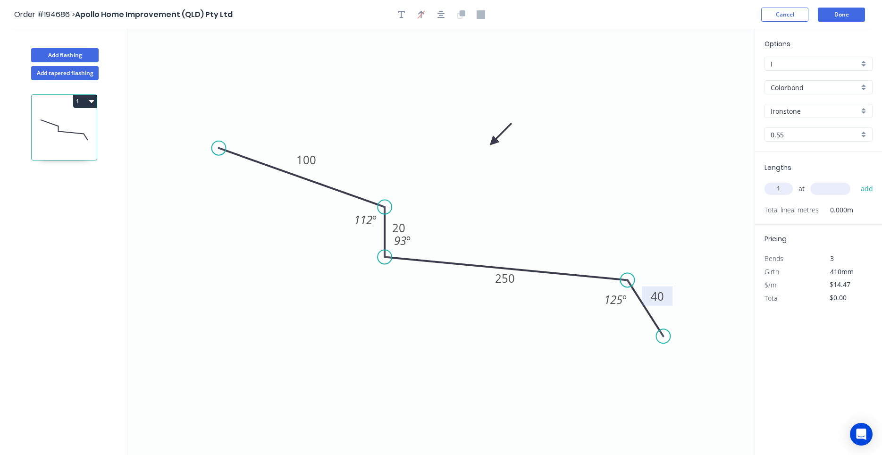
type input "1"
type input "7200"
click at [856, 181] on button "add" at bounding box center [867, 189] width 22 height 16
type input "$104.18"
click at [853, 15] on button "Done" at bounding box center [841, 15] width 47 height 14
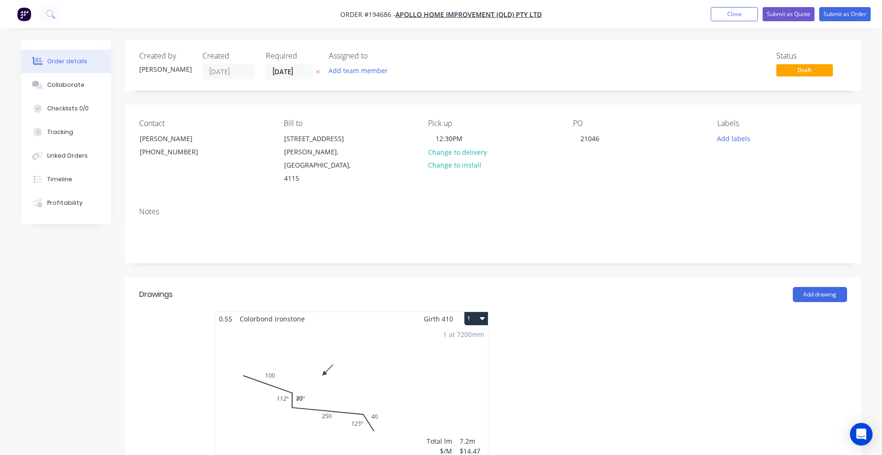
click at [482, 314] on icon "button" at bounding box center [482, 318] width 5 height 8
click at [476, 335] on div "Use larger box size" at bounding box center [443, 342] width 73 height 14
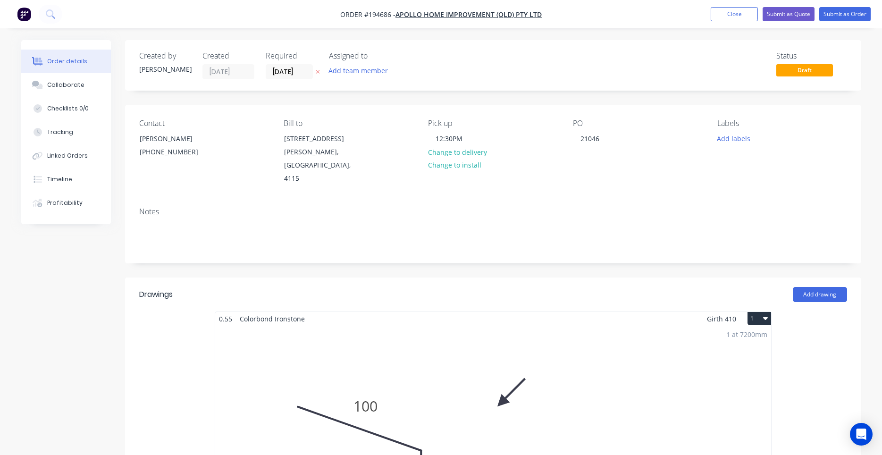
scroll to position [321, 0]
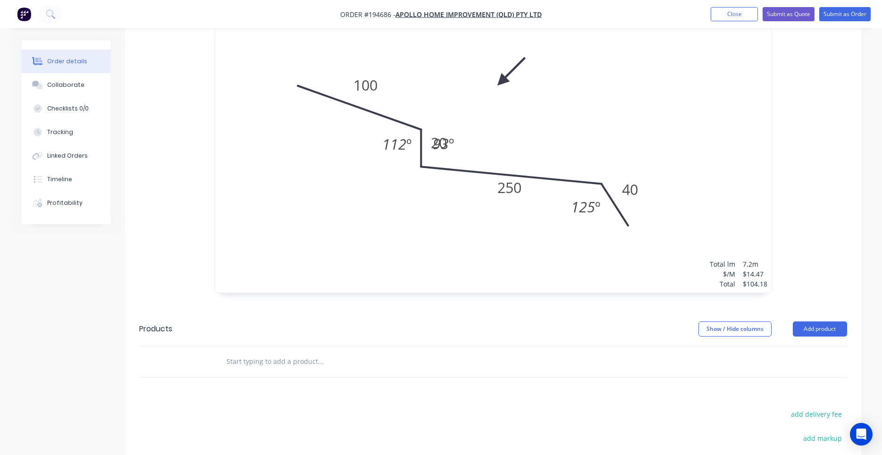
click at [518, 163] on div "1 at 7200mm Total lm $/M Total 7.2m $14.47 $104.18" at bounding box center [493, 149] width 556 height 288
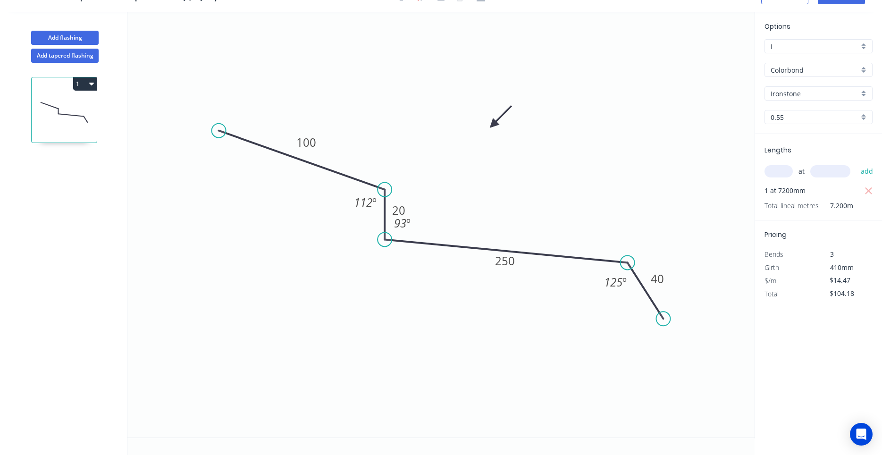
scroll to position [17, 0]
drag, startPoint x: 414, startPoint y: 230, endPoint x: 446, endPoint y: 232, distance: 32.6
click at [446, 232] on rect at bounding box center [435, 224] width 31 height 19
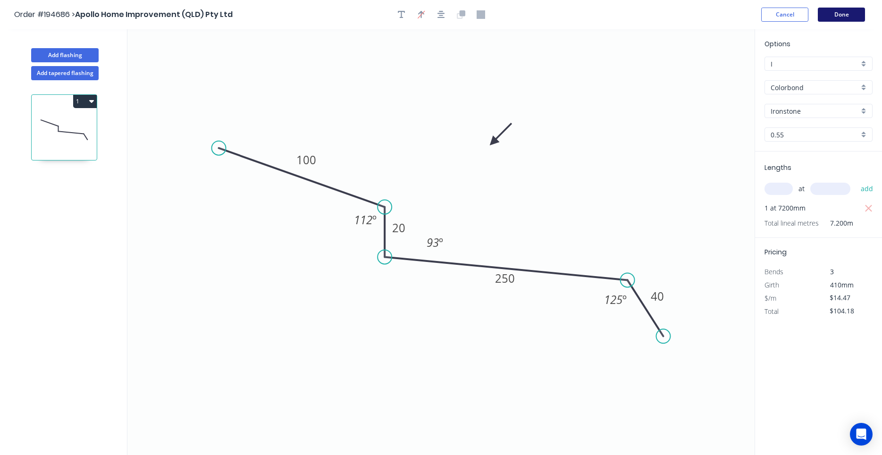
click at [855, 17] on button "Done" at bounding box center [841, 15] width 47 height 14
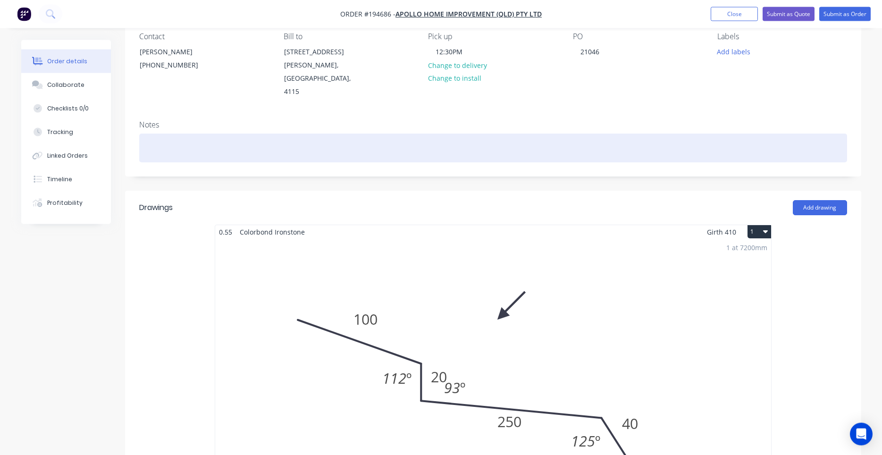
scroll to position [241, 0]
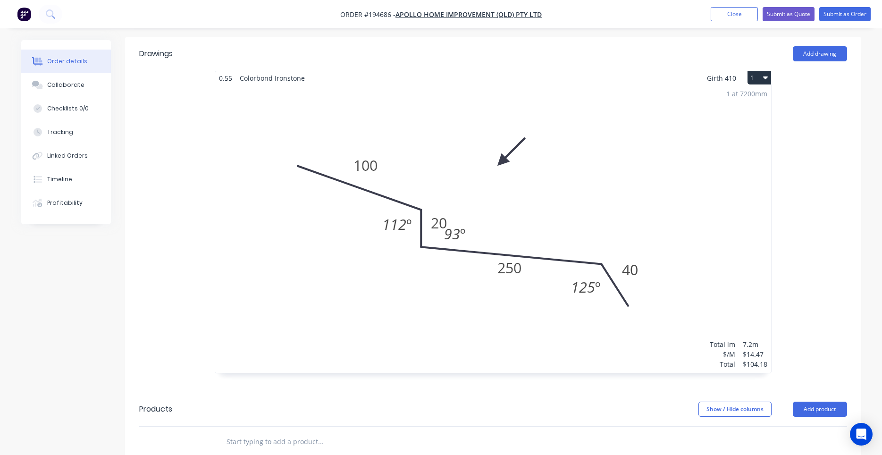
click at [517, 220] on div "1 at 7200mm Total lm $/M Total 7.2m $14.47 $104.18" at bounding box center [493, 229] width 556 height 288
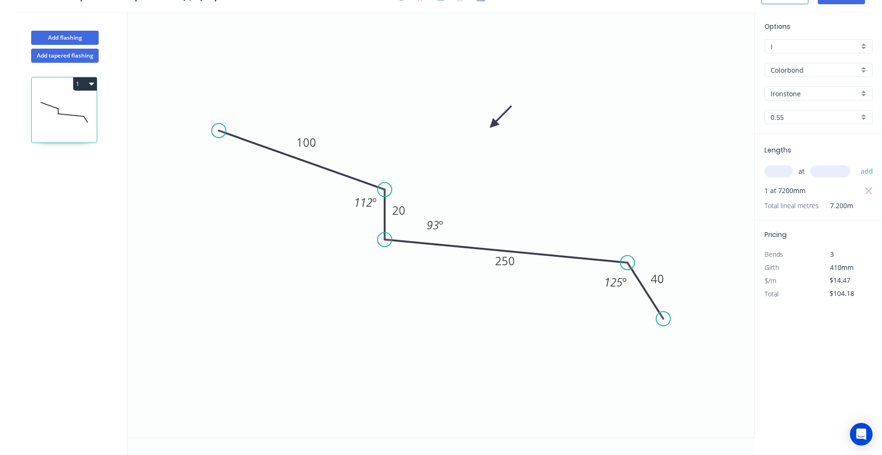
scroll to position [17, 0]
drag, startPoint x: 446, startPoint y: 233, endPoint x: 459, endPoint y: 236, distance: 13.9
click at [459, 236] on rect at bounding box center [448, 227] width 31 height 19
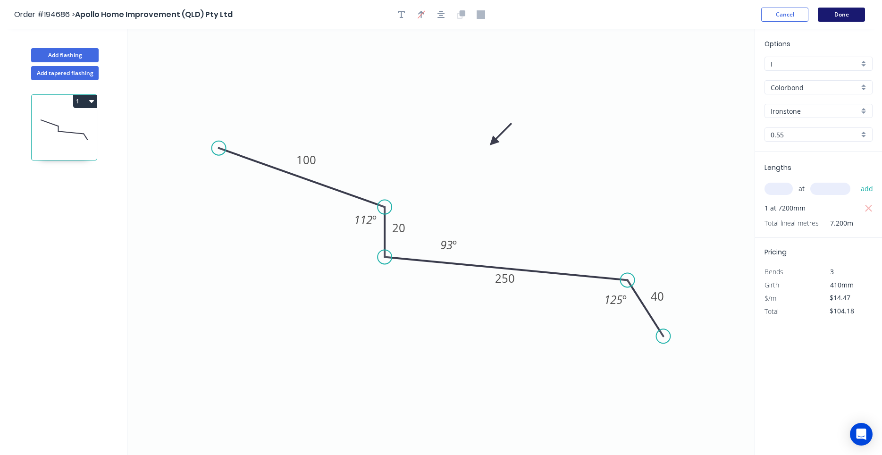
click at [851, 19] on button "Done" at bounding box center [841, 15] width 47 height 14
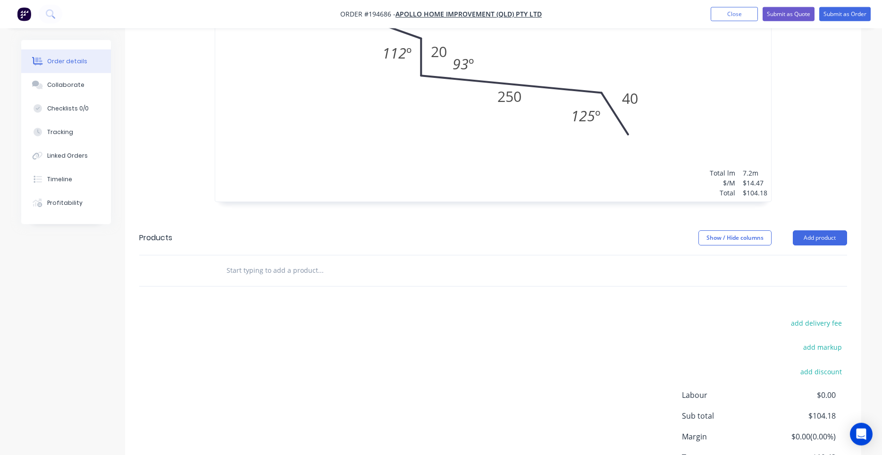
scroll to position [471, 0]
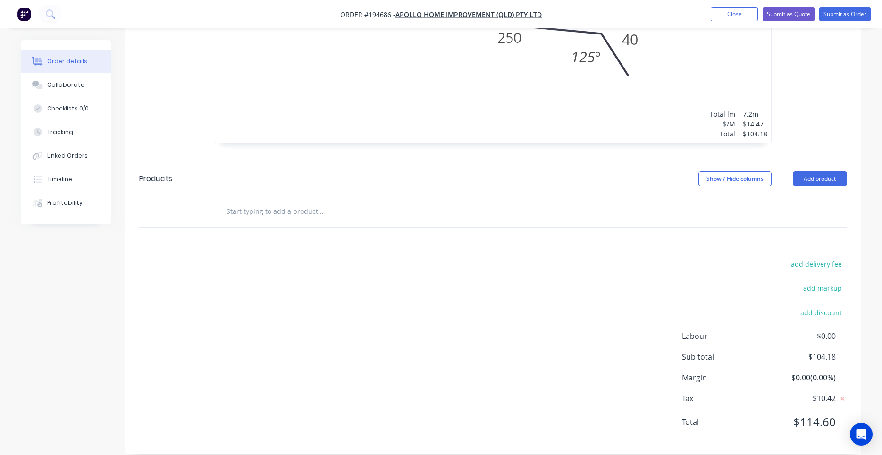
click at [336, 202] on input "text" at bounding box center [320, 211] width 189 height 19
type input "bundle"
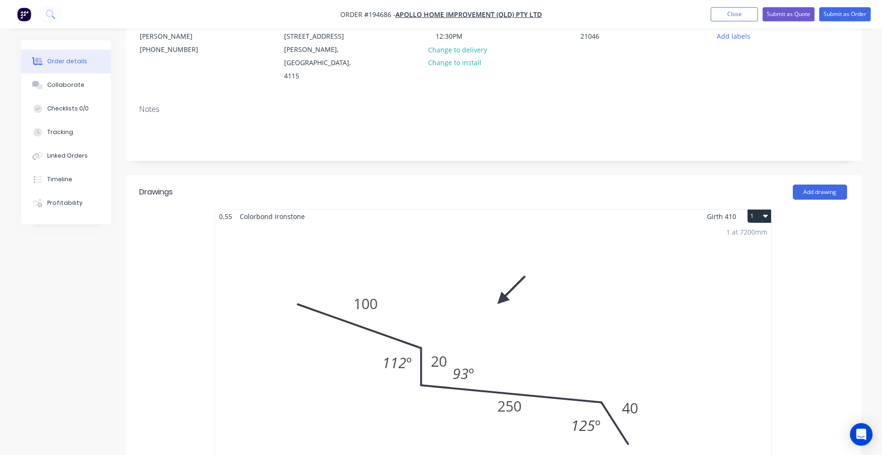
scroll to position [0, 0]
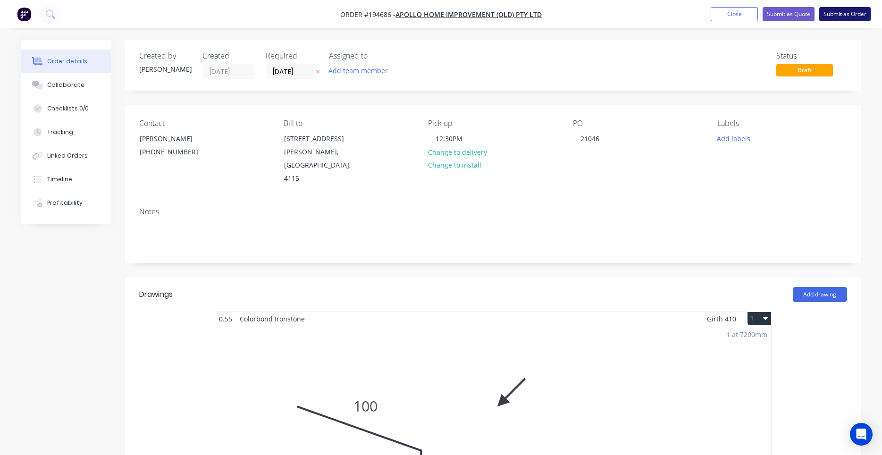
click at [844, 16] on button "Submit as Order" at bounding box center [845, 14] width 51 height 14
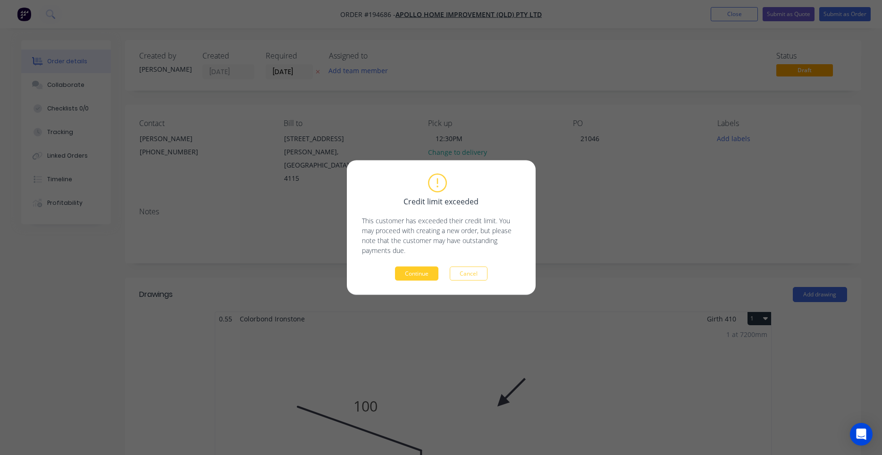
click at [428, 270] on button "Continue" at bounding box center [416, 274] width 43 height 14
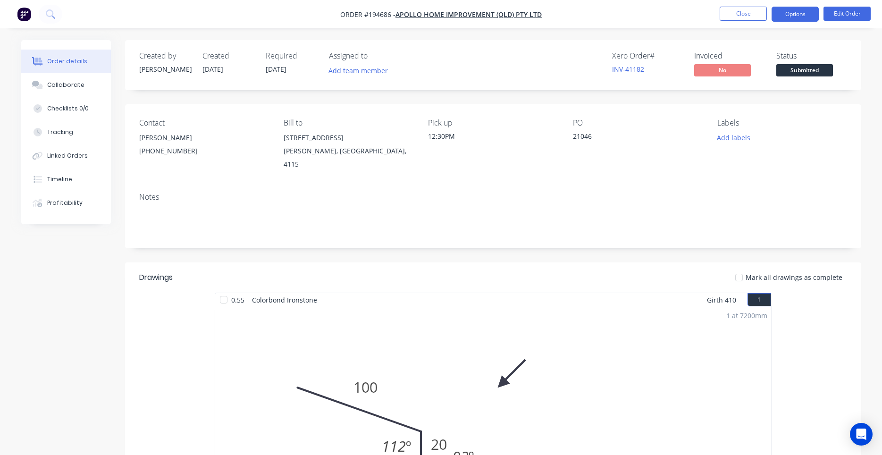
click at [801, 20] on button "Options" at bounding box center [795, 14] width 47 height 15
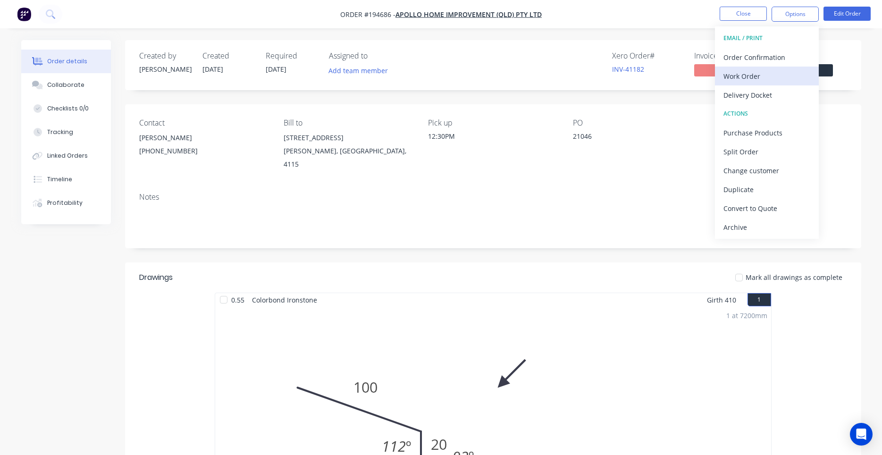
click at [776, 72] on div "Work Order" at bounding box center [767, 76] width 87 height 14
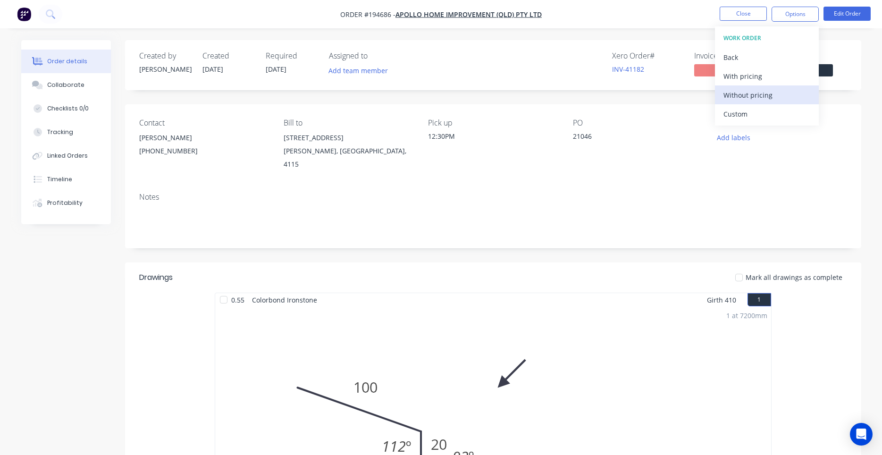
click at [752, 96] on div "Without pricing" at bounding box center [767, 95] width 87 height 14
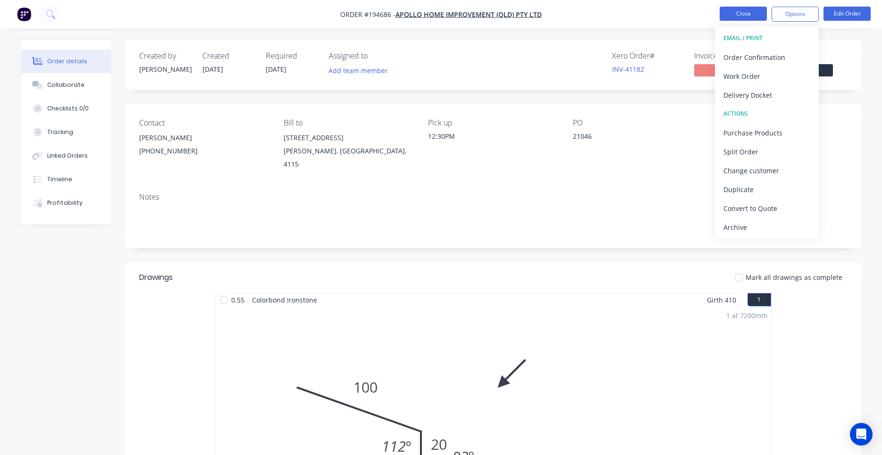
click at [737, 10] on button "Close" at bounding box center [743, 14] width 47 height 14
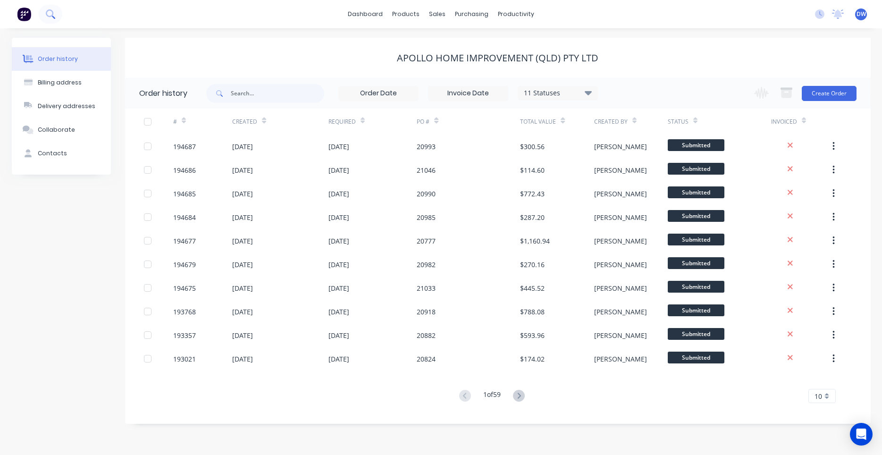
click at [39, 11] on button at bounding box center [51, 14] width 24 height 19
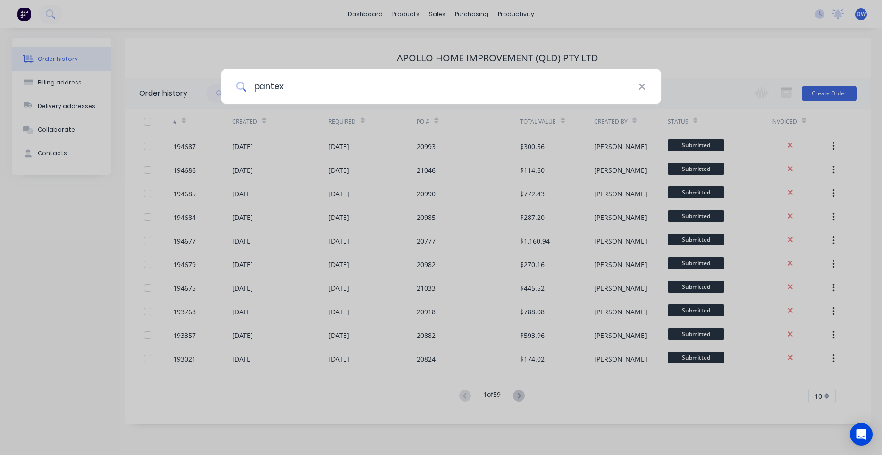
type input "pantex"
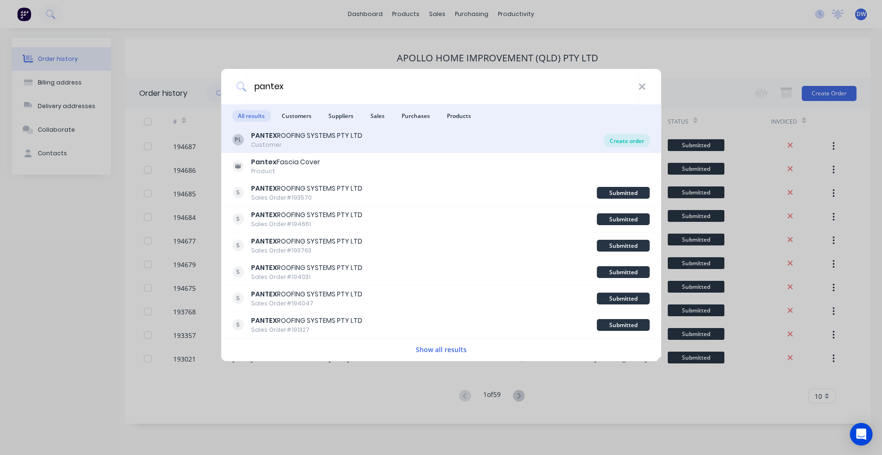
click at [627, 145] on div "Create order" at bounding box center [627, 140] width 46 height 13
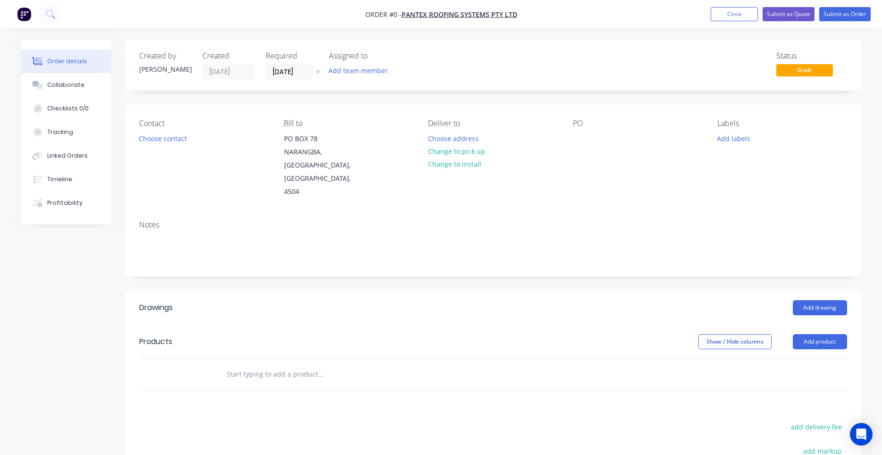
click at [572, 136] on div "Contact Choose contact Bill to PO BOX 78 NARANGBA, Queensland, Australia, 4504 …" at bounding box center [493, 159] width 736 height 108
click at [577, 138] on div at bounding box center [580, 139] width 15 height 14
click at [296, 75] on input "[DATE]" at bounding box center [289, 72] width 46 height 14
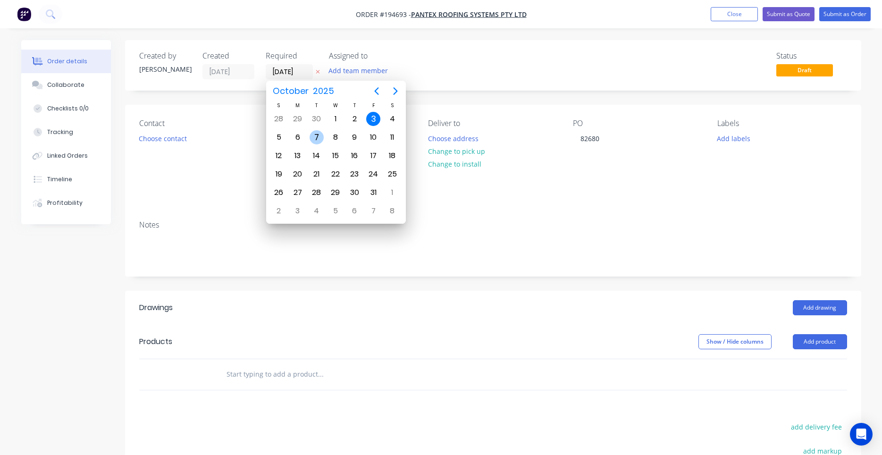
click at [316, 138] on div "7" at bounding box center [317, 137] width 14 height 14
type input "[DATE]"
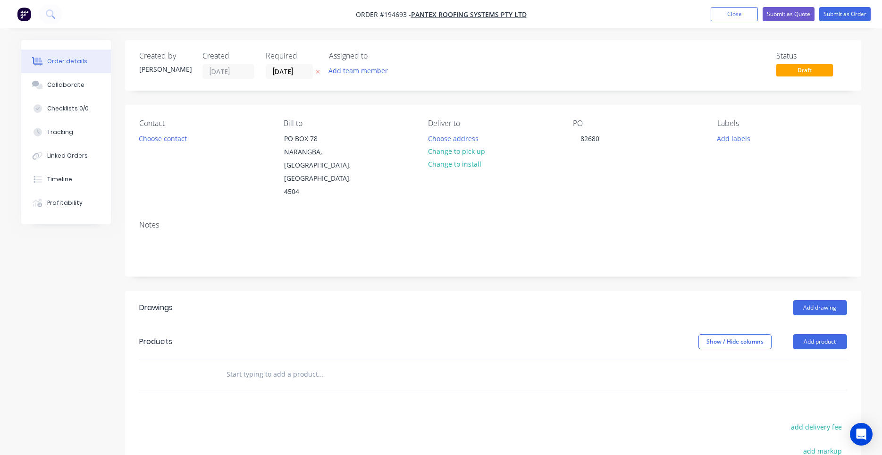
click at [289, 359] on div at bounding box center [385, 374] width 340 height 31
click at [288, 365] on input "text" at bounding box center [320, 374] width 189 height 19
type input "y fee"
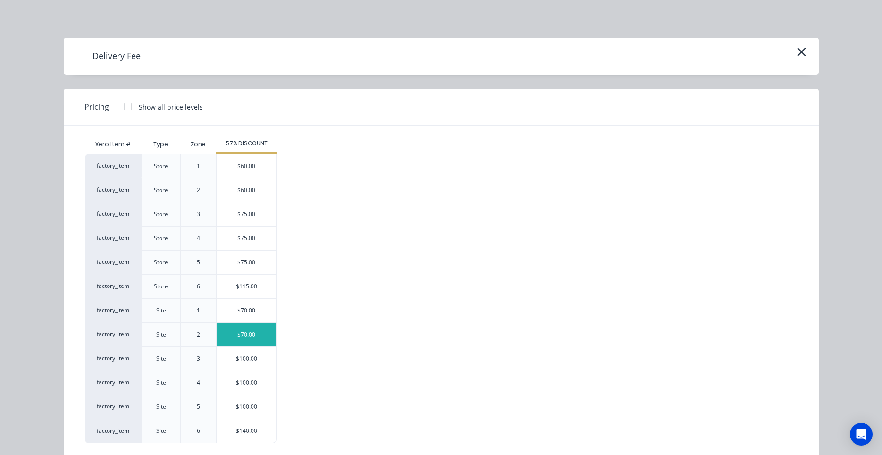
click at [258, 333] on div "$70.00" at bounding box center [246, 335] width 59 height 24
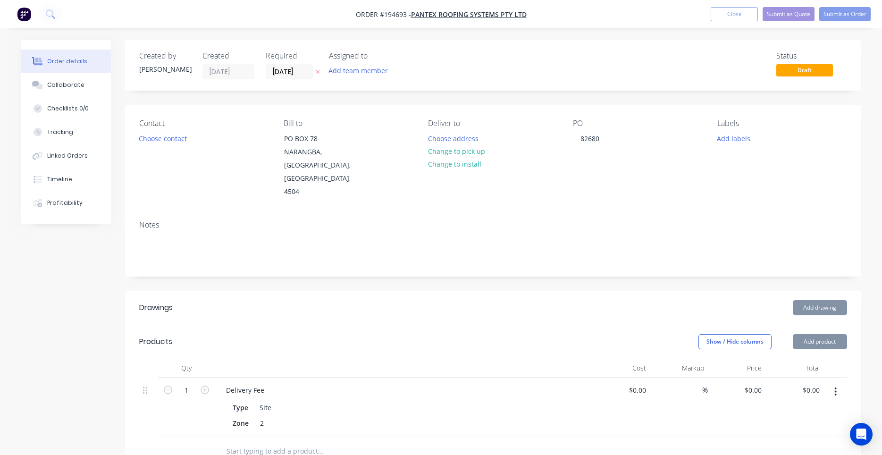
type input "$70.00"
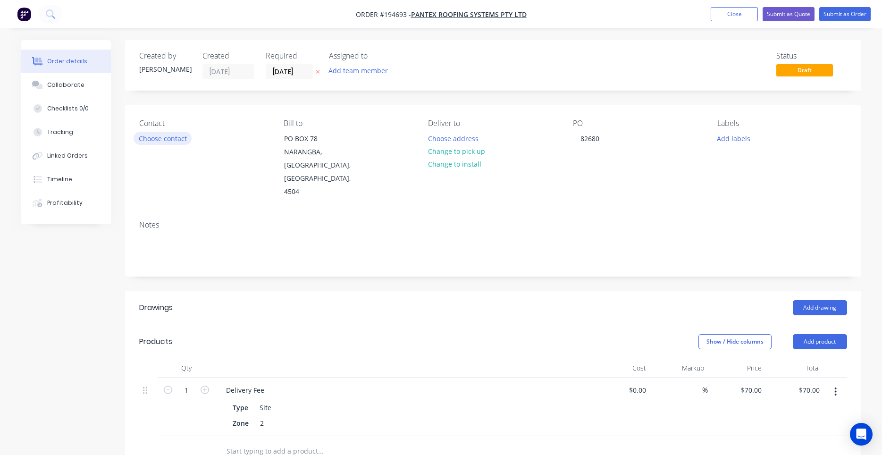
click at [184, 143] on button "Choose contact" at bounding box center [163, 138] width 58 height 13
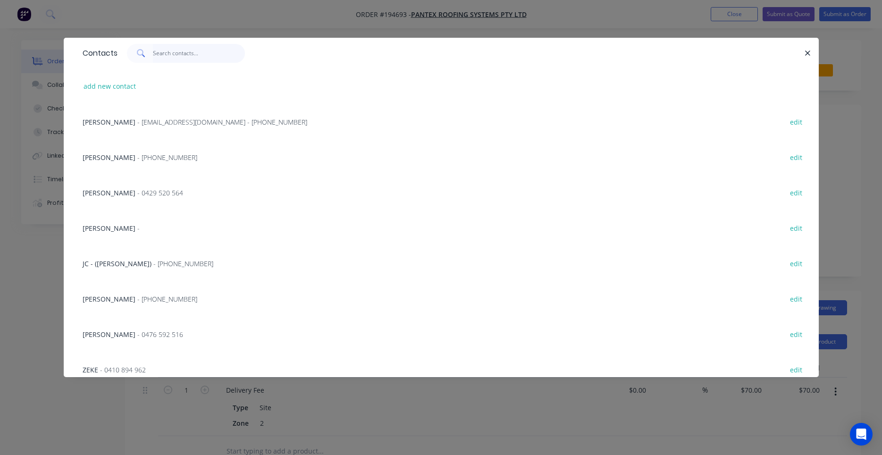
click at [203, 57] on input "text" at bounding box center [199, 53] width 92 height 19
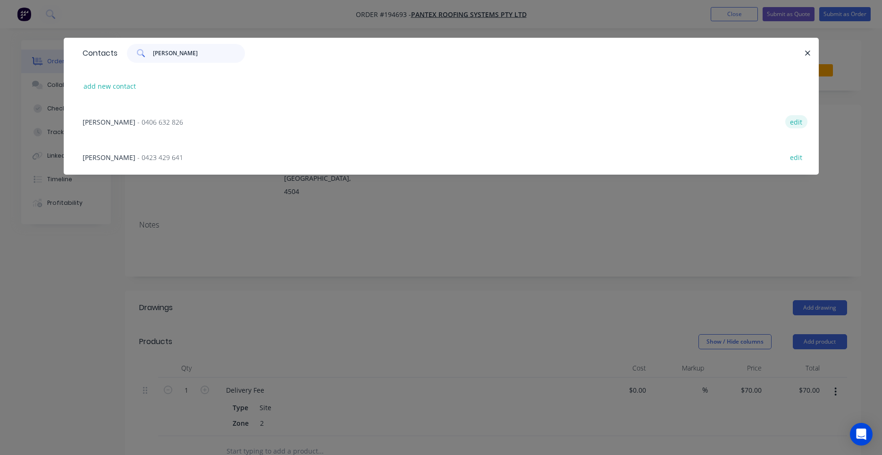
type input "james"
click at [803, 121] on button "edit" at bounding box center [797, 121] width 22 height 13
select select "AU"
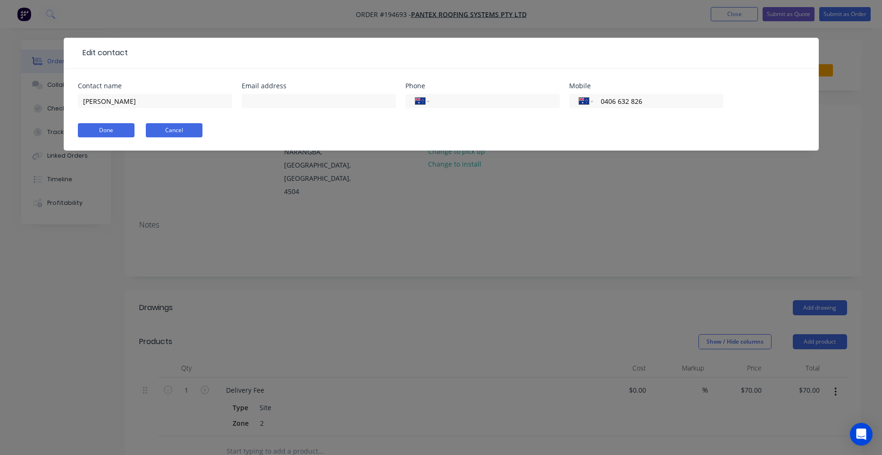
click at [200, 133] on button "Cancel" at bounding box center [174, 130] width 57 height 14
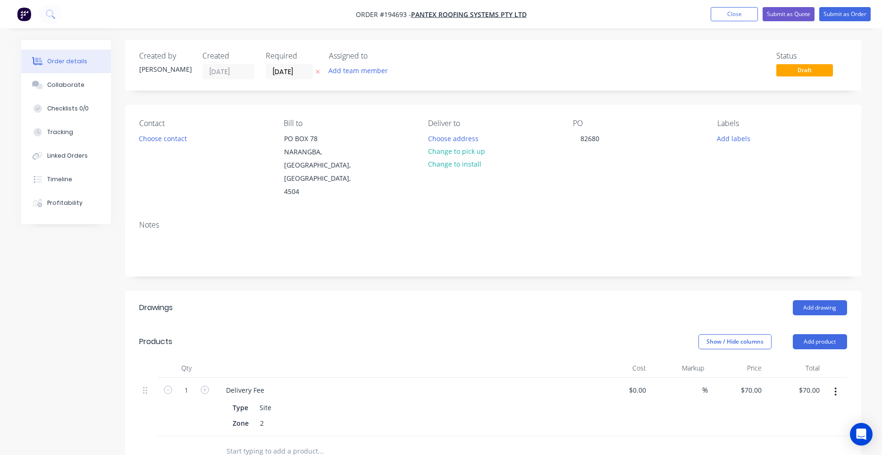
click at [196, 140] on div "Contact Choose contact" at bounding box center [203, 159] width 129 height 80
click at [179, 138] on button "Choose contact" at bounding box center [163, 138] width 58 height 13
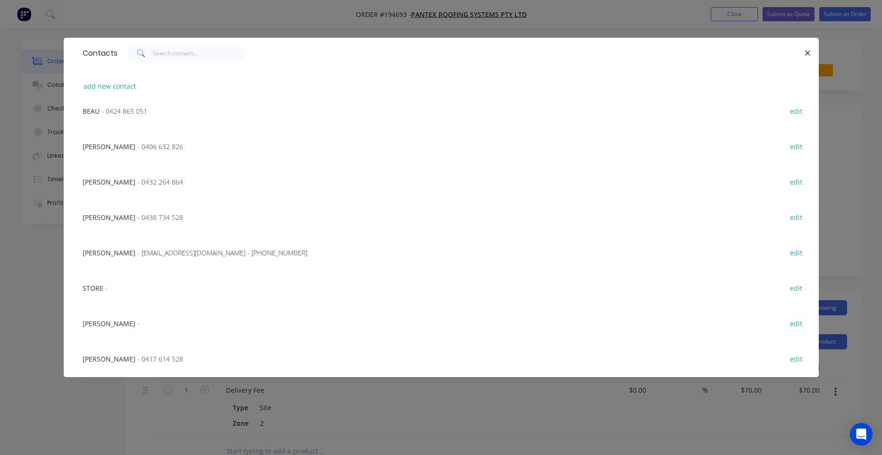
scroll to position [538, 0]
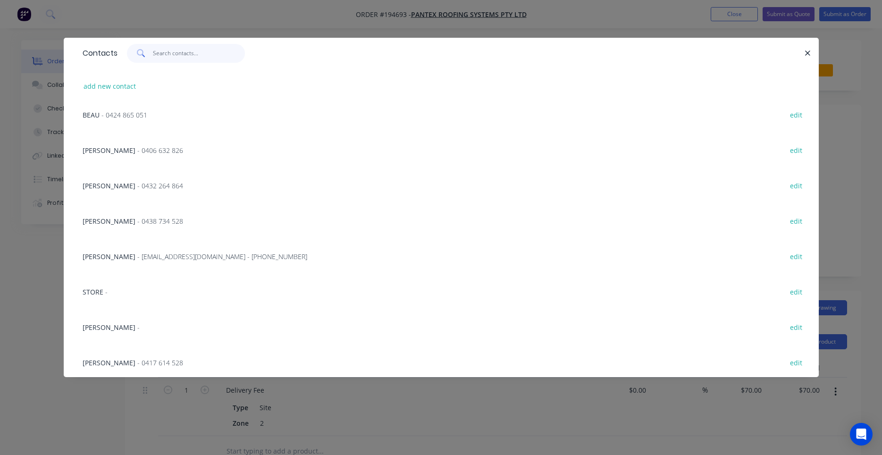
click at [172, 57] on input "text" at bounding box center [199, 53] width 92 height 19
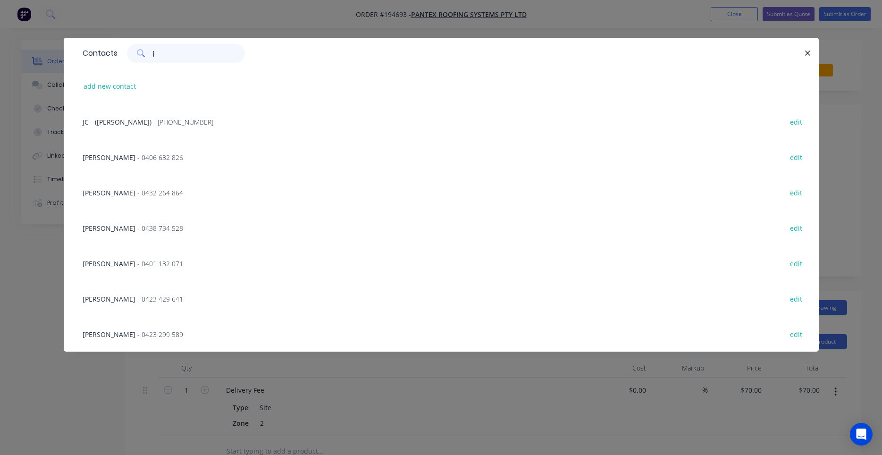
scroll to position [0, 0]
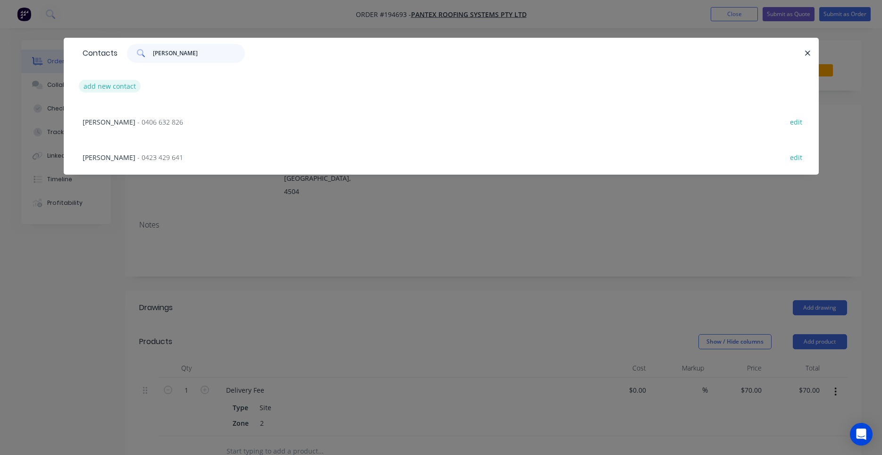
type input "james"
click at [119, 87] on button "add new contact" at bounding box center [110, 86] width 62 height 13
select select "AU"
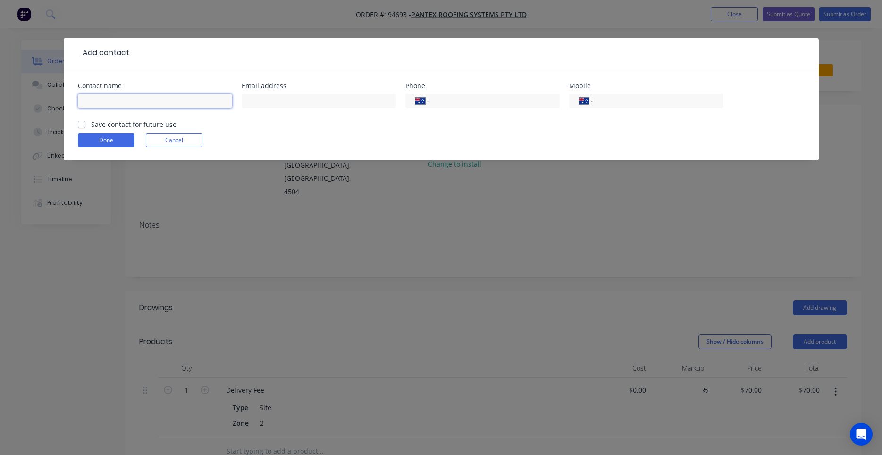
click at [154, 104] on input "text" at bounding box center [155, 101] width 154 height 14
type input "James"
type input "(07) 5502 7990"
click button "Done" at bounding box center [106, 140] width 57 height 14
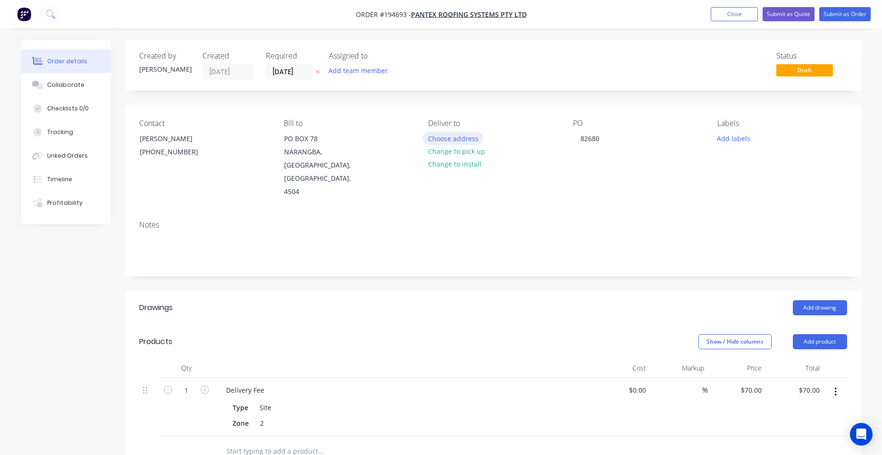
click at [471, 142] on button "Choose address" at bounding box center [453, 138] width 60 height 13
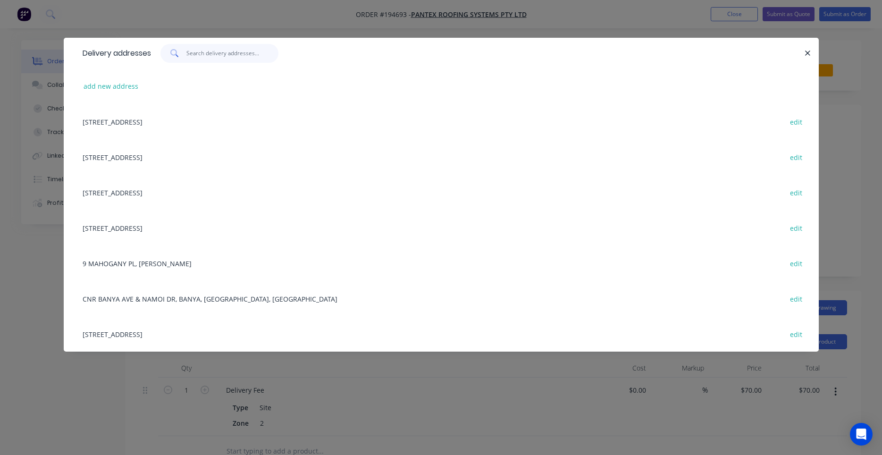
click at [239, 55] on input "text" at bounding box center [232, 53] width 92 height 19
click at [809, 50] on icon "button" at bounding box center [808, 53] width 6 height 8
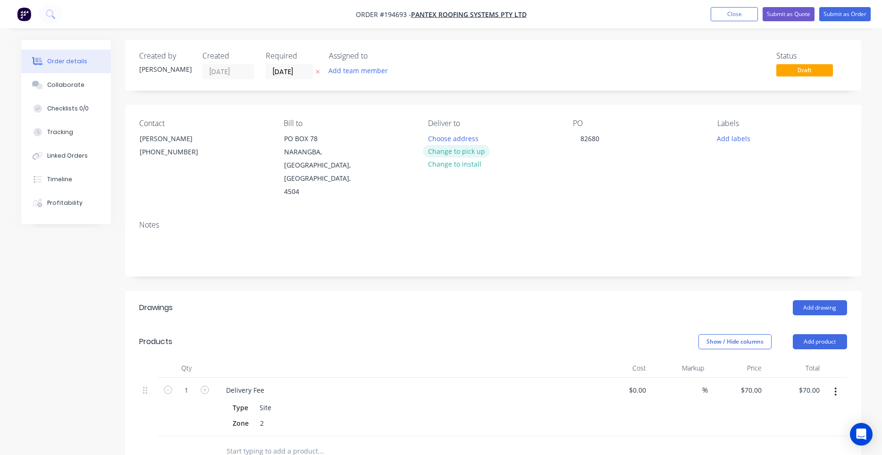
click at [465, 147] on button "Change to pick up" at bounding box center [456, 151] width 67 height 13
click at [458, 152] on button "Change to delivery" at bounding box center [457, 151] width 69 height 13
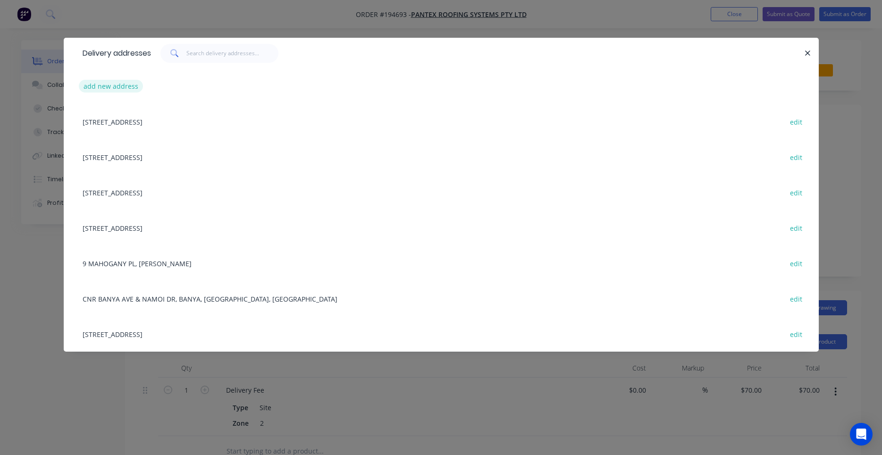
click at [116, 88] on button "add new address" at bounding box center [111, 86] width 65 height 13
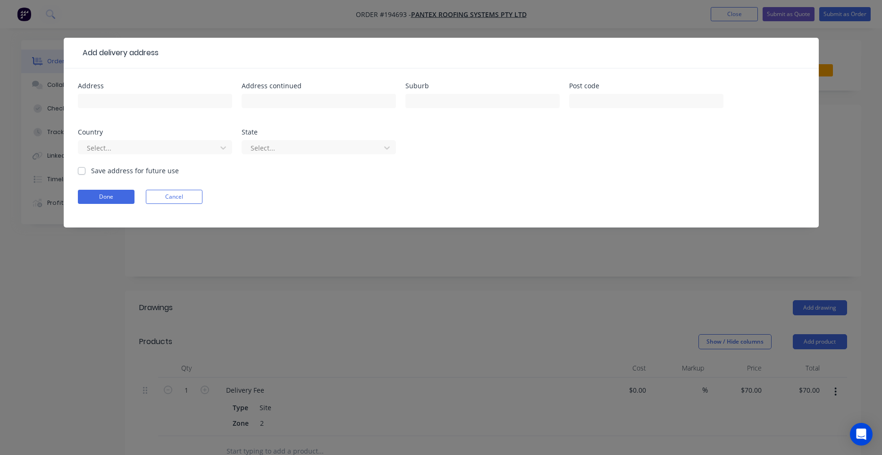
click at [179, 204] on form "Address Address continued Suburb Post code Country Select... State Select... Sa…" at bounding box center [441, 155] width 727 height 145
click at [182, 196] on button "Cancel" at bounding box center [174, 197] width 57 height 14
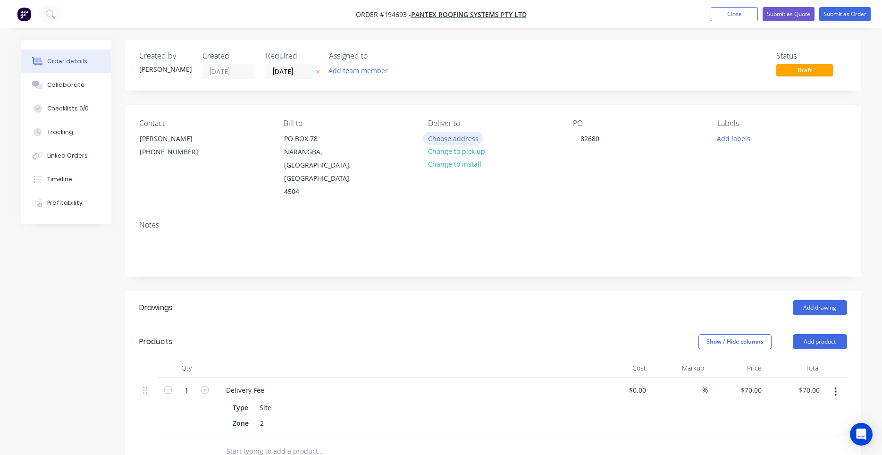
click at [445, 143] on button "Choose address" at bounding box center [453, 138] width 60 height 13
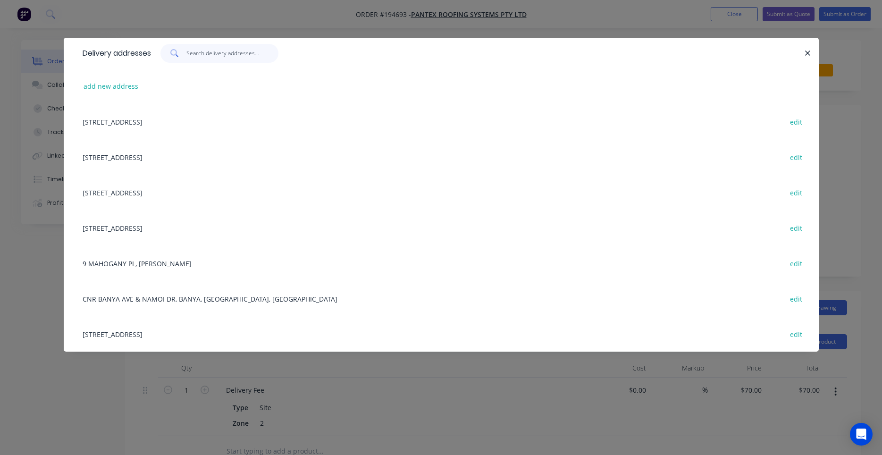
click at [199, 60] on input "text" at bounding box center [232, 53] width 92 height 19
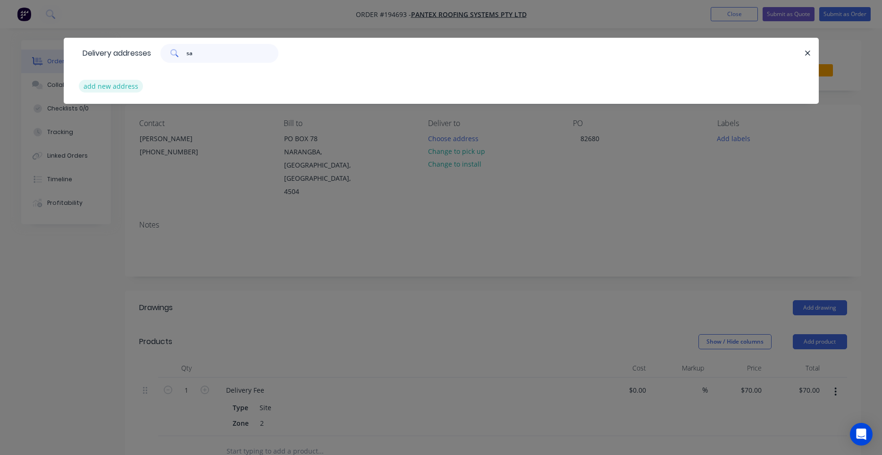
type input "sa"
click at [133, 81] on button "add new address" at bounding box center [111, 86] width 65 height 13
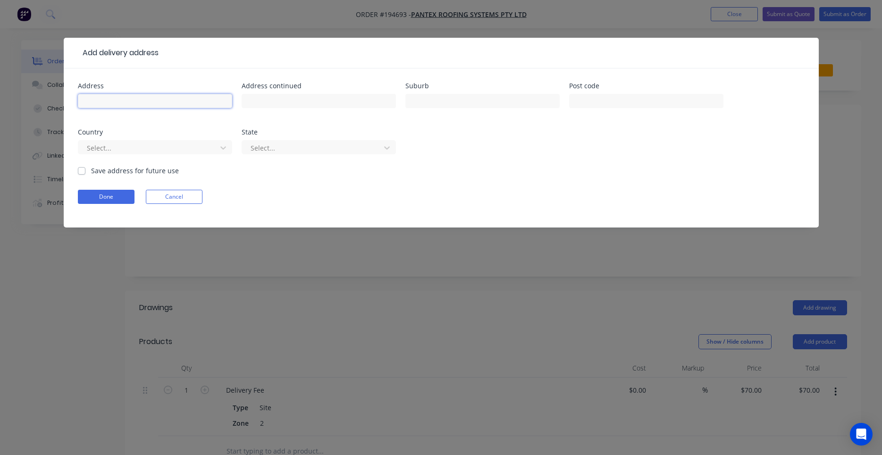
click at [174, 98] on input "text" at bounding box center [155, 101] width 154 height 14
type input "K"
type input "Lot 12"
type input "San Fernando Drive"
type input "WORONGARY"
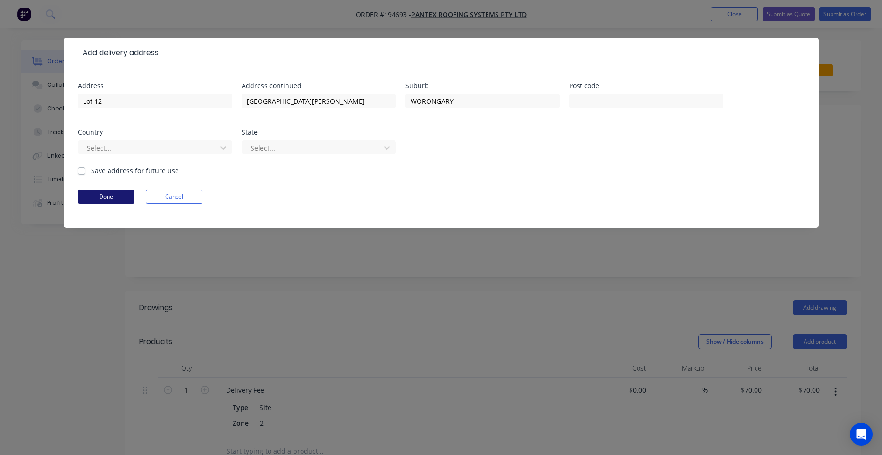
click at [116, 194] on button "Done" at bounding box center [106, 197] width 57 height 14
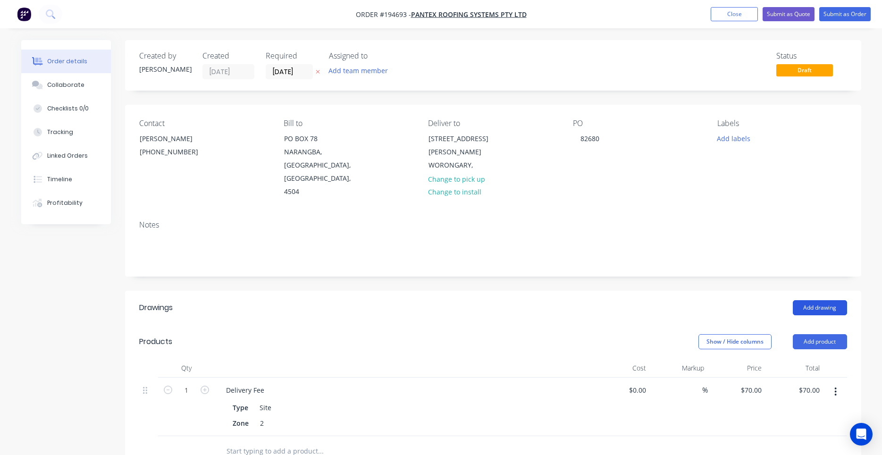
click at [805, 300] on button "Add drawing" at bounding box center [820, 307] width 54 height 15
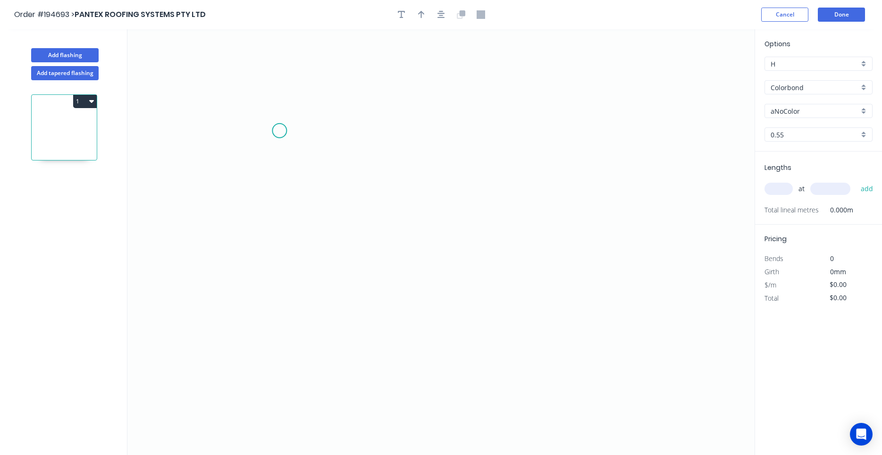
click at [279, 128] on icon "0" at bounding box center [440, 242] width 627 height 426
click at [284, 270] on icon "0" at bounding box center [440, 242] width 627 height 426
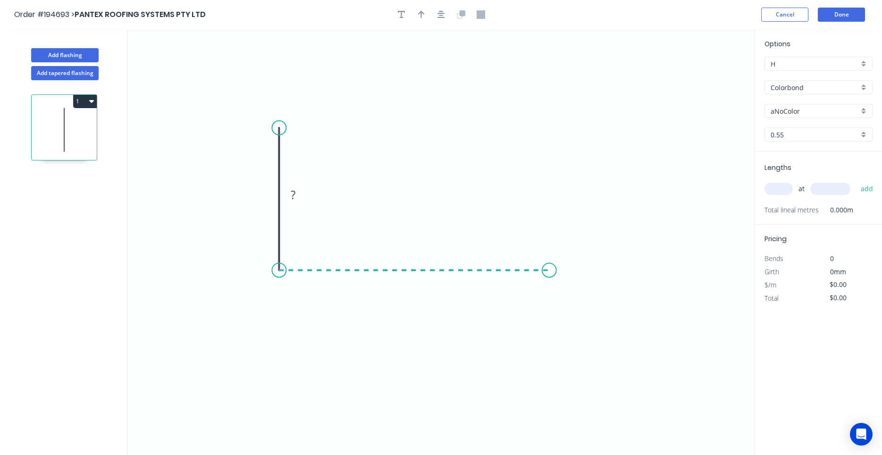
click at [549, 279] on icon "0 ?" at bounding box center [440, 242] width 627 height 426
click at [586, 314] on icon "0 ? ?" at bounding box center [440, 242] width 627 height 426
click at [586, 314] on circle at bounding box center [586, 314] width 14 height 14
drag, startPoint x: 586, startPoint y: 313, endPoint x: 583, endPoint y: 304, distance: 9.0
click at [583, 304] on circle at bounding box center [584, 304] width 14 height 14
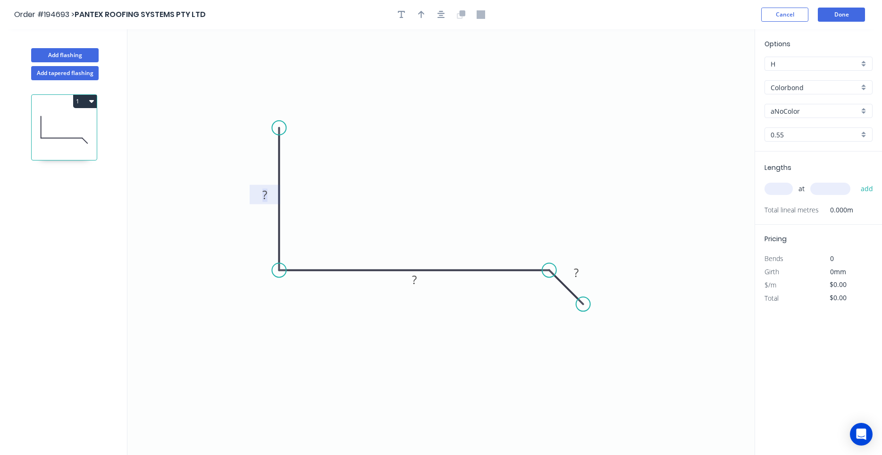
click at [268, 196] on g "?" at bounding box center [264, 195] width 19 height 16
type input "$10.08"
drag, startPoint x: 439, startPoint y: 5, endPoint x: 439, endPoint y: 12, distance: 6.7
click at [439, 7] on header "Order #194693 > PANTEX ROOFING SYSTEMS PTY LTD Cancel Done" at bounding box center [441, 14] width 882 height 29
click at [438, 14] on icon "button" at bounding box center [442, 15] width 8 height 8
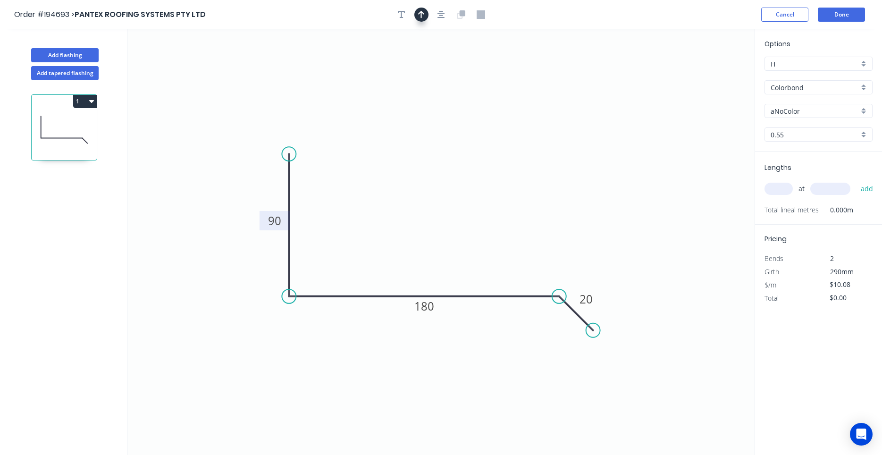
click at [423, 13] on icon "button" at bounding box center [421, 15] width 7 height 8
drag, startPoint x: 708, startPoint y: 70, endPoint x: 698, endPoint y: 77, distance: 12.8
click at [698, 77] on icon "0 90 180 20" at bounding box center [440, 242] width 627 height 426
drag, startPoint x: 708, startPoint y: 74, endPoint x: 431, endPoint y: 188, distance: 298.9
click at [431, 188] on icon at bounding box center [431, 177] width 8 height 30
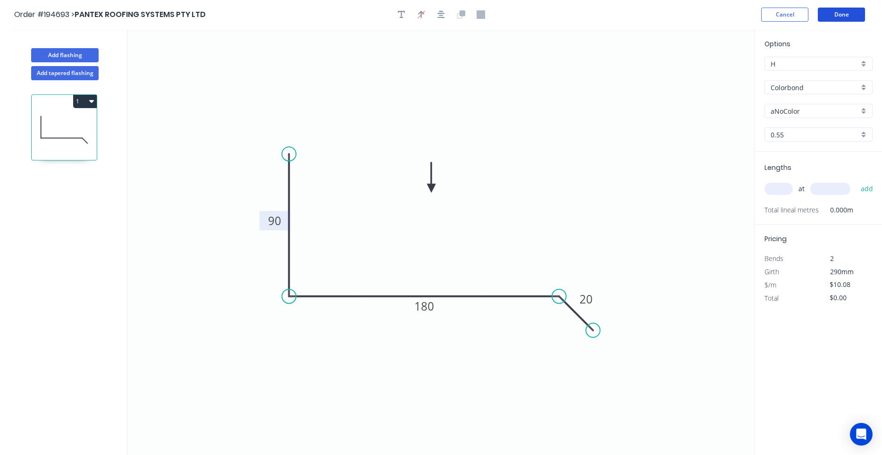
drag, startPoint x: 837, startPoint y: 18, endPoint x: 745, endPoint y: 239, distance: 239.2
click at [739, 235] on div "Order #194693 > PANTEX ROOFING SYSTEMS PTY LTD Cancel Done Add flashing Add tap…" at bounding box center [441, 236] width 882 height 473
click at [793, 195] on div "at add" at bounding box center [820, 189] width 110 height 16
click at [786, 187] on input "text" at bounding box center [779, 189] width 28 height 12
type input "1"
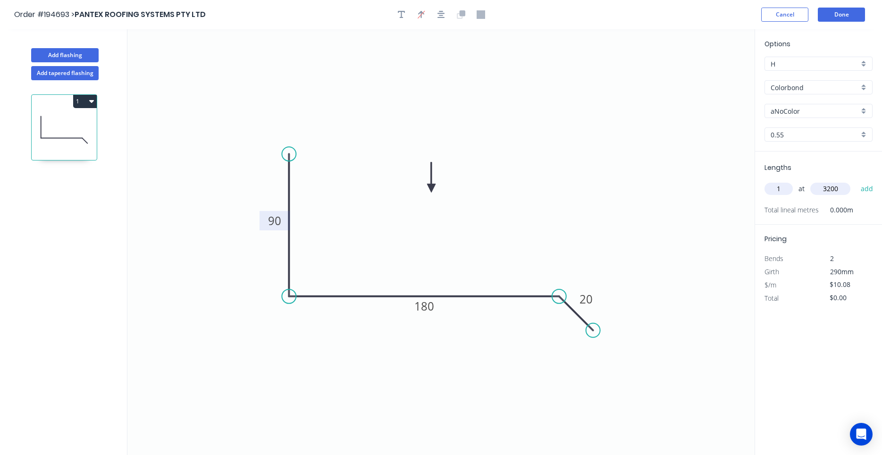
type input "3200"
click at [856, 181] on button "add" at bounding box center [867, 189] width 22 height 16
type input "$32.26"
click at [852, 20] on button "Done" at bounding box center [841, 15] width 47 height 14
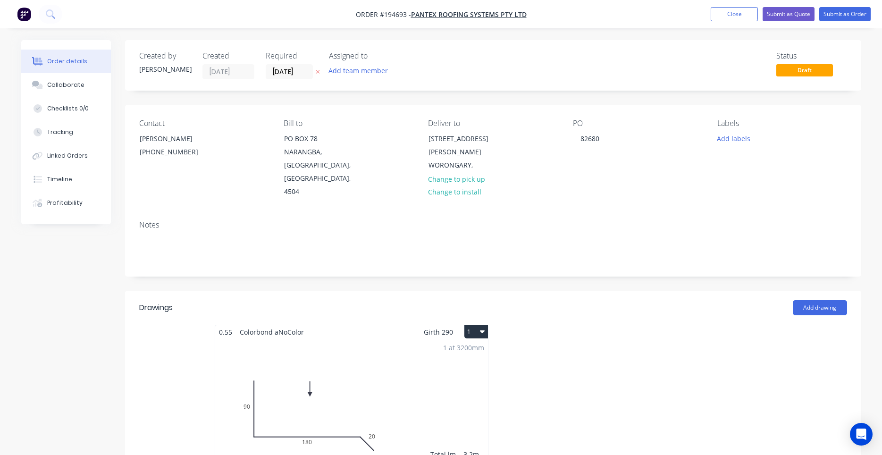
click at [478, 325] on button "1" at bounding box center [477, 331] width 24 height 13
click at [476, 348] on div "Use larger box size" at bounding box center [443, 355] width 73 height 14
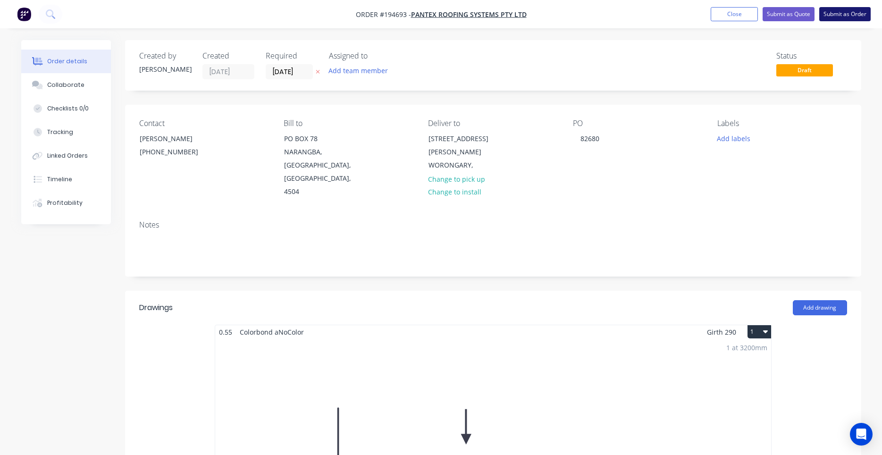
click at [841, 17] on button "Submit as Order" at bounding box center [845, 14] width 51 height 14
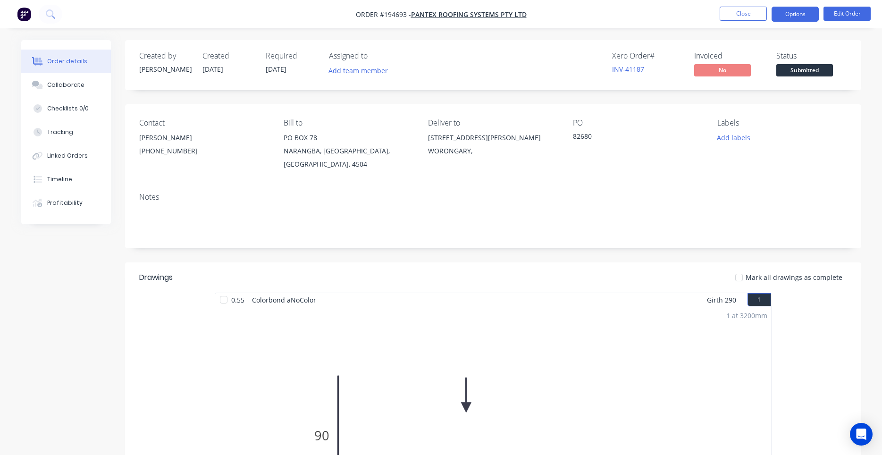
click at [799, 15] on button "Options" at bounding box center [795, 14] width 47 height 15
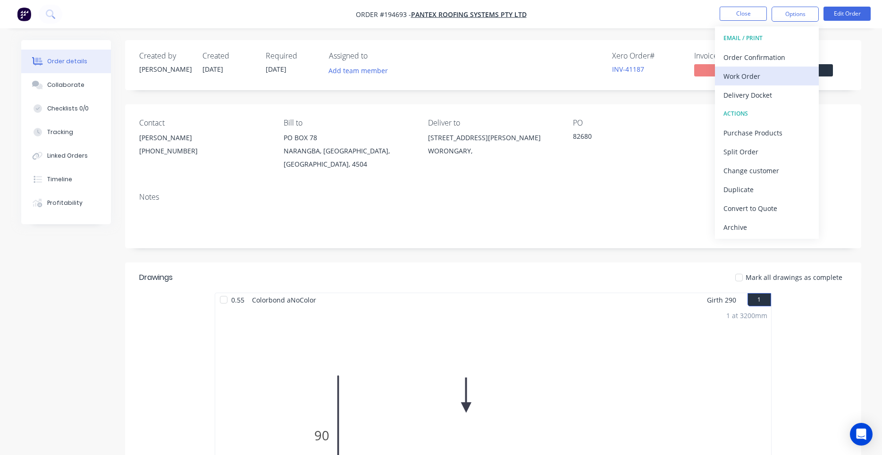
click at [782, 71] on div "Work Order" at bounding box center [767, 76] width 87 height 14
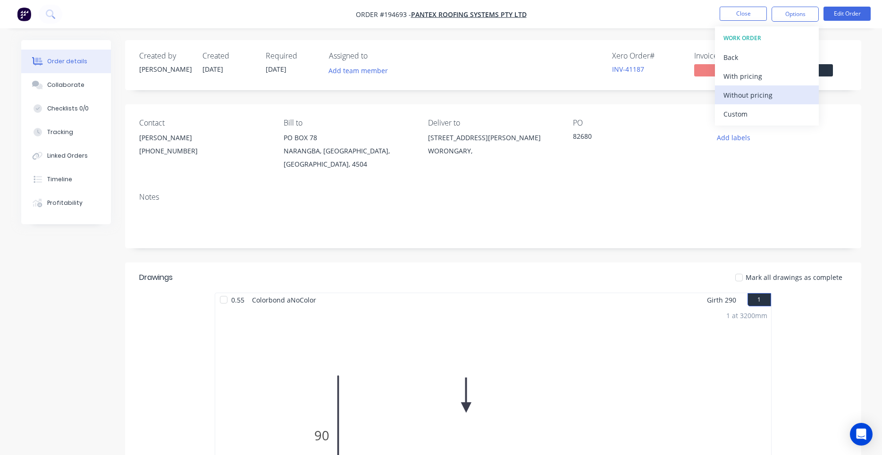
click at [774, 87] on button "Without pricing" at bounding box center [767, 94] width 104 height 19
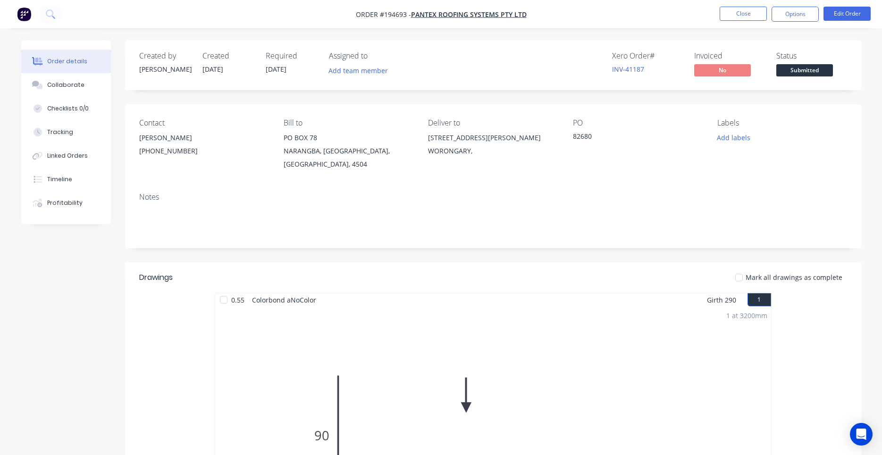
click at [386, 325] on div "1 at 3200mm Total lm $/M Total 3.2m $10.08 $32.26" at bounding box center [493, 451] width 556 height 288
click at [838, 6] on nav "Order #194693 - PANTEX ROOFING SYSTEMS PTY LTD Close Options Edit Order" at bounding box center [441, 14] width 882 height 28
click at [837, 9] on button "Edit Order" at bounding box center [847, 14] width 47 height 14
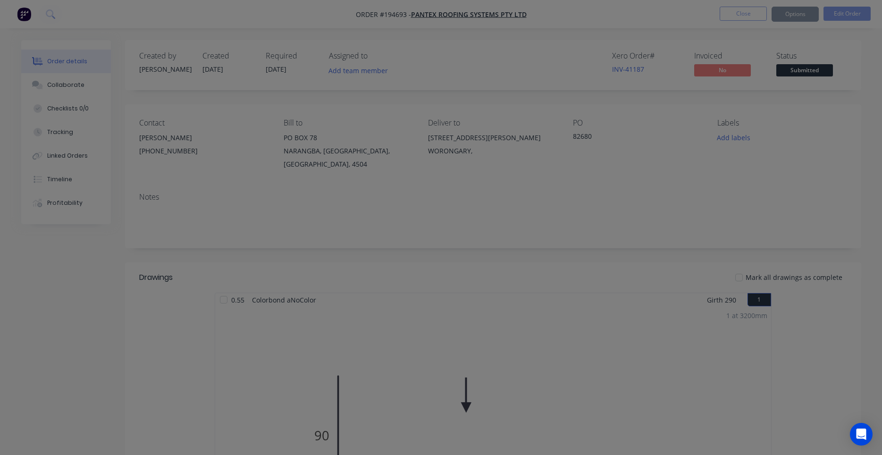
click at [836, 11] on div "Edit Order ? Order’s status will be changed to ‘Draft’, and order will not be v…" at bounding box center [441, 227] width 882 height 455
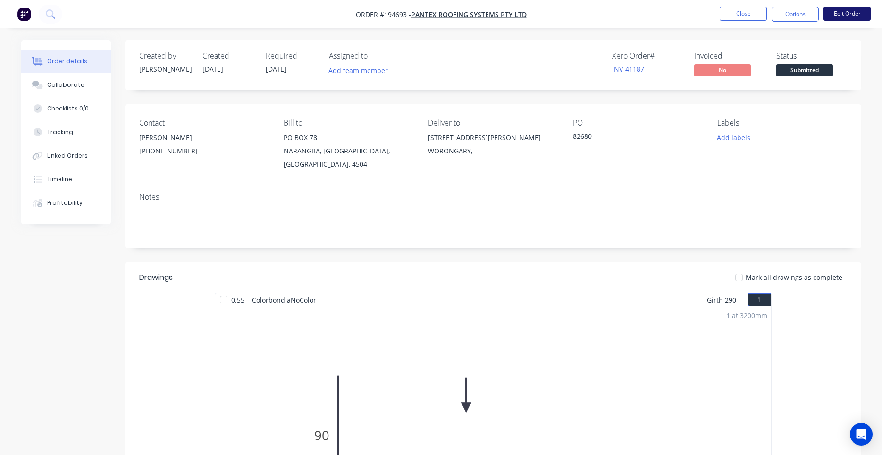
click at [845, 8] on button "Edit Order" at bounding box center [847, 14] width 47 height 14
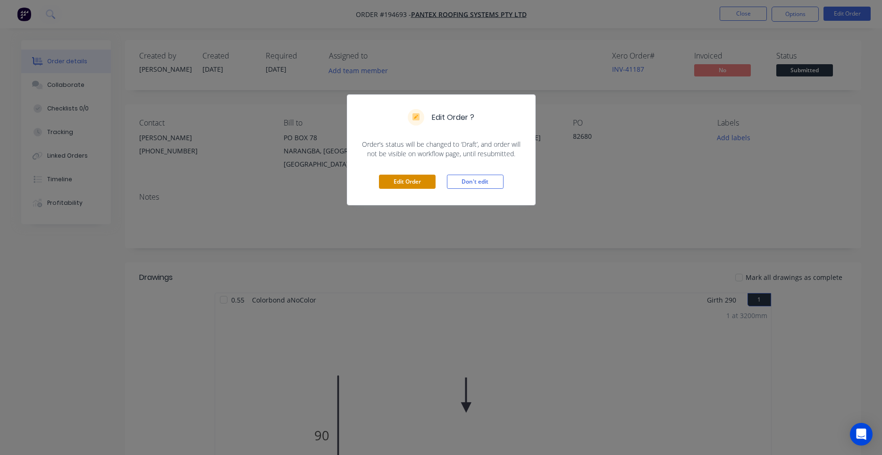
click at [408, 177] on button "Edit Order" at bounding box center [407, 182] width 57 height 14
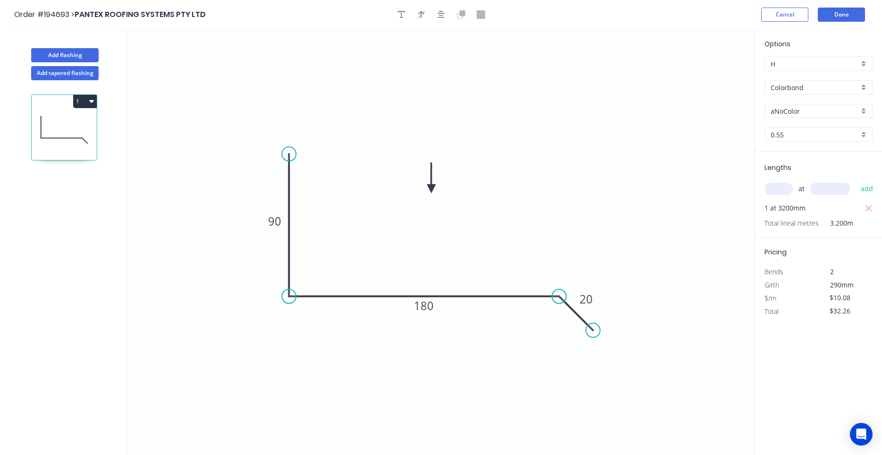
click at [778, 113] on input "aNoColor" at bounding box center [815, 111] width 88 height 10
type input "surfmist"
click at [841, 19] on button "Done" at bounding box center [841, 15] width 47 height 14
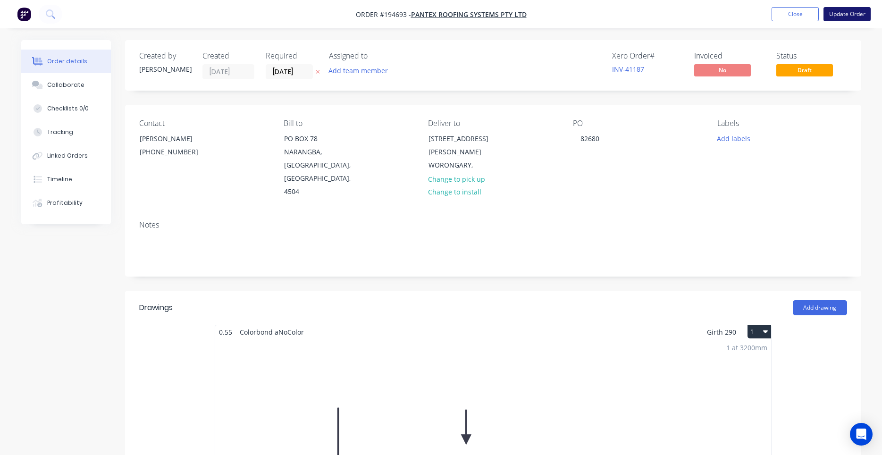
click at [849, 18] on button "Update Order" at bounding box center [847, 14] width 47 height 14
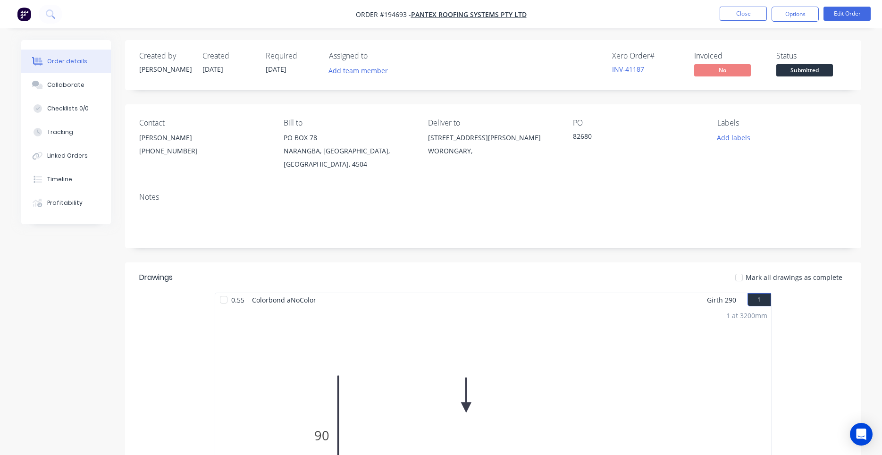
click at [753, 4] on nav "Order #194693 - PANTEX ROOFING SYSTEMS PTY LTD Close Options Edit Order" at bounding box center [441, 14] width 882 height 28
click at [752, 9] on button "Close" at bounding box center [743, 14] width 47 height 14
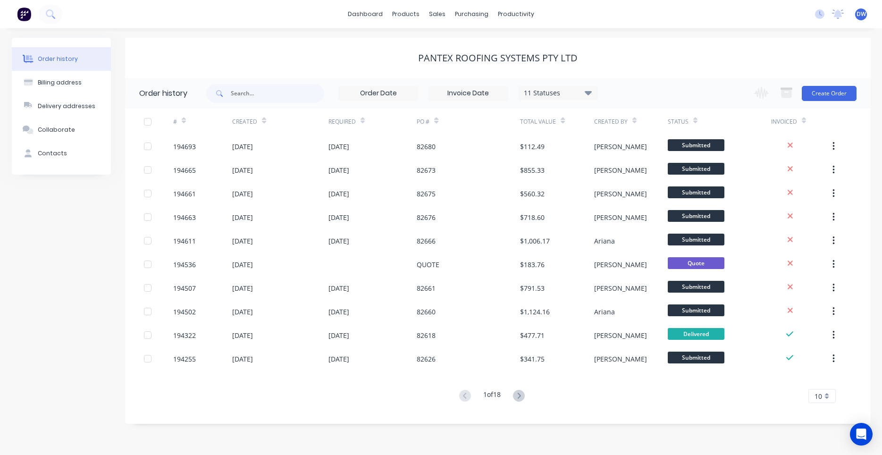
click at [335, 54] on div "PANTEX ROOFING SYSTEMS PTY LTD" at bounding box center [498, 57] width 746 height 11
click at [53, 14] on button at bounding box center [51, 14] width 24 height 19
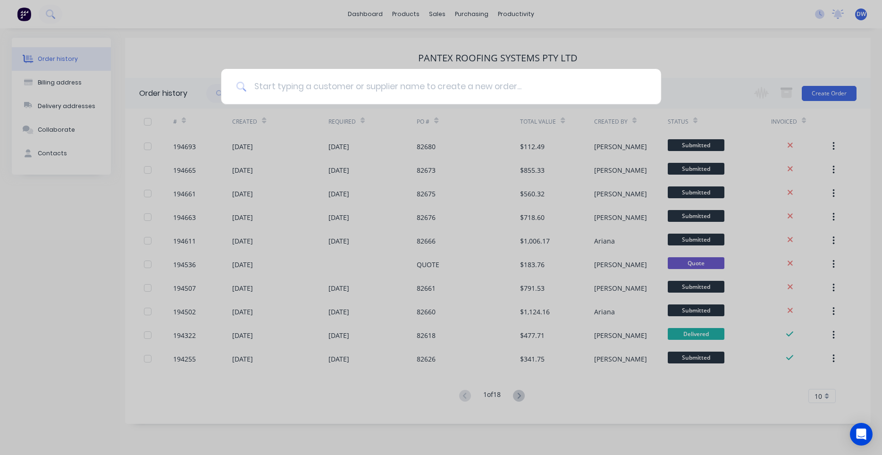
click at [254, 82] on input at bounding box center [446, 86] width 400 height 35
type input "brastin"
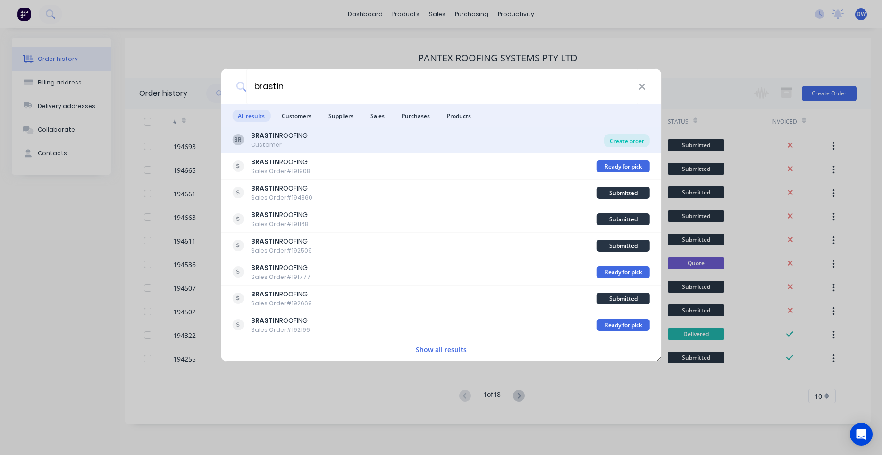
click at [618, 144] on div "Create order" at bounding box center [627, 140] width 46 height 13
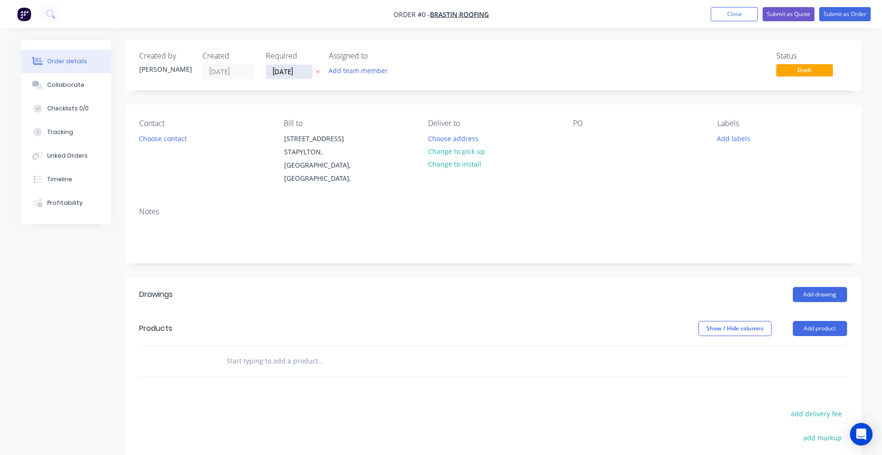
click at [301, 70] on input "[DATE]" at bounding box center [289, 72] width 46 height 14
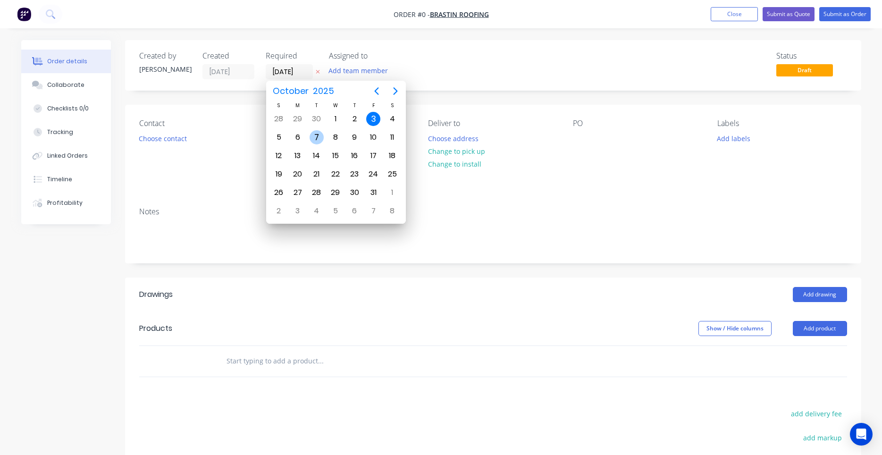
click at [313, 143] on div "7" at bounding box center [316, 137] width 19 height 18
type input "[DATE]"
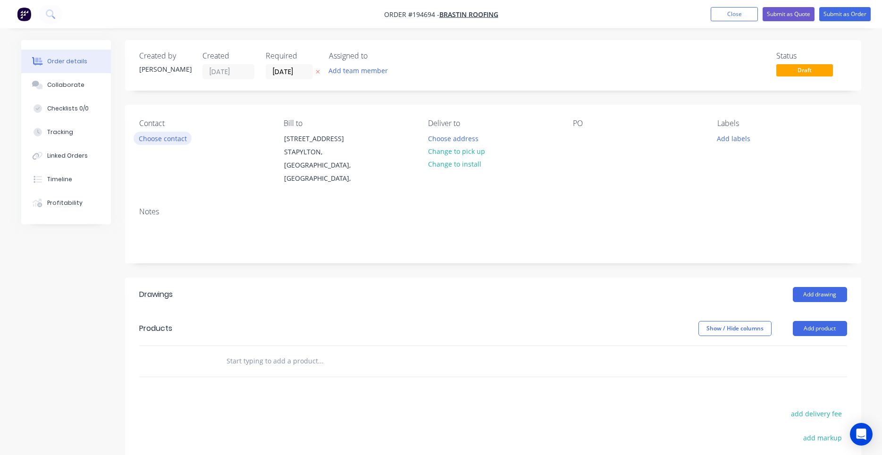
click at [174, 139] on button "Choose contact" at bounding box center [163, 138] width 58 height 13
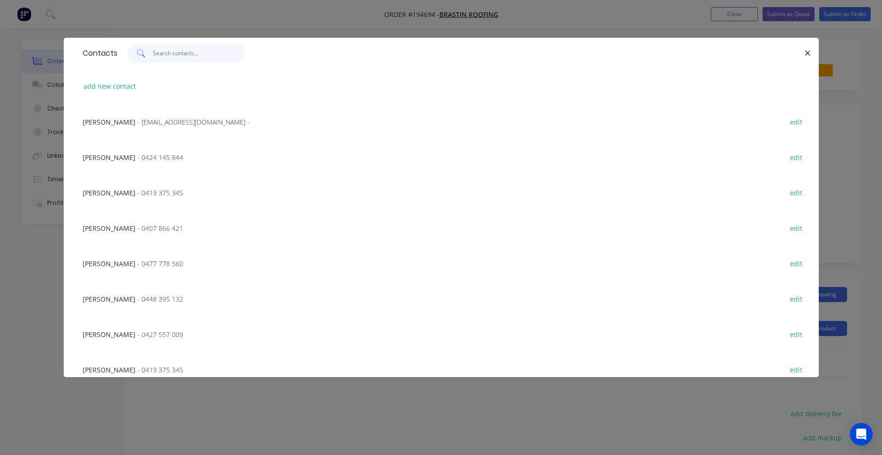
click at [224, 54] on input "text" at bounding box center [199, 53] width 92 height 19
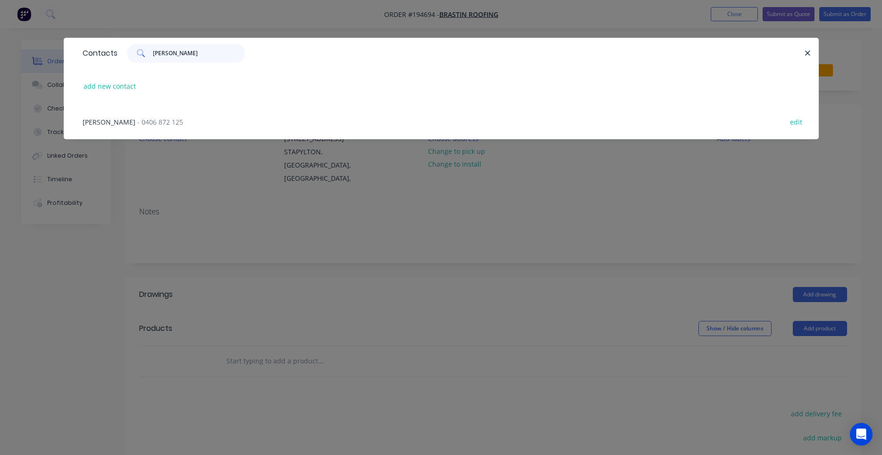
type input "terry"
click at [189, 120] on div "TERRY SHIELD - 0406 872 125 edit" at bounding box center [441, 121] width 727 height 35
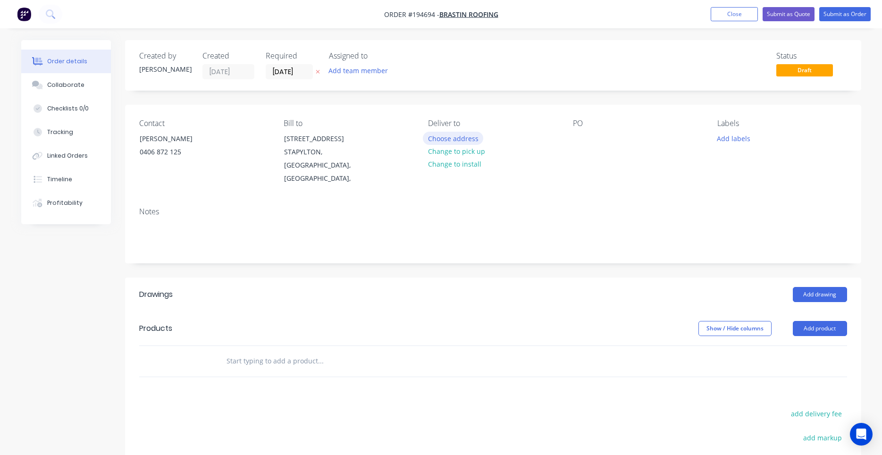
click at [464, 135] on button "Choose address" at bounding box center [453, 138] width 60 height 13
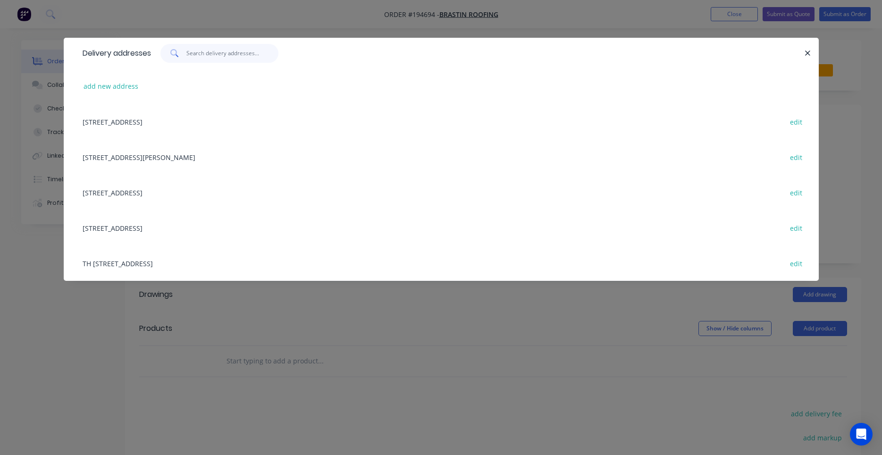
click at [245, 54] on input "text" at bounding box center [232, 53] width 92 height 19
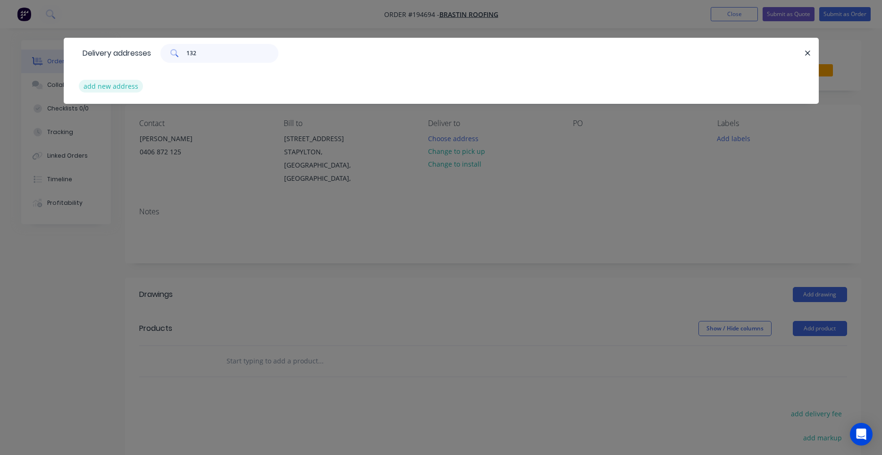
type input "132"
click at [130, 85] on button "add new address" at bounding box center [111, 86] width 65 height 13
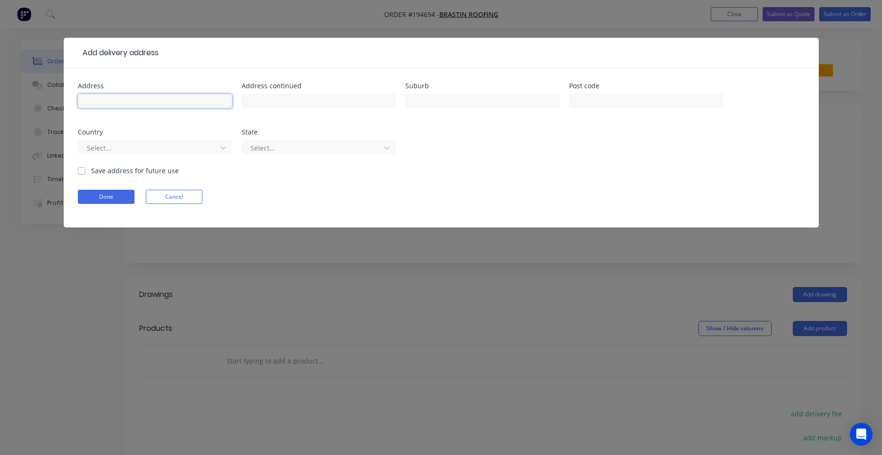
click at [174, 104] on input "text" at bounding box center [155, 101] width 154 height 14
type input "132 Ruffles Rd"
type input "w"
type input "WILLOWVALE"
click at [121, 170] on label "Save address for future use" at bounding box center [135, 171] width 88 height 10
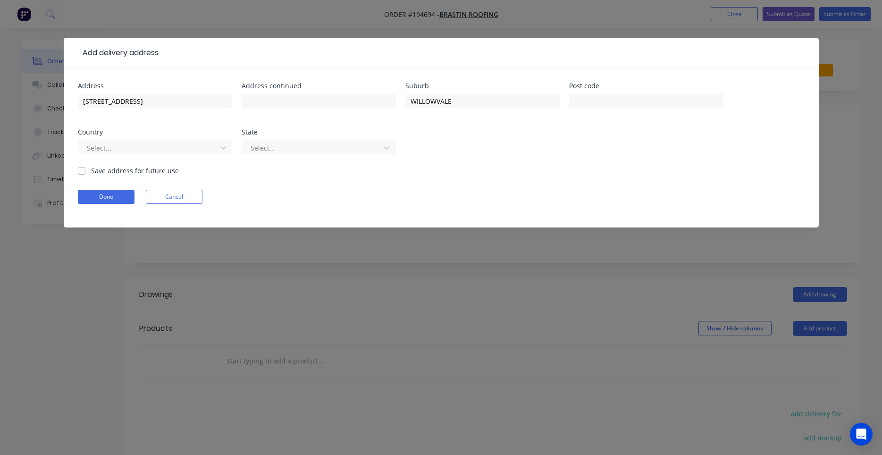
click at [85, 170] on input "Save address for future use" at bounding box center [82, 170] width 8 height 9
click at [121, 170] on label "Save address for future use" at bounding box center [135, 171] width 88 height 10
click at [85, 170] on input "Save address for future use" at bounding box center [82, 170] width 8 height 9
checkbox input "false"
click at [118, 190] on button "Done" at bounding box center [106, 197] width 57 height 14
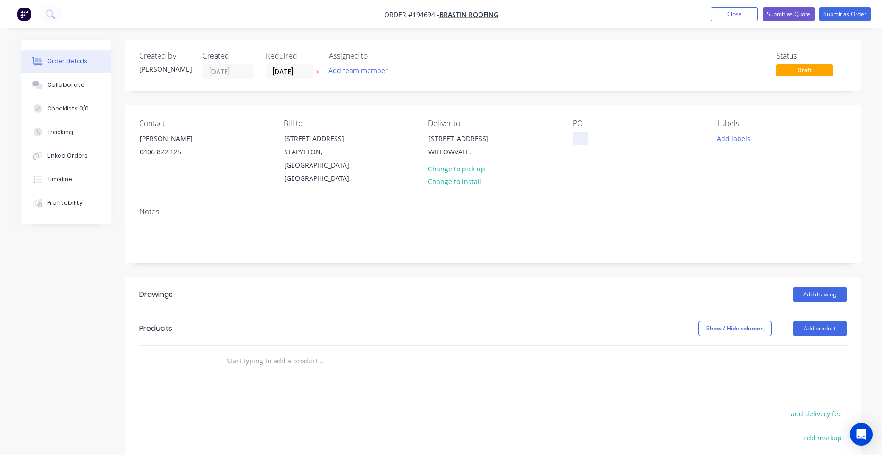
click at [584, 136] on div at bounding box center [580, 139] width 15 height 14
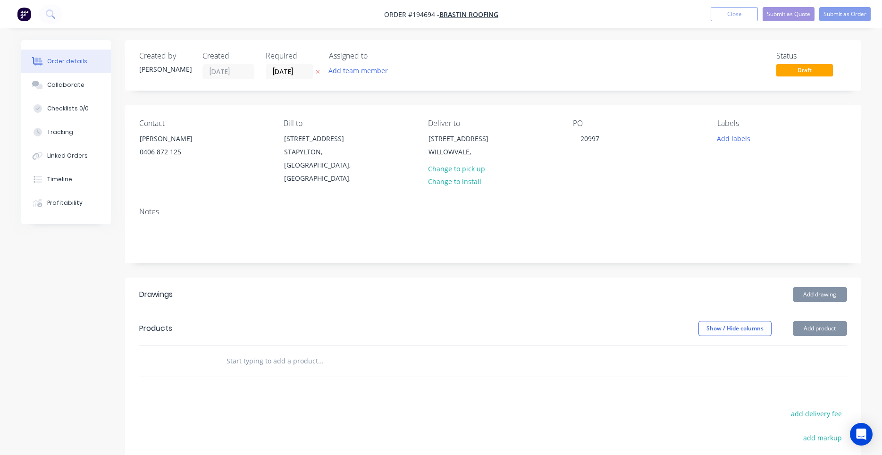
click at [314, 352] on input "text" at bounding box center [320, 361] width 189 height 19
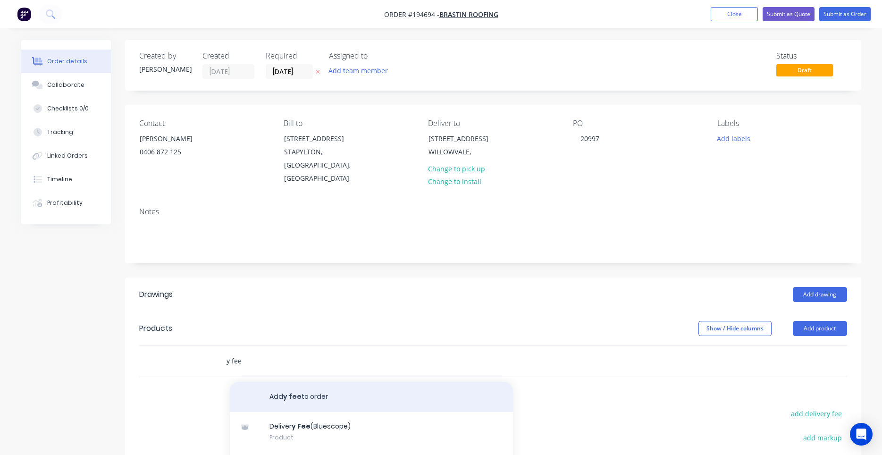
scroll to position [90, 0]
type input "y fee"
click at [342, 378] on div "Deliver y Fee Product" at bounding box center [371, 382] width 283 height 40
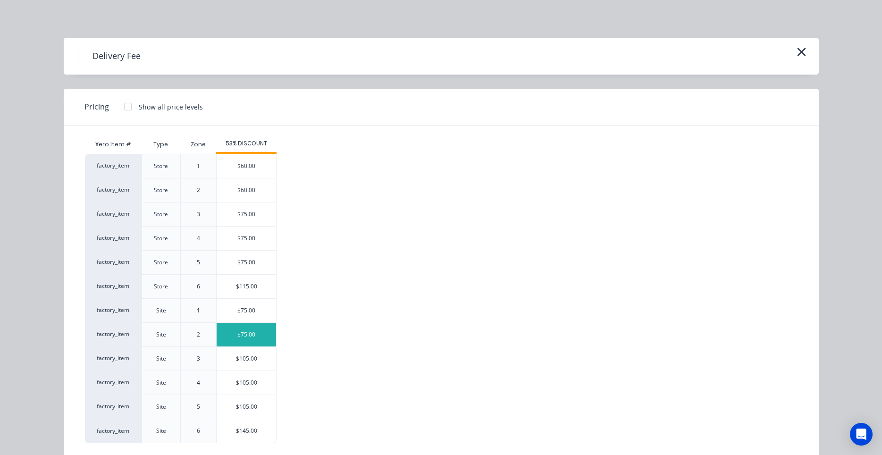
click at [263, 339] on div "$75.00" at bounding box center [246, 335] width 59 height 24
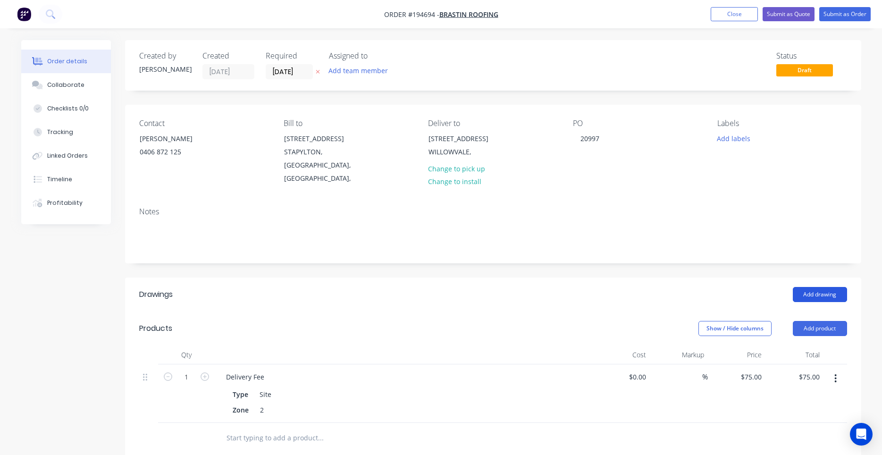
click at [815, 287] on button "Add drawing" at bounding box center [820, 294] width 54 height 15
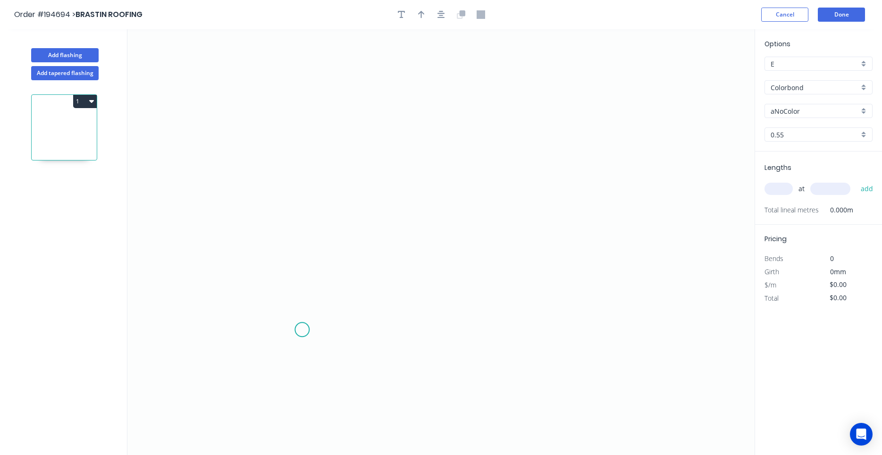
click at [302, 330] on icon "0" at bounding box center [440, 242] width 627 height 426
click at [305, 244] on icon "0" at bounding box center [440, 242] width 627 height 426
click at [449, 133] on icon at bounding box center [375, 188] width 147 height 110
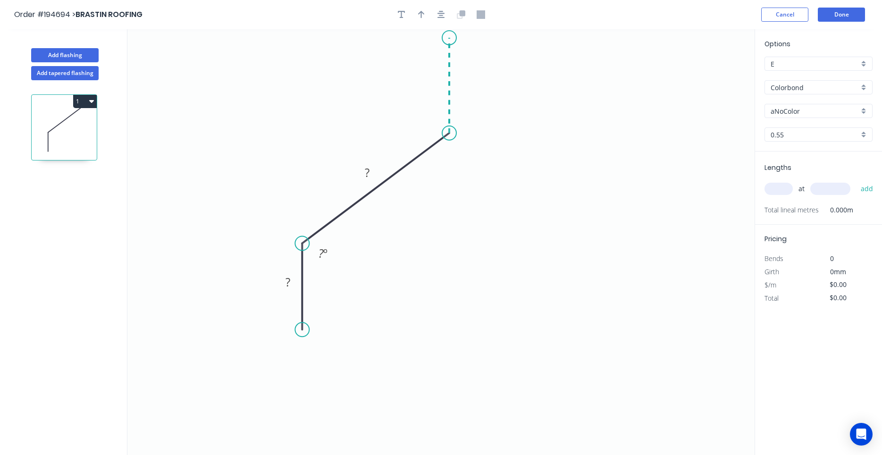
click at [453, 38] on icon "0 ? ? ? º" at bounding box center [440, 242] width 627 height 426
click at [453, 38] on circle at bounding box center [449, 38] width 14 height 14
click at [461, 82] on g "?" at bounding box center [463, 81] width 19 height 16
drag, startPoint x: 461, startPoint y: 82, endPoint x: 473, endPoint y: 83, distance: 11.8
click at [473, 83] on g "?" at bounding box center [463, 80] width 31 height 19
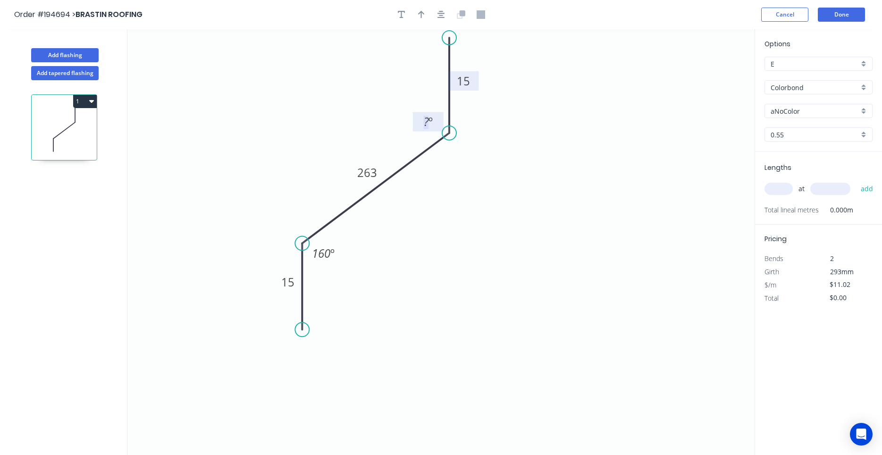
type input "$11.02"
click at [791, 112] on input "aNoColor" at bounding box center [815, 111] width 88 height 10
click at [788, 123] on div "Basalt" at bounding box center [818, 129] width 107 height 17
type input "Basalt"
click at [775, 195] on input "text" at bounding box center [779, 189] width 28 height 12
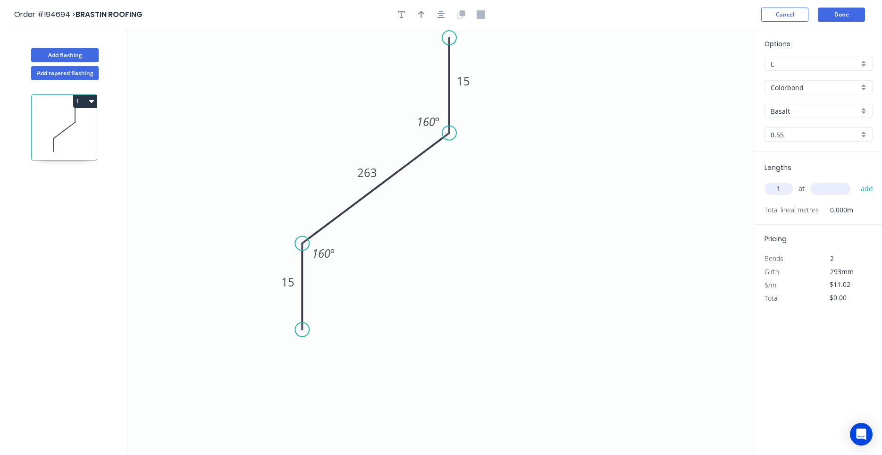
type input "1"
type input "5500"
click at [856, 181] on button "add" at bounding box center [867, 189] width 22 height 16
type input "$60.61"
type input "1"
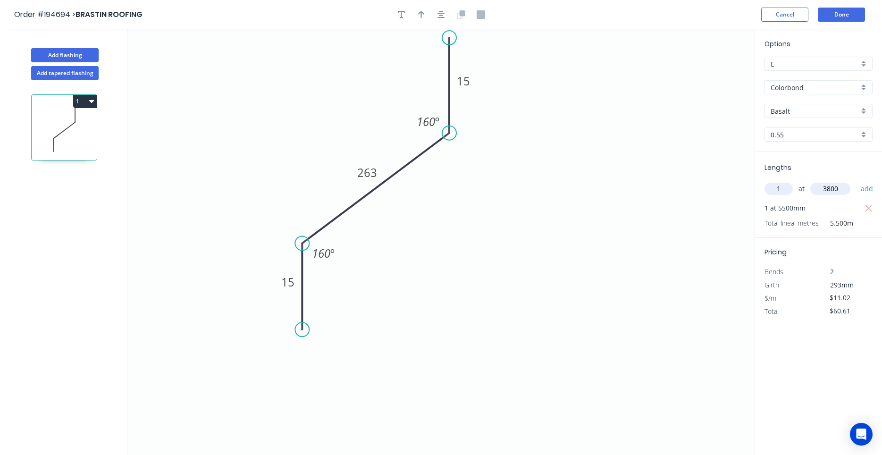
type input "3800"
click at [856, 181] on button "add" at bounding box center [867, 189] width 22 height 16
type input "$102.49"
click at [450, 12] on div at bounding box center [441, 15] width 99 height 14
click at [447, 12] on div at bounding box center [441, 15] width 99 height 14
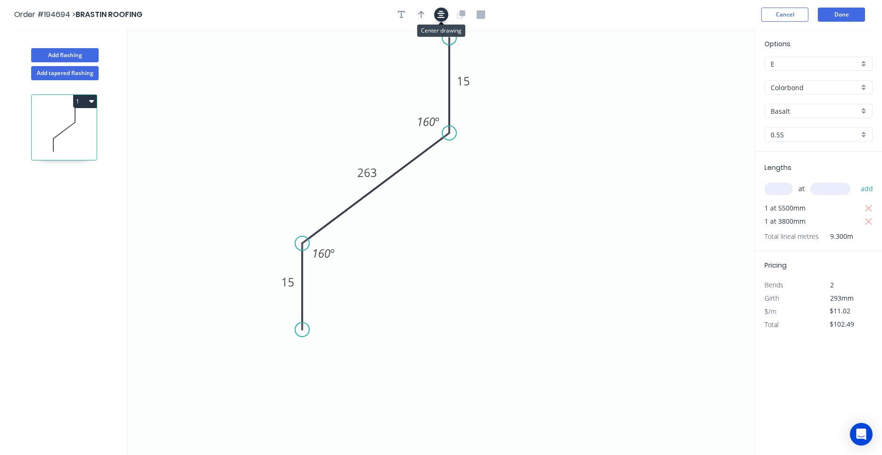
click at [447, 12] on button "button" at bounding box center [441, 15] width 14 height 14
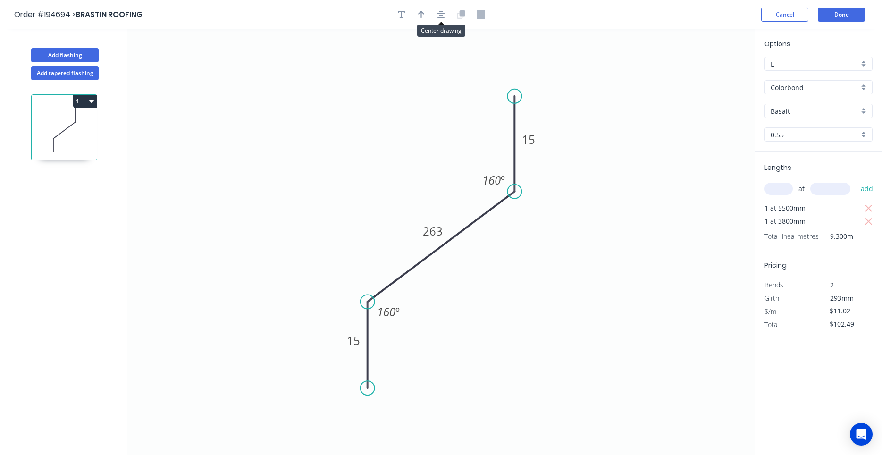
click at [710, 117] on icon "0 15 263 15 160 º 160 º" at bounding box center [440, 242] width 627 height 426
click at [846, 8] on button "Done" at bounding box center [841, 15] width 47 height 14
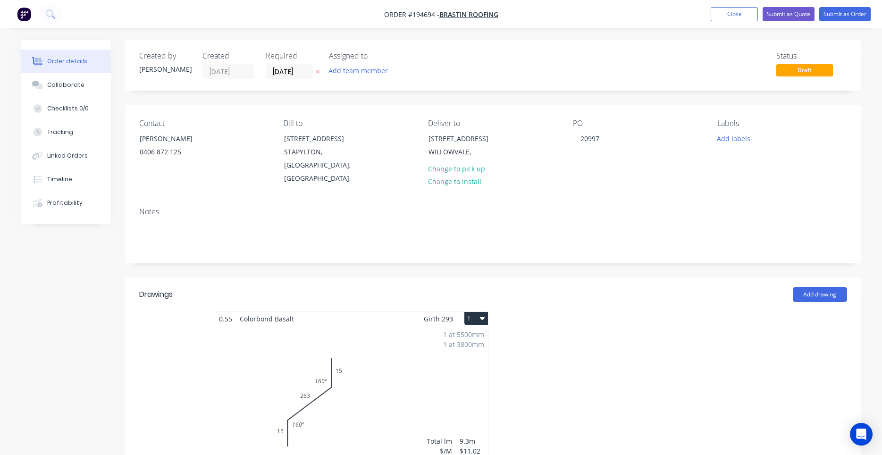
click at [478, 312] on button "1" at bounding box center [477, 318] width 24 height 13
click at [470, 335] on div "Use larger box size" at bounding box center [443, 342] width 73 height 14
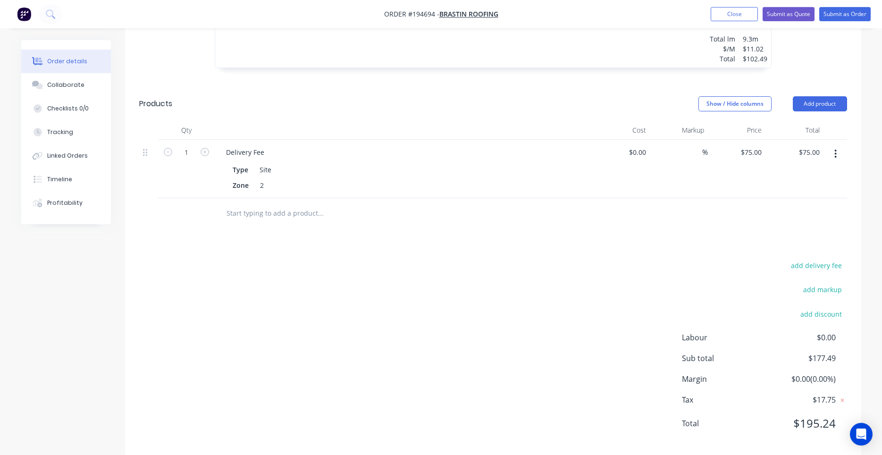
scroll to position [548, 0]
click at [850, 17] on button "Submit as Order" at bounding box center [845, 14] width 51 height 14
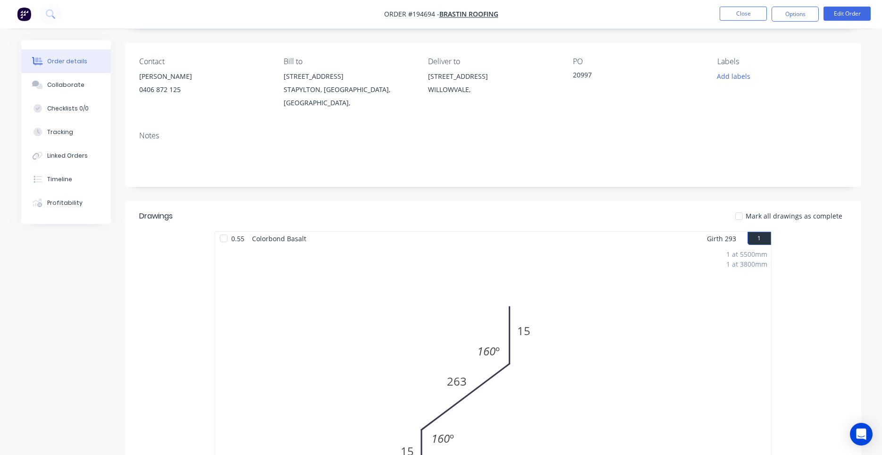
scroll to position [0, 0]
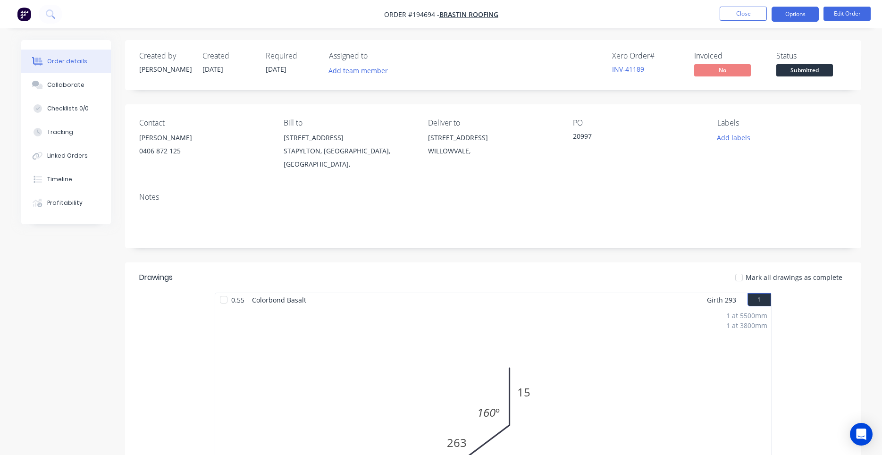
click at [791, 20] on button "Options" at bounding box center [795, 14] width 47 height 15
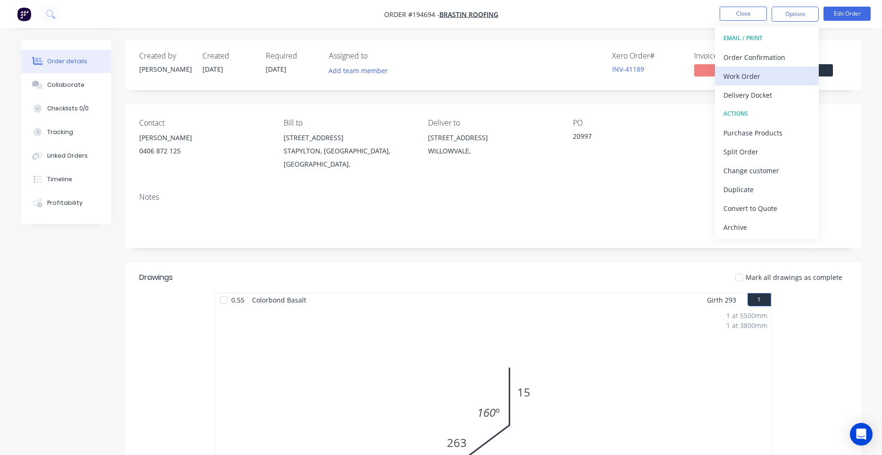
click at [757, 75] on div "Work Order" at bounding box center [767, 76] width 87 height 14
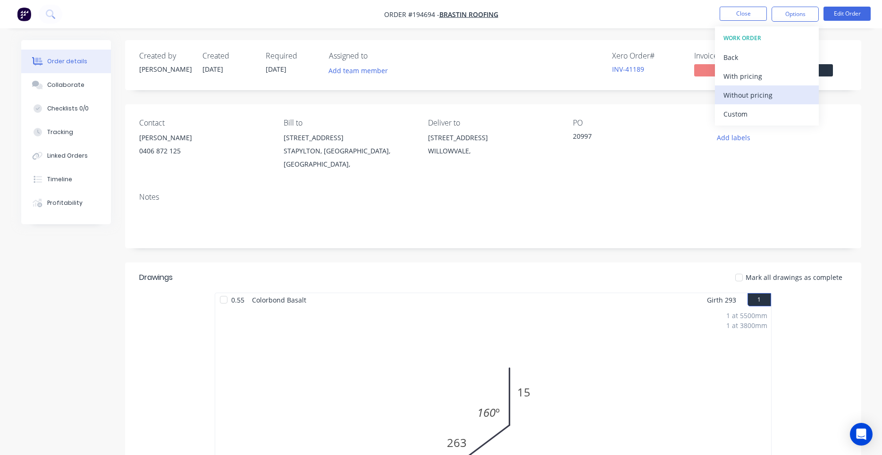
click at [736, 101] on div "Without pricing" at bounding box center [767, 95] width 87 height 14
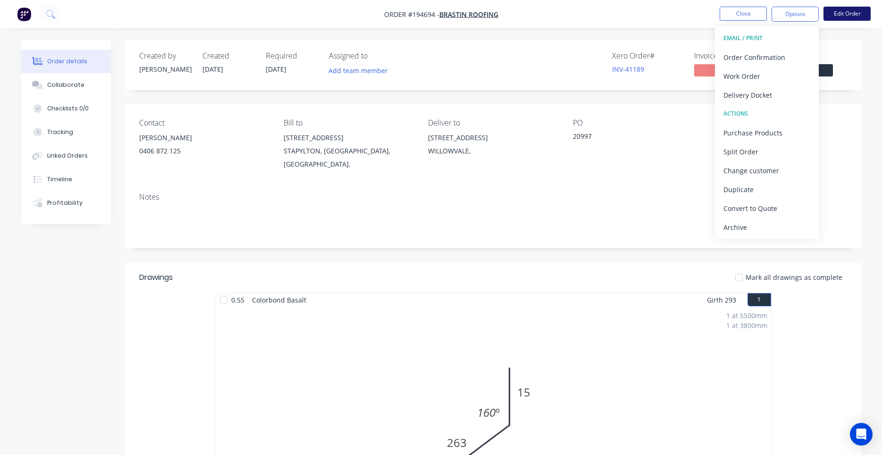
click at [832, 7] on button "Edit Order" at bounding box center [847, 14] width 47 height 14
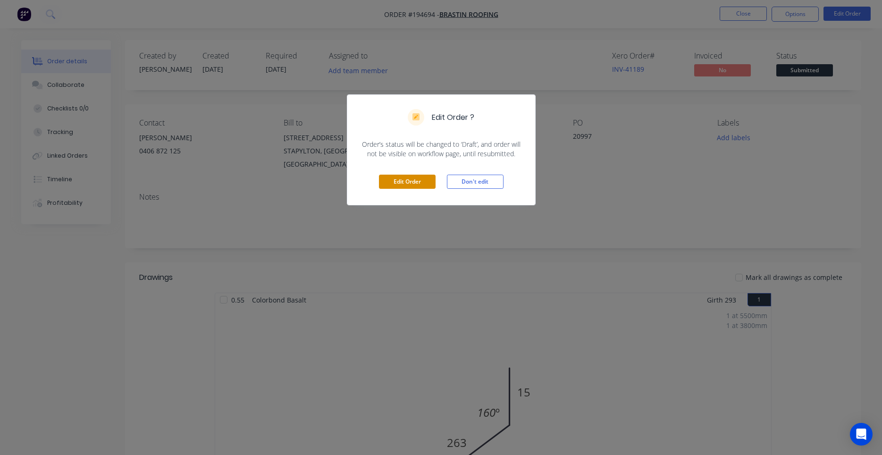
click at [407, 182] on button "Edit Order" at bounding box center [407, 182] width 57 height 14
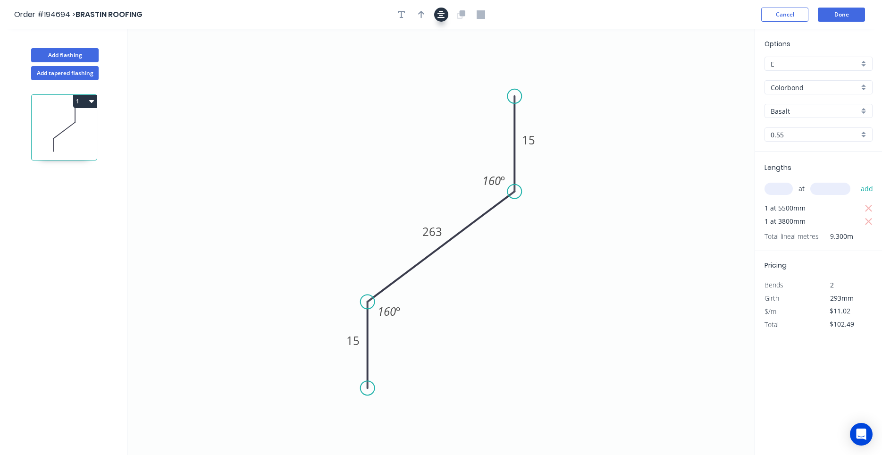
click at [436, 13] on button "button" at bounding box center [441, 15] width 14 height 14
click at [424, 15] on icon "button" at bounding box center [421, 14] width 7 height 8
drag, startPoint x: 706, startPoint y: 72, endPoint x: 308, endPoint y: 174, distance: 410.9
click at [308, 174] on icon "0 15 263 15 160 º 160 º" at bounding box center [440, 242] width 627 height 426
drag, startPoint x: 706, startPoint y: 75, endPoint x: 306, endPoint y: 165, distance: 410.0
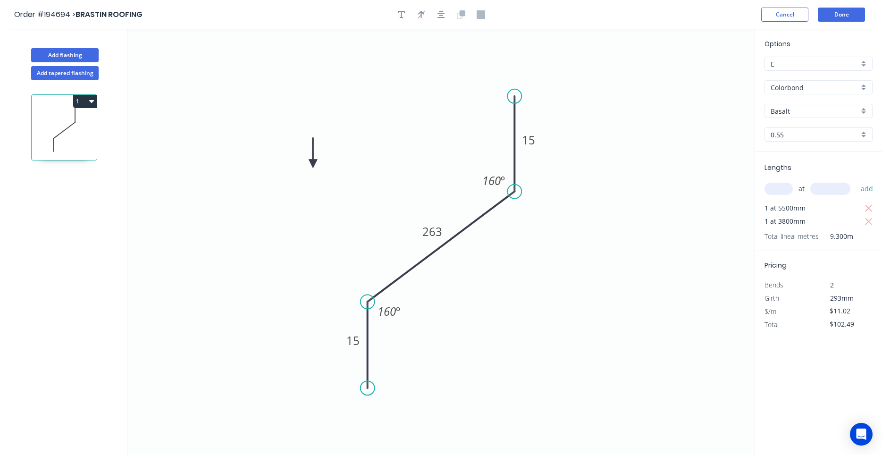
click at [309, 165] on icon at bounding box center [313, 153] width 8 height 30
drag, startPoint x: 306, startPoint y: 165, endPoint x: 349, endPoint y: 156, distance: 43.5
click at [333, 156] on icon at bounding box center [318, 151] width 27 height 27
click at [840, 9] on button "Done" at bounding box center [841, 15] width 47 height 14
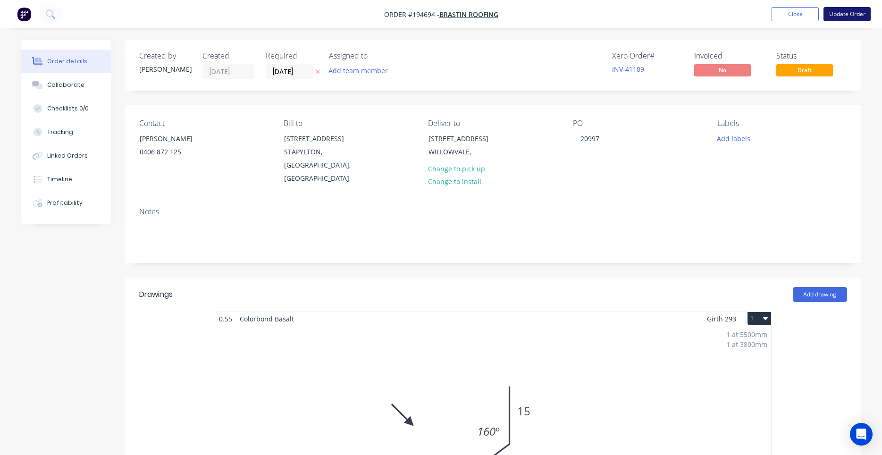
click at [836, 18] on button "Update Order" at bounding box center [847, 14] width 47 height 14
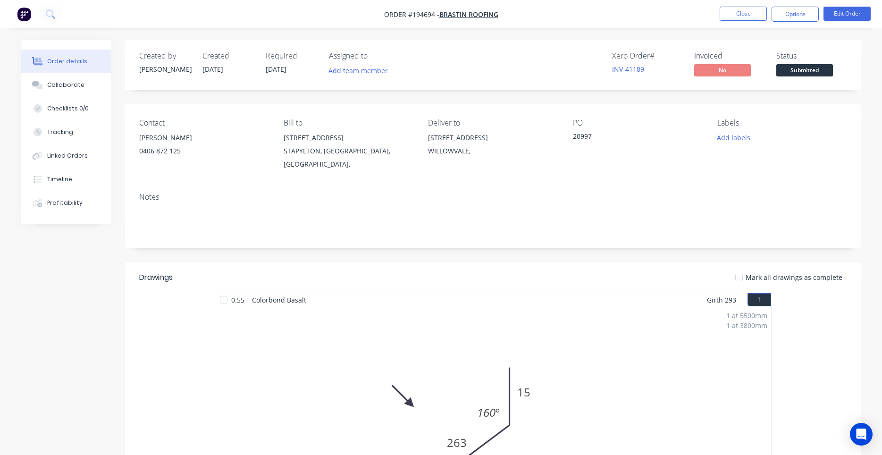
click at [578, 319] on div "1 at 5500mm 1 at 3800mm Total lm $/M Total 9.3m $11.02 $102.49" at bounding box center [493, 451] width 556 height 288
click at [747, 19] on button "Close" at bounding box center [743, 14] width 47 height 14
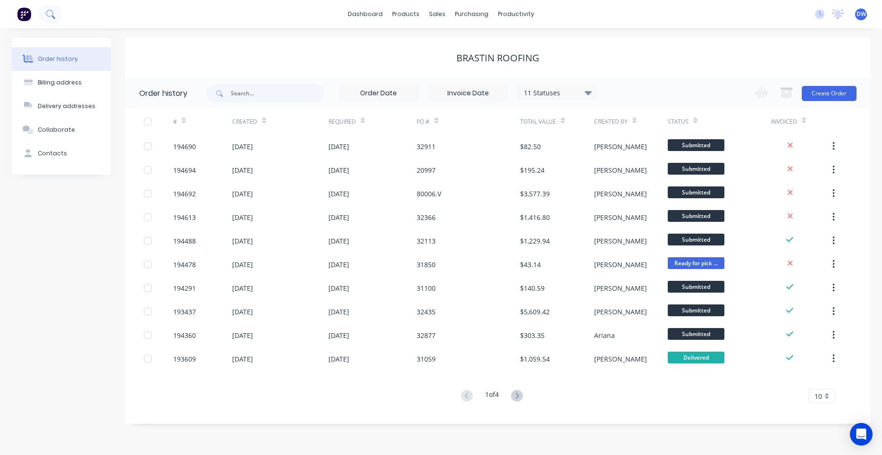
click at [53, 12] on icon at bounding box center [50, 13] width 9 height 9
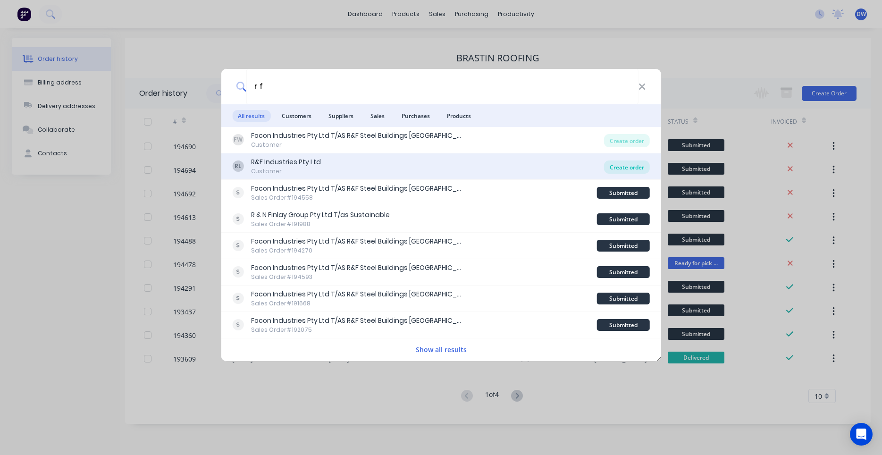
type input "r f"
click at [639, 166] on div "Create order" at bounding box center [627, 167] width 46 height 13
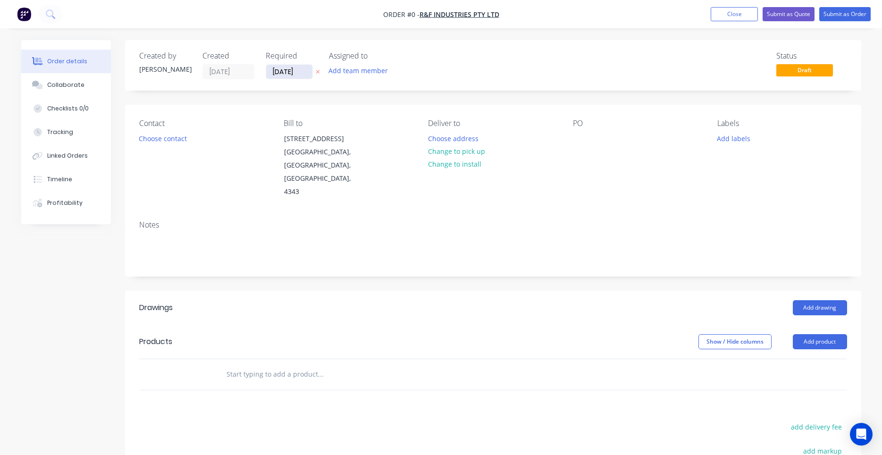
click at [283, 77] on input "[DATE]" at bounding box center [289, 72] width 46 height 14
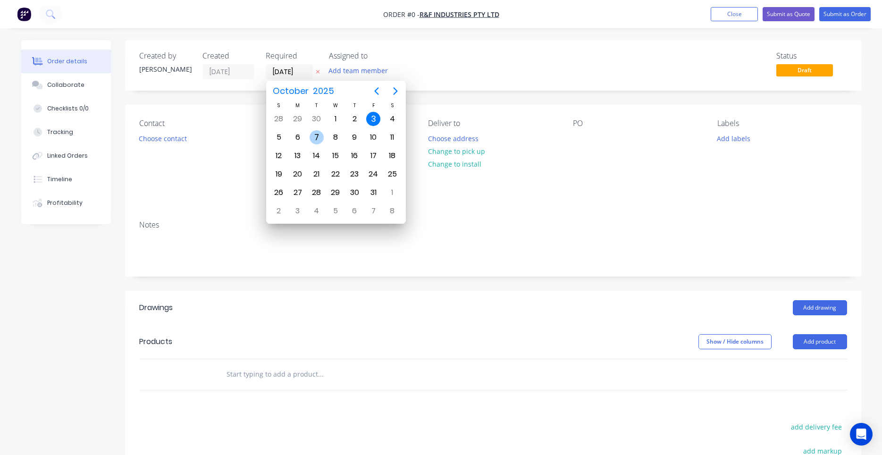
click at [317, 140] on div "7" at bounding box center [317, 137] width 14 height 14
type input "[DATE]"
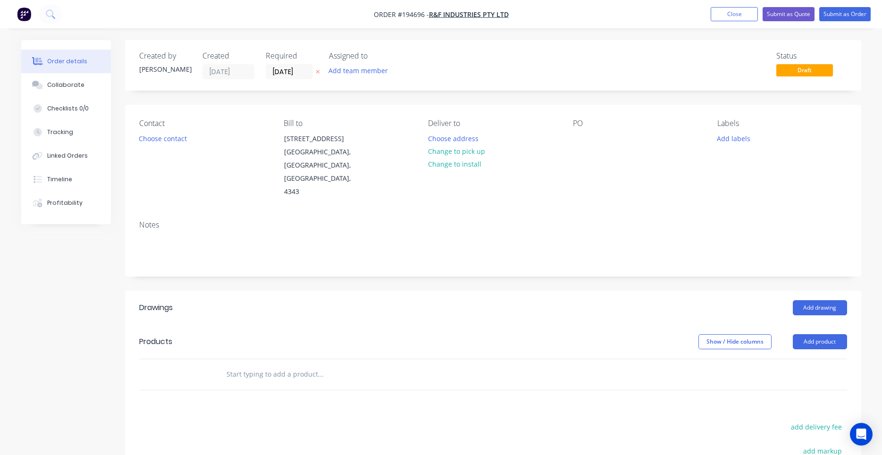
click at [575, 132] on div "PO" at bounding box center [637, 159] width 129 height 80
click at [577, 135] on div at bounding box center [580, 139] width 15 height 14
click at [289, 365] on input "text" at bounding box center [320, 374] width 189 height 19
type input "y fee"
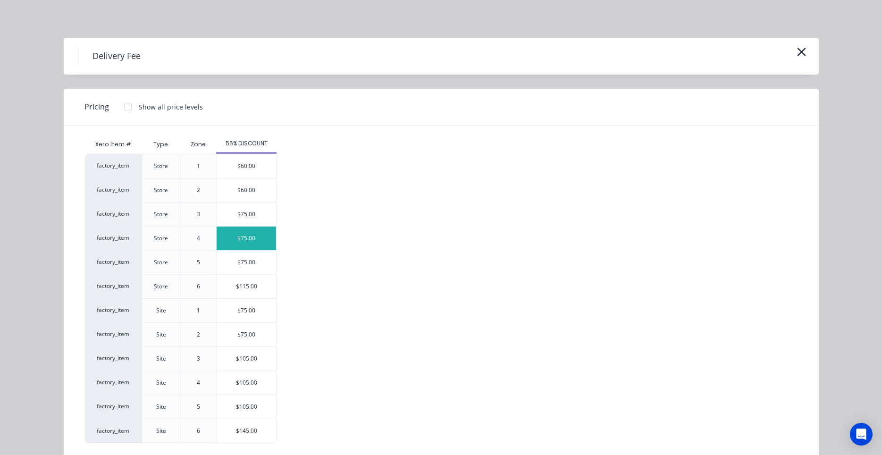
click at [254, 241] on div "$75.00" at bounding box center [246, 239] width 59 height 24
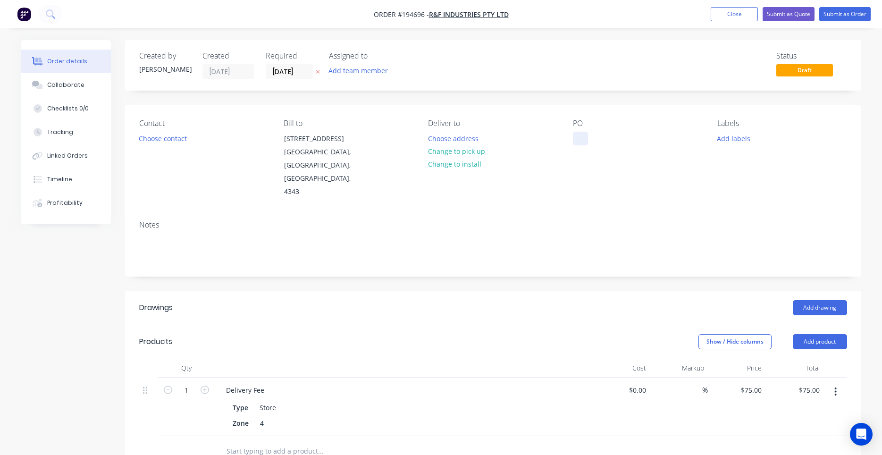
click at [577, 144] on div "PO" at bounding box center [637, 159] width 129 height 80
click at [577, 143] on div at bounding box center [580, 139] width 15 height 14
click at [179, 138] on button "Choose contact" at bounding box center [163, 138] width 58 height 13
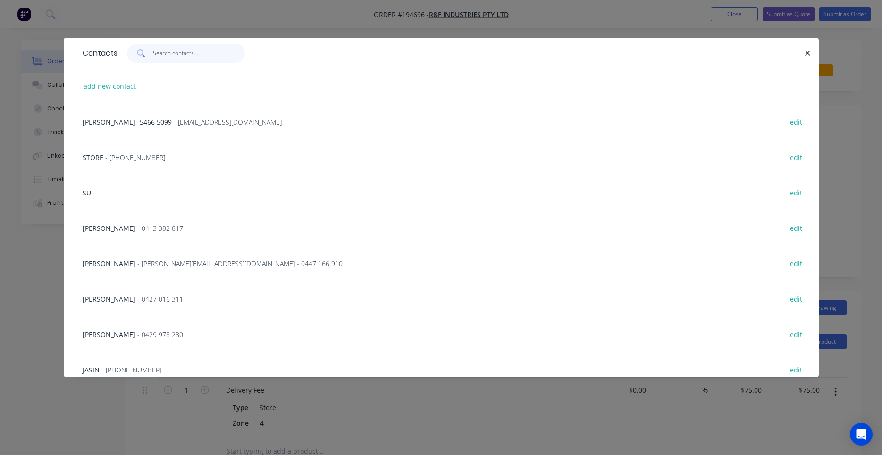
click at [218, 56] on input "text" at bounding box center [199, 53] width 92 height 19
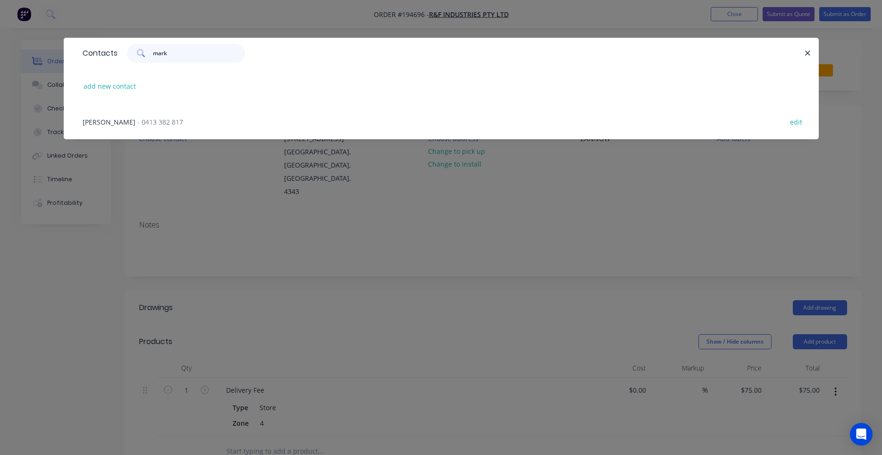
type input "mark"
click at [144, 119] on span "- 0413 382 817" at bounding box center [160, 122] width 46 height 9
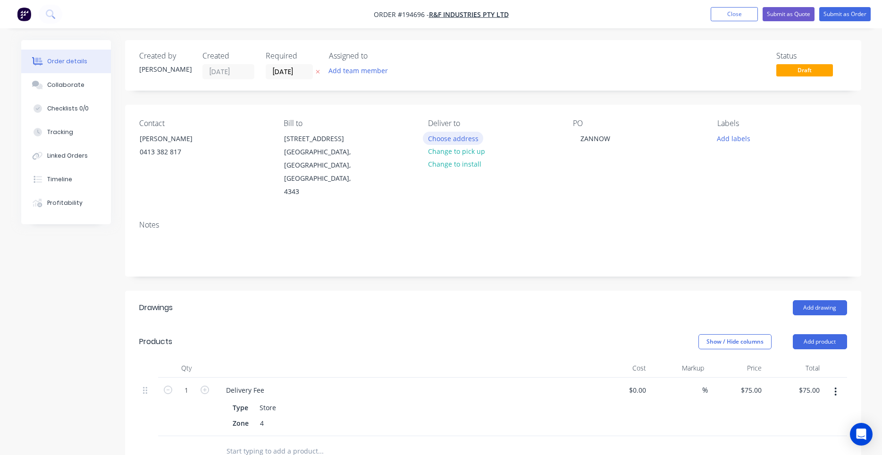
click at [441, 137] on button "Choose address" at bounding box center [453, 138] width 60 height 13
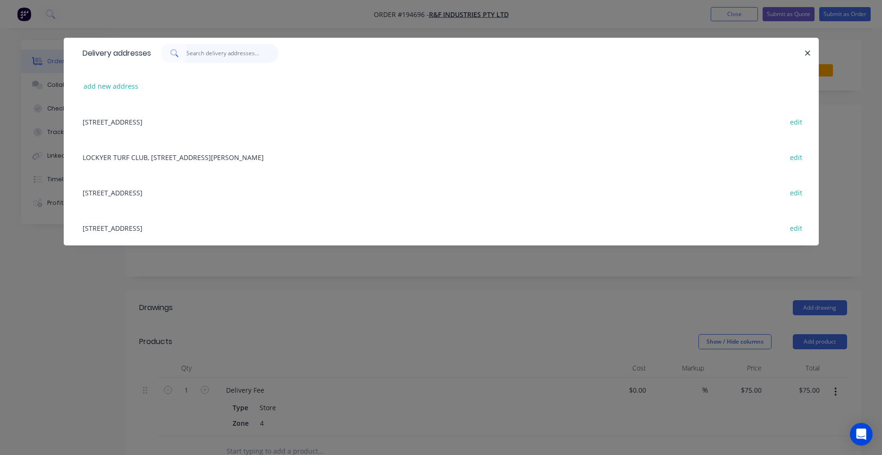
click at [237, 61] on input "text" at bounding box center [232, 53] width 92 height 19
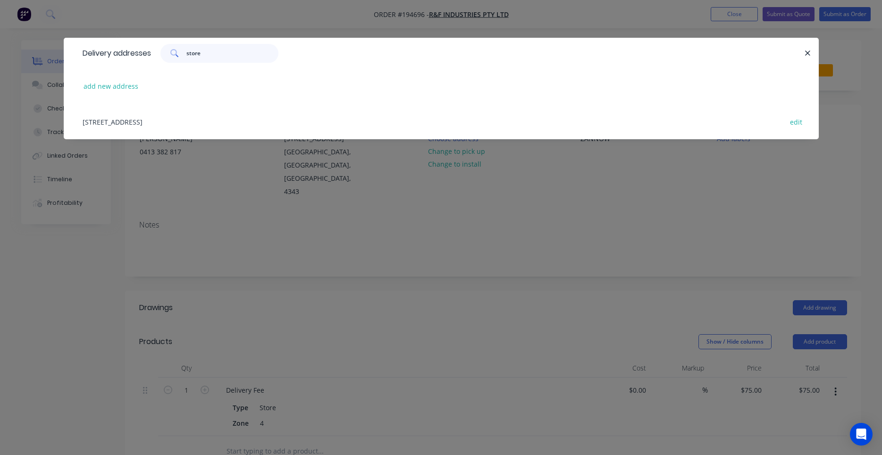
type input "store"
click at [225, 123] on div "98 CRESCENT ST, (STORE), GATTON, Queensland, Australia, 4343 edit" at bounding box center [441, 121] width 727 height 35
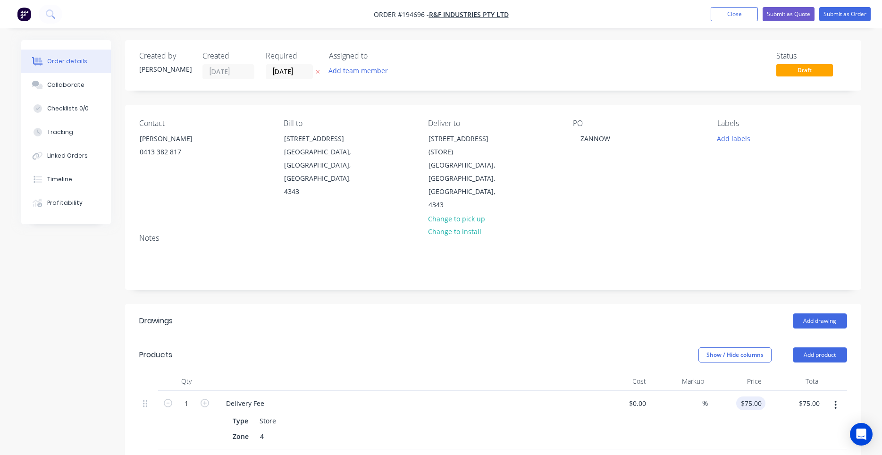
type input "75"
click at [758, 397] on input "75" at bounding box center [752, 404] width 25 height 14
type input "$50.00"
click at [804, 313] on button "Add drawing" at bounding box center [820, 320] width 54 height 15
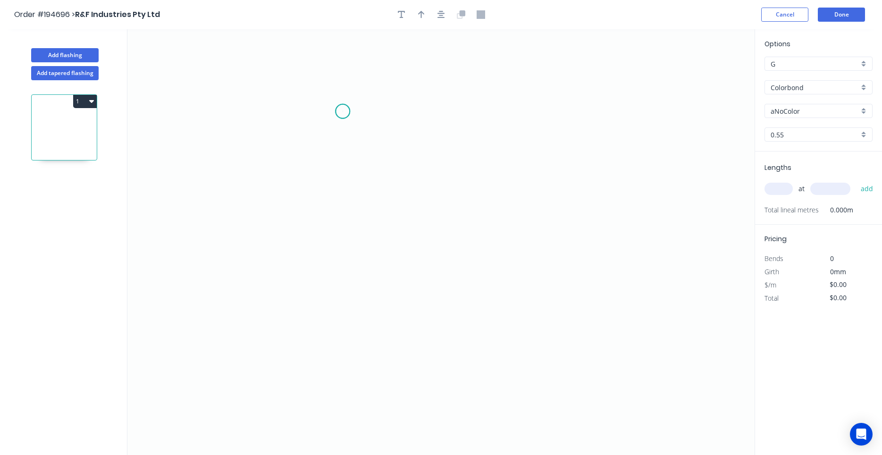
click at [343, 111] on icon "0" at bounding box center [440, 242] width 627 height 426
click at [349, 318] on icon "0" at bounding box center [440, 242] width 627 height 426
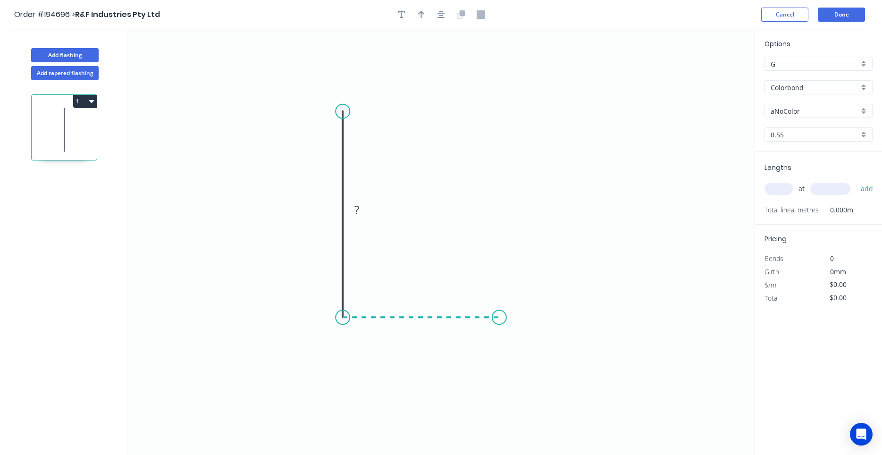
click at [499, 317] on icon "0 ?" at bounding box center [440, 242] width 627 height 426
click at [569, 359] on icon "0 ? ?" at bounding box center [440, 242] width 627 height 426
click at [569, 359] on circle at bounding box center [569, 358] width 14 height 14
drag, startPoint x: 566, startPoint y: 355, endPoint x: 546, endPoint y: 349, distance: 21.2
click at [546, 349] on circle at bounding box center [546, 349] width 14 height 14
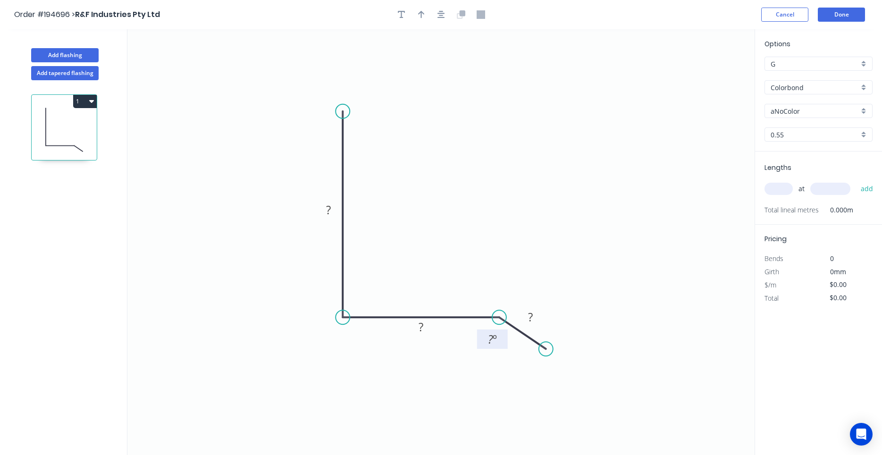
click at [492, 338] on text "? º" at bounding box center [492, 339] width 9 height 16
type input "$8.29"
click at [786, 191] on input "text" at bounding box center [779, 189] width 28 height 12
type input "8"
type input "5000"
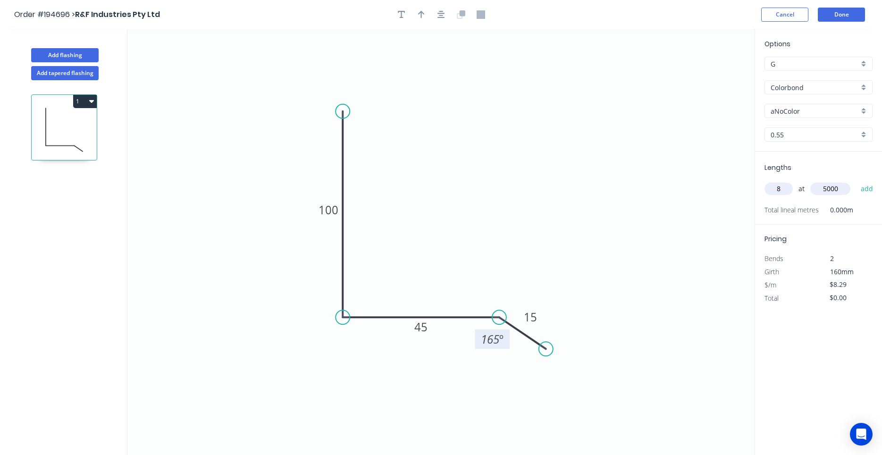
click at [856, 181] on button "add" at bounding box center [867, 189] width 22 height 16
type input "$331.60"
click at [792, 107] on input "aNoColor" at bounding box center [815, 111] width 88 height 10
click at [806, 126] on div "Surfmist" at bounding box center [818, 129] width 107 height 17
type input "Surfmist"
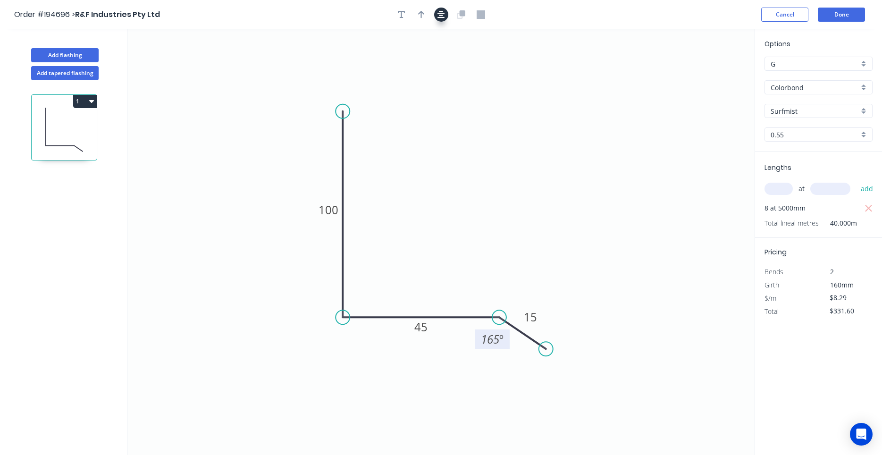
click at [446, 16] on button "button" at bounding box center [441, 15] width 14 height 14
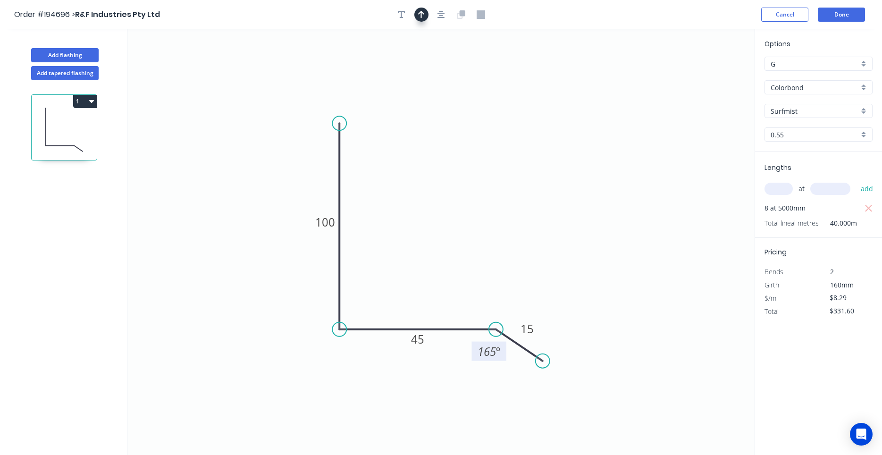
click at [423, 12] on icon "button" at bounding box center [421, 14] width 7 height 8
click at [718, 80] on icon "0 100 45 15 165 º" at bounding box center [440, 242] width 627 height 426
click at [708, 76] on icon at bounding box center [707, 66] width 8 height 30
drag, startPoint x: 708, startPoint y: 76, endPoint x: 456, endPoint y: 211, distance: 286.4
click at [456, 211] on icon at bounding box center [462, 202] width 27 height 27
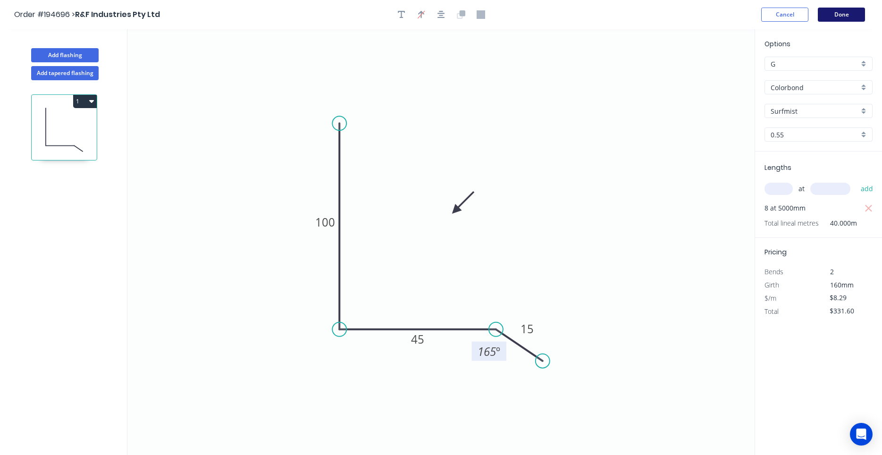
click at [831, 21] on button "Done" at bounding box center [841, 15] width 47 height 14
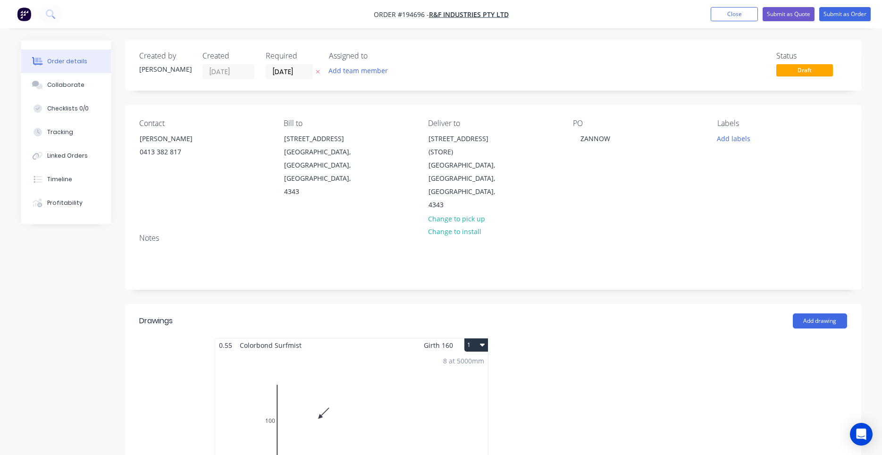
click at [478, 338] on button "1" at bounding box center [477, 344] width 24 height 13
click at [476, 361] on div "Use larger box size" at bounding box center [443, 368] width 73 height 14
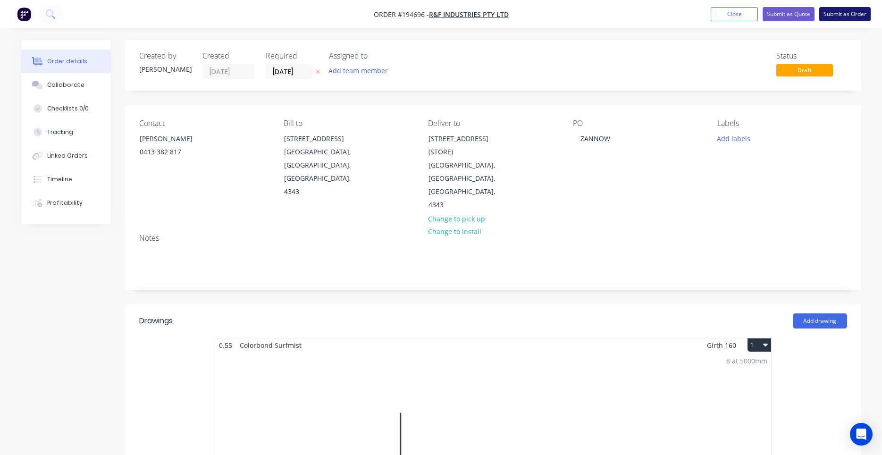
click at [857, 18] on button "Submit as Order" at bounding box center [845, 14] width 51 height 14
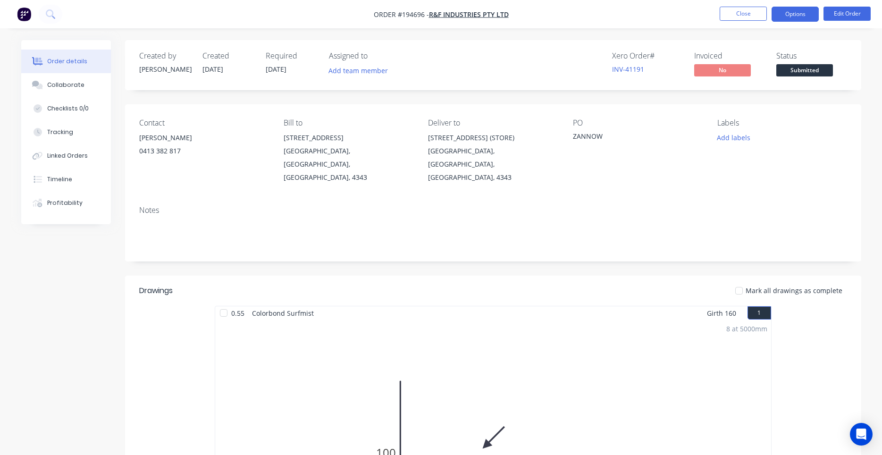
click at [803, 12] on button "Options" at bounding box center [795, 14] width 47 height 15
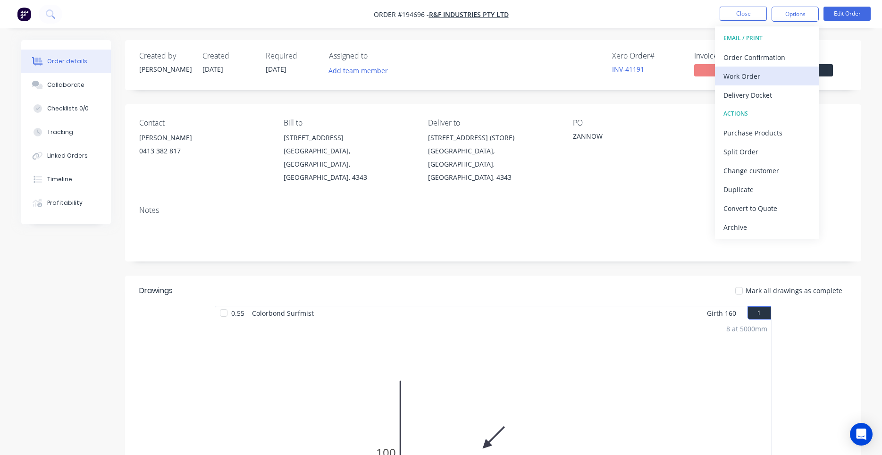
click at [748, 78] on div "Work Order" at bounding box center [767, 76] width 87 height 14
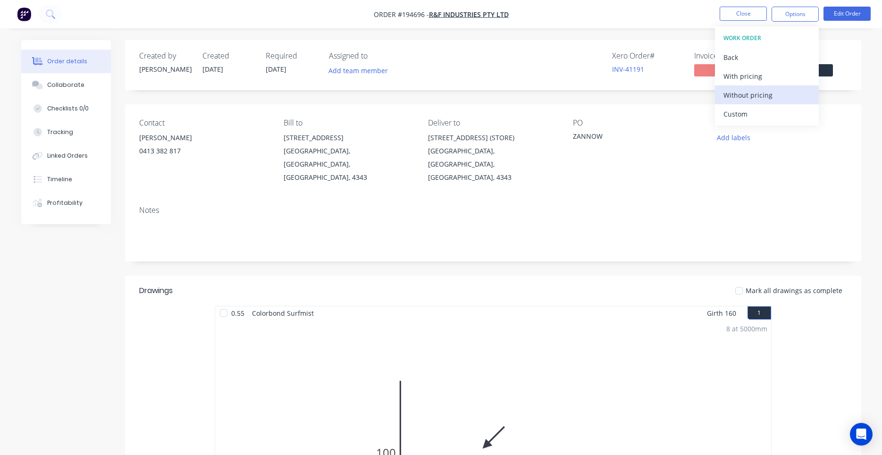
click at [738, 93] on div "Without pricing" at bounding box center [767, 95] width 87 height 14
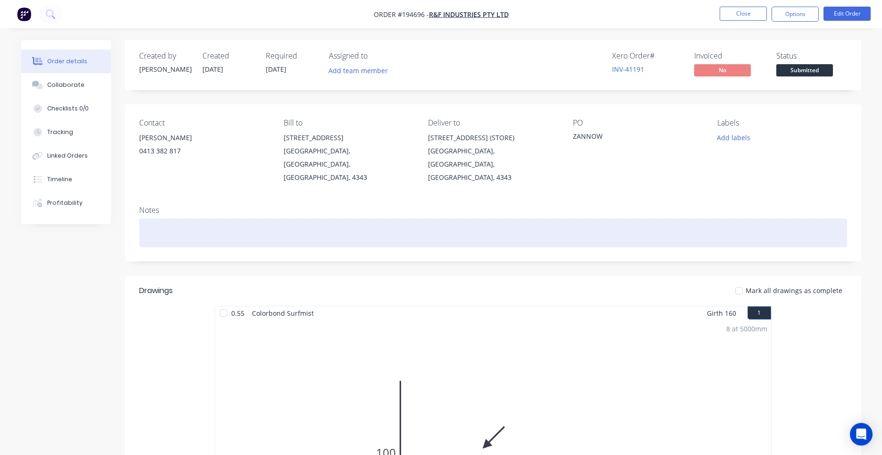
click at [479, 219] on div at bounding box center [493, 233] width 708 height 29
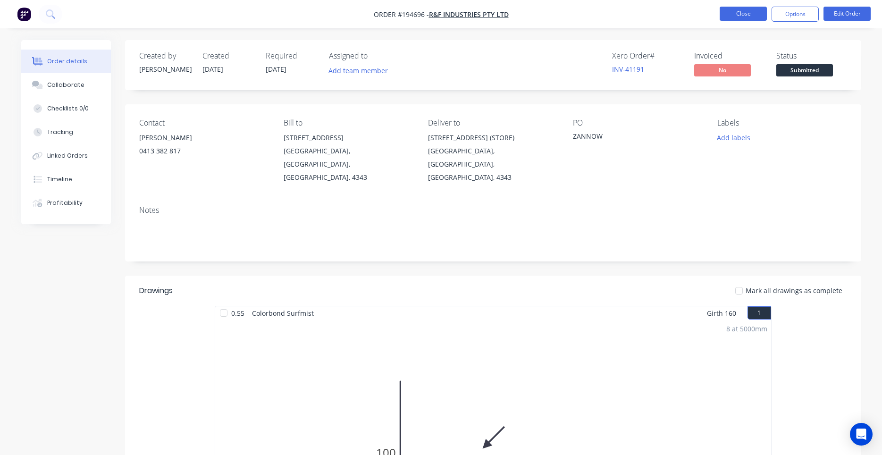
click at [733, 19] on button "Close" at bounding box center [743, 14] width 47 height 14
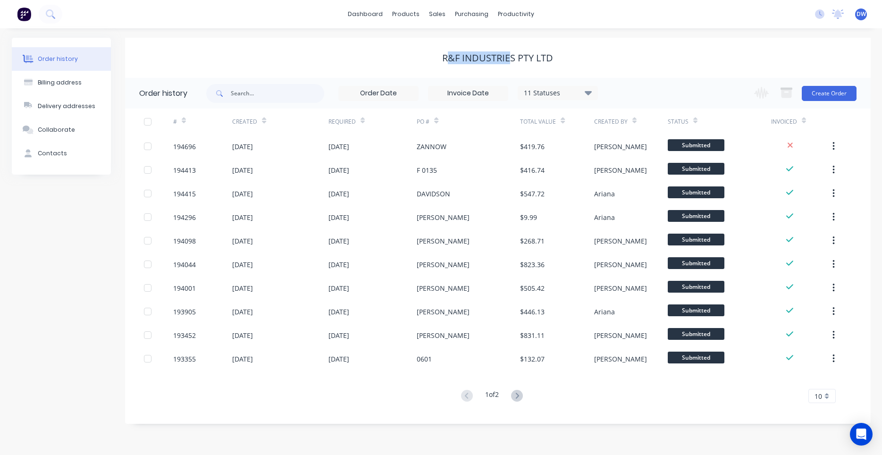
drag, startPoint x: 512, startPoint y: 55, endPoint x: 447, endPoint y: 51, distance: 65.7
click at [447, 52] on div "R&F Industries Pty Ltd" at bounding box center [497, 57] width 111 height 11
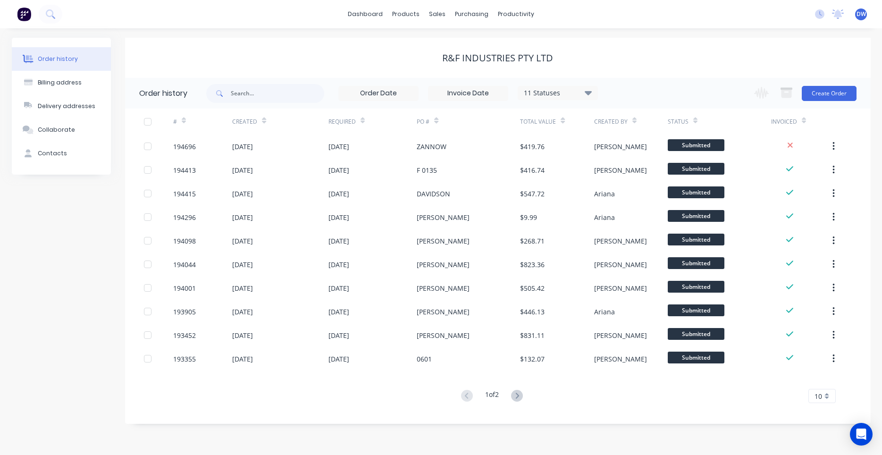
click at [447, 52] on div "R&F Industries Pty Ltd" at bounding box center [497, 57] width 111 height 11
click at [46, 14] on icon at bounding box center [50, 13] width 9 height 9
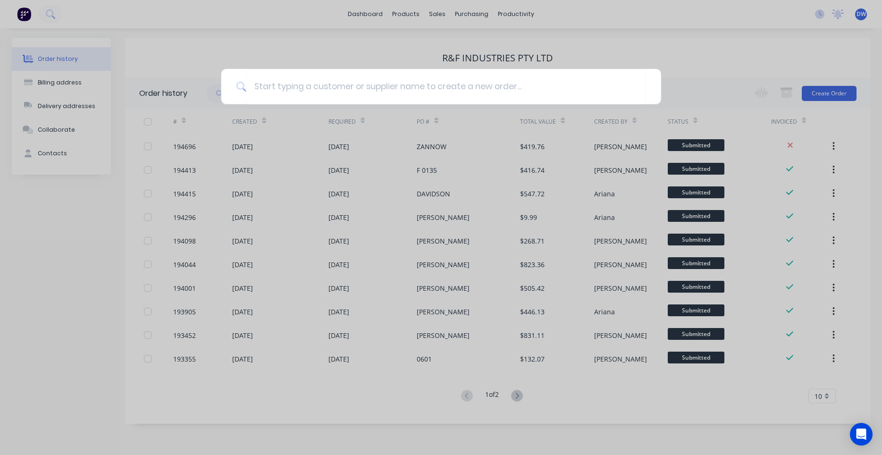
click at [101, 13] on div at bounding box center [441, 227] width 882 height 455
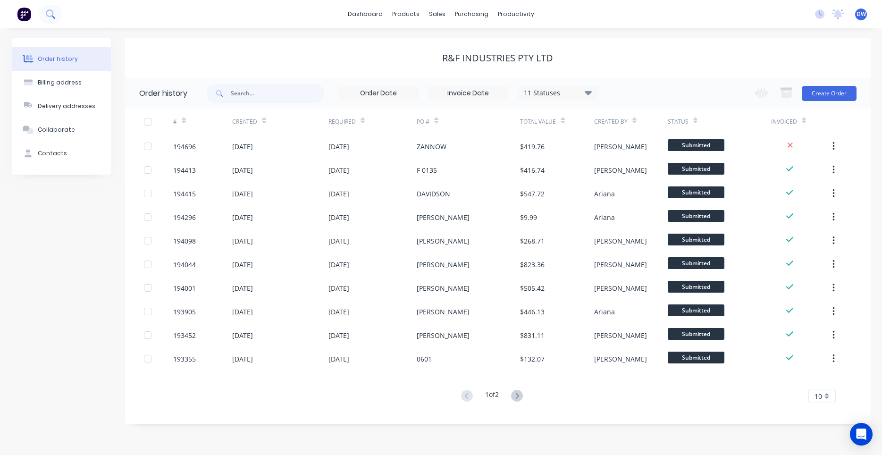
click at [51, 12] on icon at bounding box center [50, 13] width 8 height 8
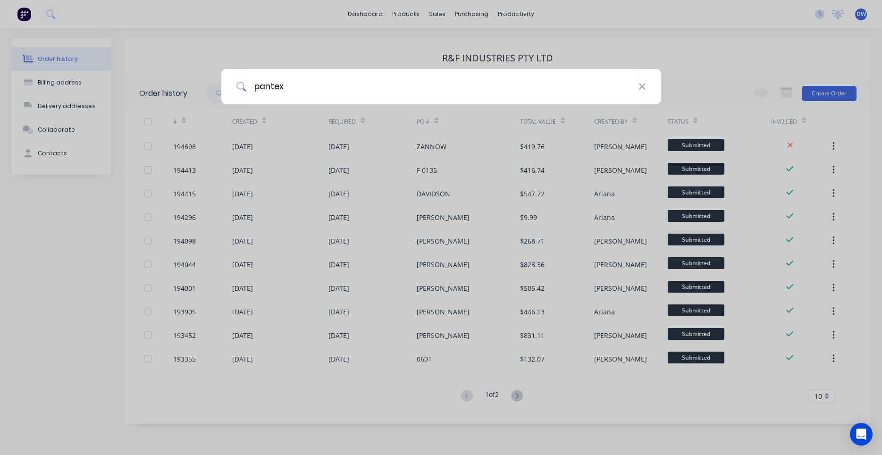
type input "pantex"
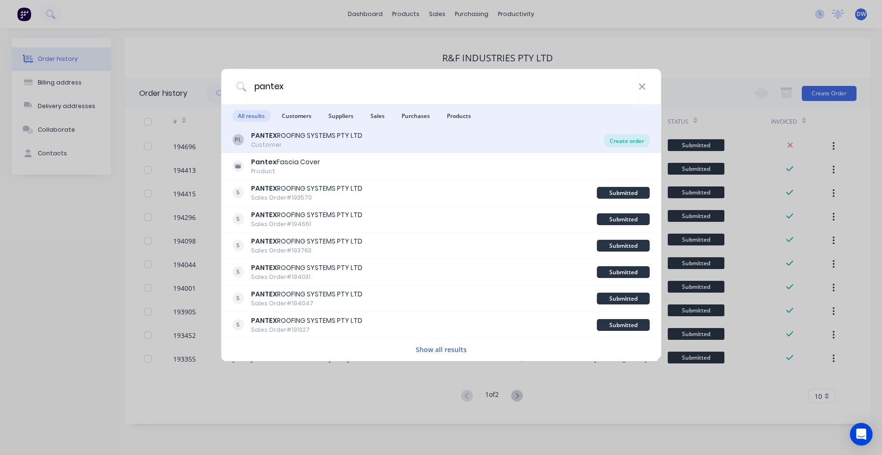
click at [616, 141] on div "Create order" at bounding box center [627, 140] width 46 height 13
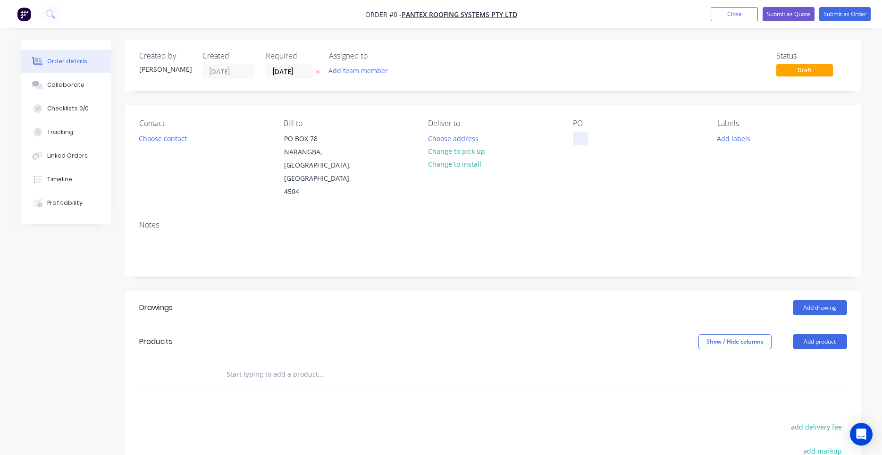
drag, startPoint x: 571, startPoint y: 130, endPoint x: 581, endPoint y: 134, distance: 10.6
click at [572, 130] on div "Contact Choose contact Bill to PO BOX 78 NARANGBA, Queensland, Australia, 4504 …" at bounding box center [493, 159] width 736 height 108
click at [583, 135] on div at bounding box center [580, 139] width 15 height 14
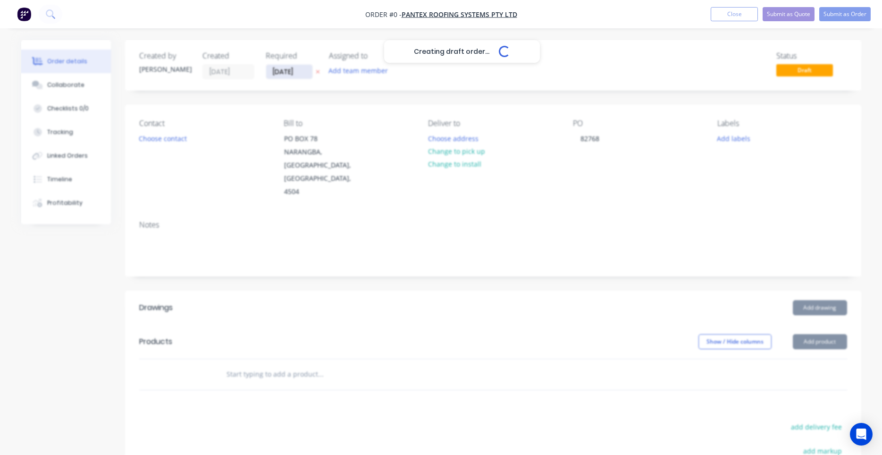
click at [297, 73] on input "[DATE]" at bounding box center [289, 72] width 46 height 14
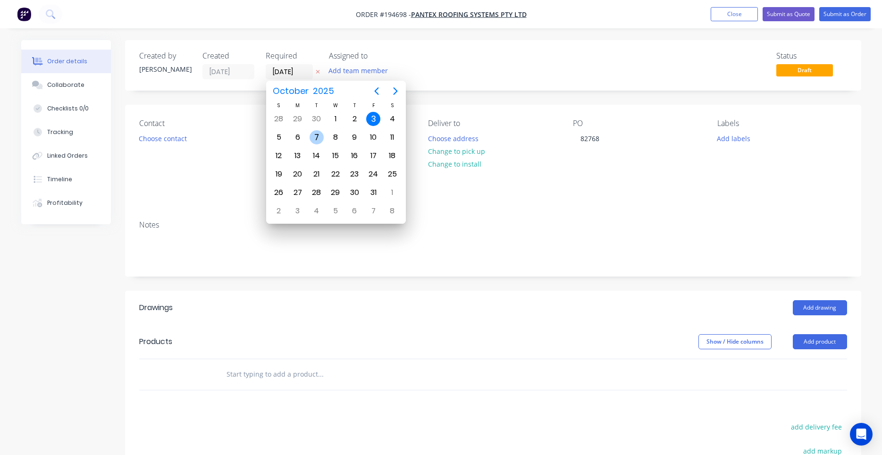
click at [313, 139] on div "7" at bounding box center [317, 137] width 14 height 14
type input "[DATE]"
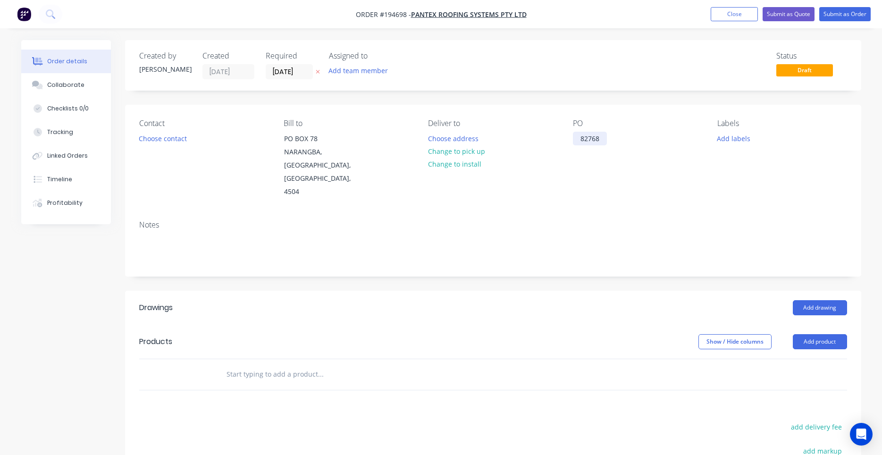
click at [592, 142] on div "82768" at bounding box center [590, 139] width 34 height 14
click at [167, 135] on button "Choose contact" at bounding box center [163, 138] width 58 height 13
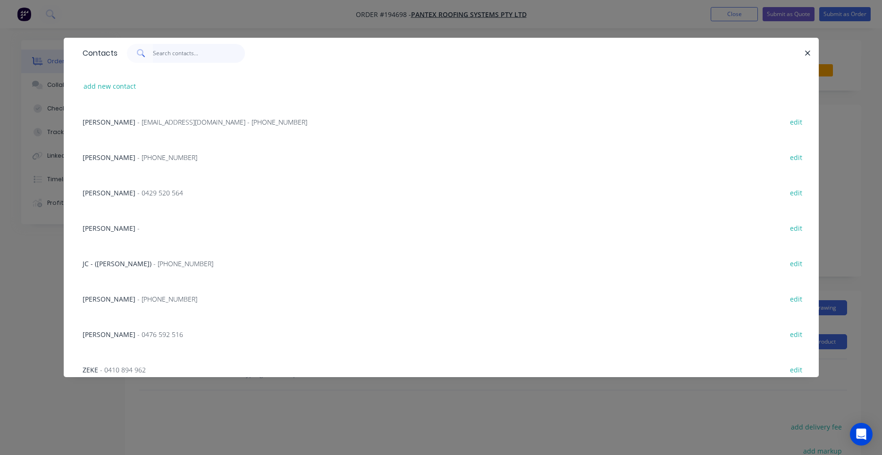
click at [166, 53] on input "text" at bounding box center [199, 53] width 92 height 19
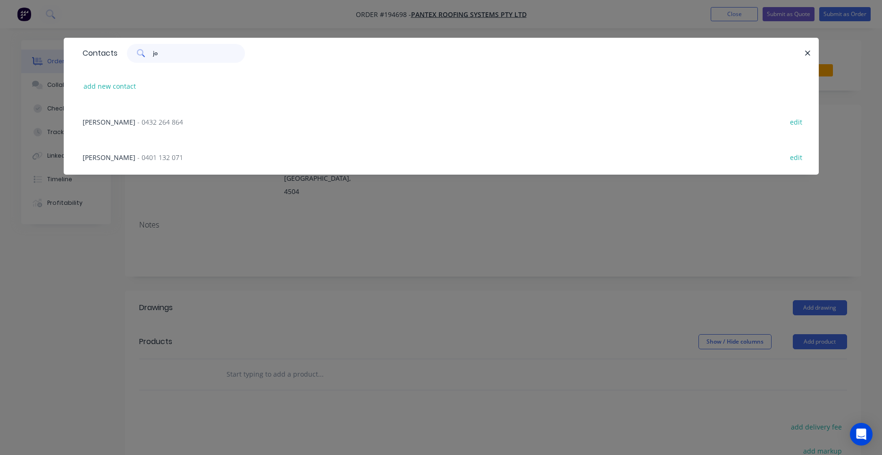
type input "j"
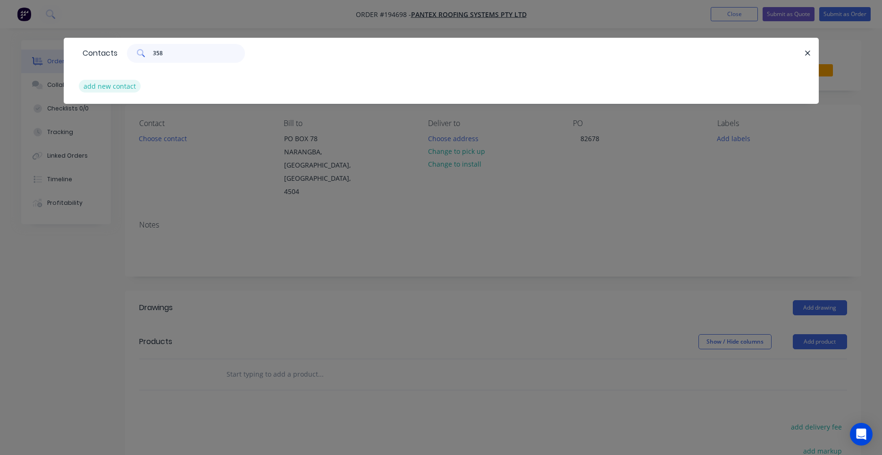
type input "358"
click at [120, 84] on button "add new contact" at bounding box center [110, 86] width 62 height 13
select select "AU"
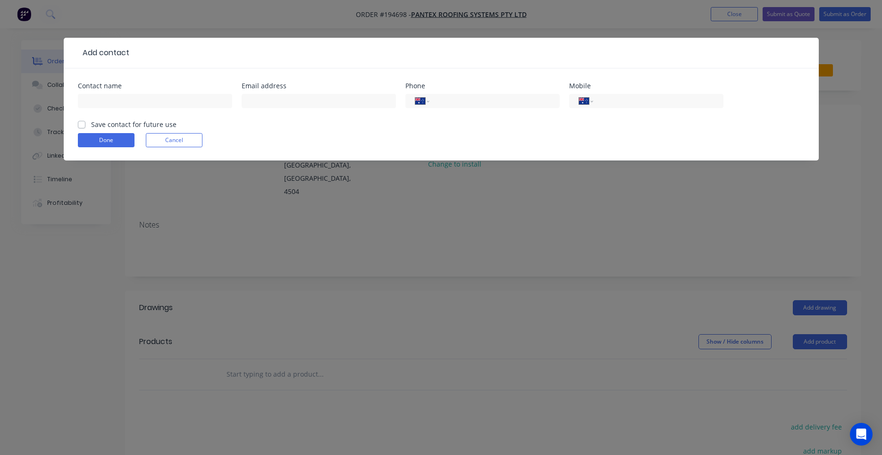
click at [188, 110] on div at bounding box center [155, 106] width 154 height 28
click at [191, 105] on input "text" at bounding box center [155, 101] width 154 height 14
type input "Jon"
type input "0480 841 358"
click at [91, 127] on label "Save contact for future use" at bounding box center [133, 124] width 85 height 10
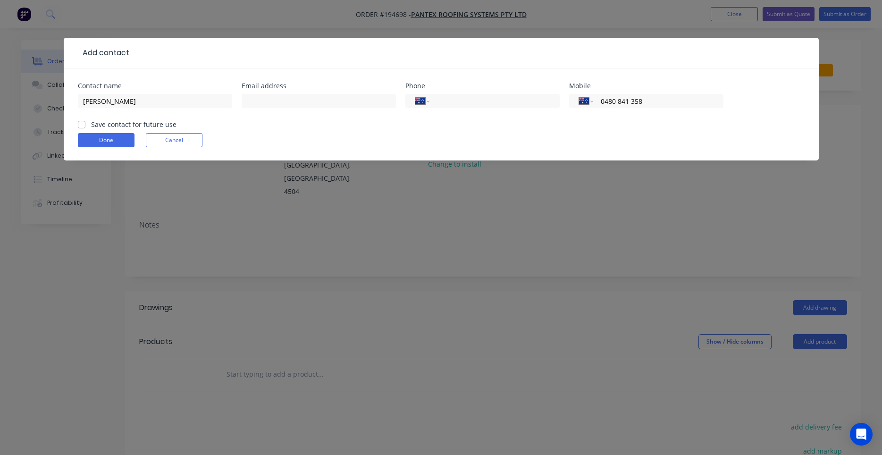
click at [82, 127] on input "Save contact for future use" at bounding box center [82, 123] width 8 height 9
checkbox input "true"
click at [108, 140] on button "Done" at bounding box center [106, 140] width 57 height 14
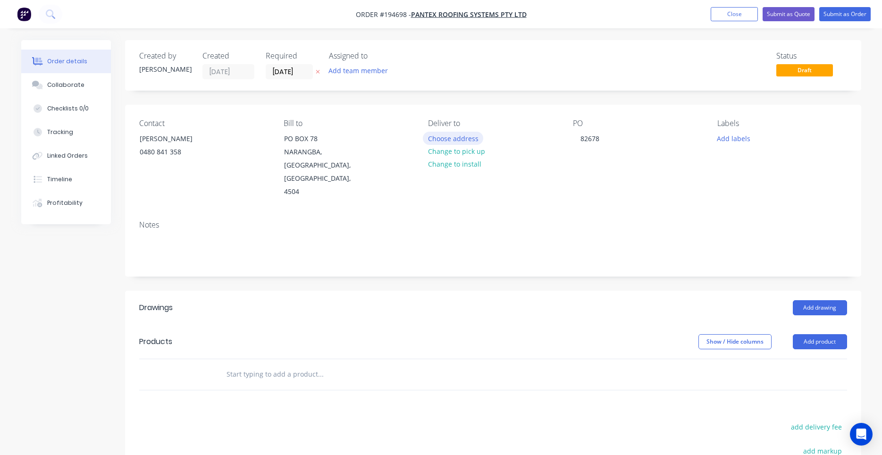
click at [473, 134] on button "Choose address" at bounding box center [453, 138] width 60 height 13
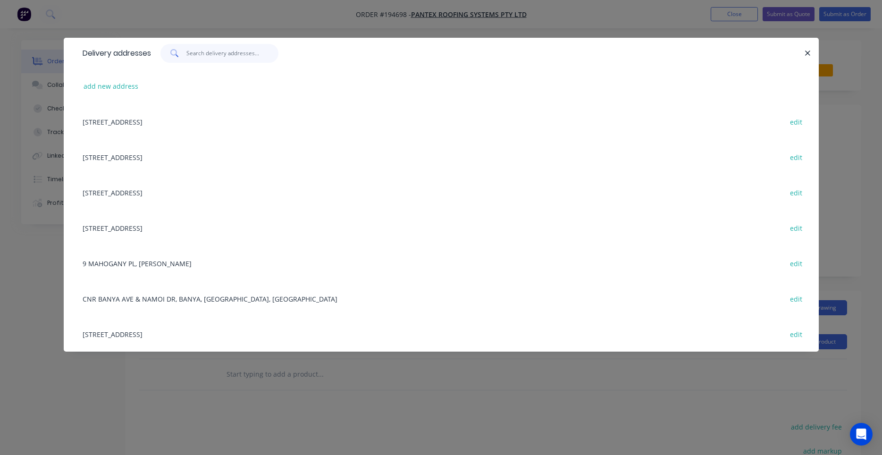
click at [252, 55] on input "text" at bounding box center [232, 53] width 92 height 19
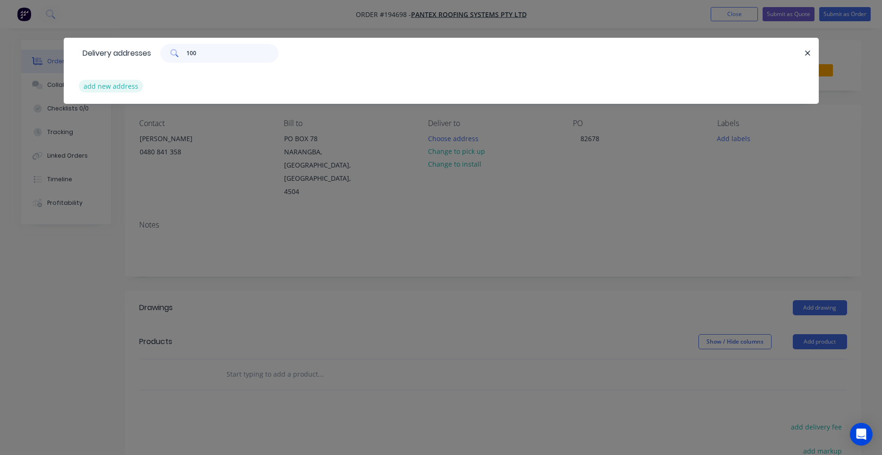
type input "100"
click at [122, 84] on button "add new address" at bounding box center [111, 86] width 65 height 13
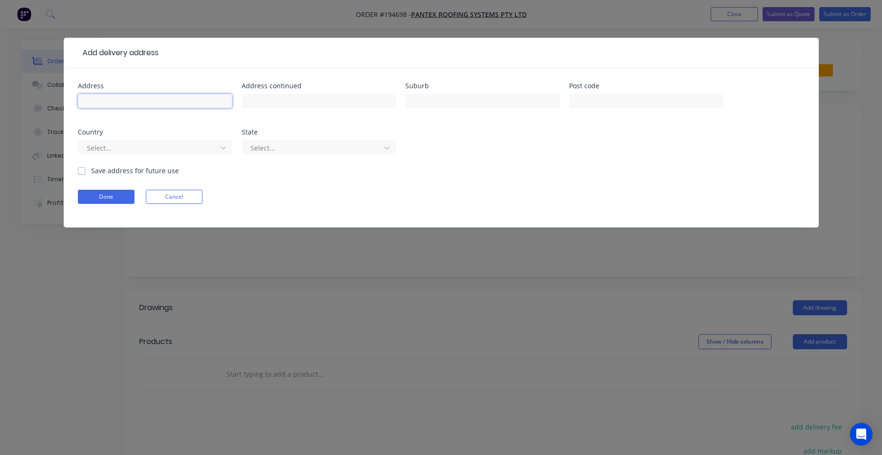
click at [150, 102] on input "text" at bounding box center [155, 101] width 154 height 14
type input "100-102 Mill Street"
type input "REDLAND BAY"
click at [100, 192] on button "Done" at bounding box center [106, 197] width 57 height 14
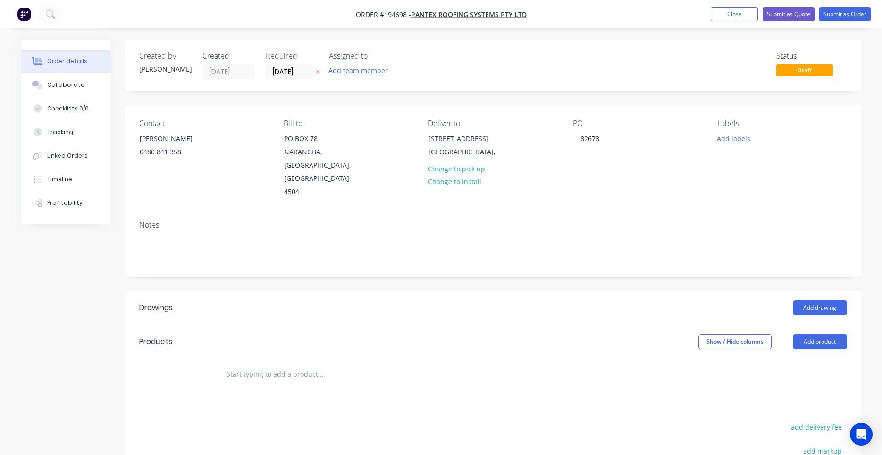
click at [338, 365] on input "text" at bounding box center [320, 374] width 189 height 19
type input "y fee"
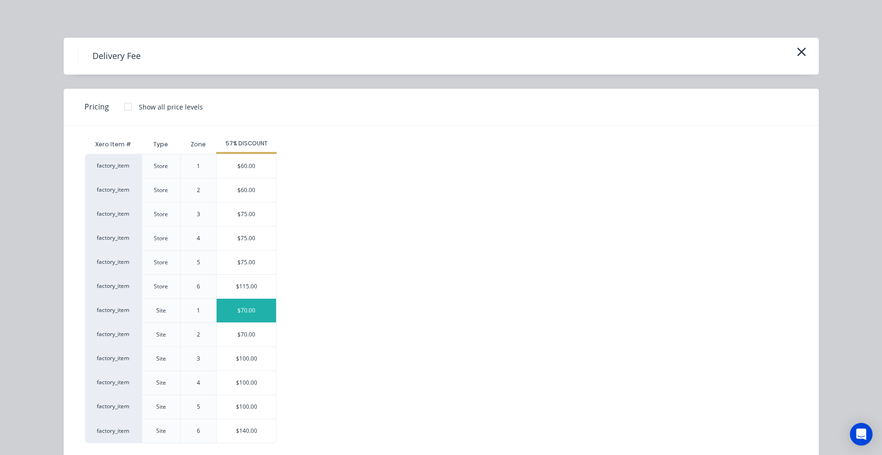
click at [254, 321] on div "$70.00" at bounding box center [246, 311] width 59 height 24
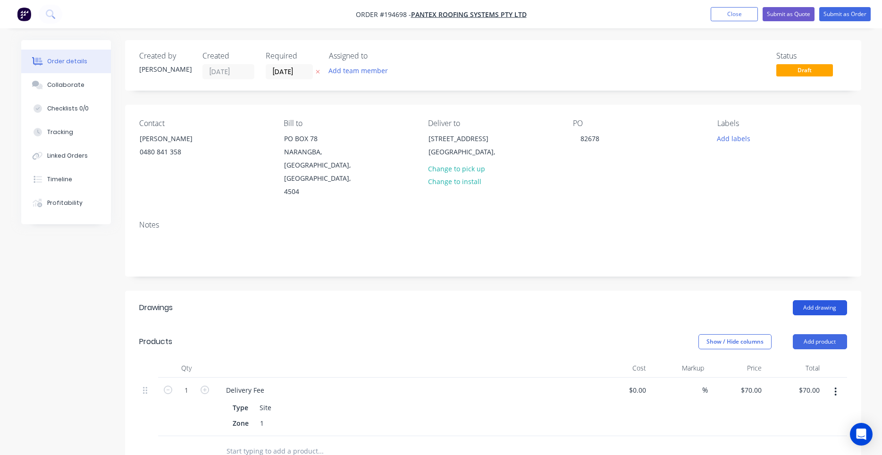
click at [806, 300] on button "Add drawing" at bounding box center [820, 307] width 54 height 15
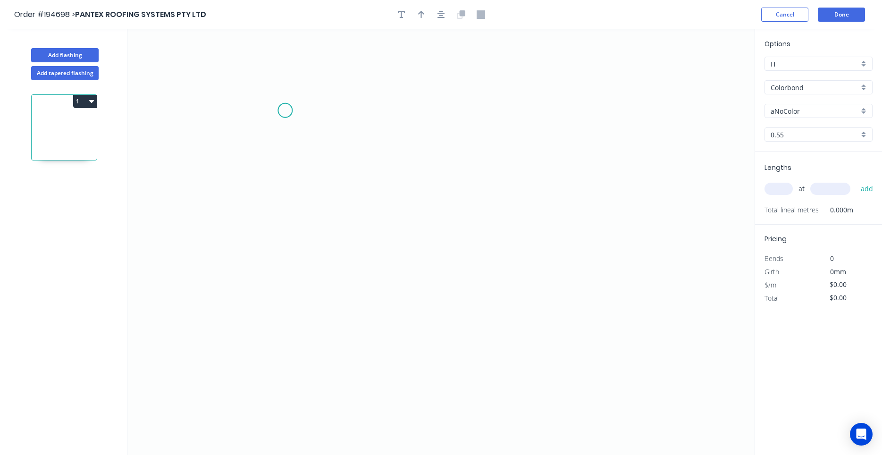
click at [285, 110] on icon "0" at bounding box center [440, 242] width 627 height 426
click at [298, 303] on icon "0" at bounding box center [440, 242] width 627 height 426
click at [416, 311] on icon "0 ?" at bounding box center [440, 242] width 627 height 426
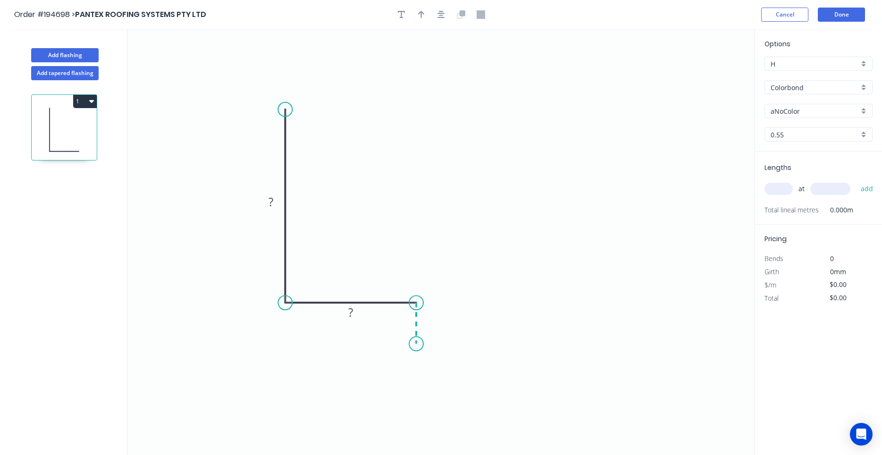
click at [419, 344] on icon "0 ? ?" at bounding box center [440, 242] width 627 height 426
click at [419, 344] on circle at bounding box center [416, 344] width 14 height 14
click at [439, 15] on icon "button" at bounding box center [442, 14] width 8 height 8
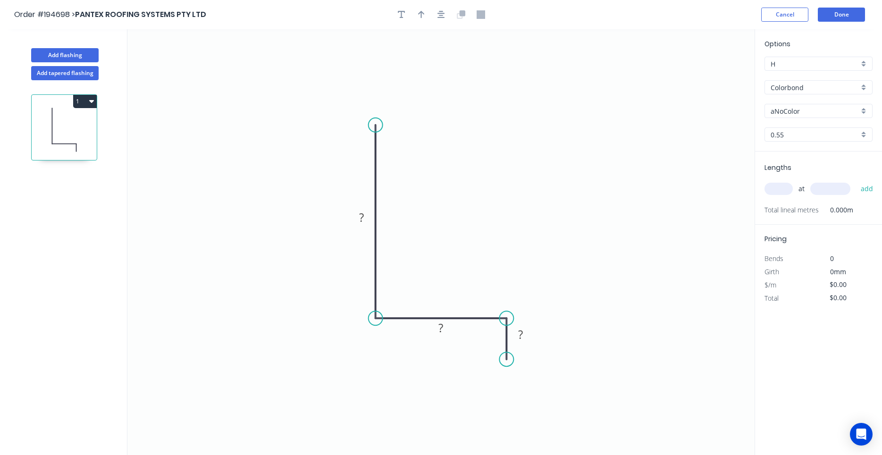
click at [430, 15] on div at bounding box center [441, 15] width 99 height 14
click at [425, 14] on button "button" at bounding box center [421, 15] width 14 height 14
click at [709, 72] on icon "0 ? ? ?" at bounding box center [440, 242] width 627 height 426
click at [708, 73] on icon at bounding box center [707, 66] width 8 height 30
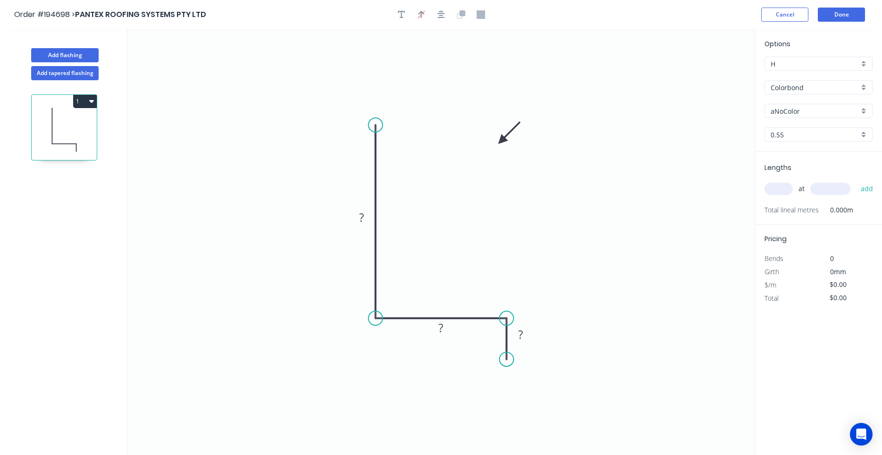
drag, startPoint x: 708, startPoint y: 73, endPoint x: 485, endPoint y: 149, distance: 235.0
click at [496, 147] on icon at bounding box center [509, 132] width 27 height 27
click at [370, 214] on rect at bounding box center [361, 217] width 19 height 13
type input "$8.10"
click at [768, 191] on input "text" at bounding box center [779, 189] width 28 height 12
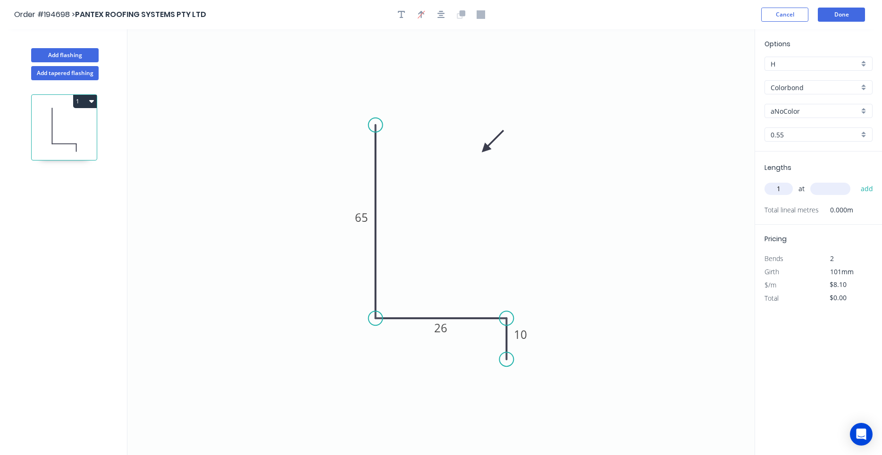
type input "1"
type input "610"
click at [856, 181] on button "add" at bounding box center [867, 189] width 22 height 16
type input "$8.10"
type input "4"
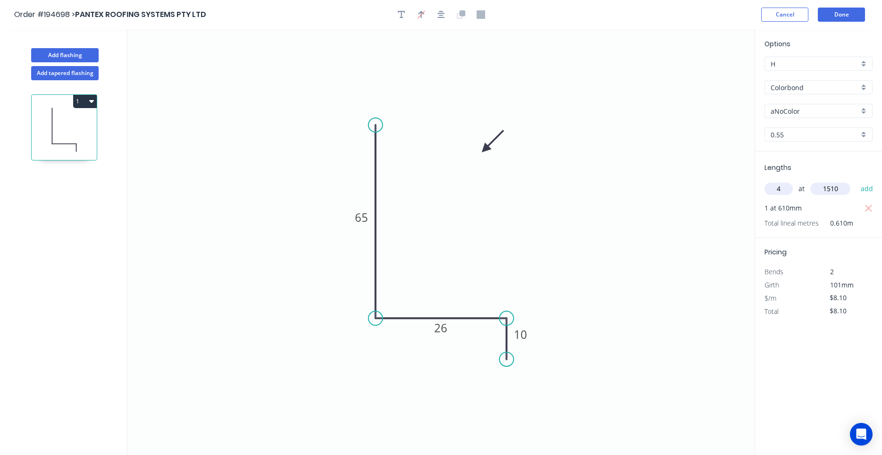
type input "1510"
click at [856, 181] on button "add" at bounding box center [867, 189] width 22 height 16
type input "$57.02"
type input "1"
type input "2110"
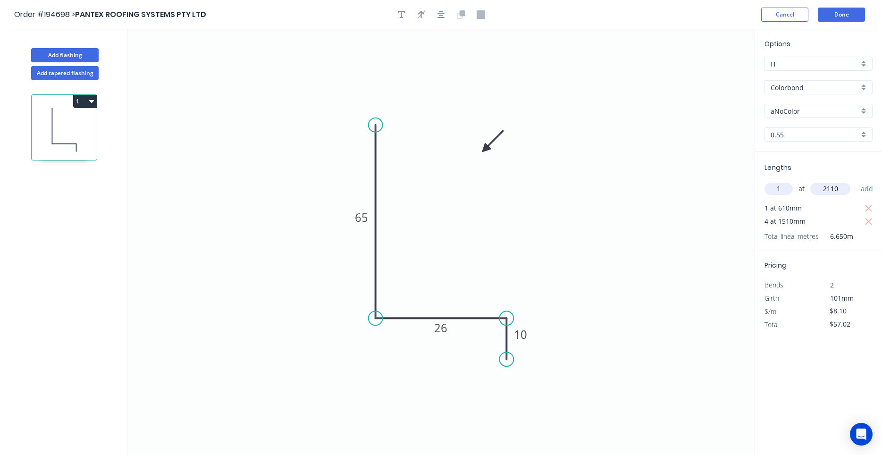
click at [856, 181] on button "add" at bounding box center [867, 189] width 22 height 16
type input "$74.12"
type input "1"
type input "1810"
click at [856, 181] on button "add" at bounding box center [867, 189] width 22 height 16
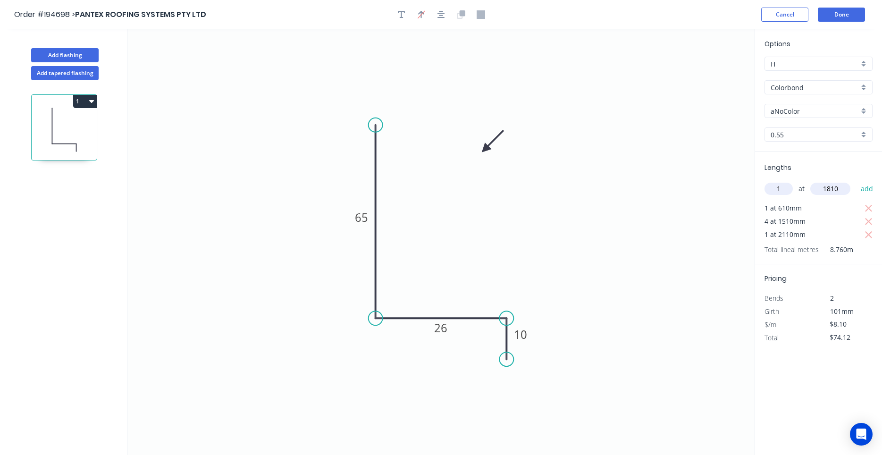
type input "$88.78"
click at [803, 115] on input "aNoColor" at bounding box center [815, 111] width 88 height 10
click at [810, 124] on div "Surfmist" at bounding box center [818, 129] width 107 height 17
type input "Surfmist"
click at [835, 17] on button "Done" at bounding box center [841, 15] width 47 height 14
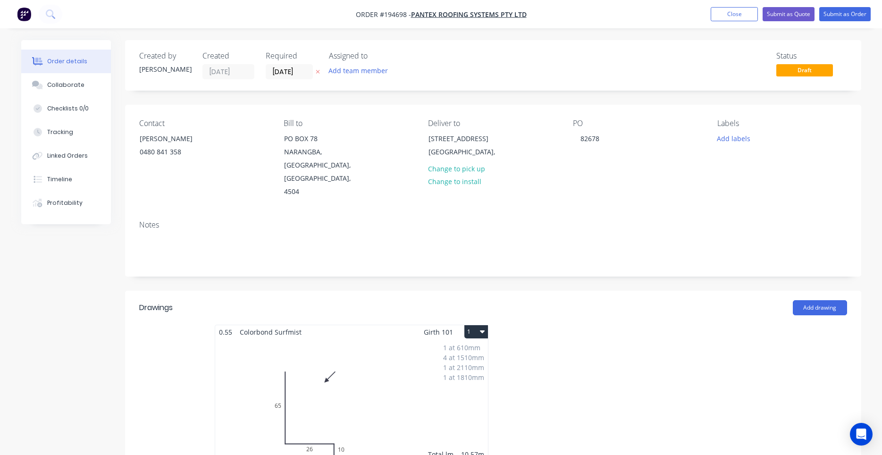
click at [479, 325] on button "1" at bounding box center [477, 331] width 24 height 13
click at [476, 348] on div "Use larger box size" at bounding box center [443, 355] width 73 height 14
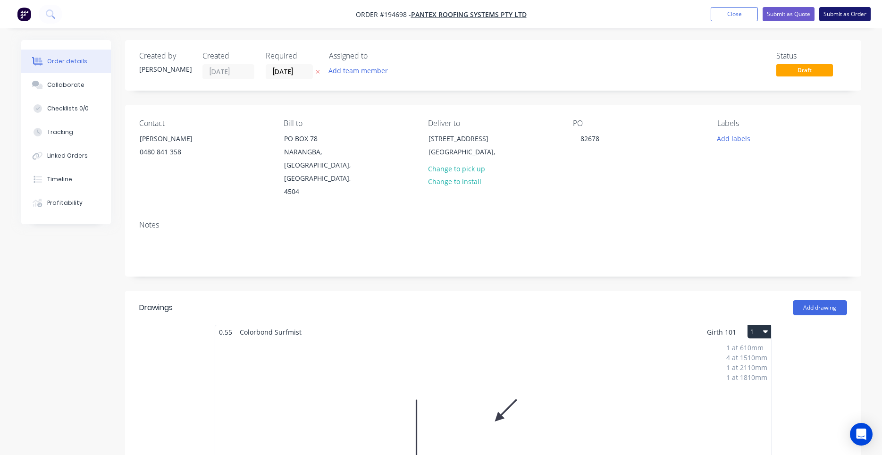
click at [835, 17] on button "Submit as Order" at bounding box center [845, 14] width 51 height 14
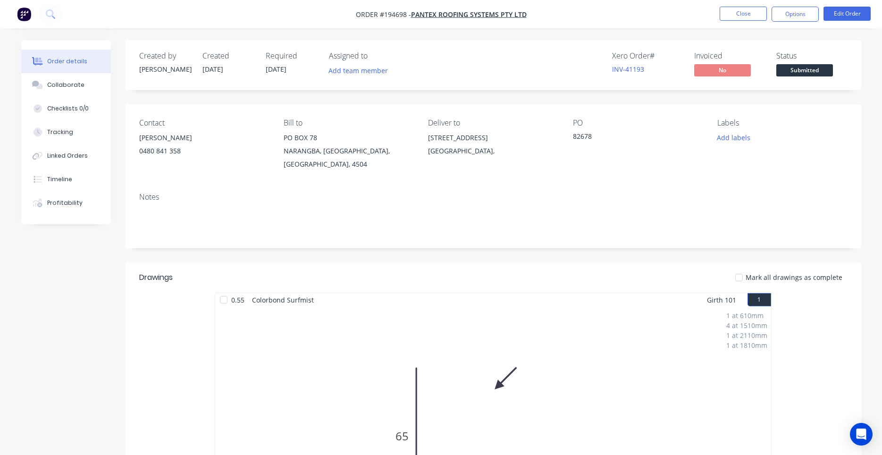
click at [659, 131] on div "PO 82678" at bounding box center [637, 144] width 129 height 52
click at [809, 12] on button "Options" at bounding box center [795, 14] width 47 height 15
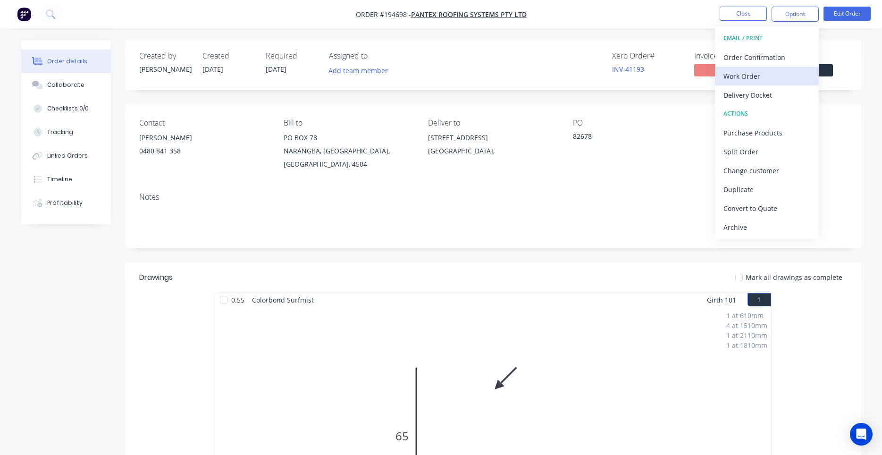
click at [769, 80] on div "Work Order" at bounding box center [767, 76] width 87 height 14
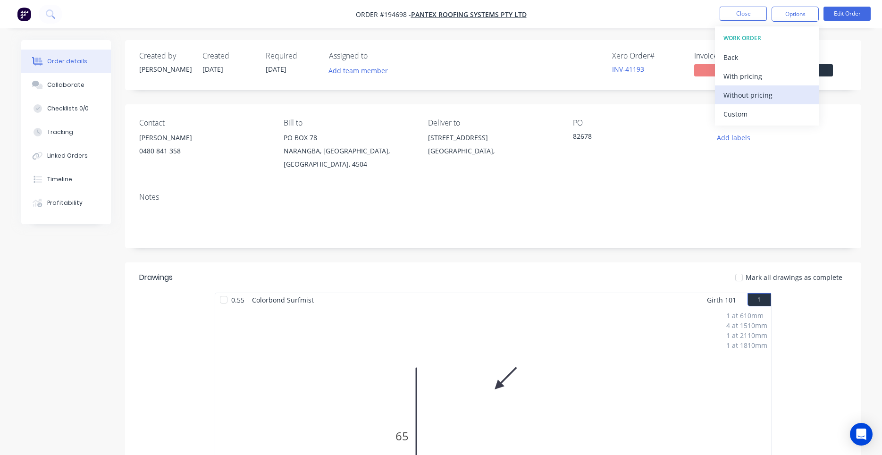
click at [755, 97] on div "Without pricing" at bounding box center [767, 95] width 87 height 14
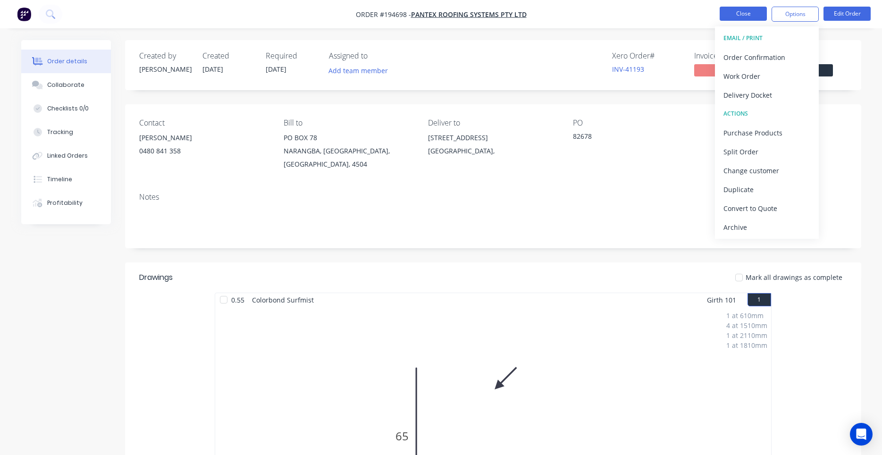
click at [757, 15] on button "Close" at bounding box center [743, 14] width 47 height 14
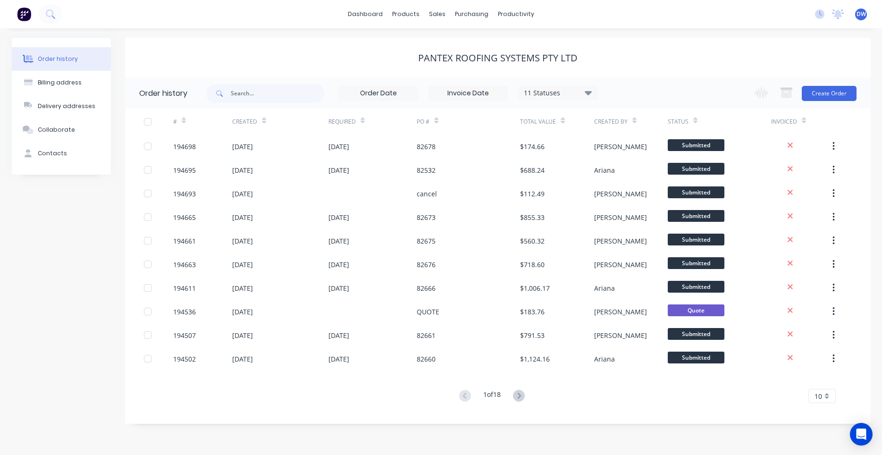
click at [382, 65] on div "PANTEX ROOFING SYSTEMS PTY LTD" at bounding box center [498, 58] width 746 height 40
click at [55, 14] on button at bounding box center [51, 14] width 24 height 19
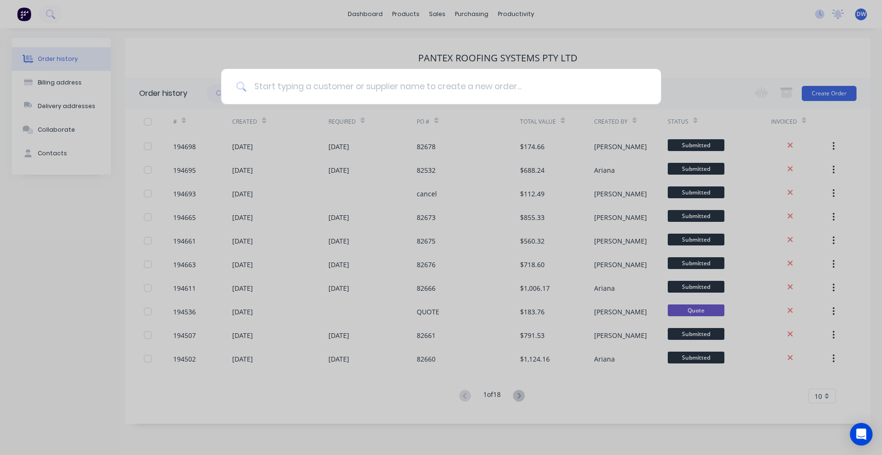
click at [313, 91] on input at bounding box center [446, 86] width 400 height 35
type input "ascent"
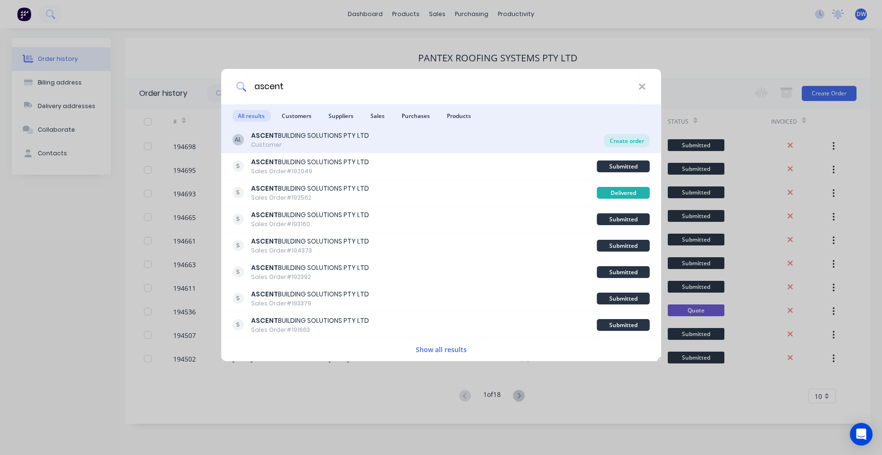
click at [622, 142] on div "Create order" at bounding box center [627, 140] width 46 height 13
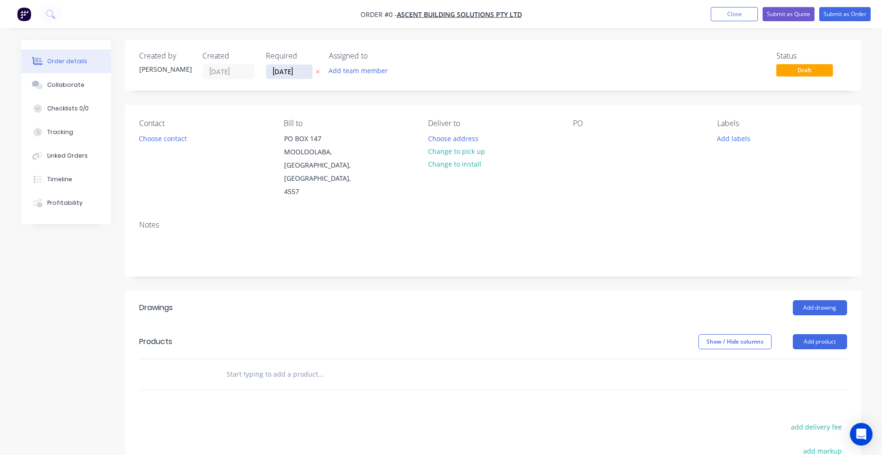
click at [294, 74] on input "[DATE]" at bounding box center [289, 72] width 46 height 14
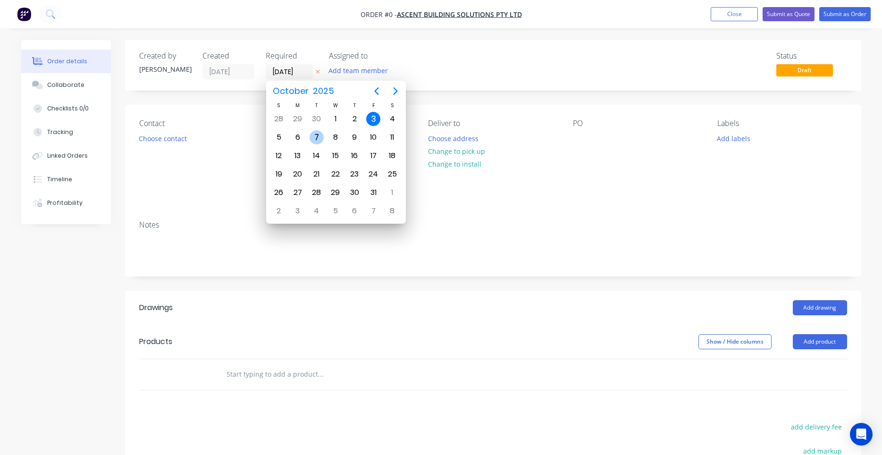
click at [323, 135] on div "7" at bounding box center [317, 137] width 14 height 14
type input "[DATE]"
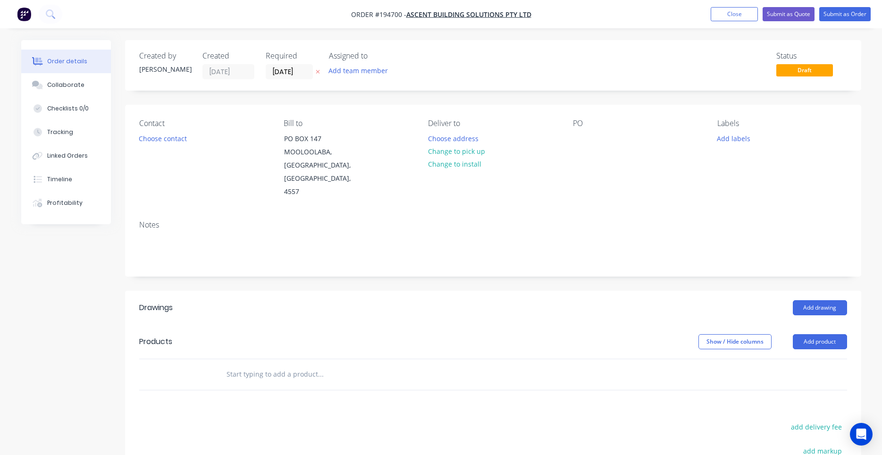
click at [590, 141] on div "PO" at bounding box center [637, 159] width 129 height 80
click at [576, 135] on div at bounding box center [580, 139] width 15 height 14
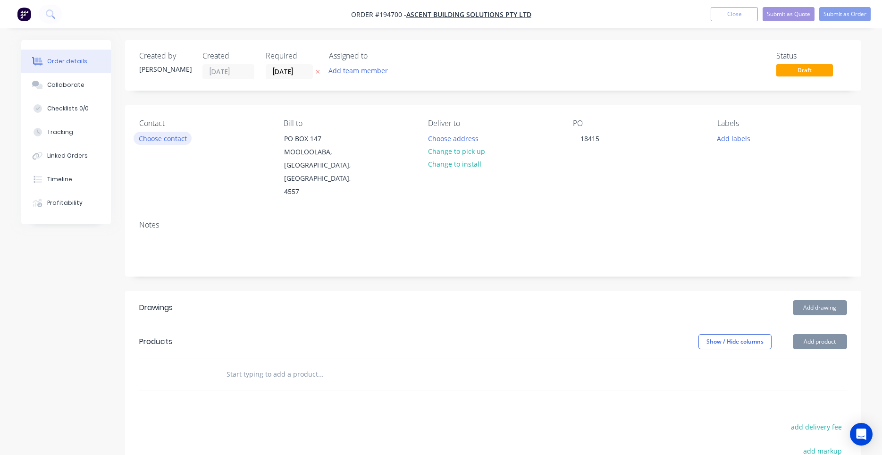
click at [149, 137] on button "Choose contact" at bounding box center [163, 138] width 58 height 13
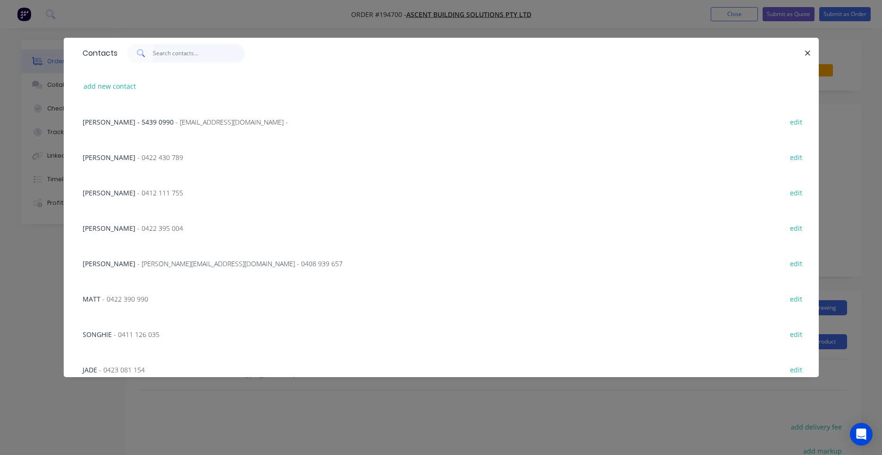
click at [201, 62] on input "text" at bounding box center [199, 53] width 92 height 19
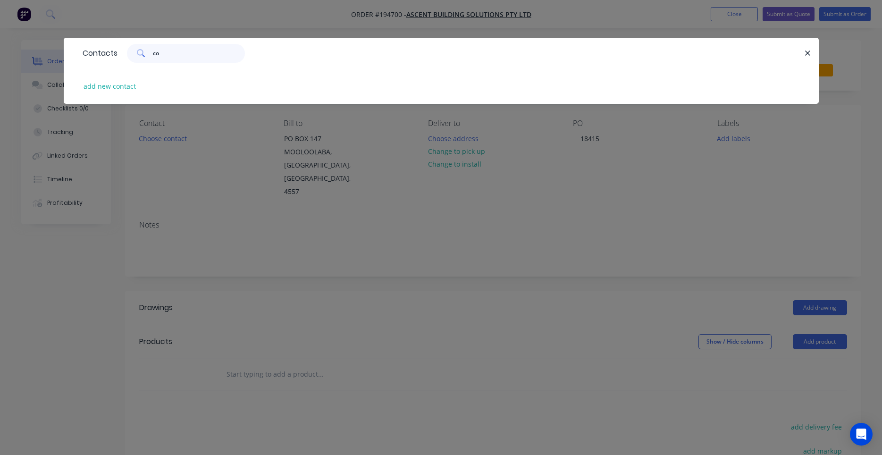
type input "c"
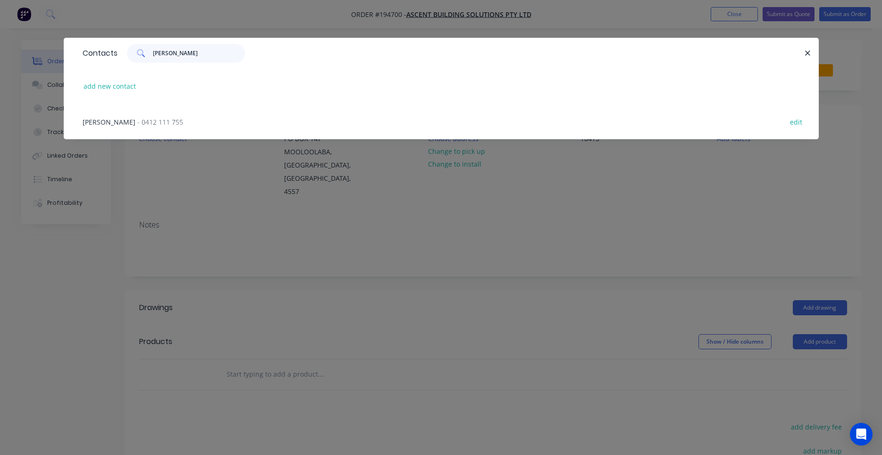
type input "jared"
click at [137, 118] on span "- 0412 111 755" at bounding box center [160, 122] width 46 height 9
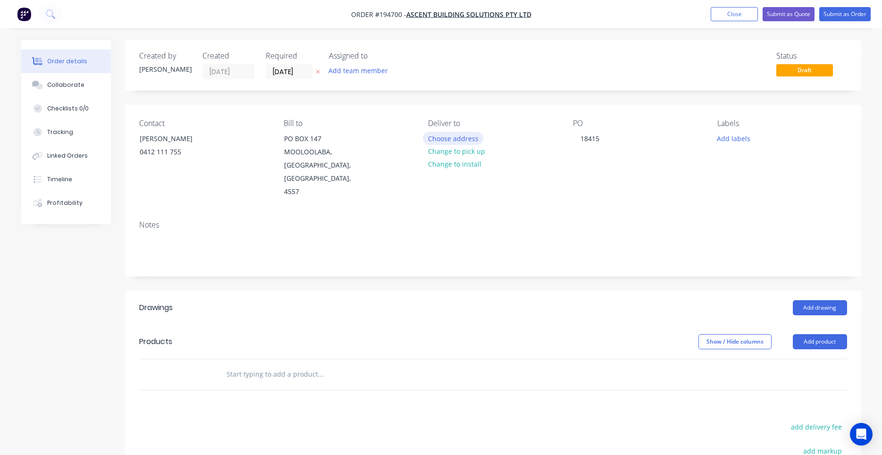
click at [445, 137] on button "Choose address" at bounding box center [453, 138] width 60 height 13
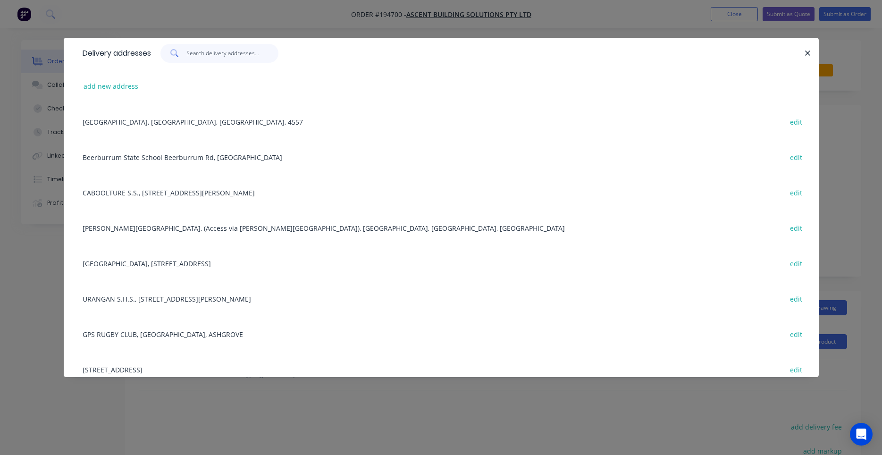
click at [244, 54] on input "text" at bounding box center [232, 53] width 92 height 19
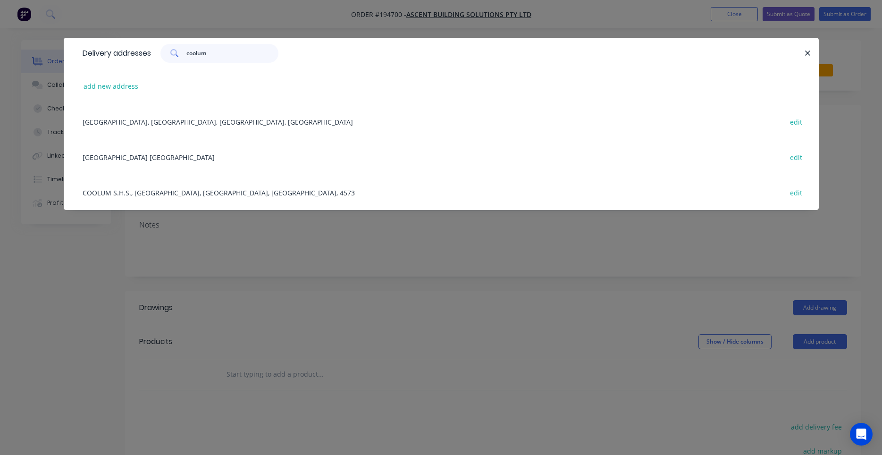
type input "coolum"
click at [234, 157] on div "Coolum State High School Havana Rd, Coolum Beach edit" at bounding box center [441, 156] width 727 height 35
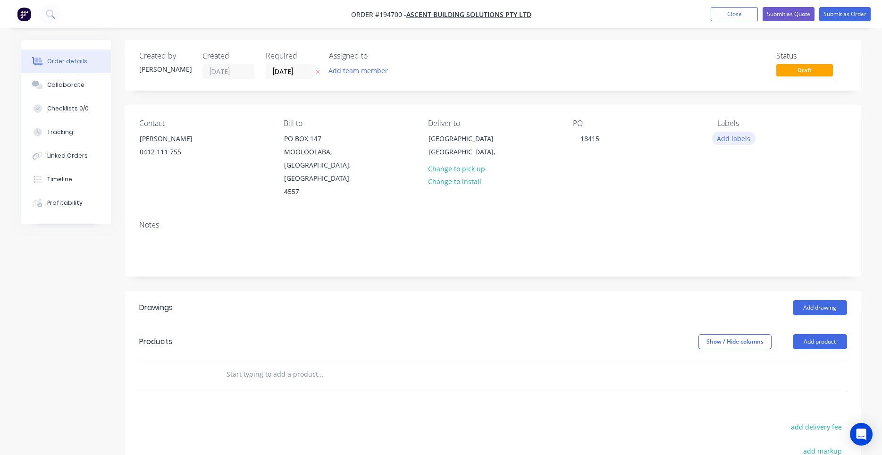
click at [727, 141] on button "Add labels" at bounding box center [733, 138] width 43 height 13
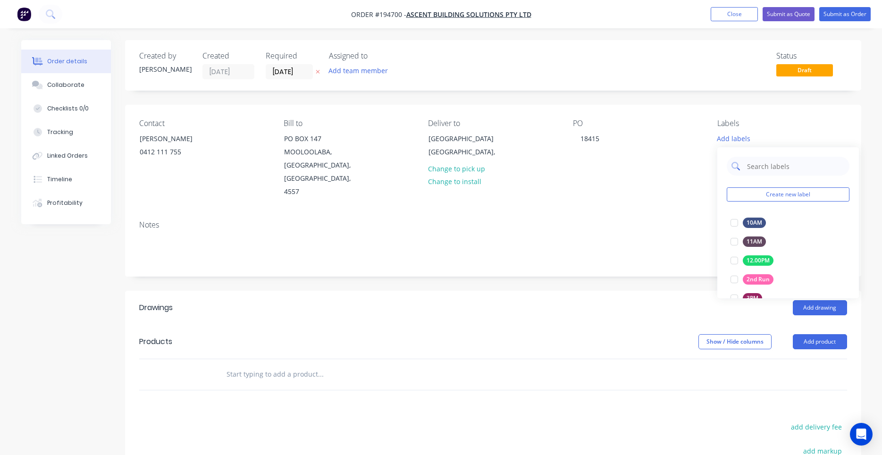
click at [752, 166] on input "text" at bounding box center [795, 166] width 99 height 19
type input "8"
click at [733, 245] on div at bounding box center [734, 241] width 19 height 19
click at [604, 220] on div "Notes" at bounding box center [493, 224] width 708 height 9
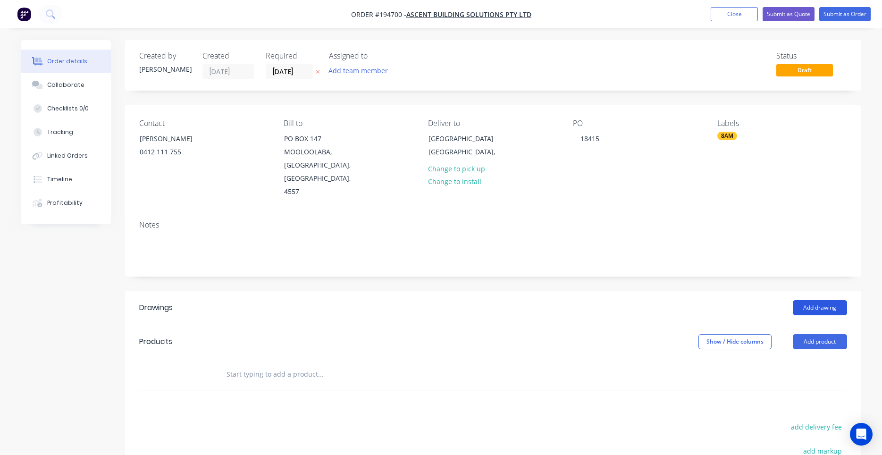
click at [817, 300] on button "Add drawing" at bounding box center [820, 307] width 54 height 15
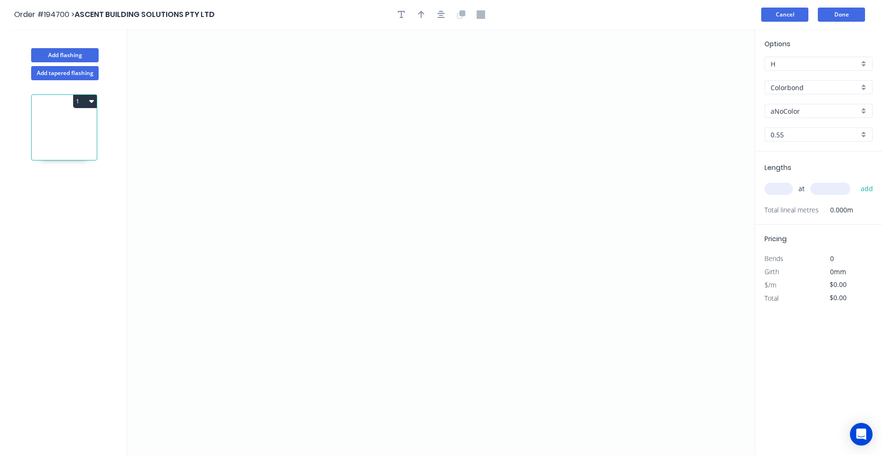
click at [808, 17] on button "Cancel" at bounding box center [784, 15] width 47 height 14
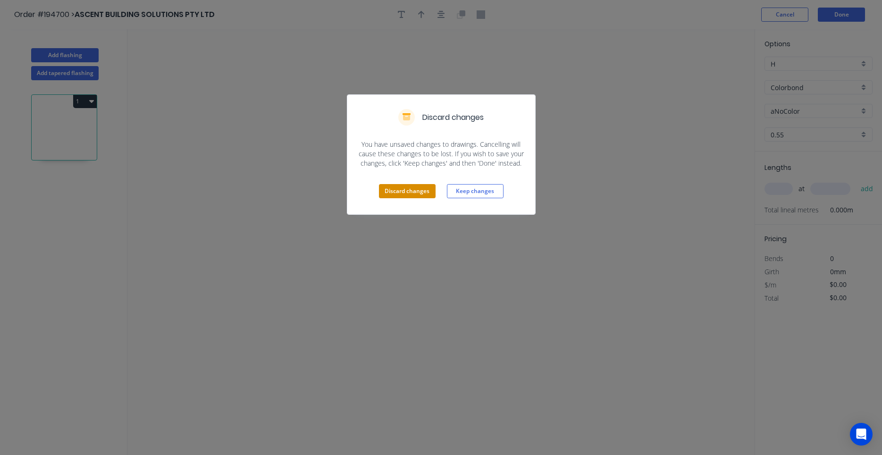
click at [407, 193] on button "Discard changes" at bounding box center [407, 191] width 57 height 14
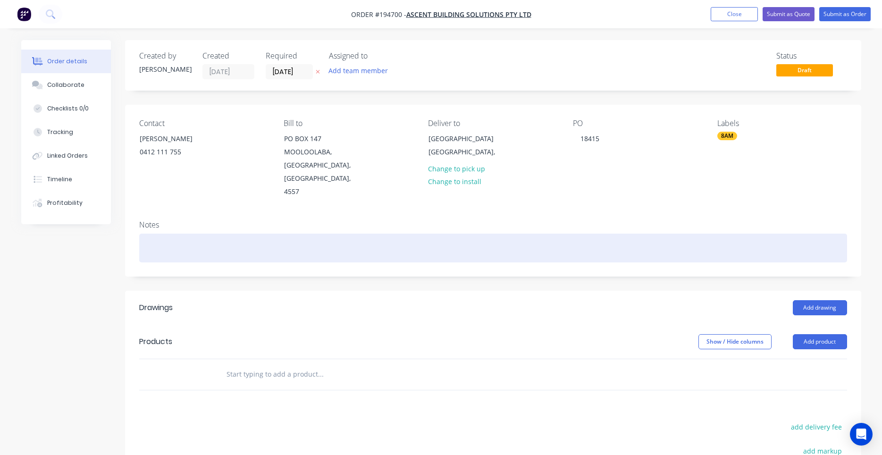
click at [397, 238] on div at bounding box center [493, 248] width 708 height 29
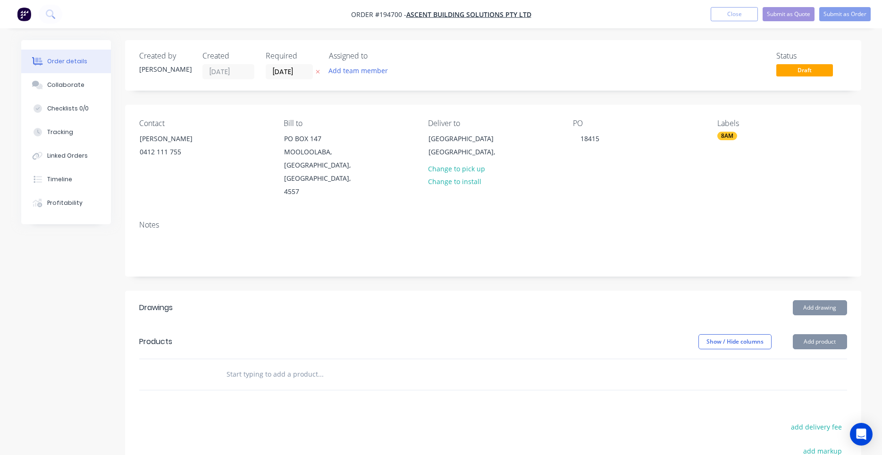
click at [373, 217] on div "Notes" at bounding box center [493, 244] width 736 height 63
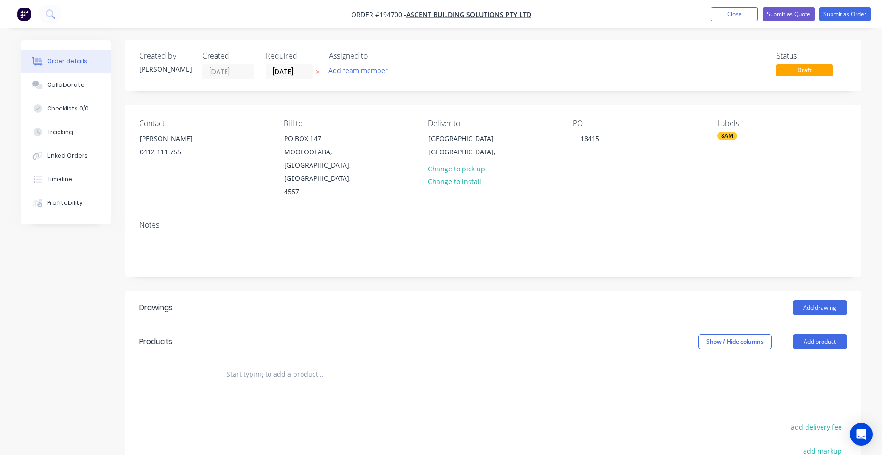
click at [320, 369] on input "text" at bounding box center [320, 374] width 189 height 19
click at [813, 300] on button "Add drawing" at bounding box center [820, 307] width 54 height 15
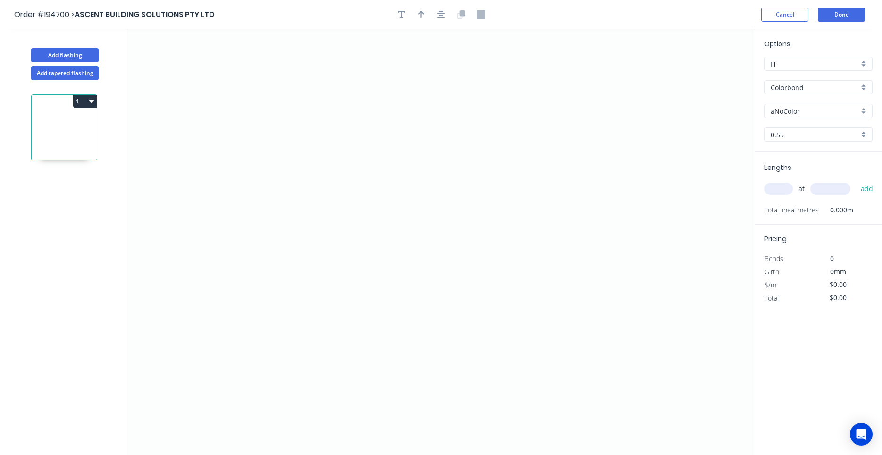
click at [770, 188] on input "text" at bounding box center [779, 189] width 28 height 12
type input "4"
type input "4700"
click at [856, 181] on button "add" at bounding box center [867, 189] width 22 height 16
click at [793, 106] on input "aNoColor" at bounding box center [815, 111] width 88 height 10
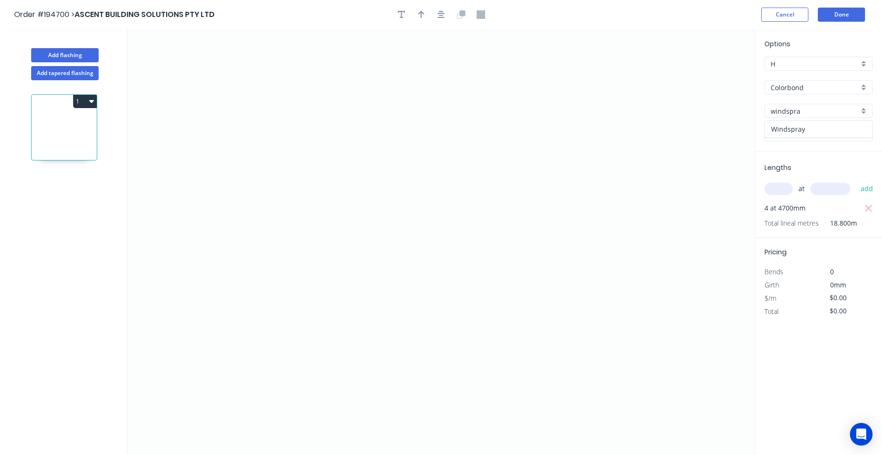
click at [793, 131] on div "Windspray" at bounding box center [818, 129] width 107 height 17
type input "Windspray"
click at [357, 390] on icon "0" at bounding box center [440, 242] width 627 height 426
click at [310, 350] on icon "0" at bounding box center [440, 242] width 627 height 426
click at [355, 303] on icon "0 ?" at bounding box center [440, 242] width 627 height 426
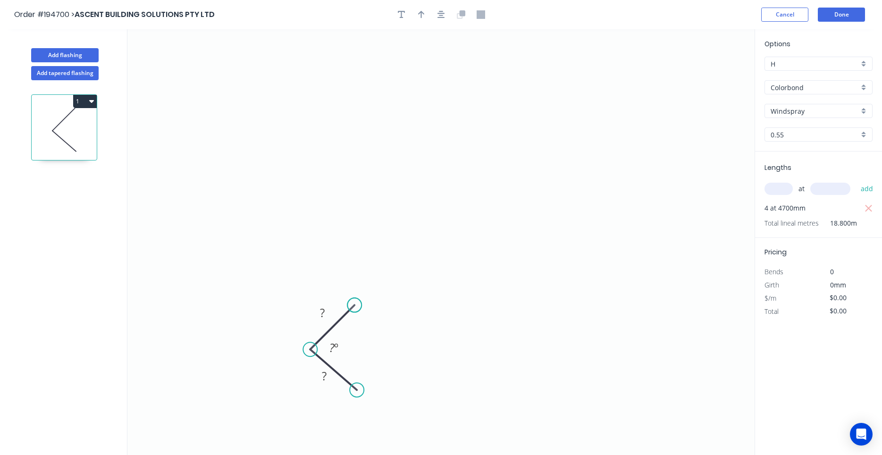
click at [355, 303] on circle at bounding box center [354, 305] width 14 height 14
drag, startPoint x: 360, startPoint y: 385, endPoint x: 360, endPoint y: 397, distance: 11.8
click at [360, 397] on circle at bounding box center [360, 399] width 14 height 14
drag, startPoint x: 360, startPoint y: 401, endPoint x: 354, endPoint y: 396, distance: 7.4
click at [354, 396] on circle at bounding box center [354, 393] width 14 height 14
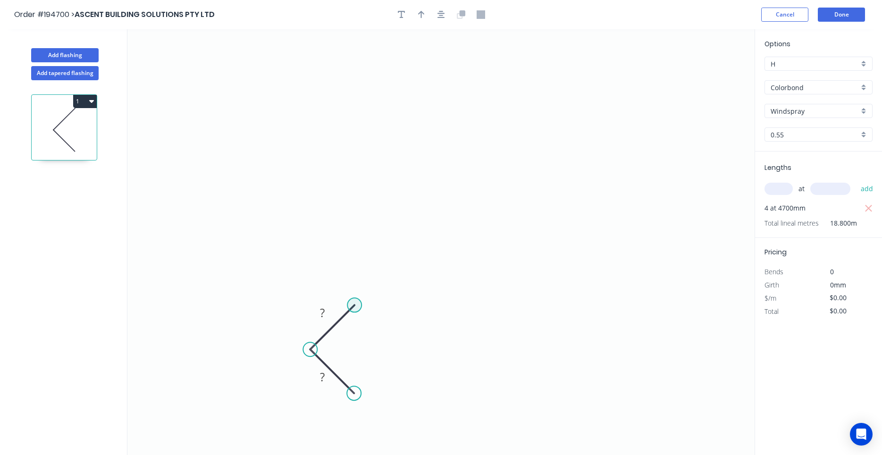
click at [353, 300] on circle at bounding box center [354, 305] width 14 height 14
click at [351, 106] on icon "0 ? ?" at bounding box center [440, 242] width 627 height 426
click at [605, 104] on icon "0 ? ? ?" at bounding box center [440, 242] width 627 height 426
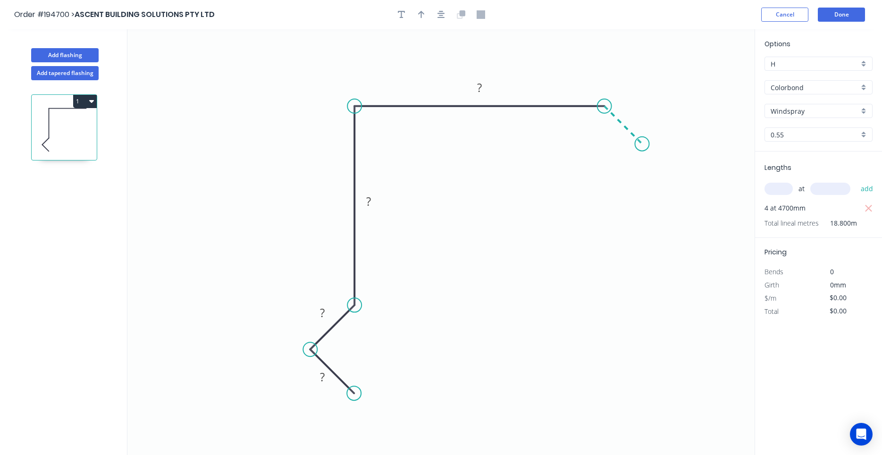
click at [642, 151] on icon "0 ? ? ? ?" at bounding box center [440, 242] width 627 height 426
click at [642, 151] on circle at bounding box center [642, 144] width 14 height 14
drag, startPoint x: 645, startPoint y: 144, endPoint x: 635, endPoint y: 156, distance: 15.1
click at [635, 156] on circle at bounding box center [636, 156] width 14 height 14
click at [597, 121] on tspan "º" at bounding box center [595, 126] width 4 height 16
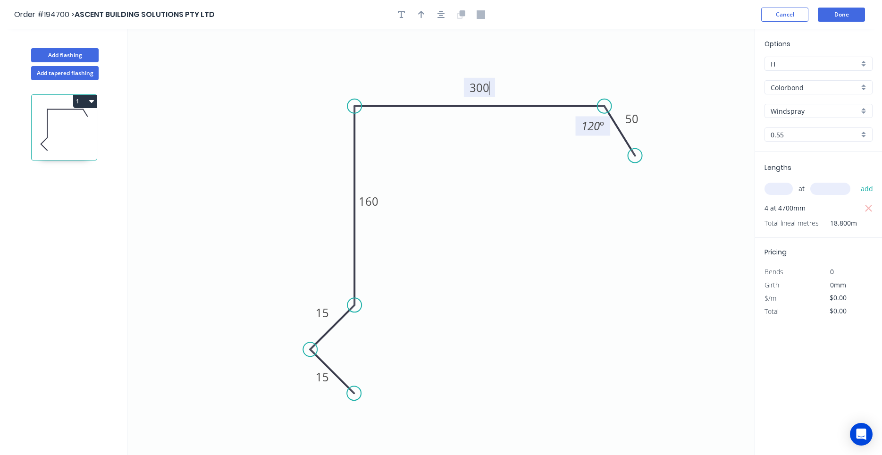
type input "$17.57"
click at [445, 19] on button "button" at bounding box center [441, 15] width 14 height 14
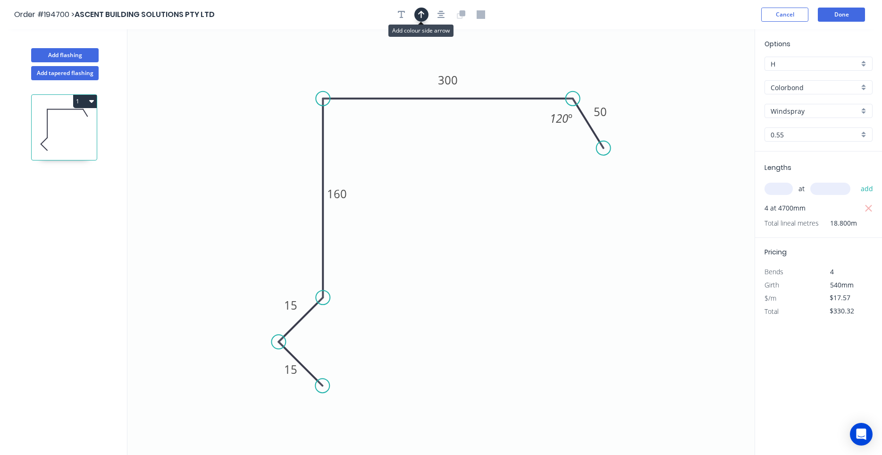
click at [421, 17] on icon "button" at bounding box center [421, 15] width 7 height 8
drag, startPoint x: 709, startPoint y: 75, endPoint x: 324, endPoint y: 74, distance: 384.3
click at [324, 74] on icon at bounding box center [324, 63] width 8 height 30
drag, startPoint x: 324, startPoint y: 74, endPoint x: 292, endPoint y: 65, distance: 33.3
click at [292, 65] on icon at bounding box center [286, 57] width 27 height 27
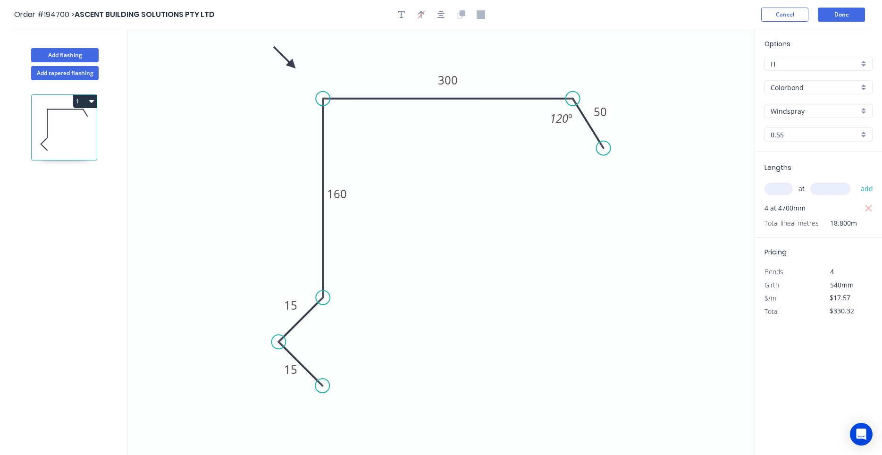
click at [86, 102] on button "1" at bounding box center [85, 101] width 24 height 13
click at [85, 117] on button "Duplicate" at bounding box center [52, 124] width 90 height 19
type input "$0.00"
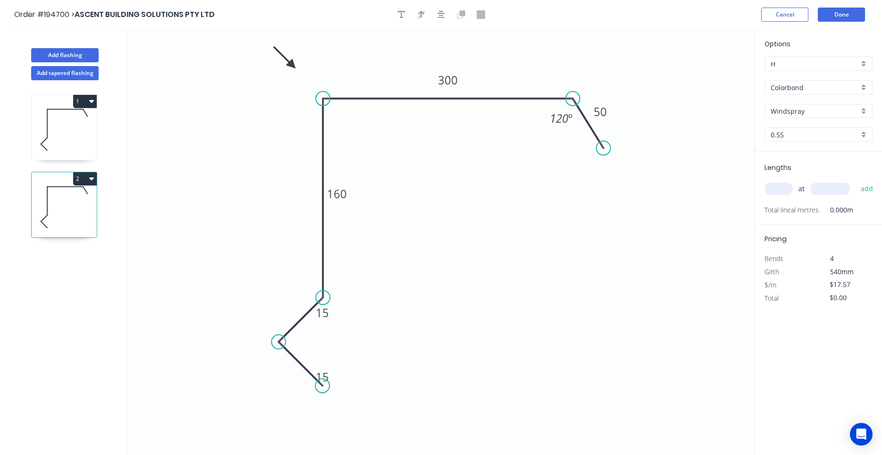
click at [777, 187] on input "text" at bounding box center [779, 189] width 28 height 12
type input "4"
type input "4700"
click at [856, 181] on button "add" at bounding box center [867, 189] width 22 height 16
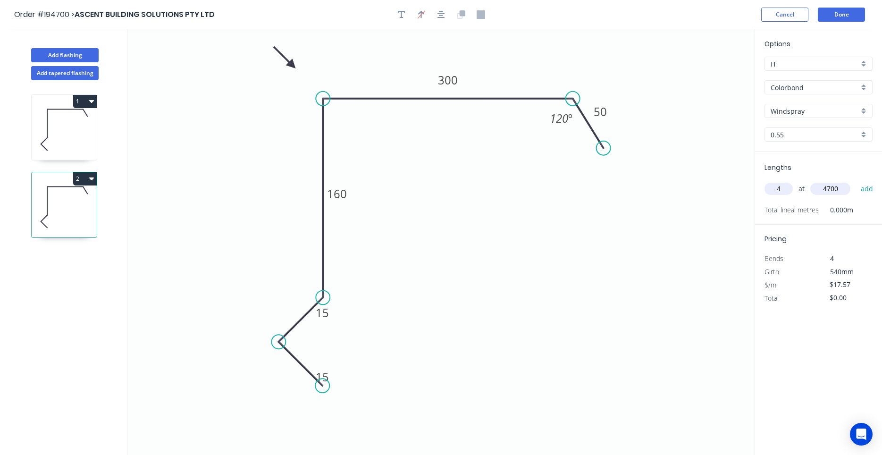
type input "$330.32"
click at [454, 83] on tspan "300" at bounding box center [448, 80] width 20 height 16
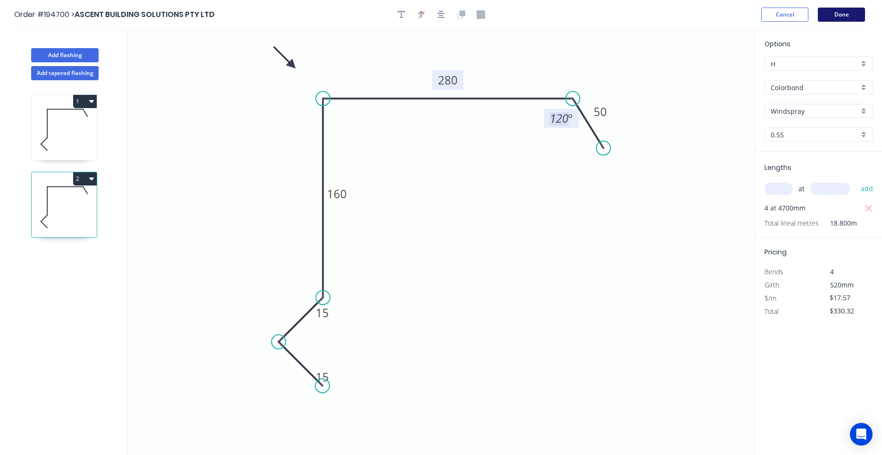
click at [844, 8] on button "Done" at bounding box center [841, 15] width 47 height 14
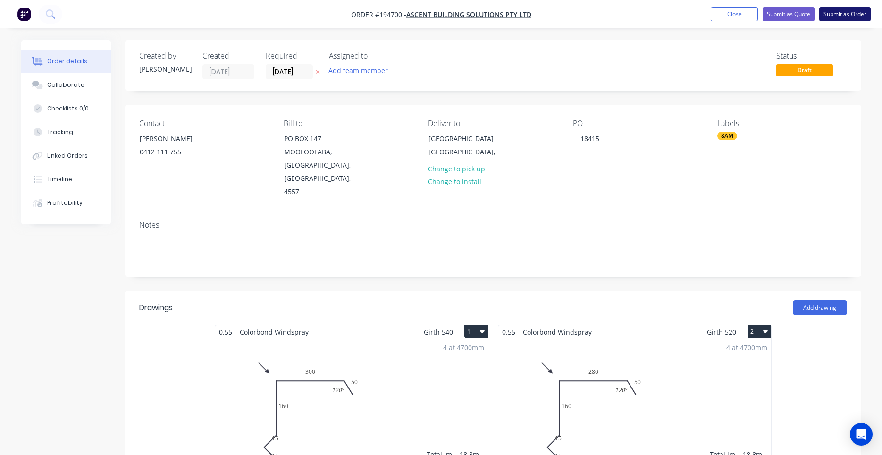
click at [836, 15] on button "Submit as Order" at bounding box center [845, 14] width 51 height 14
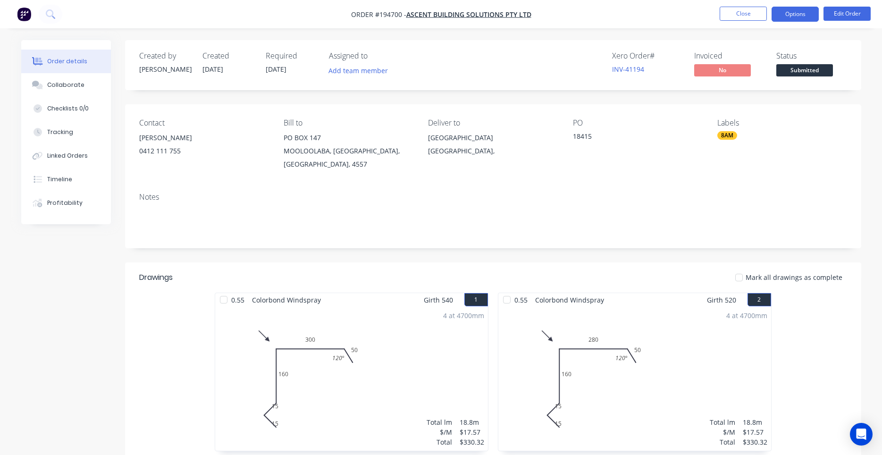
click at [776, 19] on button "Options" at bounding box center [795, 14] width 47 height 15
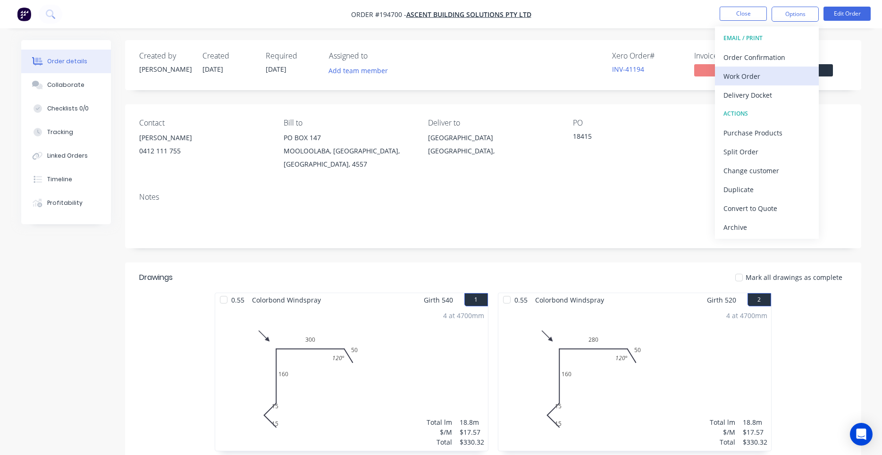
click at [769, 73] on div "Work Order" at bounding box center [767, 76] width 87 height 14
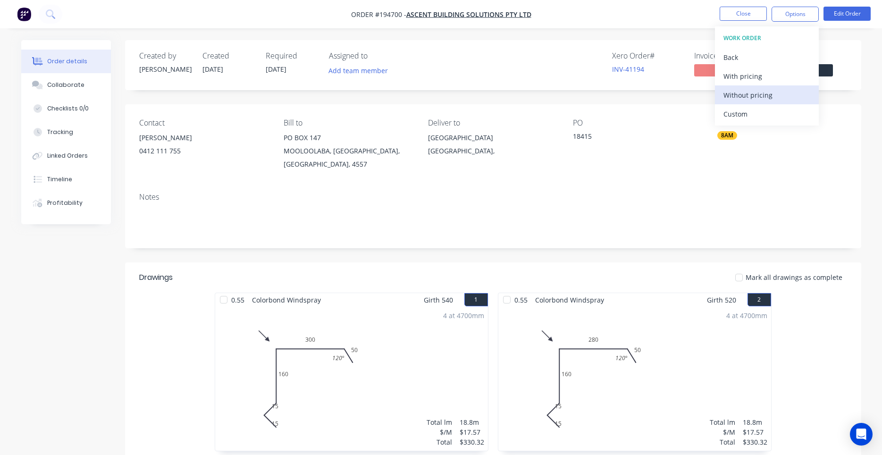
click at [759, 90] on div "Without pricing" at bounding box center [767, 95] width 87 height 14
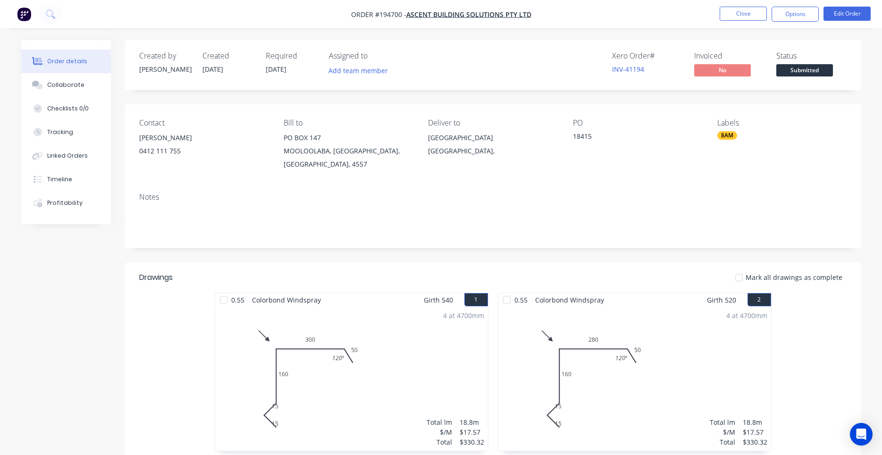
click at [408, 355] on div "4 at 4700mm Total lm $/M Total 18.8m $17.57 $330.32" at bounding box center [351, 379] width 273 height 144
click at [856, 17] on button "Edit Order" at bounding box center [847, 14] width 47 height 14
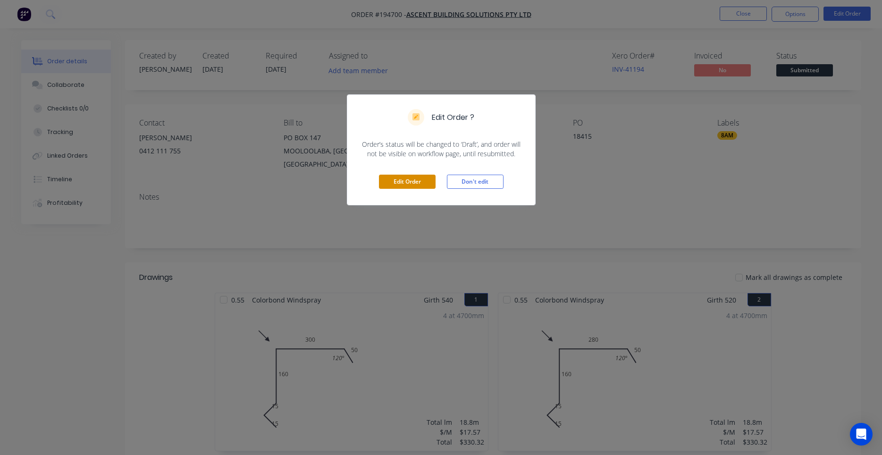
click at [416, 179] on button "Edit Order" at bounding box center [407, 182] width 57 height 14
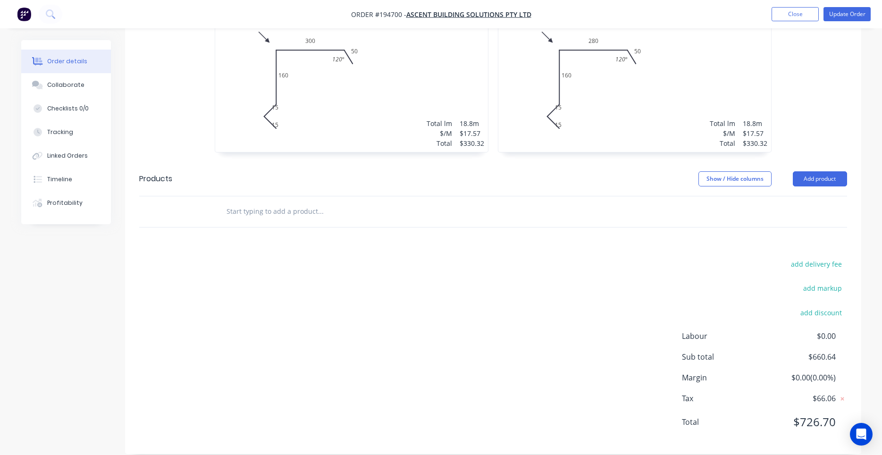
click at [372, 162] on header "Products Show / Hide columns Add product" at bounding box center [493, 179] width 736 height 34
click at [380, 112] on div "4 at 4700mm Total lm $/M Total 18.8m $17.57 $330.32" at bounding box center [351, 80] width 273 height 144
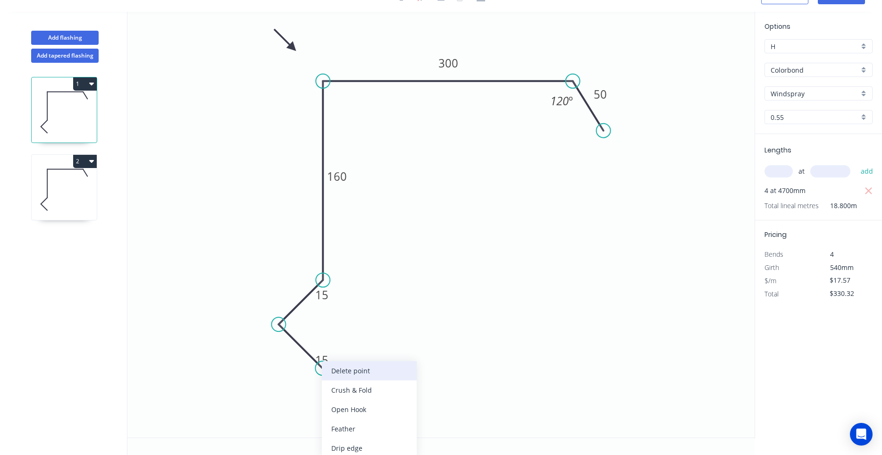
click at [330, 372] on div "Delete point" at bounding box center [369, 370] width 95 height 19
type input "$0.00"
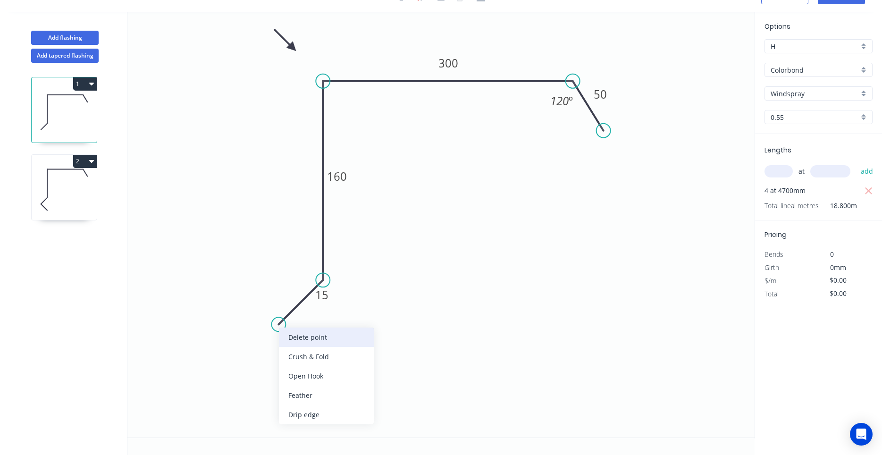
click at [288, 334] on div "Delete point" at bounding box center [326, 337] width 95 height 19
type input "$16.02"
type input "$301.18"
click at [319, 280] on circle at bounding box center [323, 279] width 14 height 14
click at [322, 276] on circle at bounding box center [323, 279] width 14 height 14
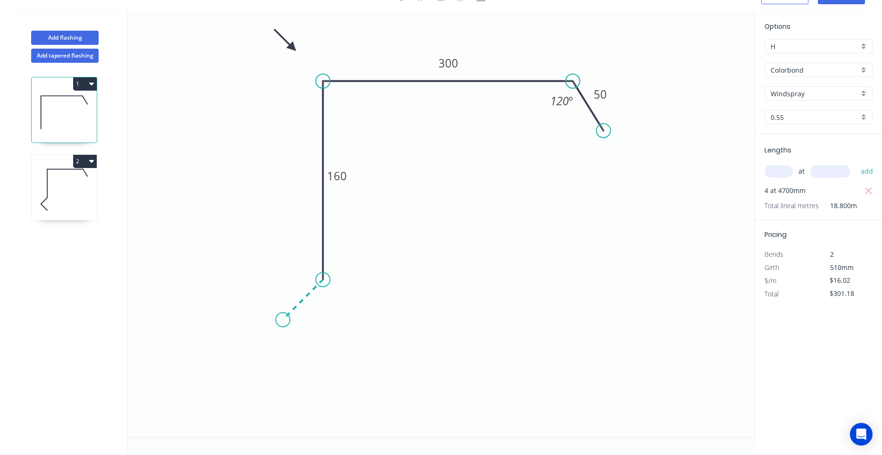
click at [283, 320] on icon "0 160 300 50 120 º" at bounding box center [440, 225] width 627 height 426
type input "$16.80"
type input "$315.84"
click at [327, 369] on icon "0 ? 160 300 50 120 º" at bounding box center [440, 225] width 627 height 426
type input "$0.00"
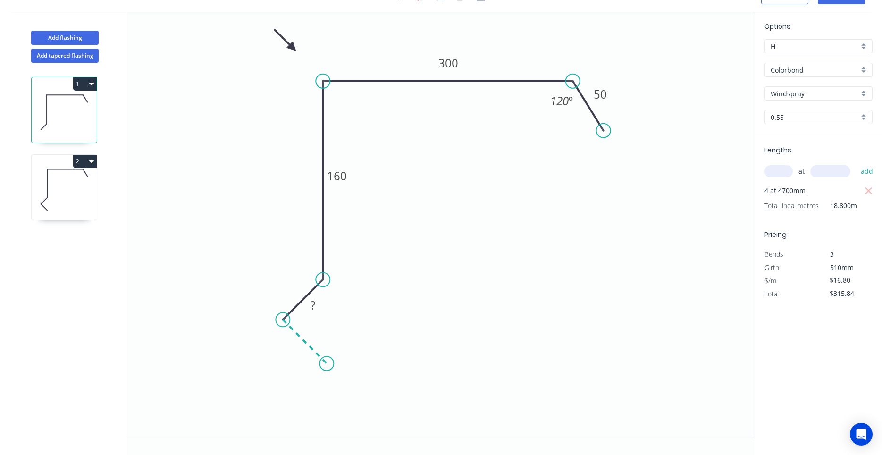
type input "$0.00"
click at [327, 369] on circle at bounding box center [327, 363] width 14 height 14
click at [295, 287] on tspan "?" at bounding box center [293, 286] width 5 height 16
type input "$17.57"
type input "$330.32"
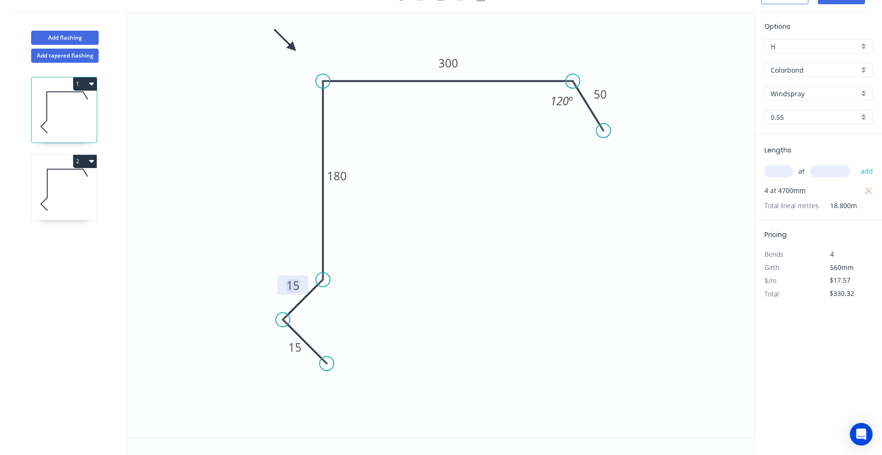
click at [86, 191] on icon at bounding box center [64, 190] width 65 height 60
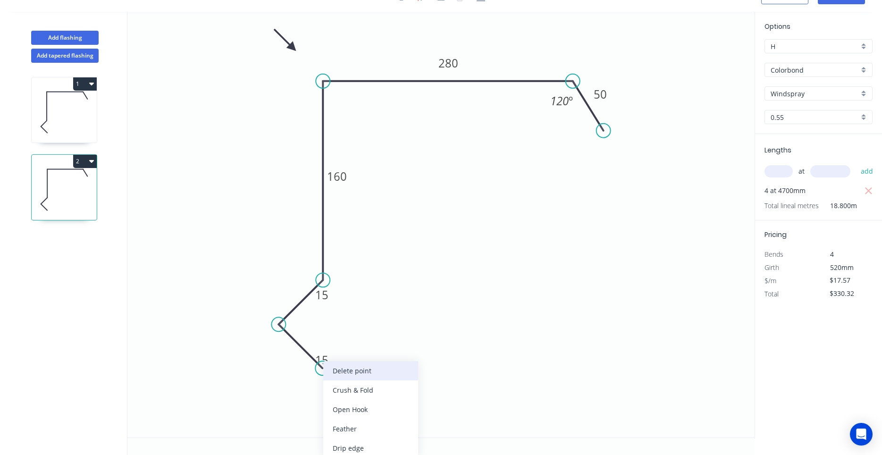
click at [329, 373] on div "Delete point" at bounding box center [370, 370] width 95 height 19
type input "$0.00"
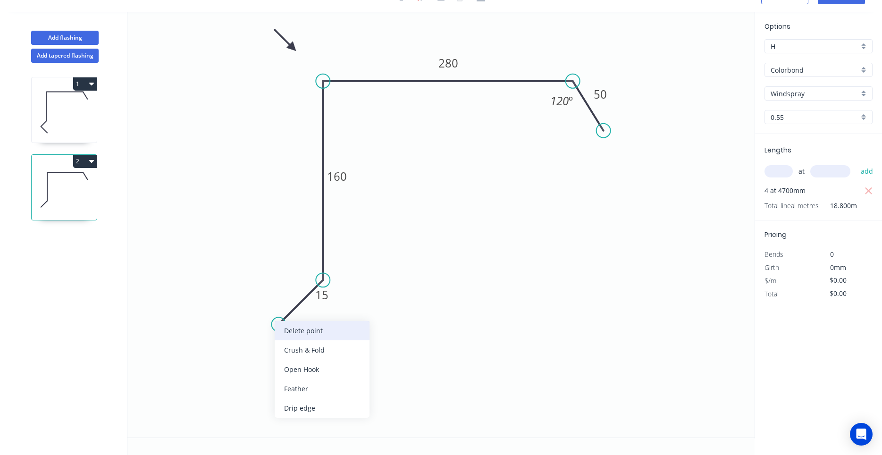
click at [283, 332] on div "Delete point" at bounding box center [322, 330] width 95 height 19
click at [322, 277] on circle at bounding box center [323, 280] width 14 height 14
click at [272, 323] on icon "0 160 280 50 120 º" at bounding box center [440, 225] width 627 height 426
type input "$14.82"
type input "$278.62"
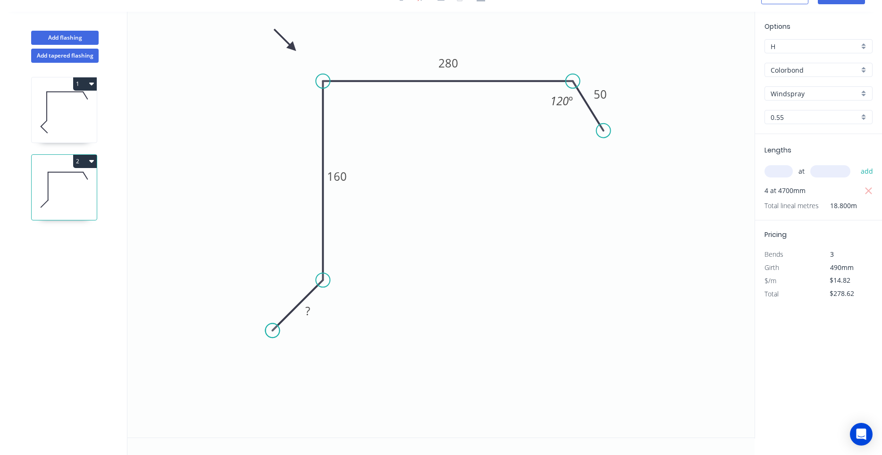
click at [272, 323] on circle at bounding box center [272, 330] width 14 height 14
click at [324, 380] on icon "0 ? 160 280 50 120 º" at bounding box center [440, 225] width 627 height 426
type input "$0.00"
click at [324, 380] on circle at bounding box center [324, 382] width 14 height 14
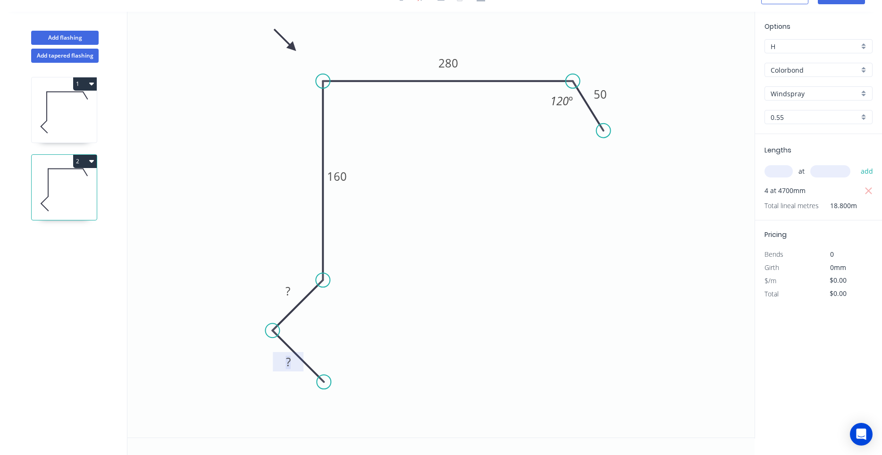
click at [289, 358] on tspan "?" at bounding box center [288, 362] width 5 height 16
click at [291, 293] on rect at bounding box center [288, 291] width 19 height 13
type input "$17.57"
type input "$330.32"
click at [93, 135] on icon at bounding box center [64, 112] width 65 height 60
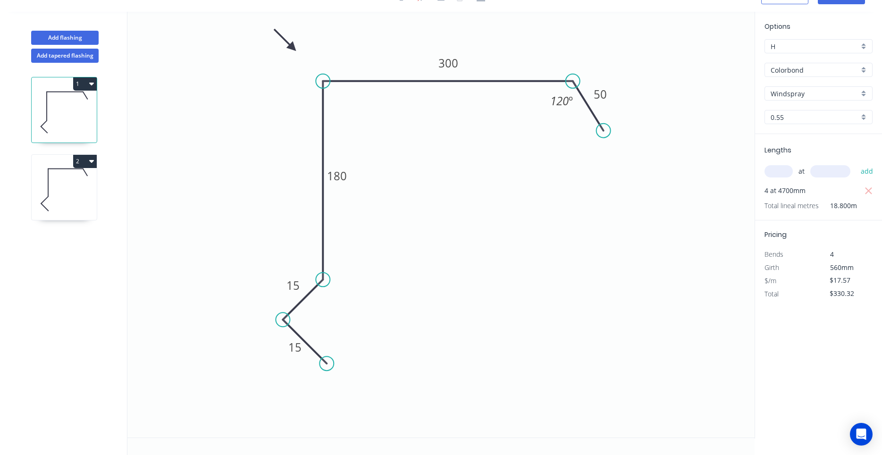
click at [85, 183] on icon at bounding box center [64, 190] width 65 height 60
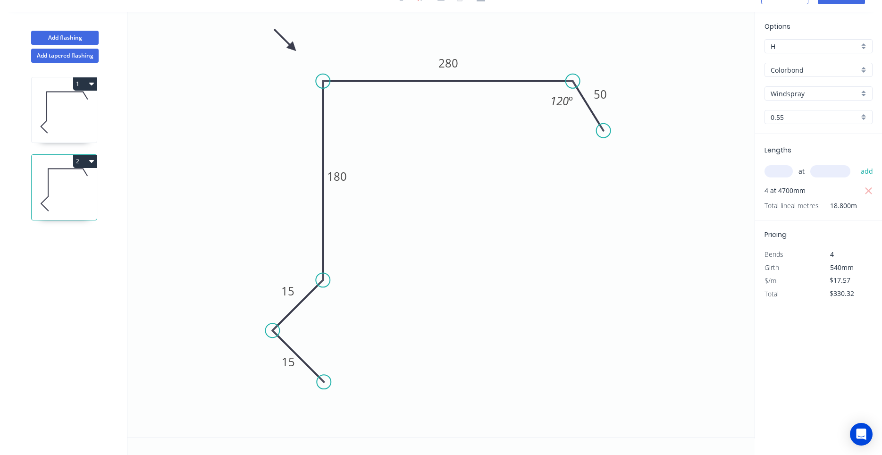
click at [81, 127] on icon at bounding box center [64, 112] width 65 height 60
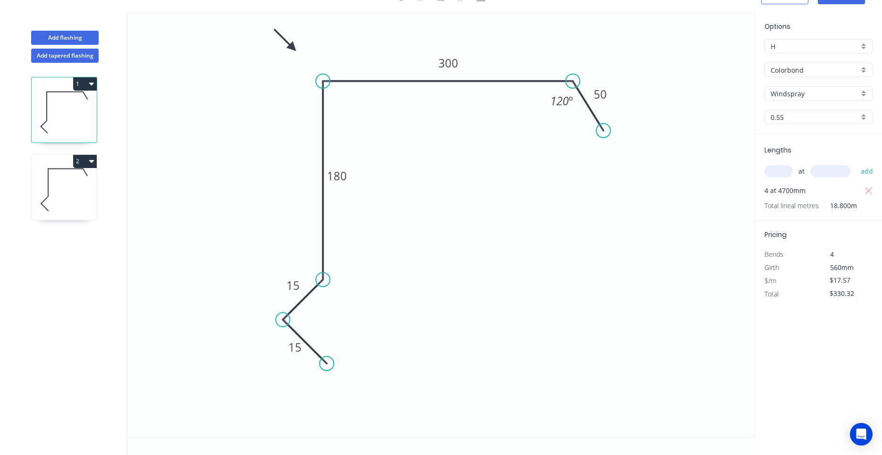
click at [79, 186] on icon at bounding box center [64, 190] width 65 height 60
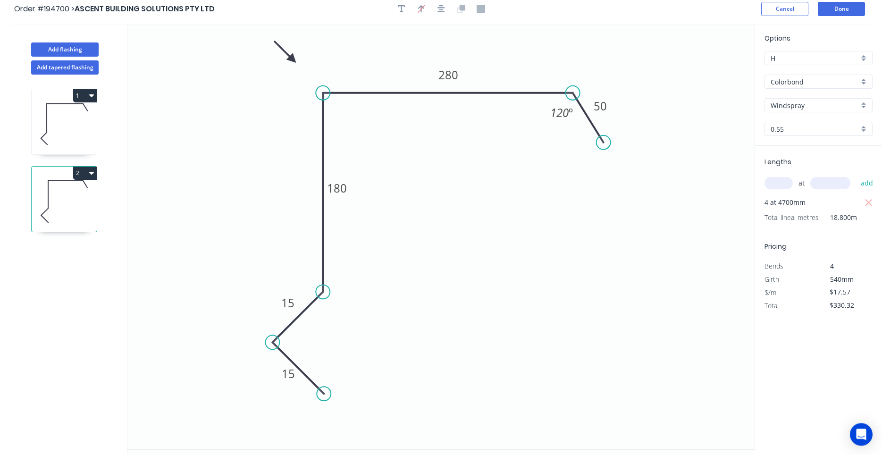
scroll to position [0, 0]
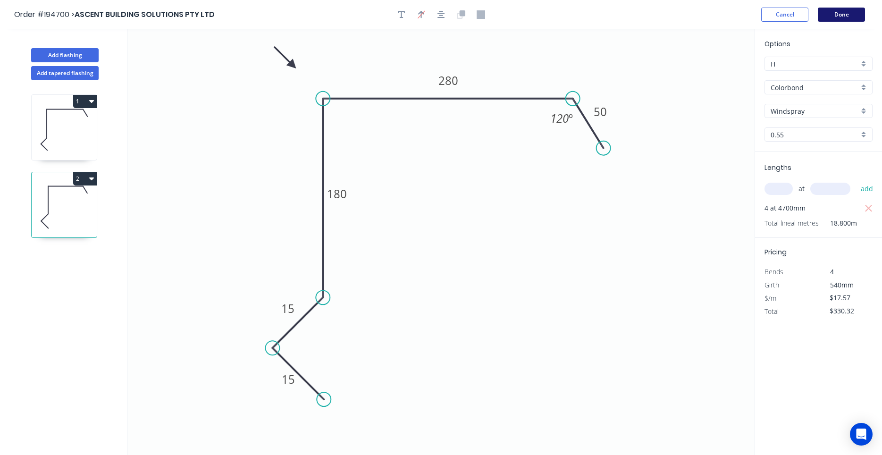
click at [831, 15] on button "Done" at bounding box center [841, 15] width 47 height 14
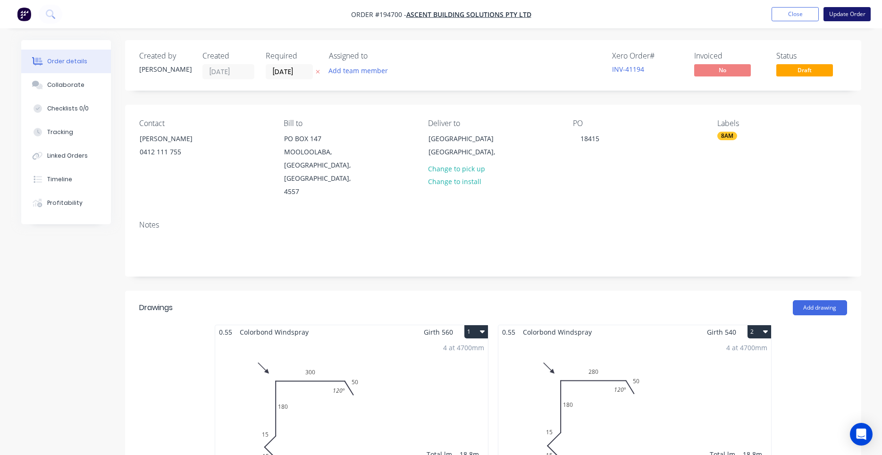
click at [834, 14] on button "Update Order" at bounding box center [847, 14] width 47 height 14
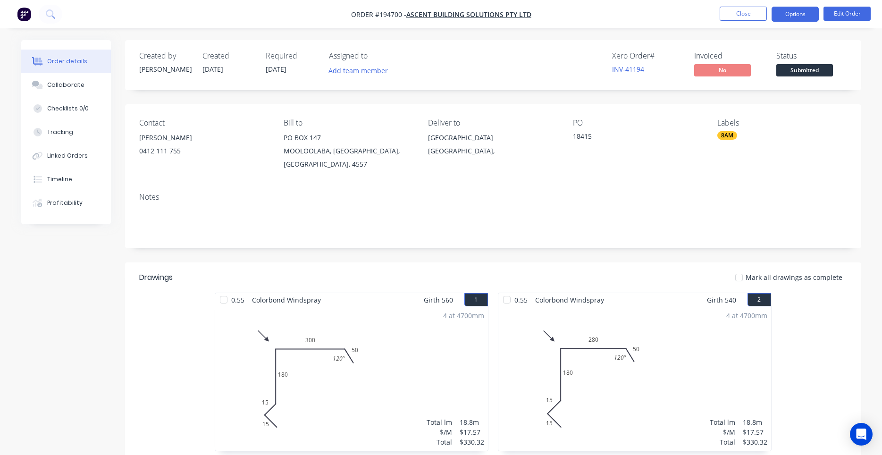
click at [784, 16] on button "Options" at bounding box center [795, 14] width 47 height 15
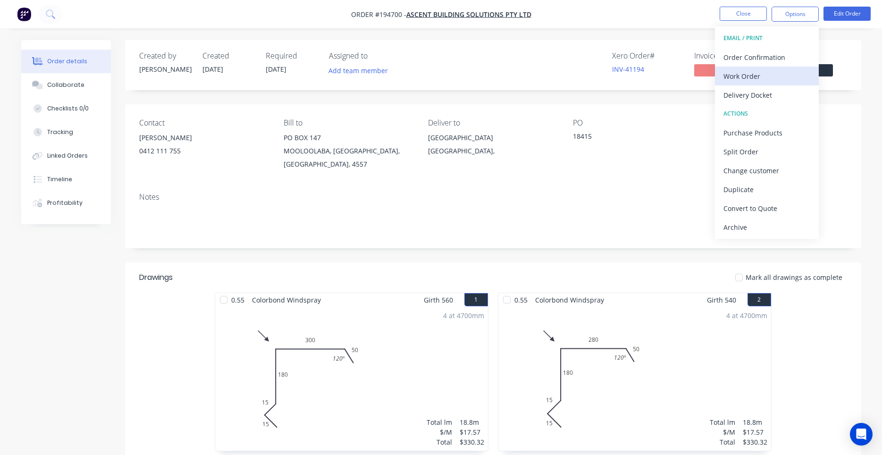
click at [761, 77] on div "Work Order" at bounding box center [767, 76] width 87 height 14
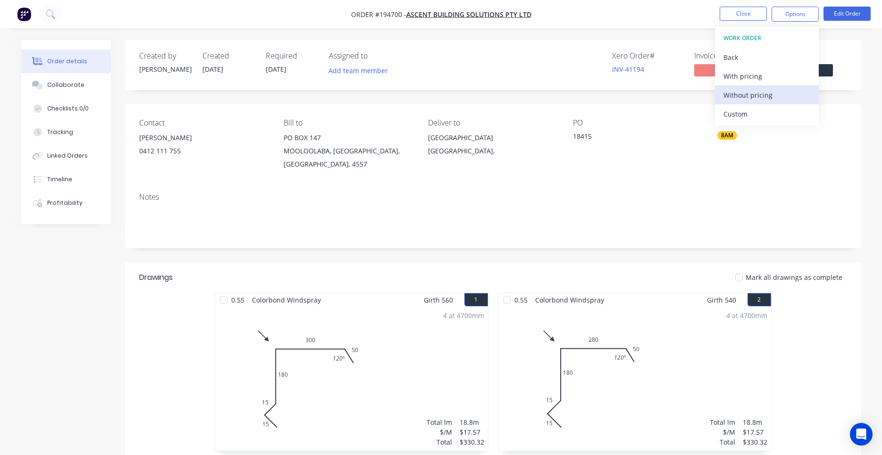
click at [753, 92] on div "Without pricing" at bounding box center [767, 95] width 87 height 14
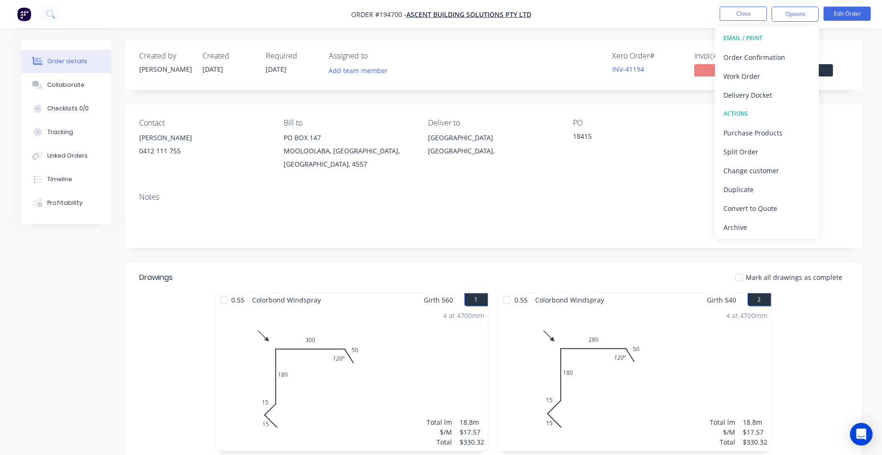
click at [641, 201] on div "Notes" at bounding box center [493, 197] width 708 height 9
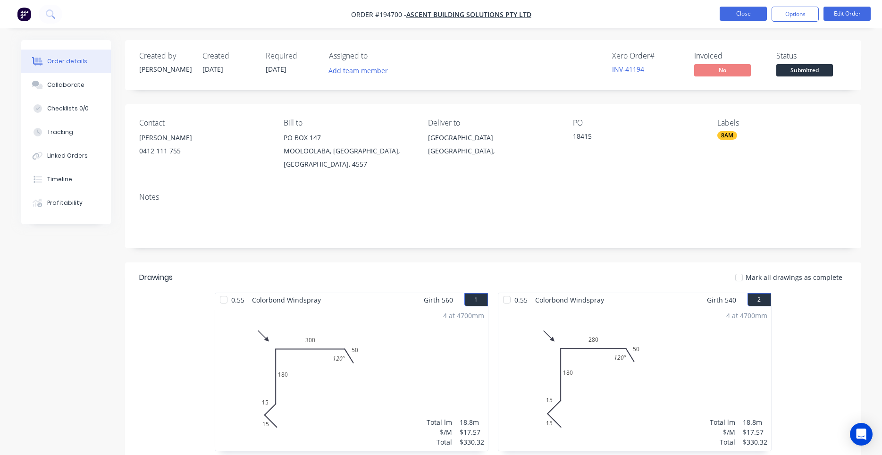
click at [756, 15] on button "Close" at bounding box center [743, 14] width 47 height 14
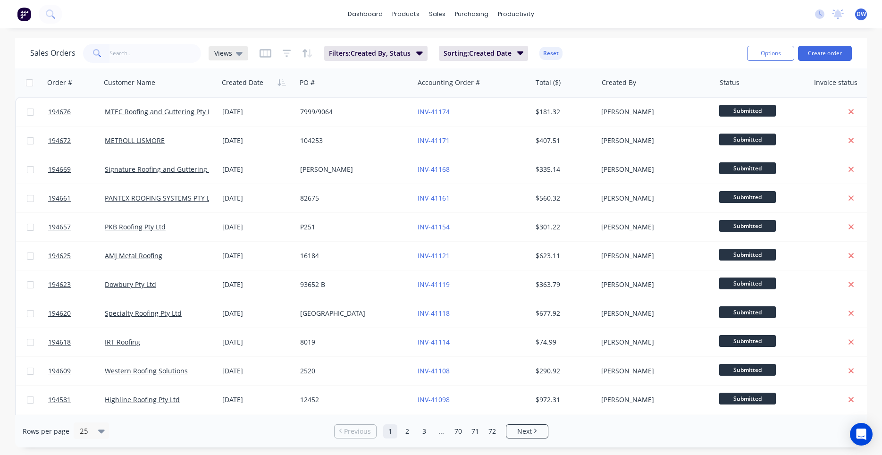
click at [236, 51] on icon at bounding box center [239, 53] width 7 height 10
click at [242, 152] on button "New Hires" at bounding box center [265, 152] width 108 height 11
click at [227, 55] on span "New Hires" at bounding box center [230, 53] width 33 height 10
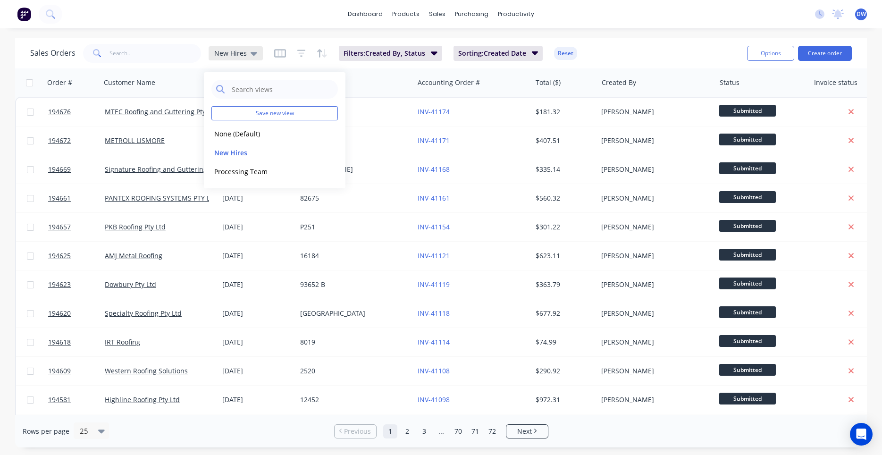
click at [227, 55] on span "New Hires" at bounding box center [230, 53] width 33 height 10
click at [633, 31] on div "dashboard products sales purchasing productivity dashboard products Product Cat…" at bounding box center [441, 227] width 882 height 455
click at [229, 52] on span "New Hires" at bounding box center [230, 53] width 33 height 10
click at [233, 168] on button "Processing Team" at bounding box center [265, 171] width 108 height 11
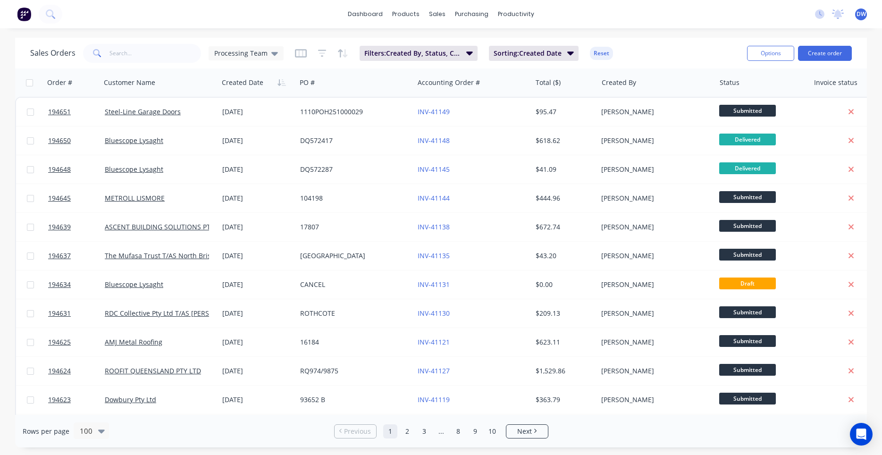
click at [240, 60] on div "Sales Orders Processing Team" at bounding box center [157, 53] width 254 height 19
click at [249, 57] on span "Processing Team" at bounding box center [240, 53] width 53 height 10
click at [237, 150] on button "New Hires" at bounding box center [265, 152] width 108 height 11
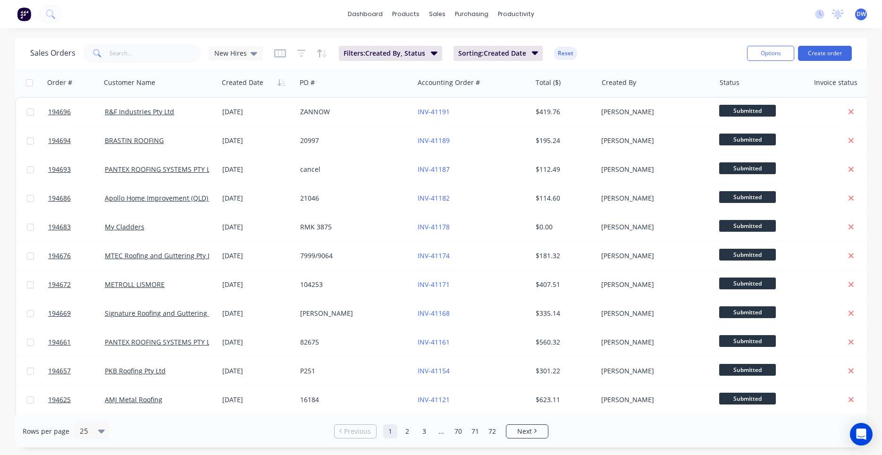
click at [677, 51] on div "Sales Orders New Hires Filters: Created By, Status Sorting: Created Date Reset" at bounding box center [385, 53] width 710 height 23
click at [243, 55] on span "New Hires" at bounding box center [230, 53] width 33 height 10
click at [191, 48] on input "text" at bounding box center [156, 53] width 92 height 19
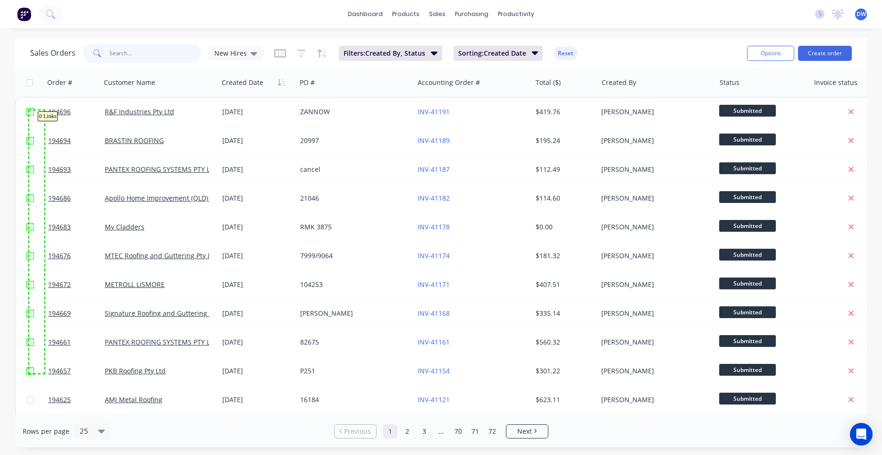
drag, startPoint x: 44, startPoint y: 373, endPoint x: 29, endPoint y: 110, distance: 263.4
checkbox input "true"
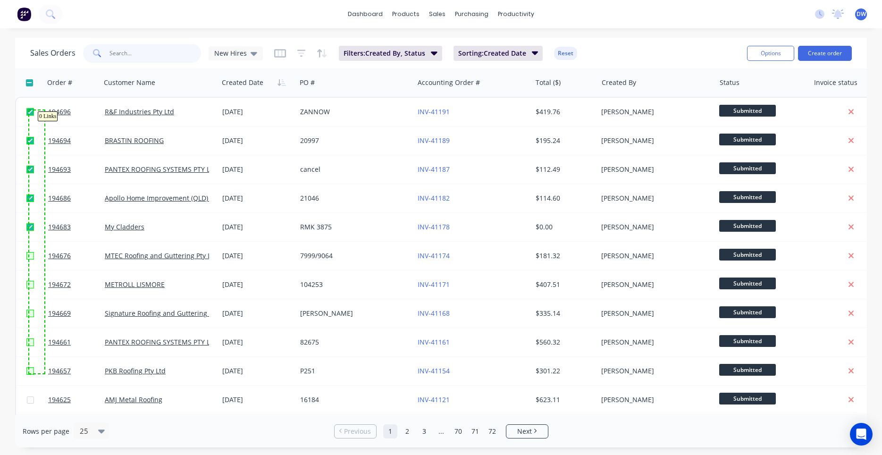
checkbox input "true"
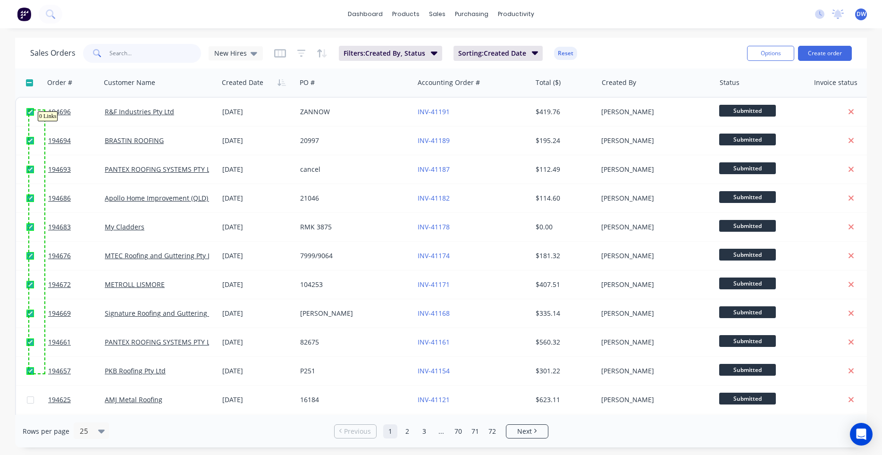
checkbox input "true"
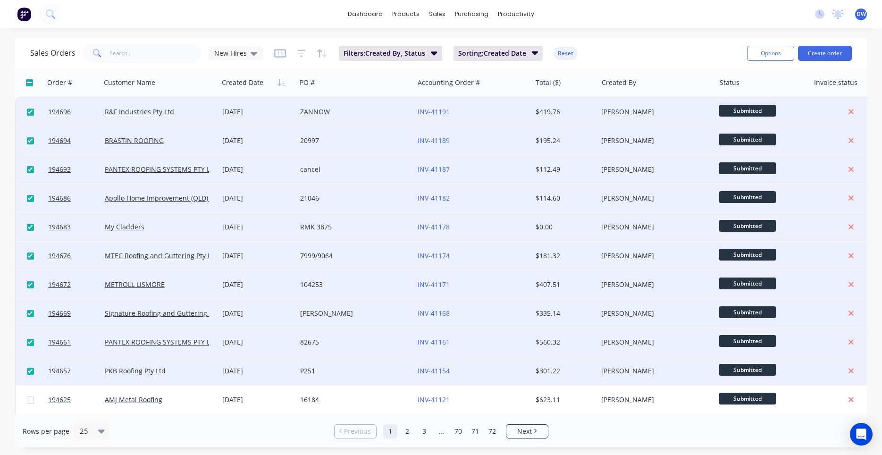
click at [30, 81] on input "checkbox" at bounding box center [29, 82] width 7 height 7
checkbox input "true"
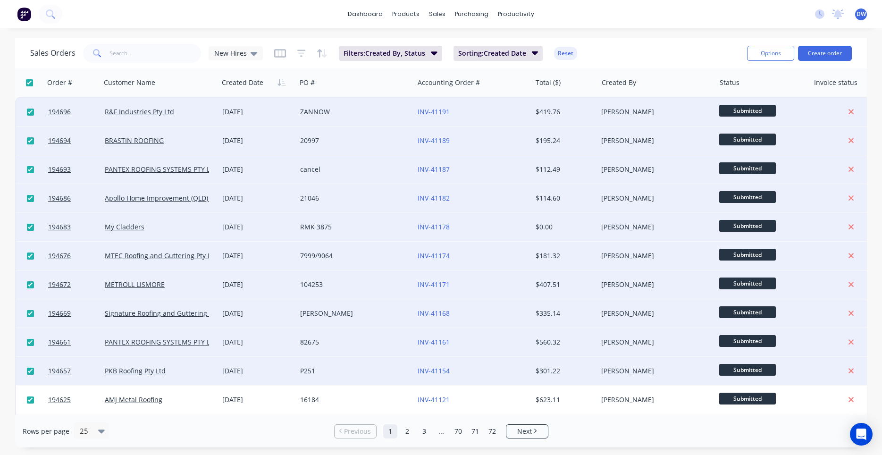
checkbox input "true"
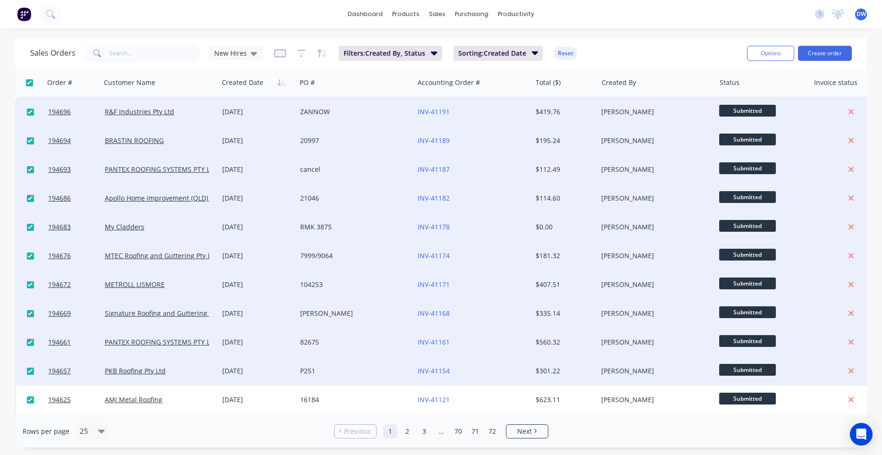
checkbox input "true"
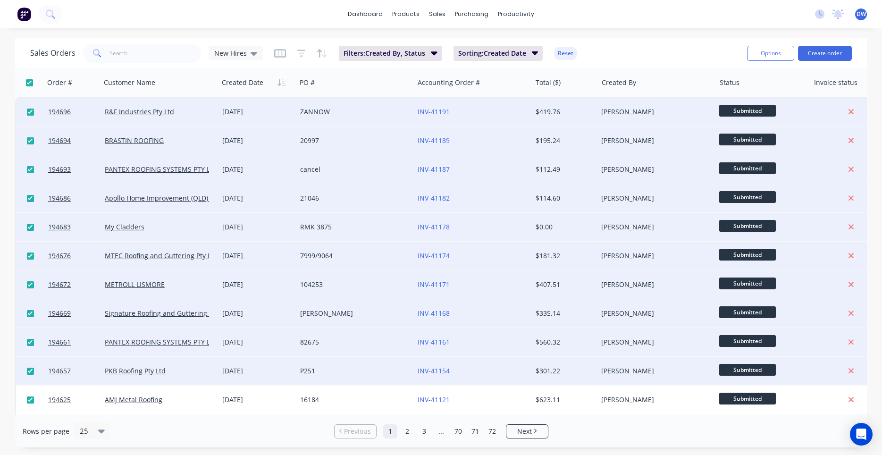
checkbox input "true"
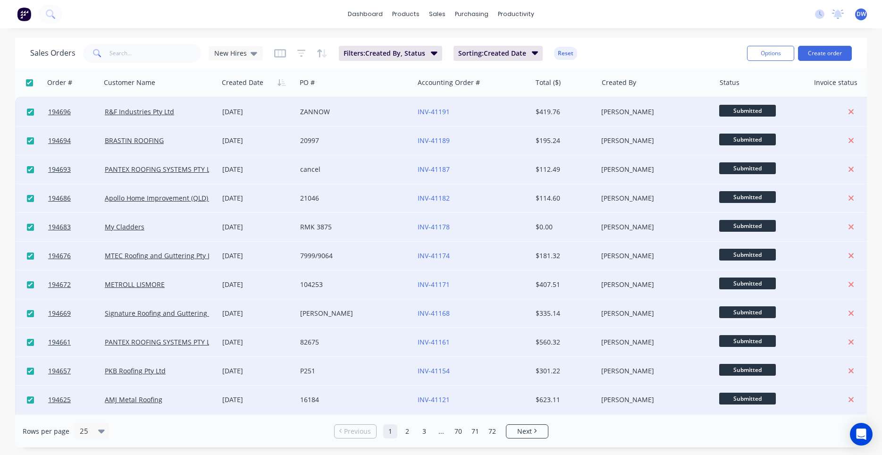
click at [30, 85] on input "checkbox" at bounding box center [29, 82] width 7 height 7
checkbox input "false"
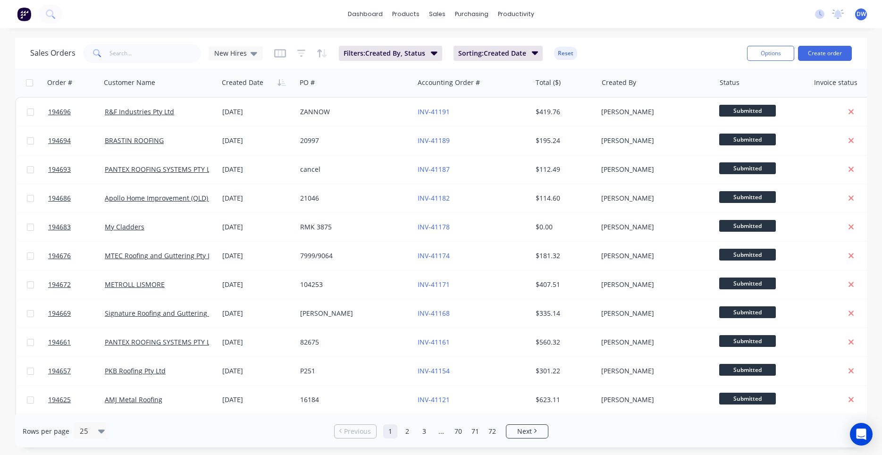
checkbox input "false"
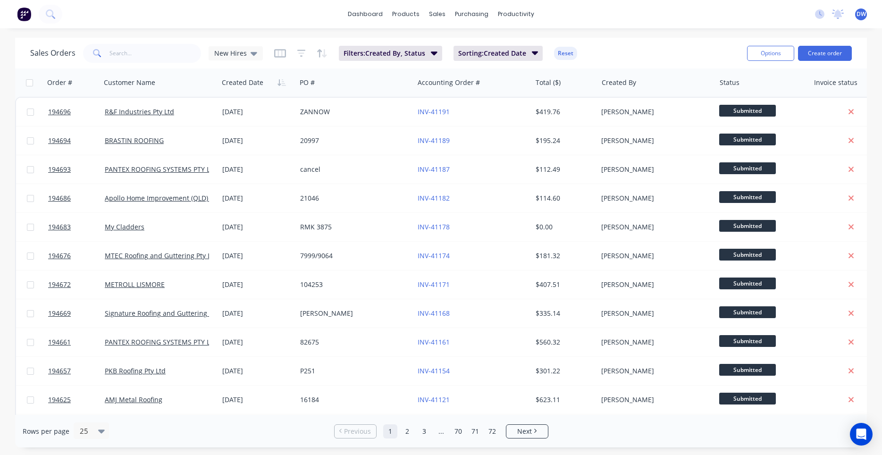
checkbox input "false"
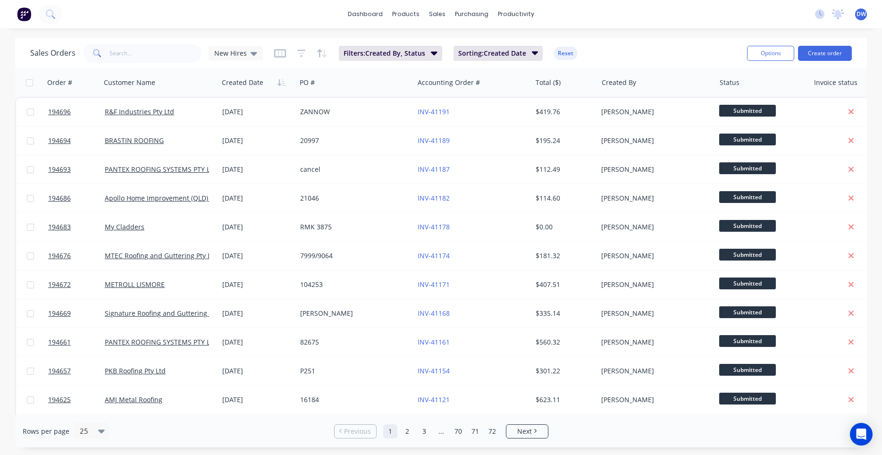
checkbox input "false"
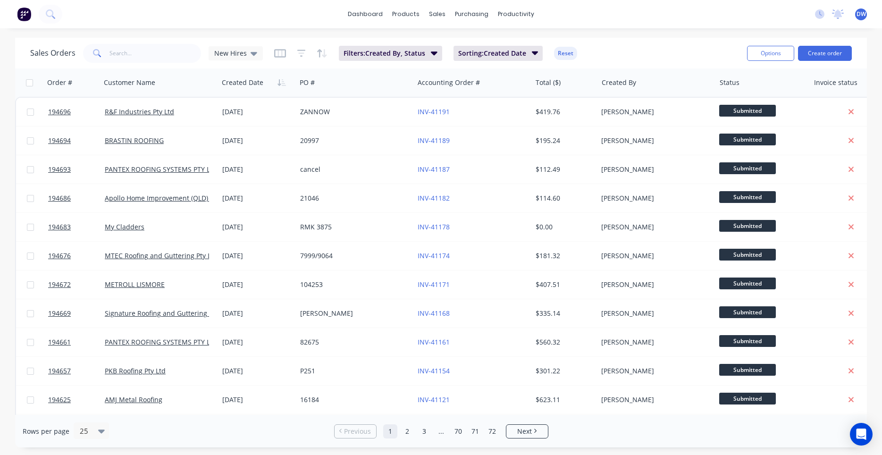
checkbox input "false"
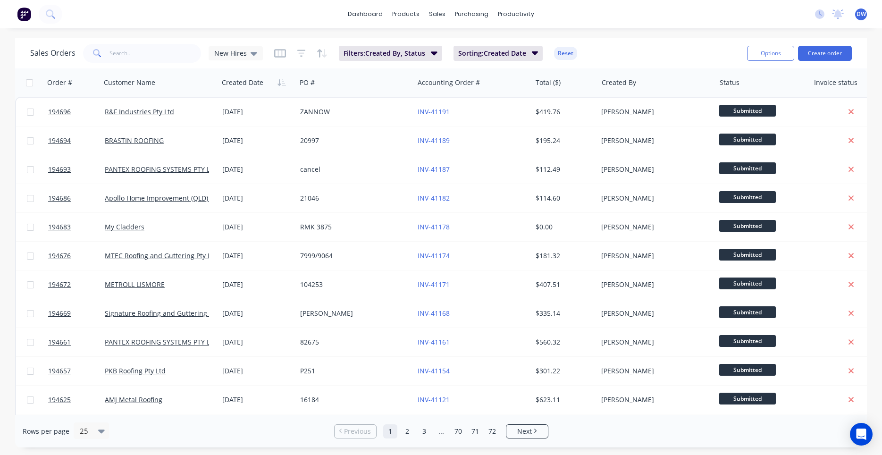
checkbox input "false"
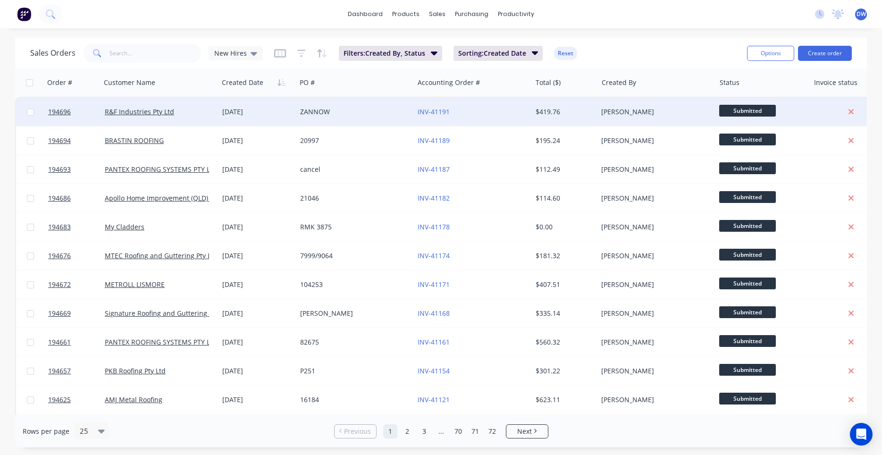
click at [229, 112] on div "[DATE]" at bounding box center [257, 111] width 70 height 9
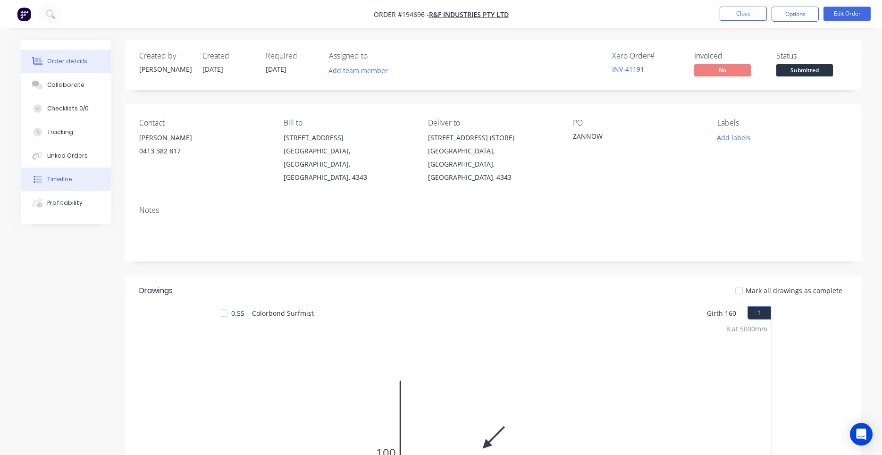
click at [68, 180] on div "Timeline" at bounding box center [59, 179] width 25 height 8
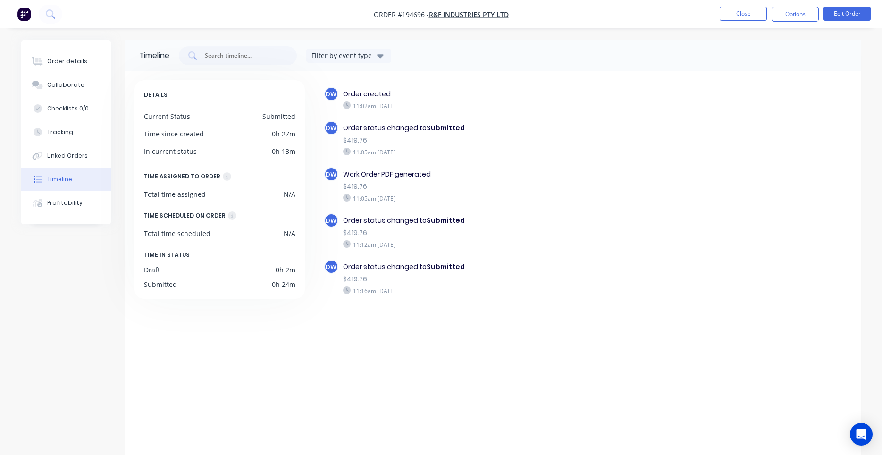
click at [748, 21] on li "Close" at bounding box center [743, 14] width 47 height 15
click at [750, 17] on button "Close" at bounding box center [743, 14] width 47 height 14
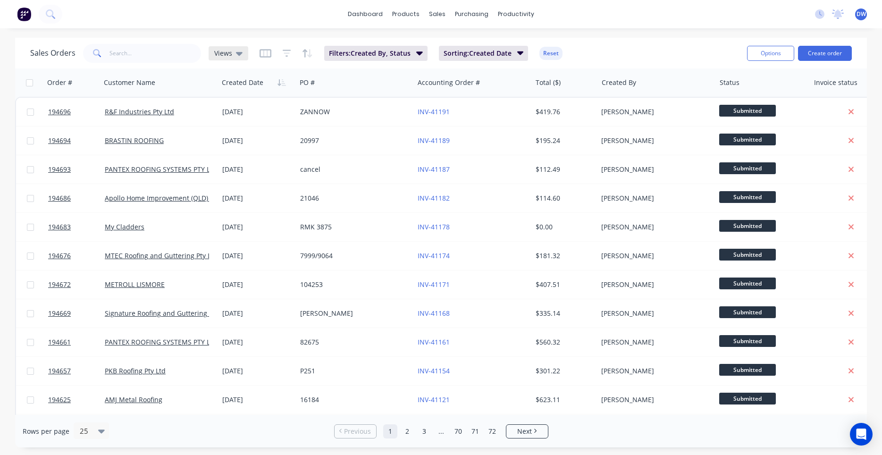
click at [230, 59] on div "Views" at bounding box center [229, 53] width 40 height 14
click at [236, 168] on button "Processing Team" at bounding box center [265, 171] width 108 height 11
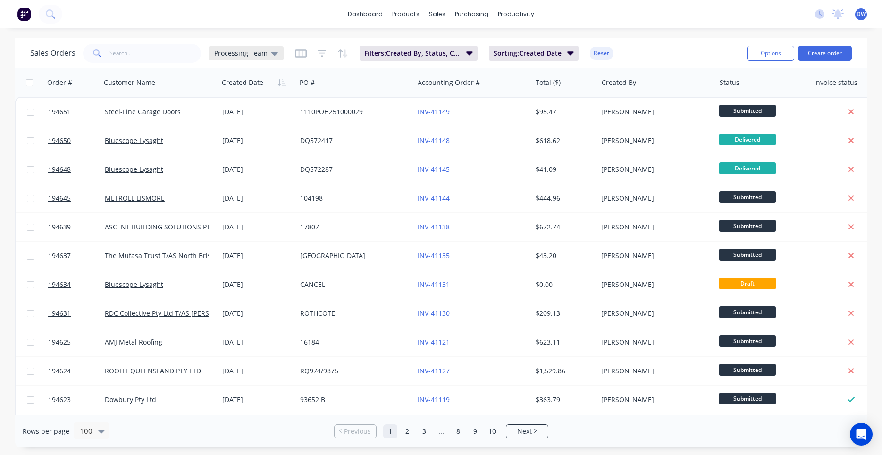
click at [239, 56] on span "Processing Team" at bounding box center [240, 53] width 53 height 10
click at [237, 149] on div "New Hires edit" at bounding box center [274, 152] width 127 height 19
click at [237, 149] on button "New Hires" at bounding box center [265, 152] width 108 height 11
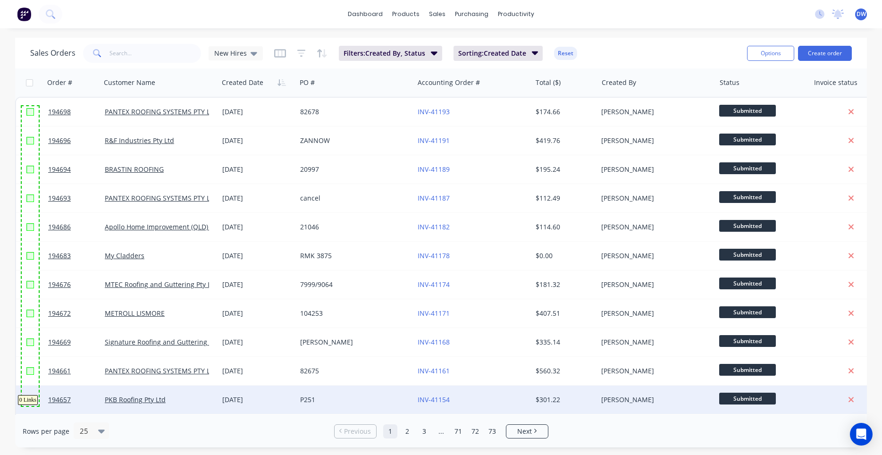
drag, startPoint x: 21, startPoint y: 106, endPoint x: 40, endPoint y: 406, distance: 300.8
checkbox input "true"
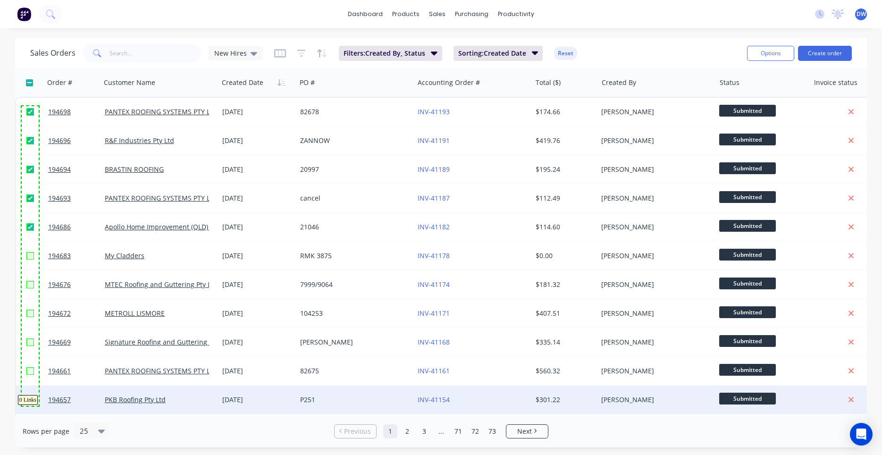
checkbox input "true"
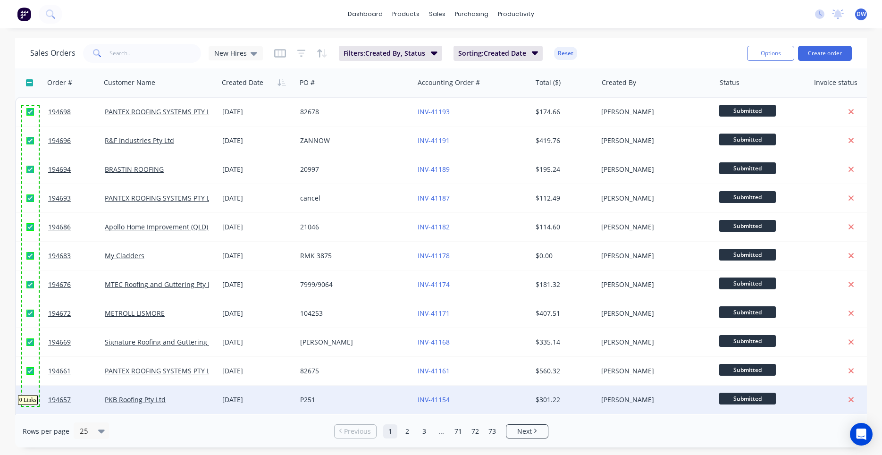
checkbox input "true"
